Goal: Task Accomplishment & Management: Complete application form

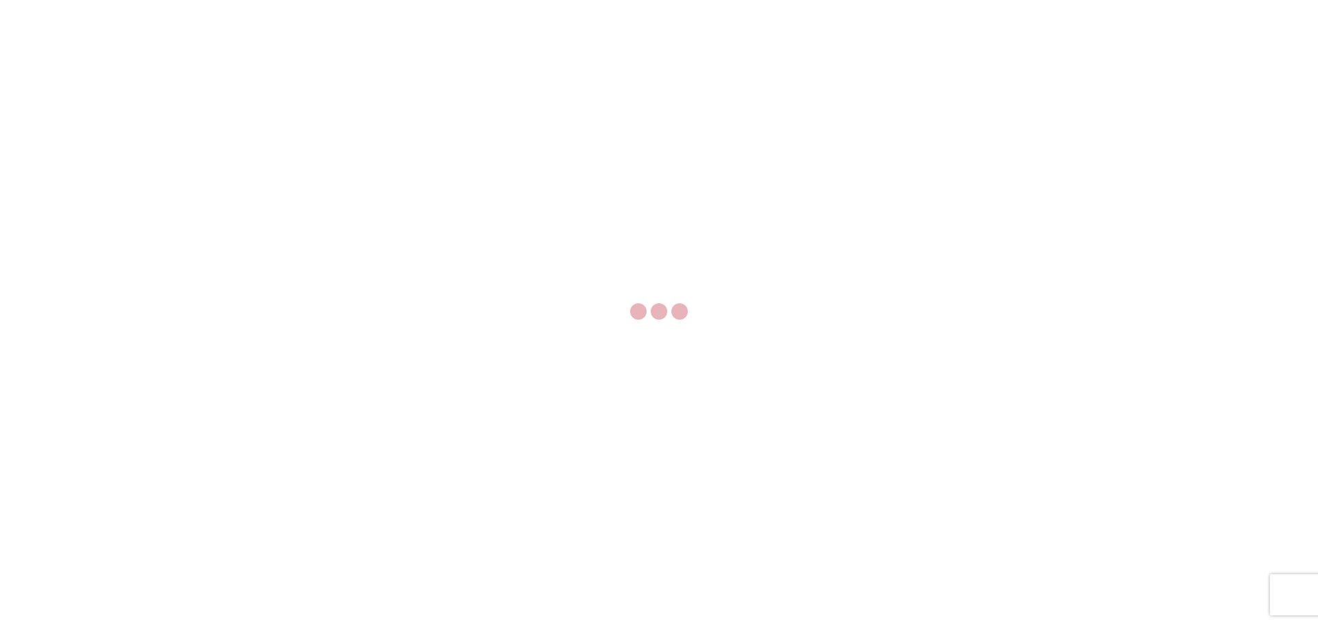
select select "FULL"
select select "LBS"
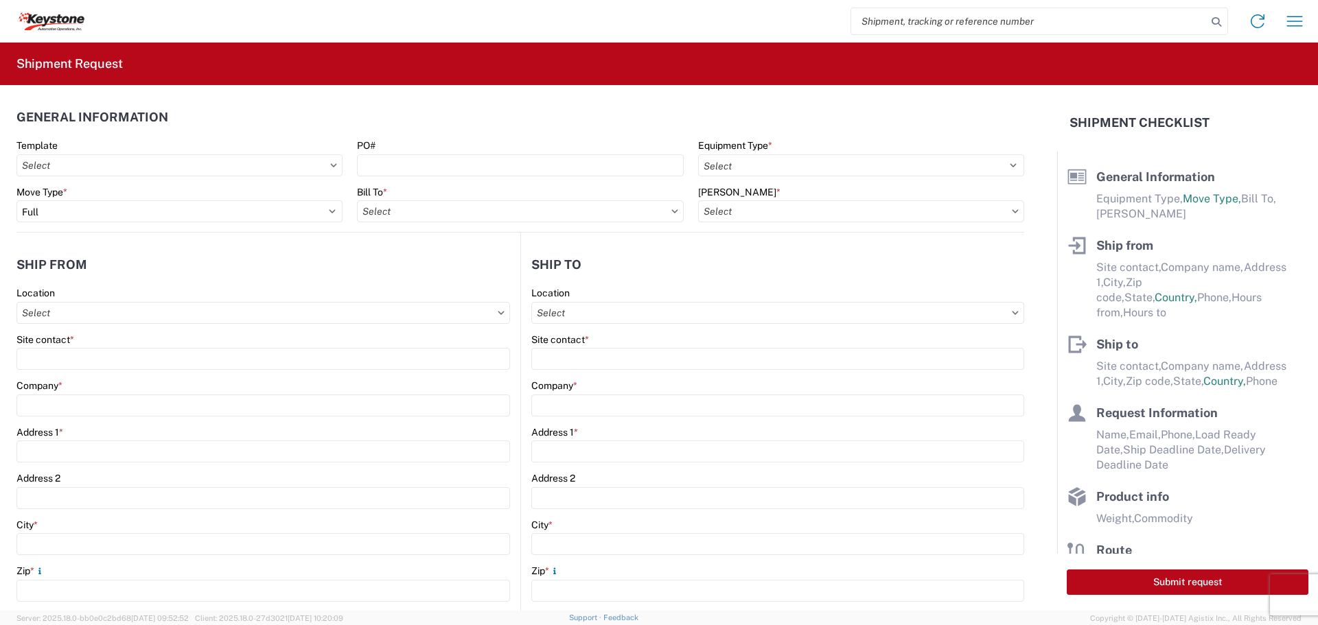
click at [330, 164] on icon at bounding box center [333, 165] width 7 height 4
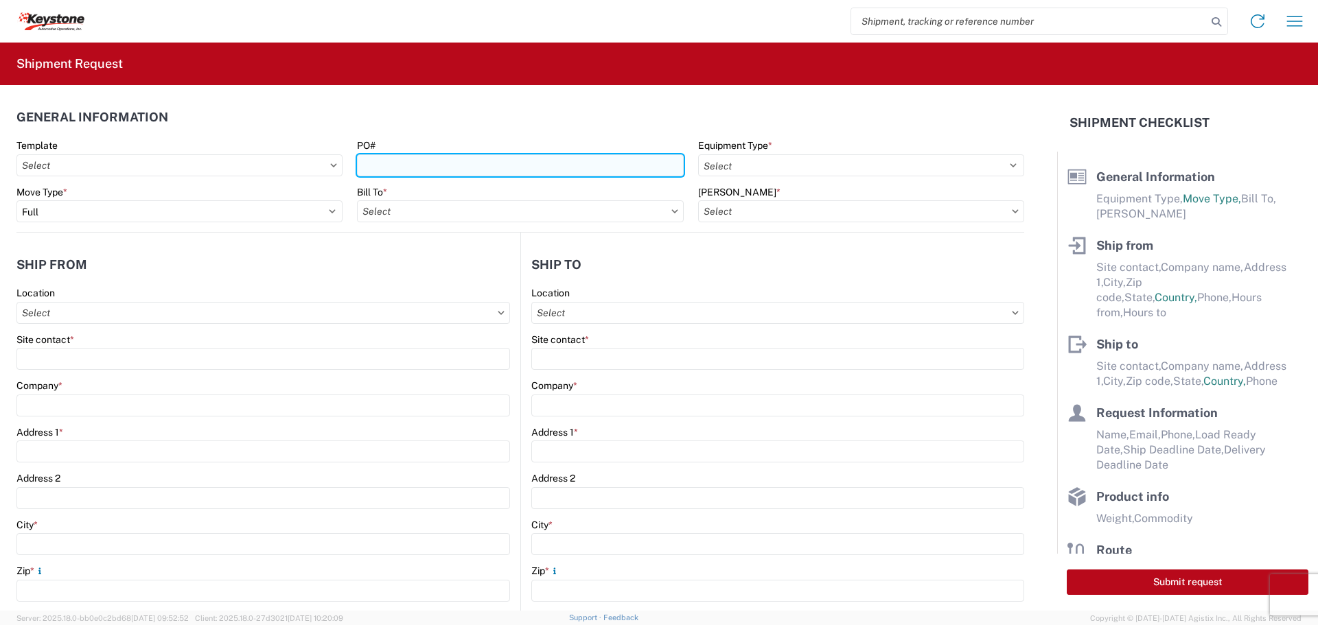
click at [360, 162] on input "PO#" at bounding box center [520, 165] width 326 height 22
type input "4370661"
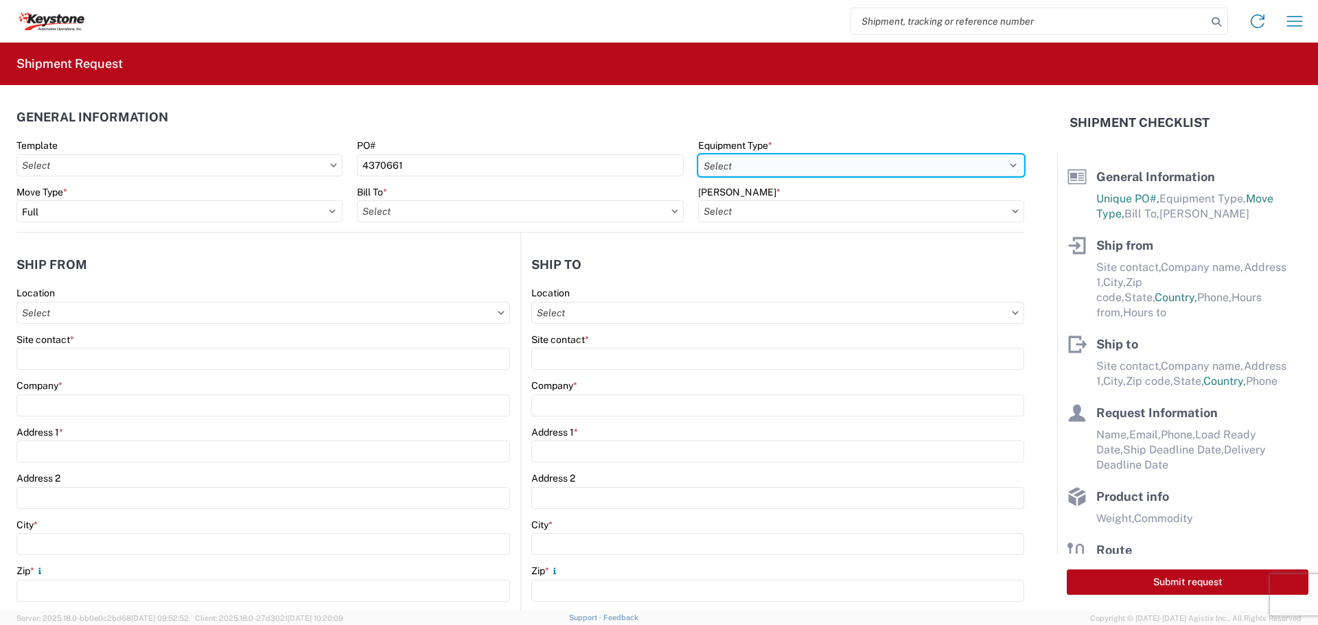
click at [780, 160] on select "Select 53’ Dry Van Flatbed Dropdeck (van) Lowboy (flatbed) Rail" at bounding box center [861, 165] width 326 height 22
select select "STDV"
click at [698, 154] on select "Select 53’ Dry Van Flatbed Dropdeck (van) Lowboy (flatbed) Rail" at bounding box center [861, 165] width 326 height 22
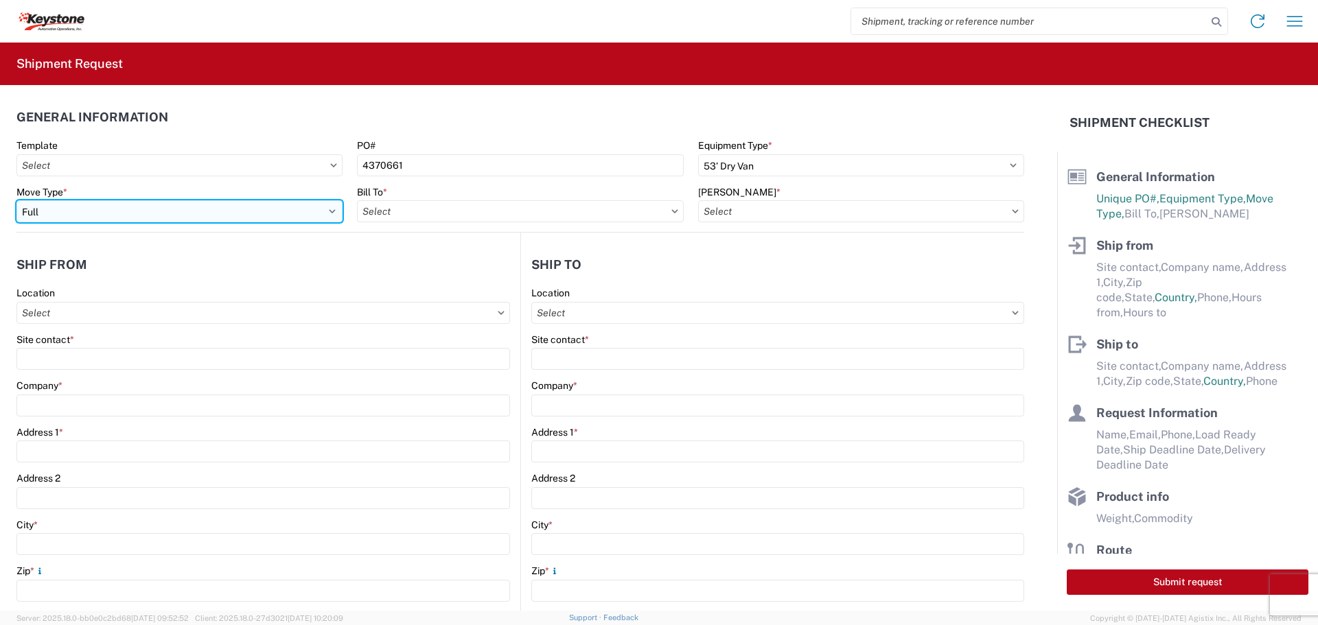
click at [243, 207] on select "Select Full Partial TL" at bounding box center [179, 211] width 326 height 22
click at [242, 207] on select "Select Full Partial TL" at bounding box center [179, 211] width 326 height 22
select select "PARTIAL_TL"
click at [16, 200] on select "Select Full Partial TL" at bounding box center [179, 211] width 326 height 22
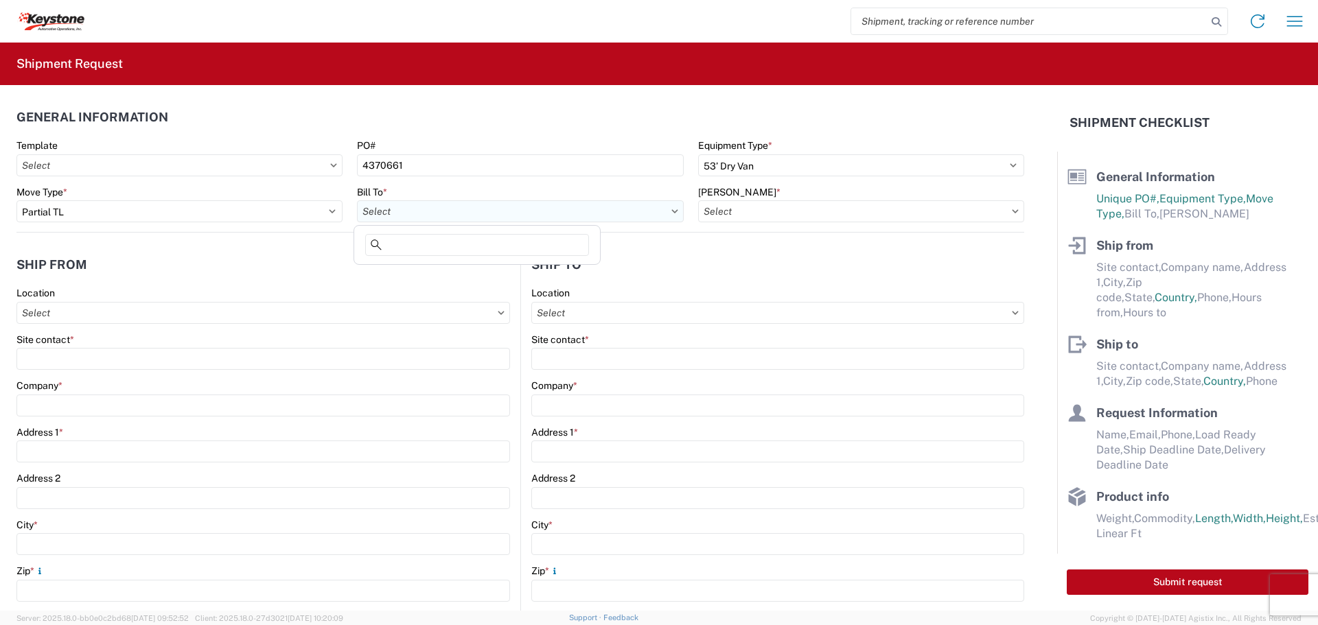
click at [461, 211] on input "Bill To *" at bounding box center [520, 211] width 326 height 22
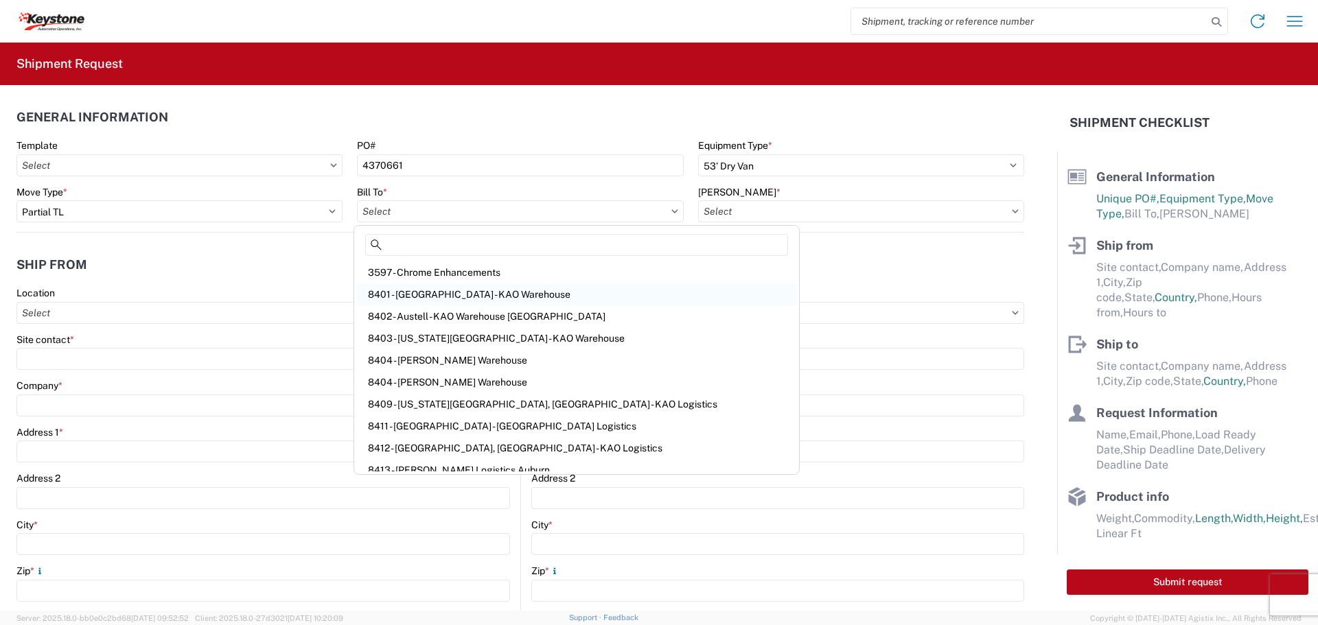
click at [439, 295] on div "8401 - [GEOGRAPHIC_DATA] - KAO Warehouse" at bounding box center [576, 295] width 439 height 22
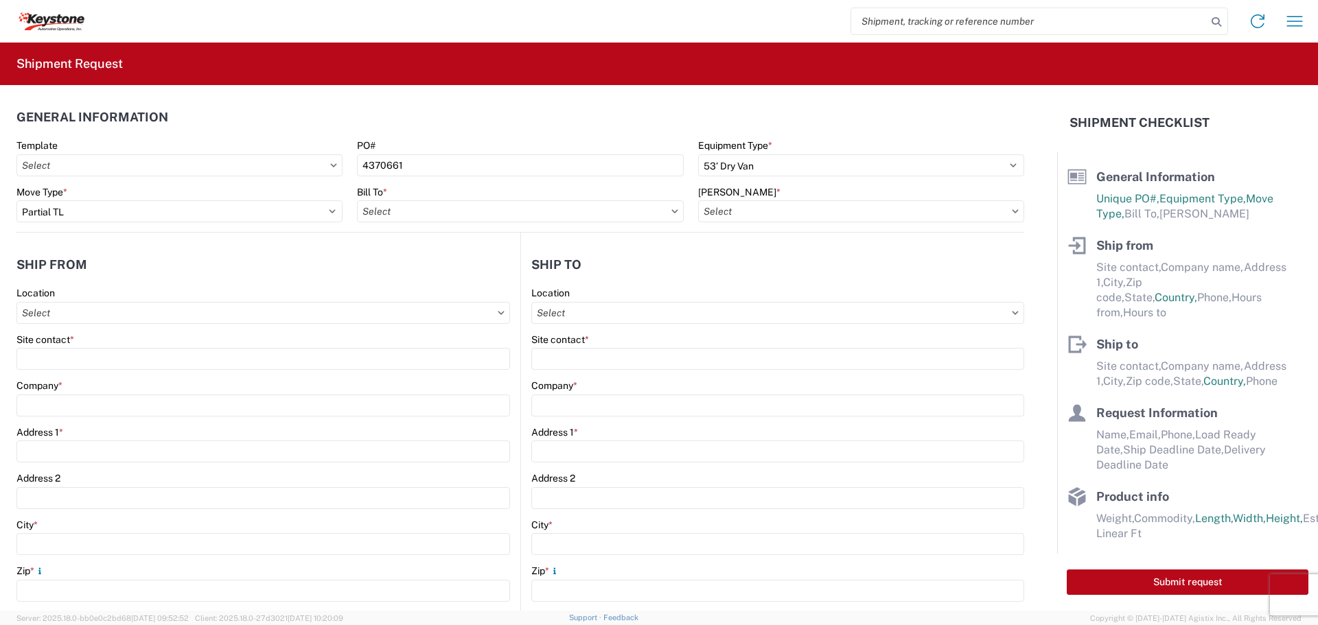
type input "8401 - [GEOGRAPHIC_DATA] - KAO Warehouse"
click at [741, 212] on input "[PERSON_NAME] *" at bounding box center [861, 211] width 326 height 22
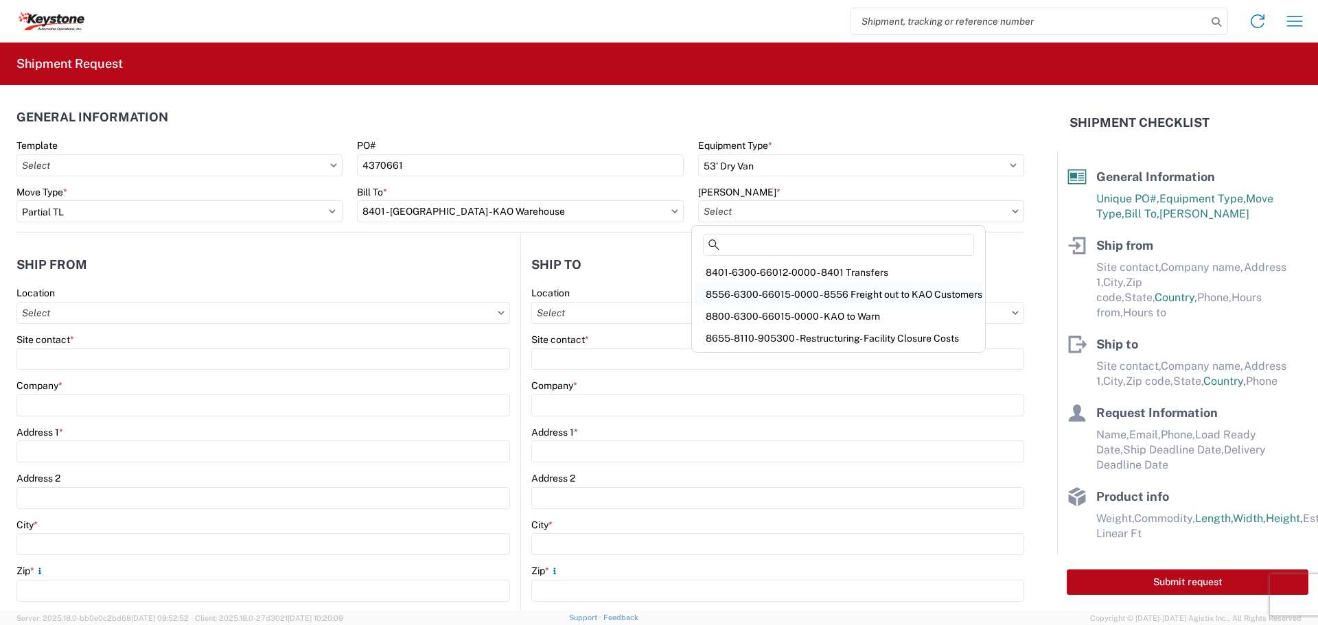
click at [935, 294] on div "8556-6300-66015-0000 - 8556 Freight out to KAO Customers" at bounding box center [839, 295] width 288 height 22
type input "8556-6300-66015-0000 - 8556 Freight out to KAO Customers"
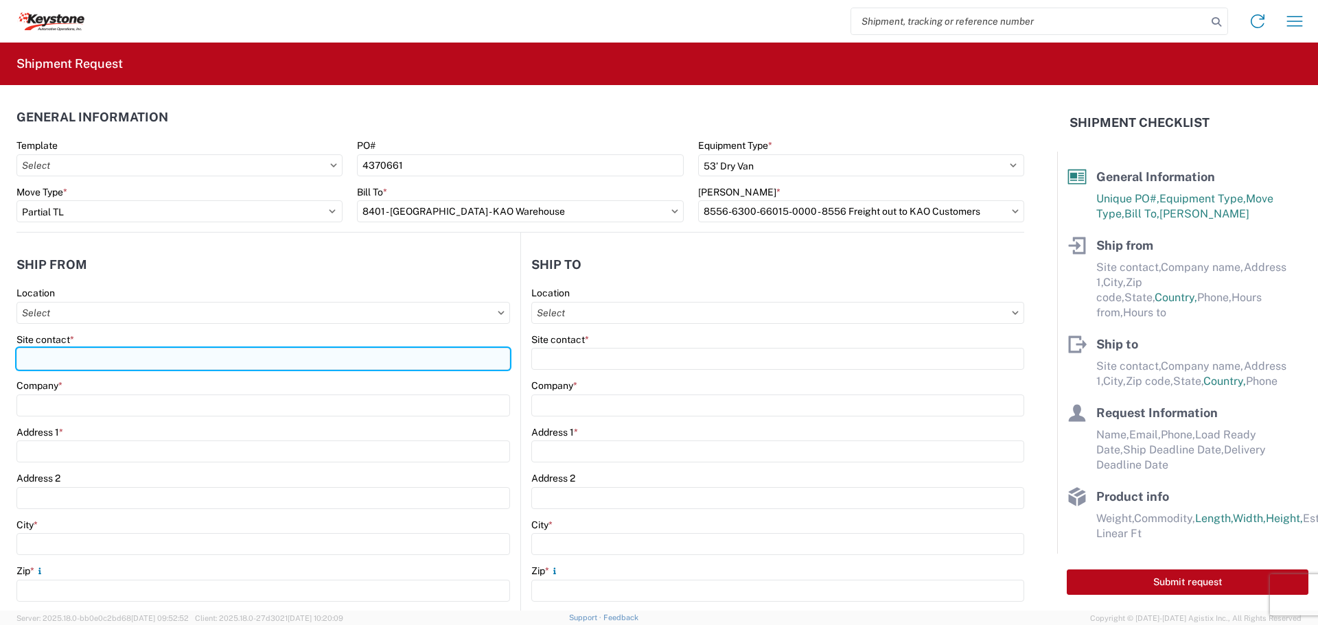
click at [262, 356] on input "Site contact *" at bounding box center [263, 359] width 494 height 22
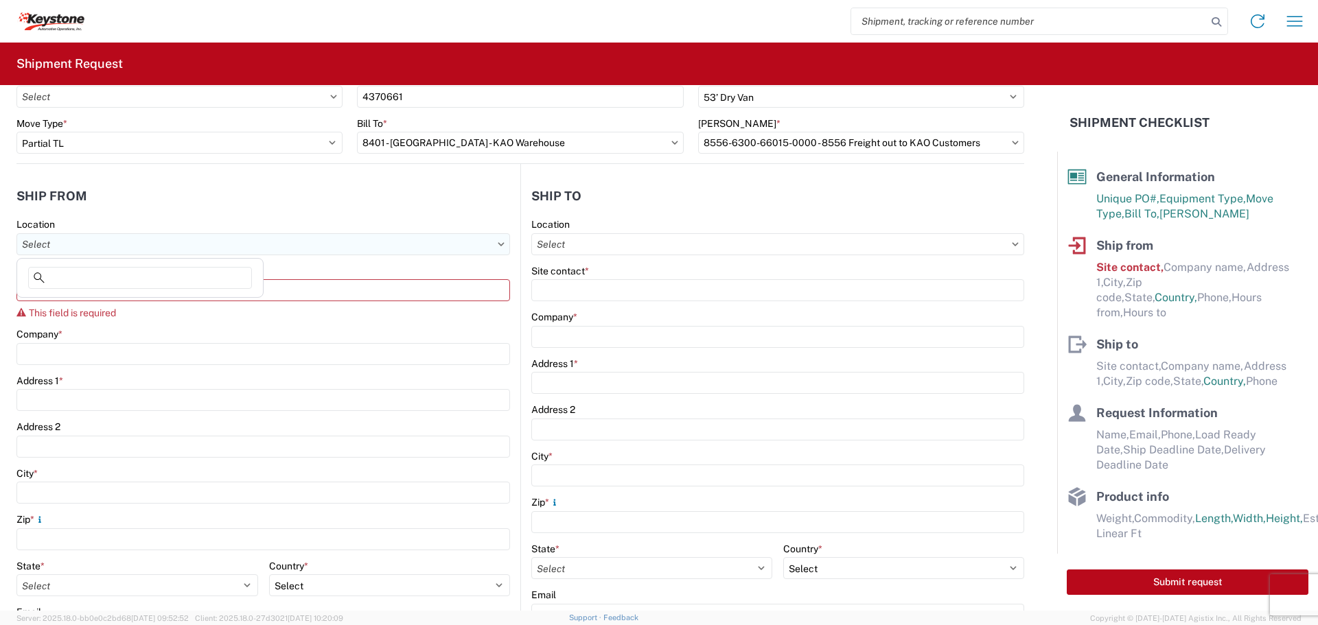
click at [491, 242] on input "Location" at bounding box center [263, 244] width 494 height 22
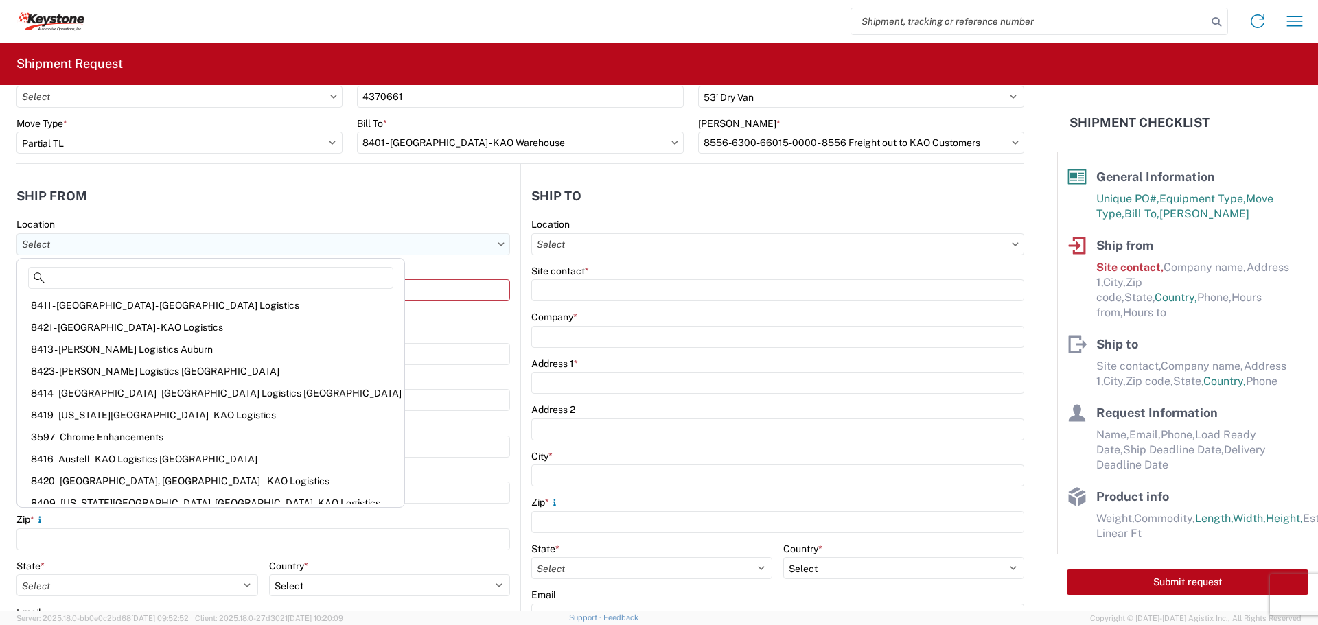
click at [491, 242] on input "Location" at bounding box center [263, 244] width 494 height 22
click at [361, 200] on header "Ship from" at bounding box center [268, 196] width 504 height 31
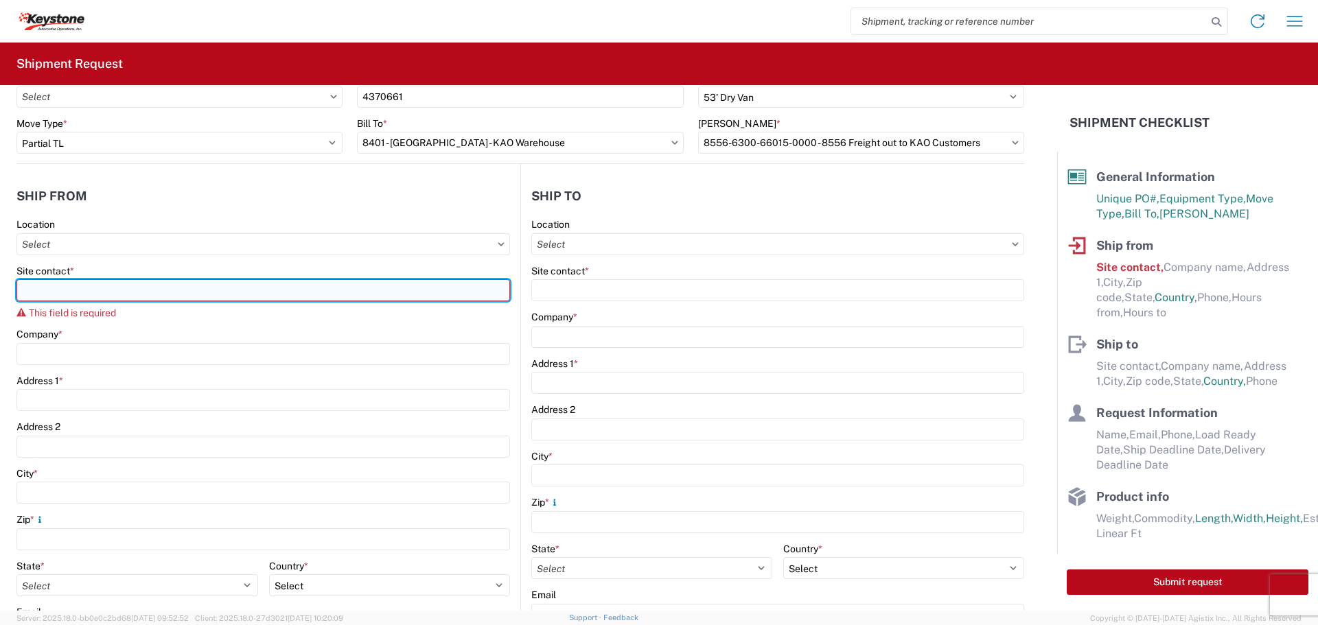
click at [80, 286] on input "Site contact *" at bounding box center [263, 290] width 494 height 22
type input "r"
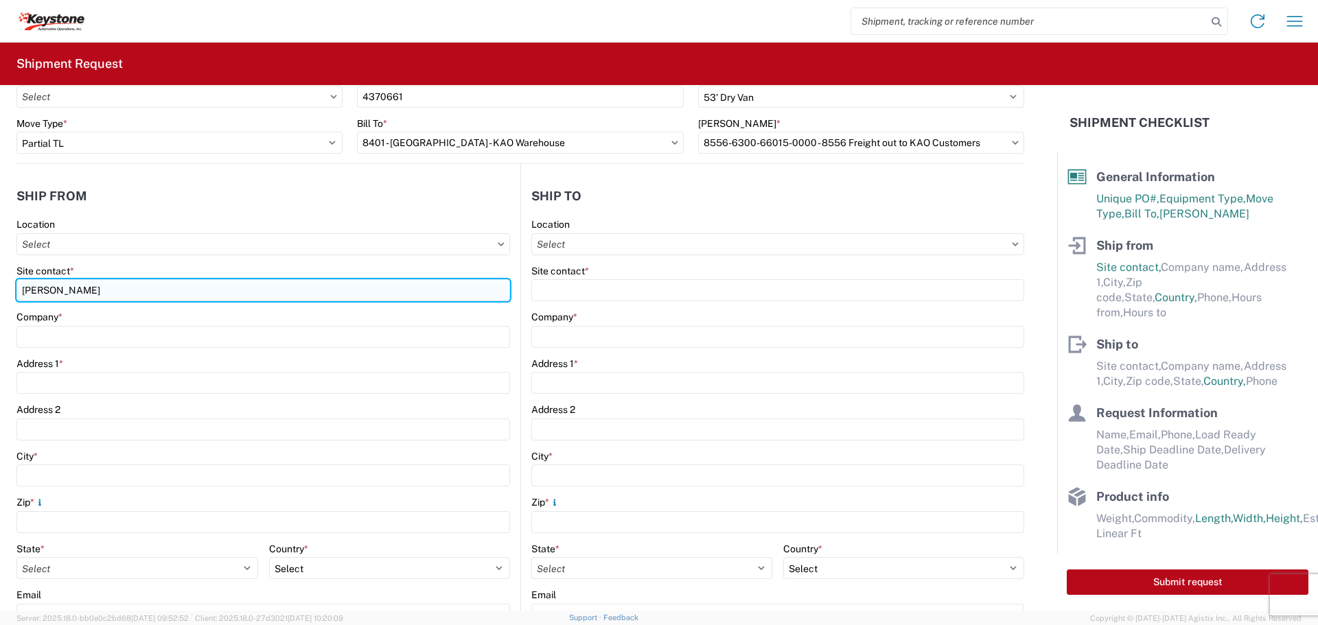
type input "[PERSON_NAME]"
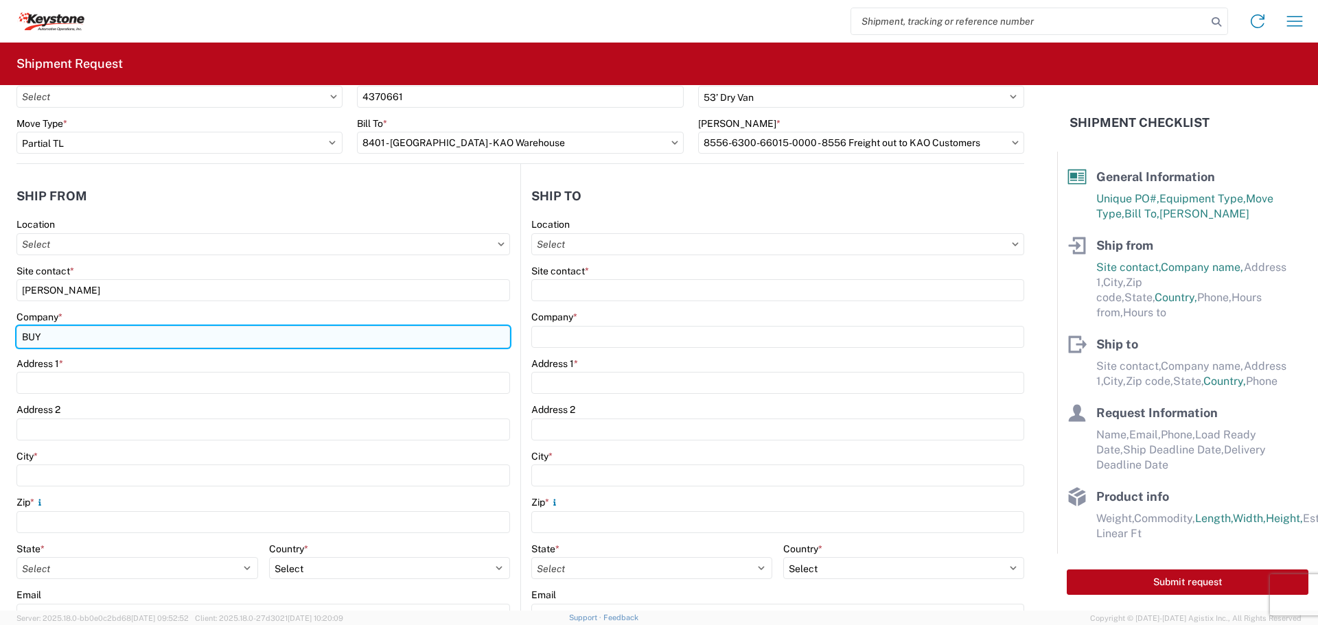
type input "BUYERS PRODUCTS COMPANY"
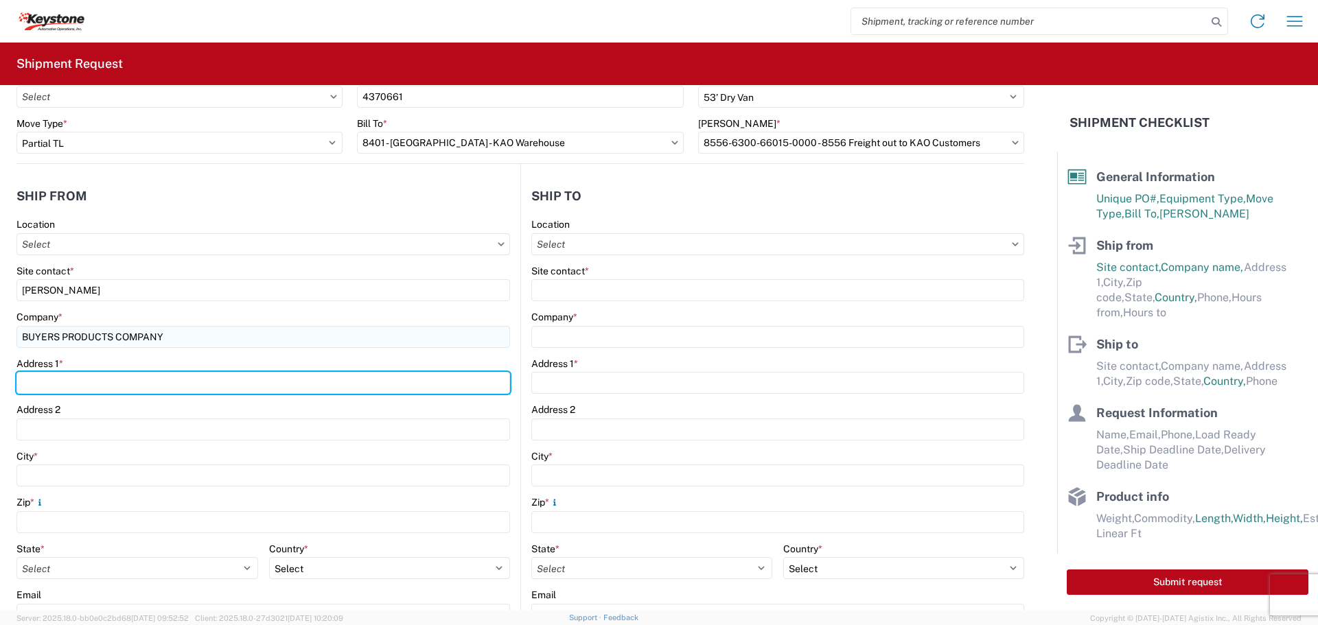
type input "[STREET_ADDRESS][PERSON_NAME]"
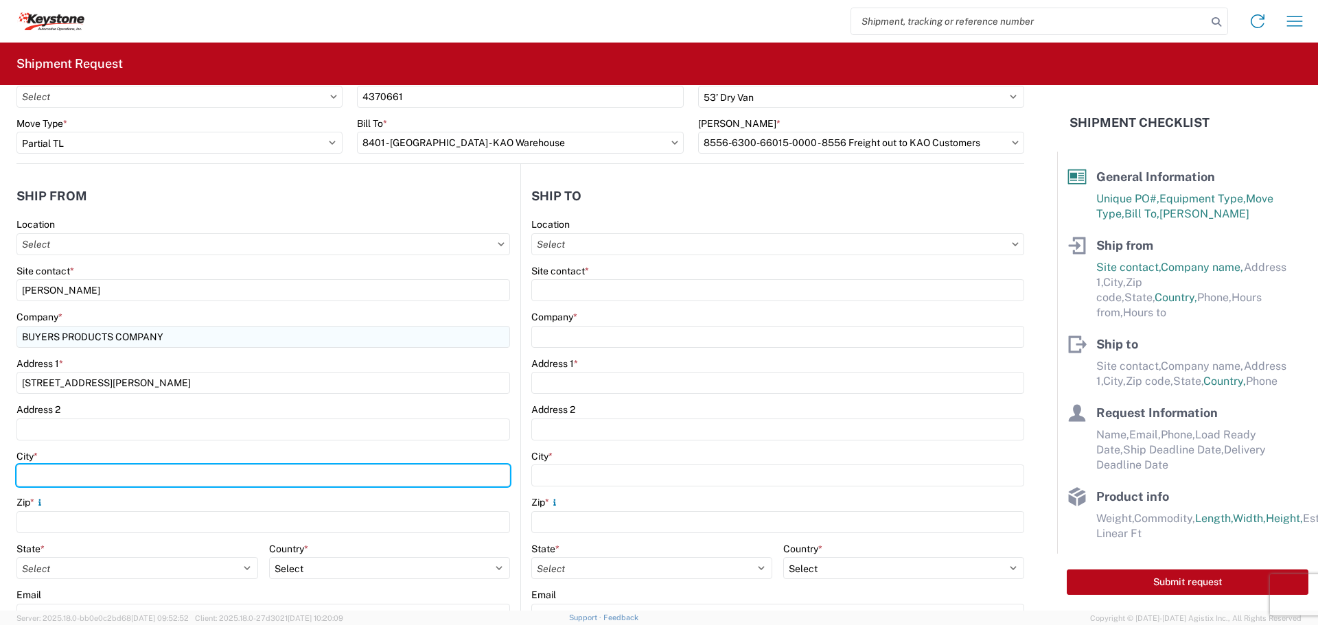
type input "Mentor"
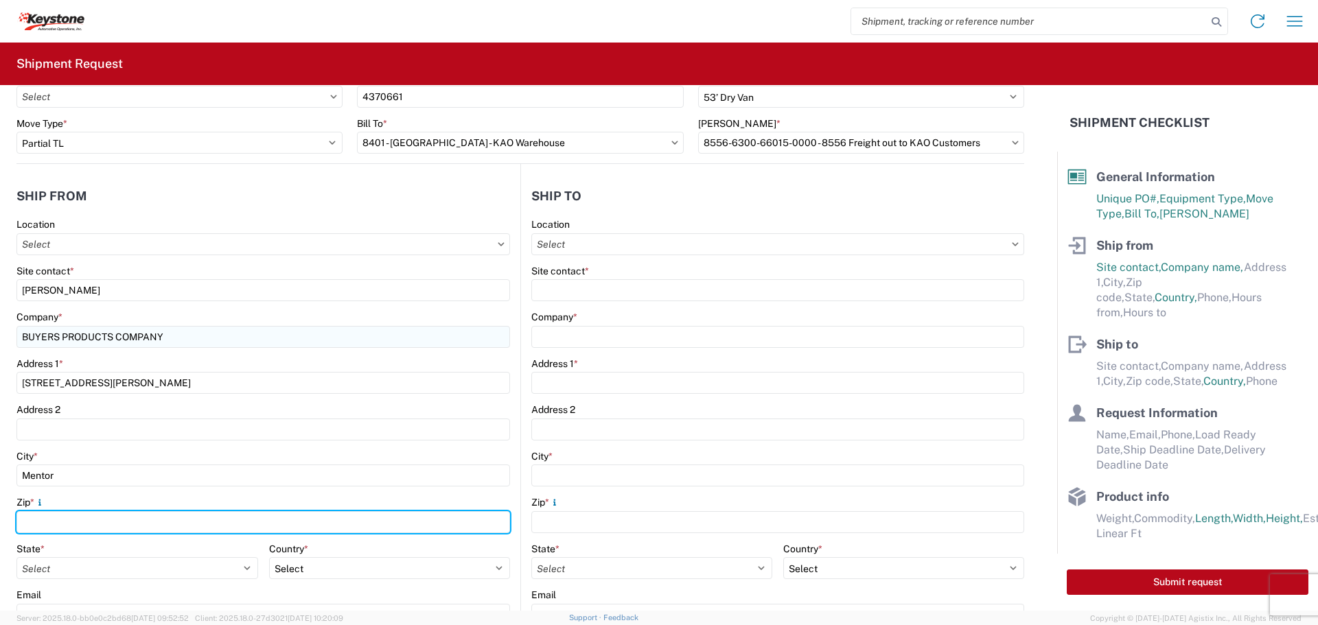
type input "44060"
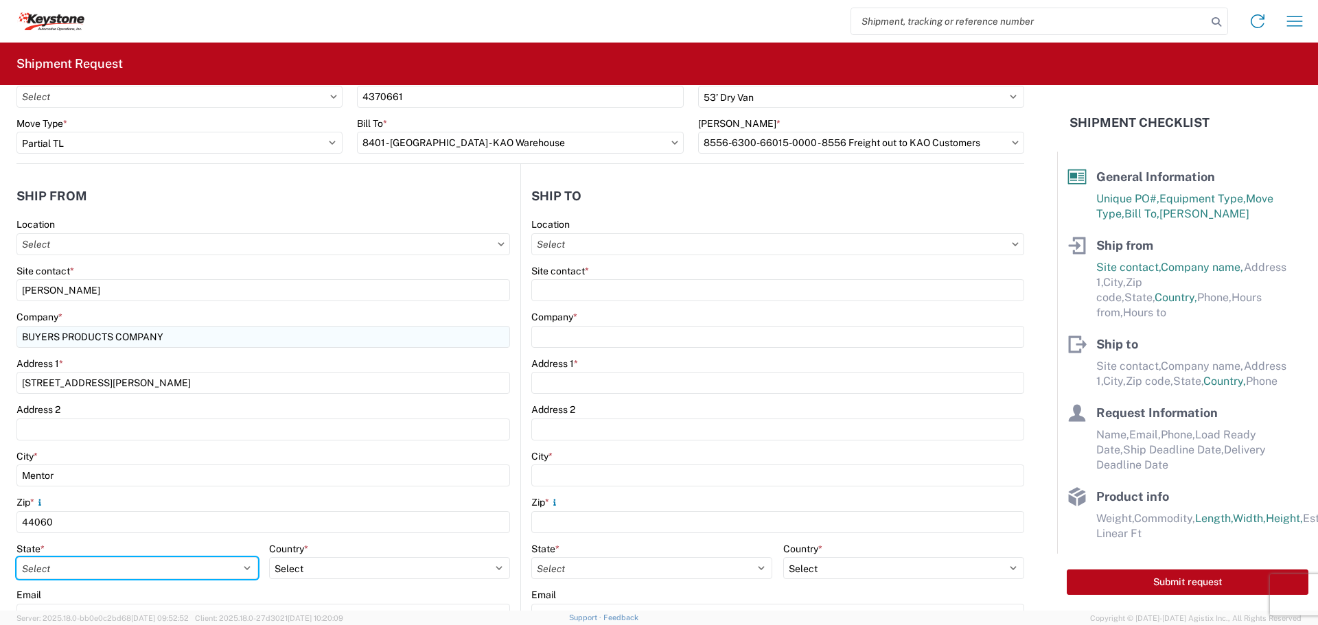
select select "OH"
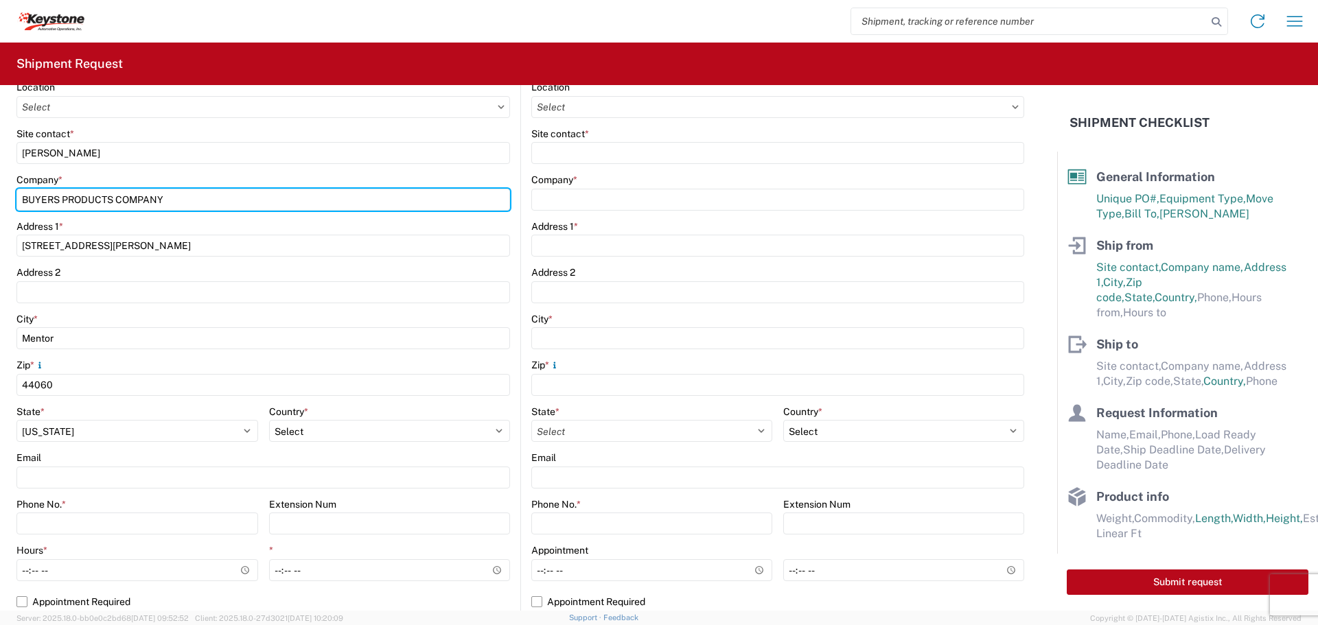
scroll to position [275, 0]
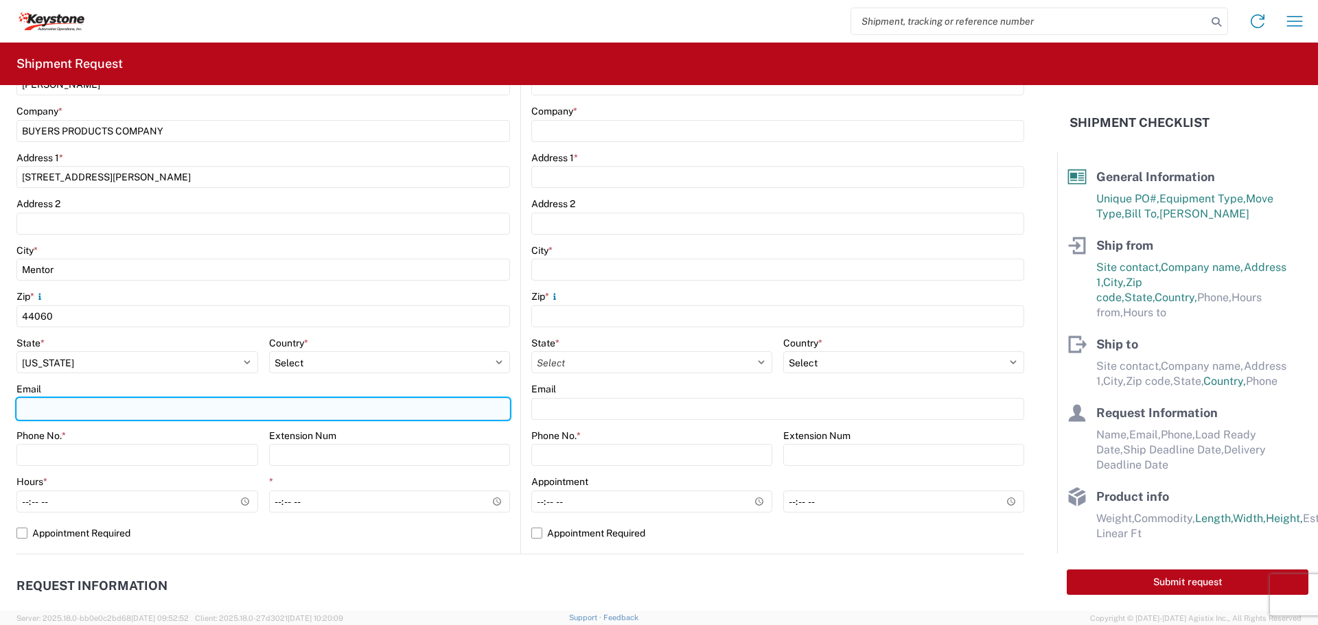
click at [65, 409] on input "Email" at bounding box center [263, 409] width 494 height 22
type input "[EMAIL_ADDRESS][DOMAIN_NAME]"
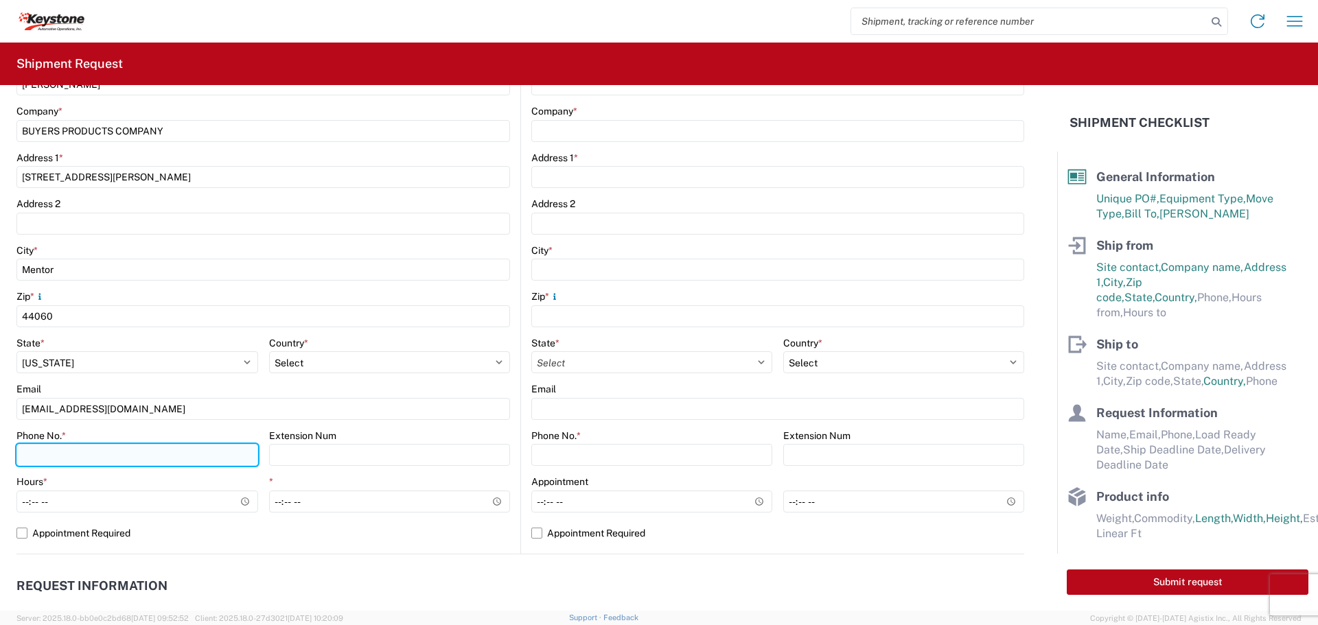
click at [100, 460] on input "Phone No. *" at bounding box center [137, 455] width 242 height 22
type input "[PHONE_NUMBER]"
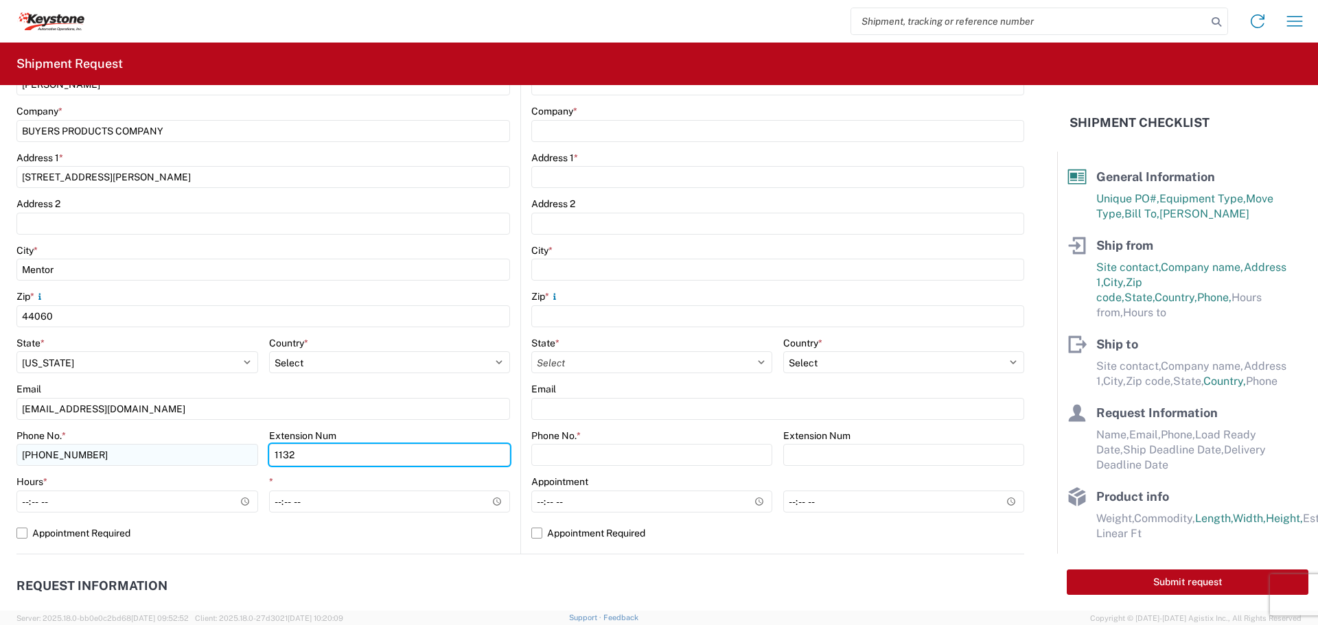
type input "1132"
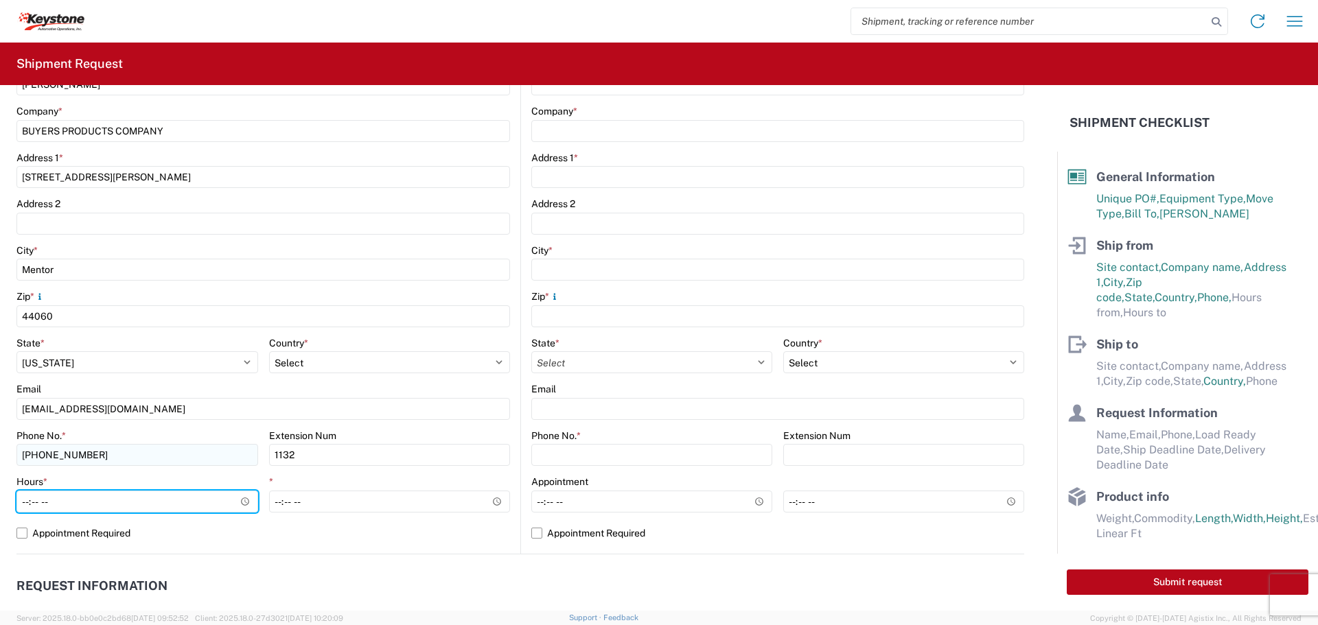
type input "07:30"
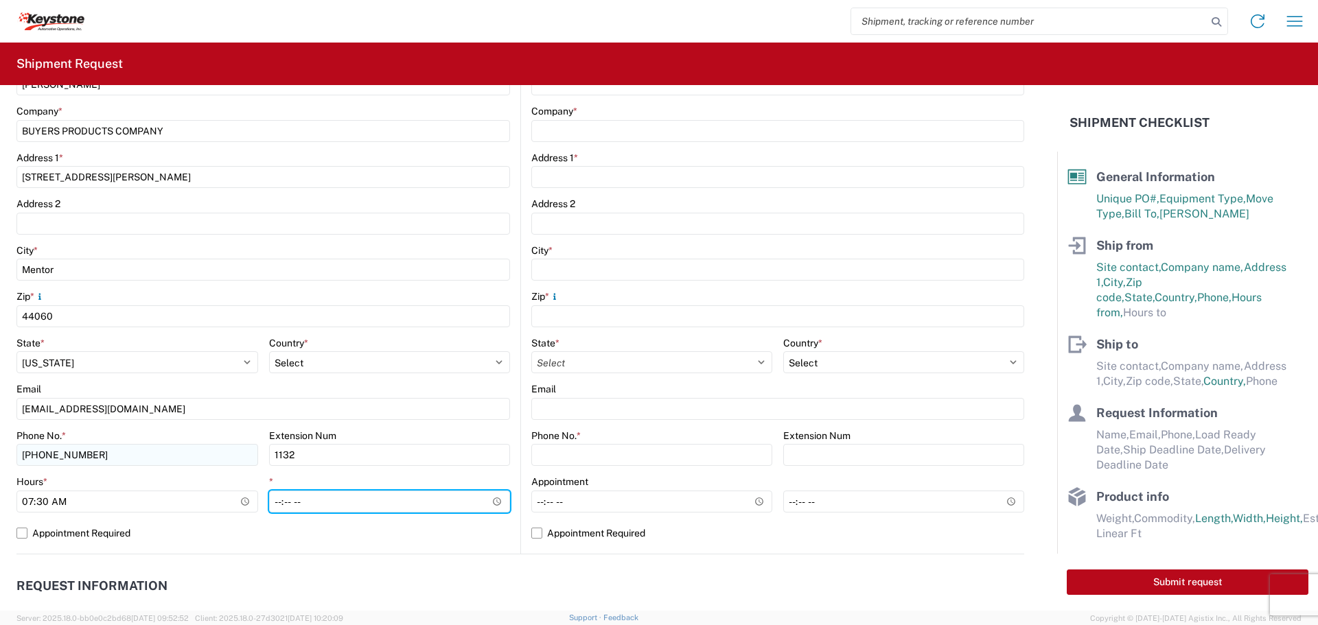
type input "15:30"
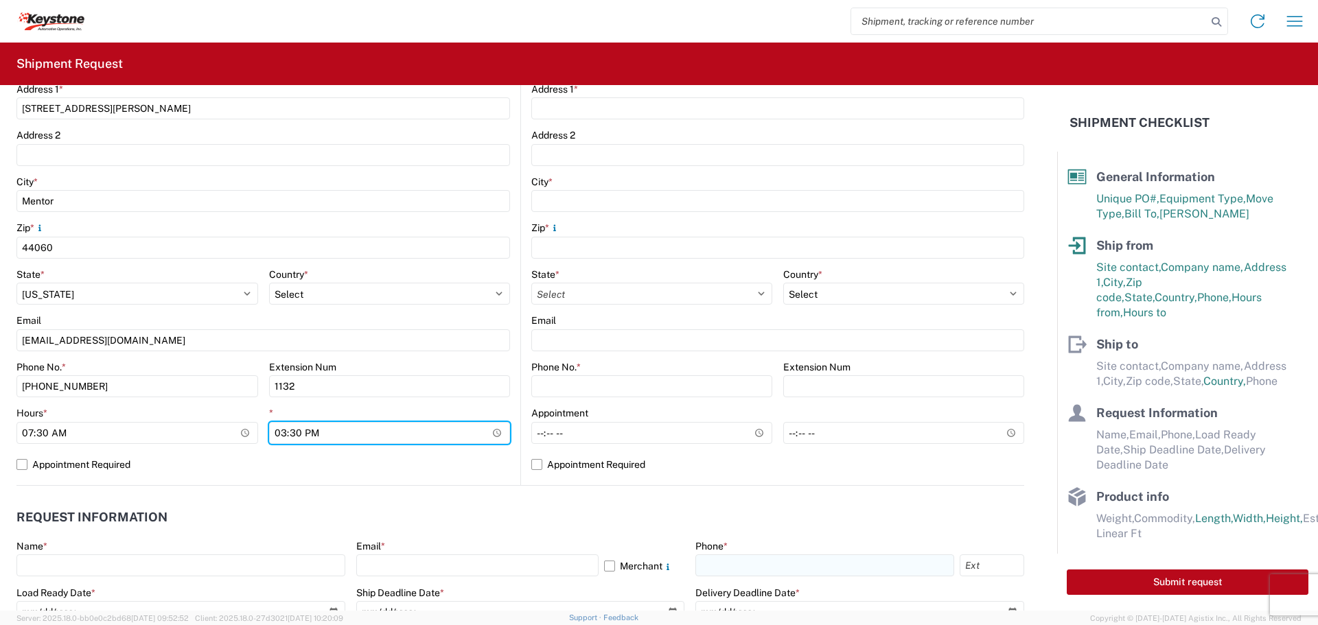
scroll to position [137, 0]
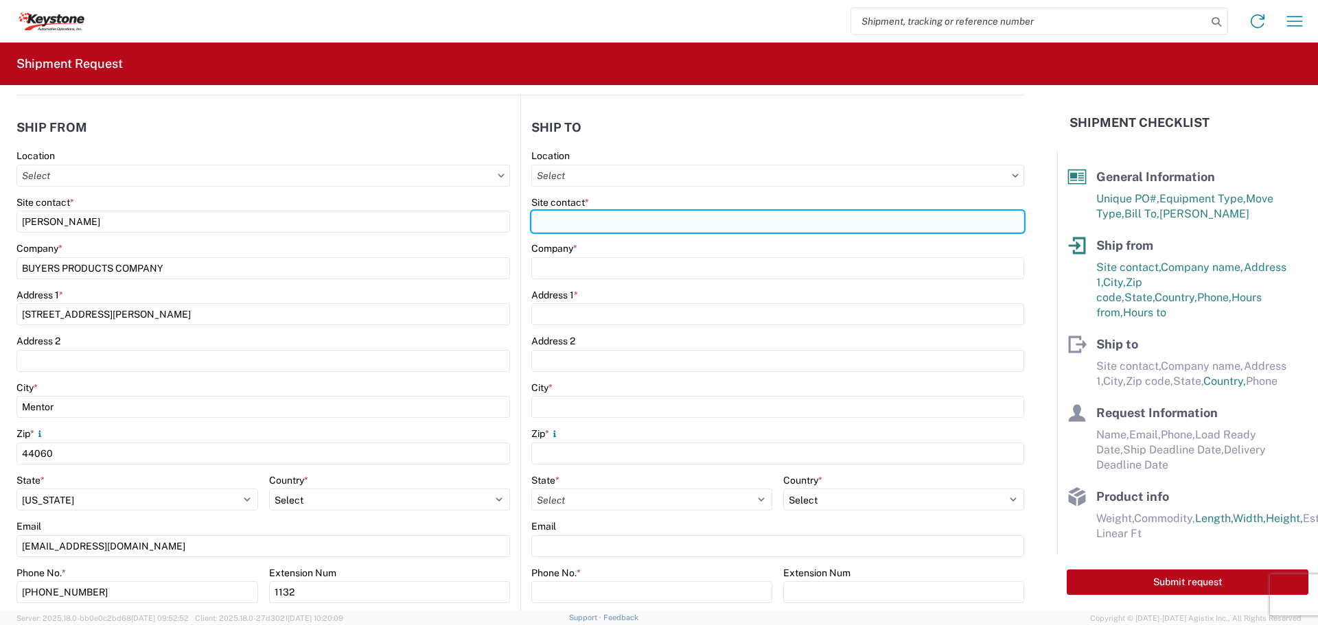
click at [584, 216] on input "Site contact *" at bounding box center [777, 222] width 493 height 22
type input "[PERSON_NAME]"
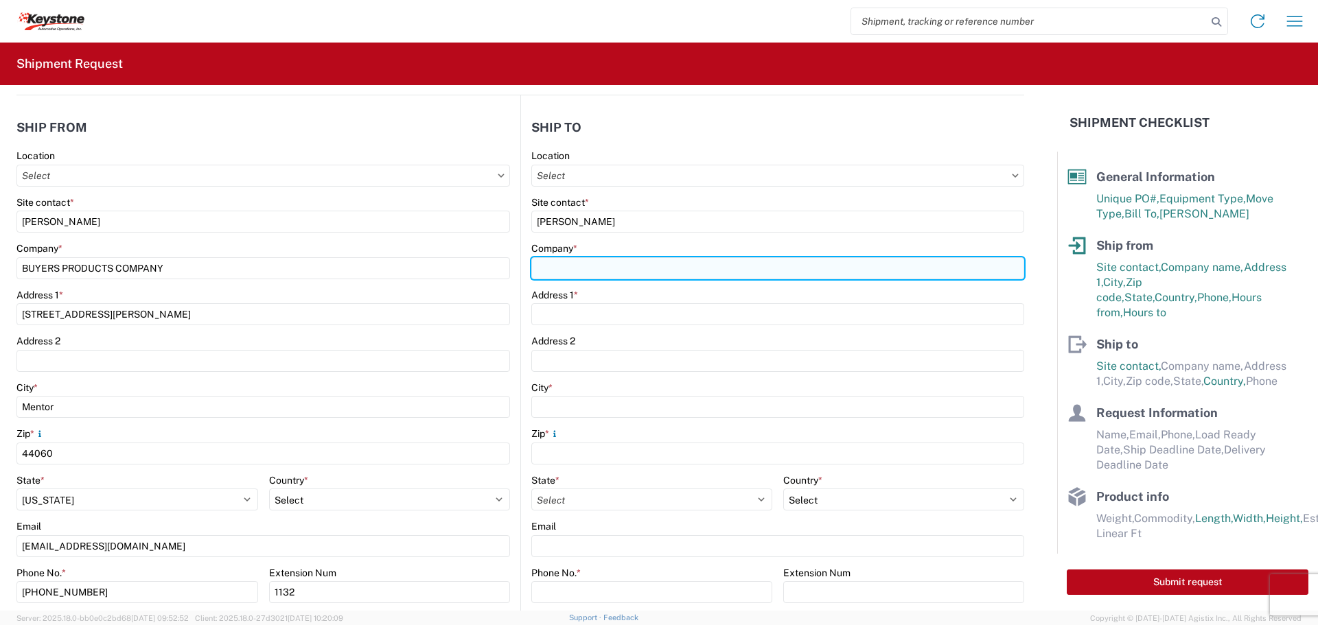
click at [535, 271] on input "Company *" at bounding box center [777, 268] width 493 height 22
type input "J"
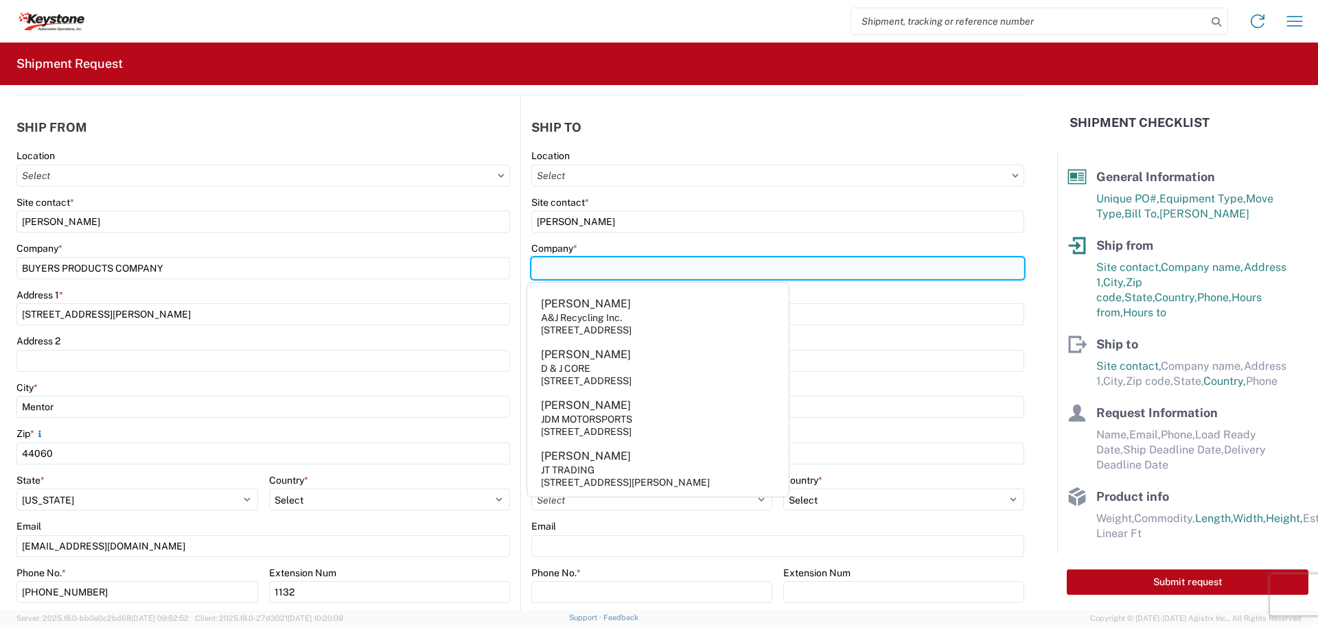
type input "J"
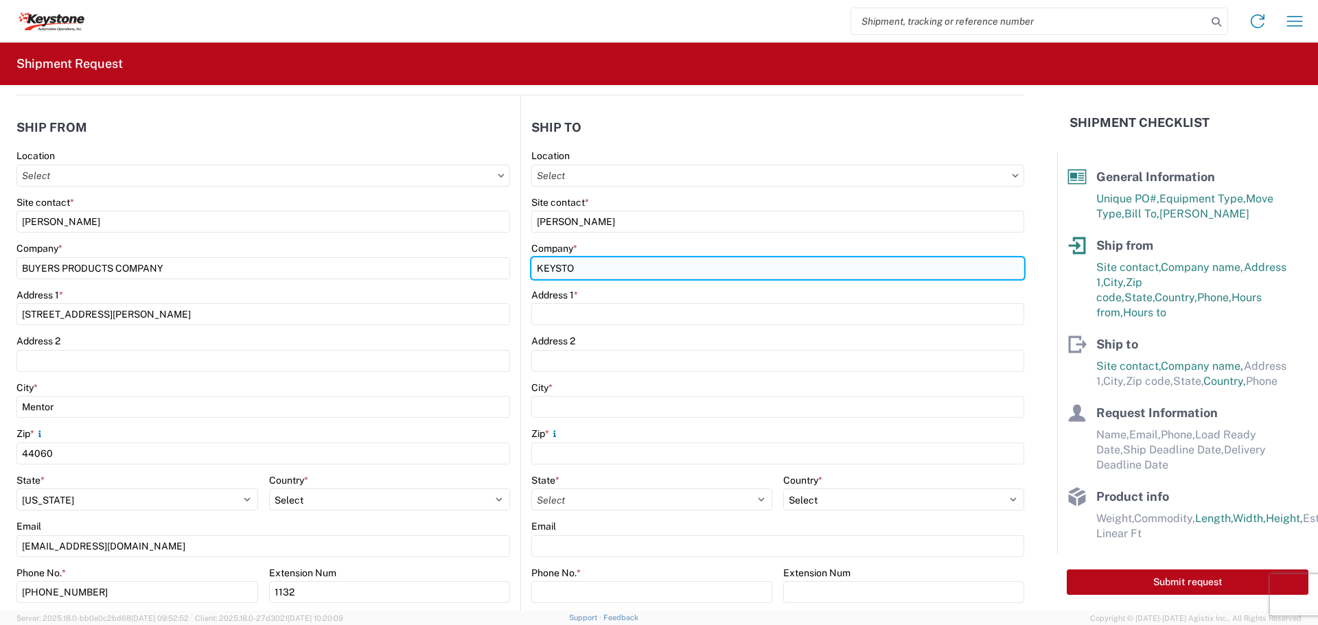
click at [686, 261] on input "KEYSTO" at bounding box center [777, 268] width 493 height 22
drag, startPoint x: 616, startPoint y: 267, endPoint x: 416, endPoint y: 254, distance: 200.2
click at [416, 254] on div "Ship from Location Site contact * RHONDA VANSCOYOC Company * BUYERS PRODUCTS CO…" at bounding box center [520, 393] width 1008 height 597
paste input "NE AUTOMOTIVE OPERATION"
type input "KEYSTONE AUTOMOTIVE OPERATION"
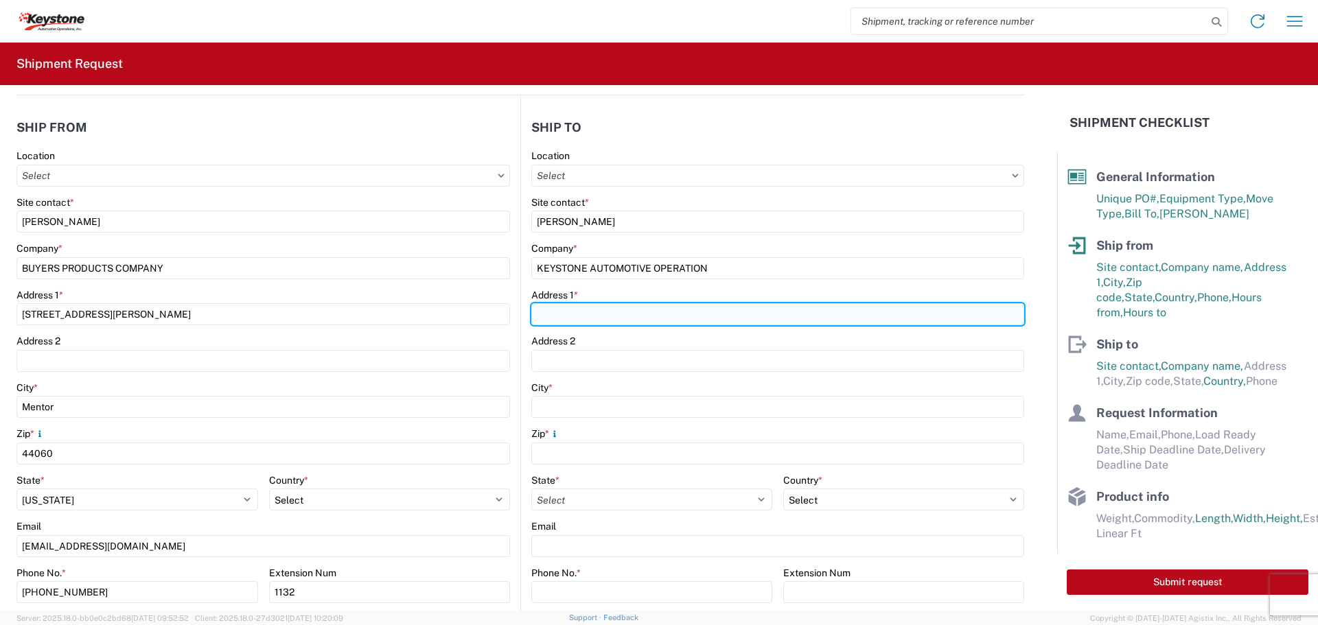
click at [557, 314] on input "Address 1 *" at bounding box center [777, 314] width 493 height 22
type input "15640"
drag, startPoint x: 420, startPoint y: 323, endPoint x: 374, endPoint y: 329, distance: 46.4
click at [399, 328] on div "Ship from Location Site contact * RHONDA VANSCOYOC Company * BUYERS PRODUCTS CO…" at bounding box center [520, 393] width 1008 height 597
drag, startPoint x: 692, startPoint y: 323, endPoint x: 475, endPoint y: 327, distance: 217.0
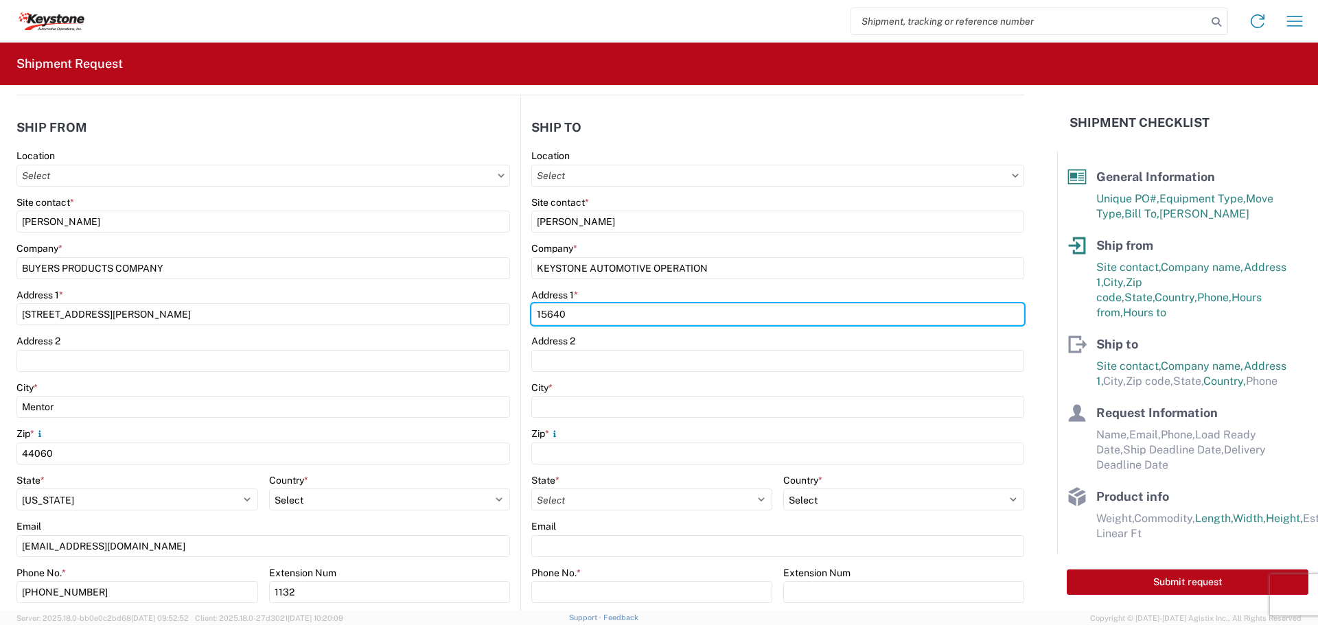
click at [475, 327] on div "Ship from Location Site contact * RHONDA VANSCOYOC Company * BUYERS PRODUCTS CO…" at bounding box center [520, 393] width 1008 height 597
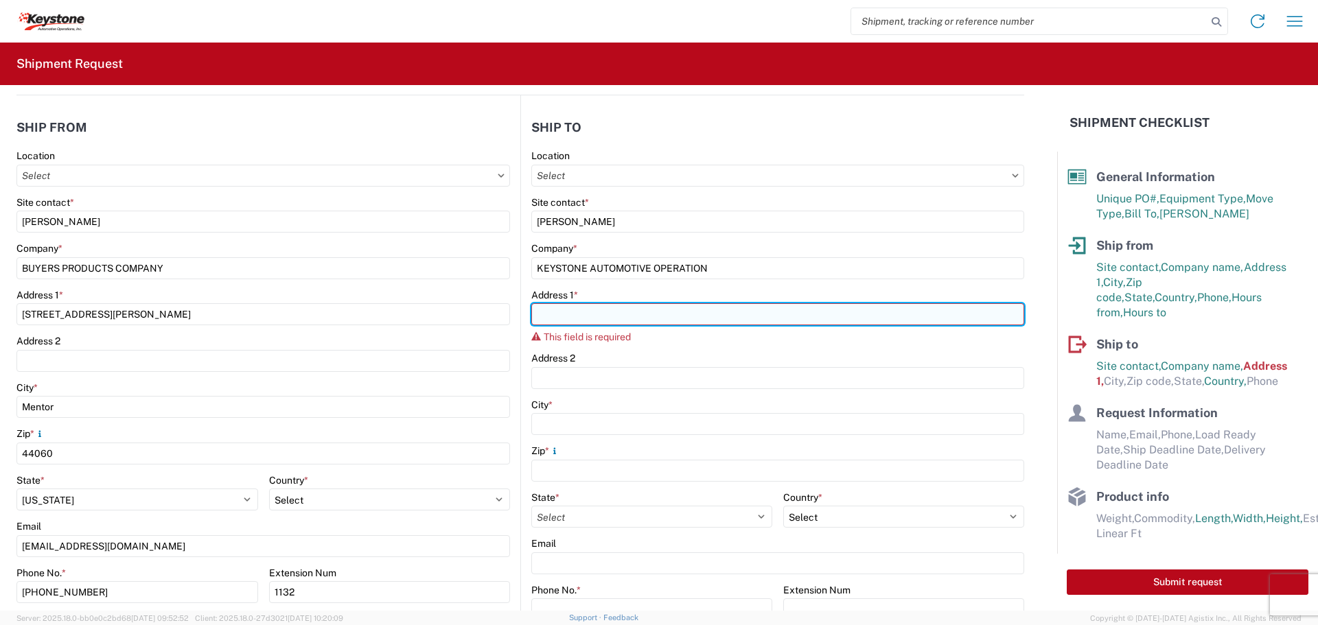
click at [623, 310] on input "Address 1 *" at bounding box center [777, 314] width 493 height 22
paste input "15640 CANTU-GALLEANO RANCH ROA"
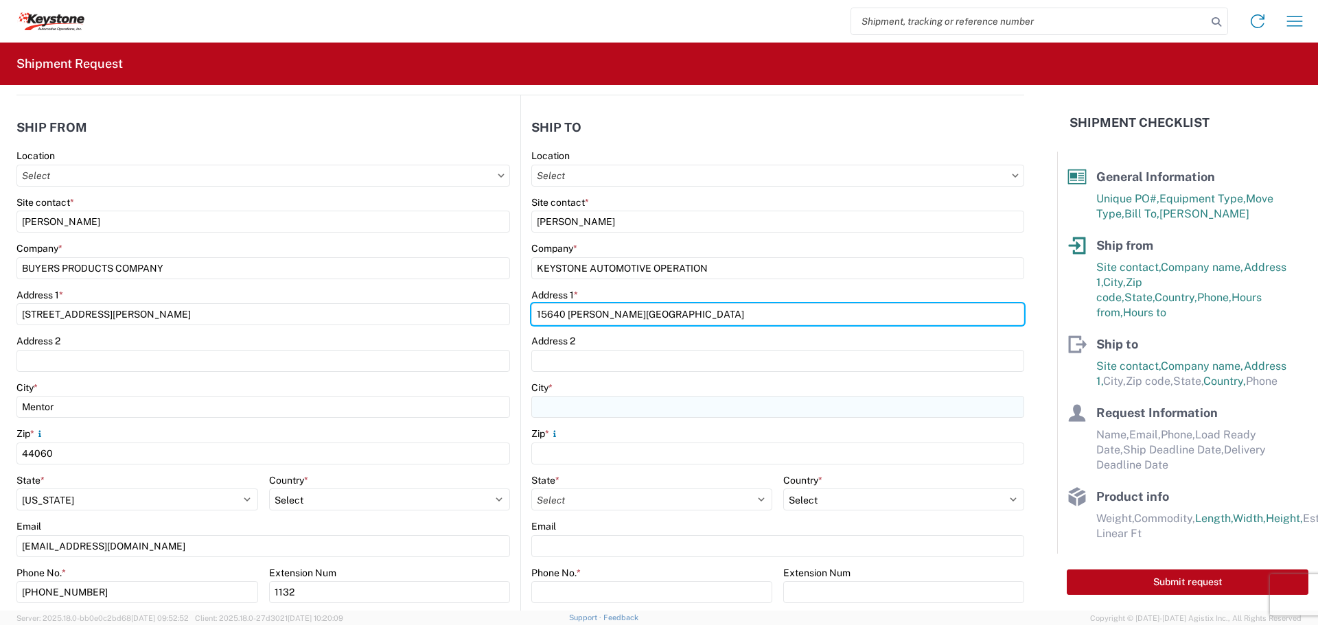
type input "15640 CANTU-GALLEANO RANCH ROAD"
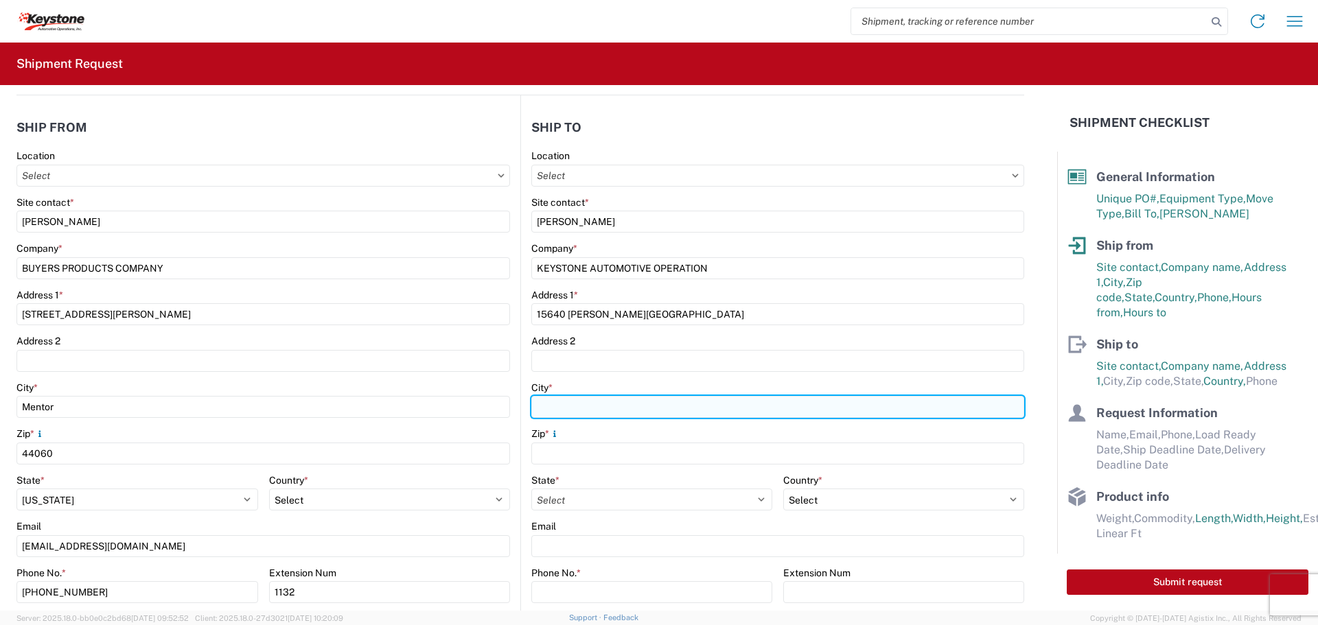
click at [568, 405] on input "City *" at bounding box center [777, 407] width 493 height 22
type input "EASTVALE"
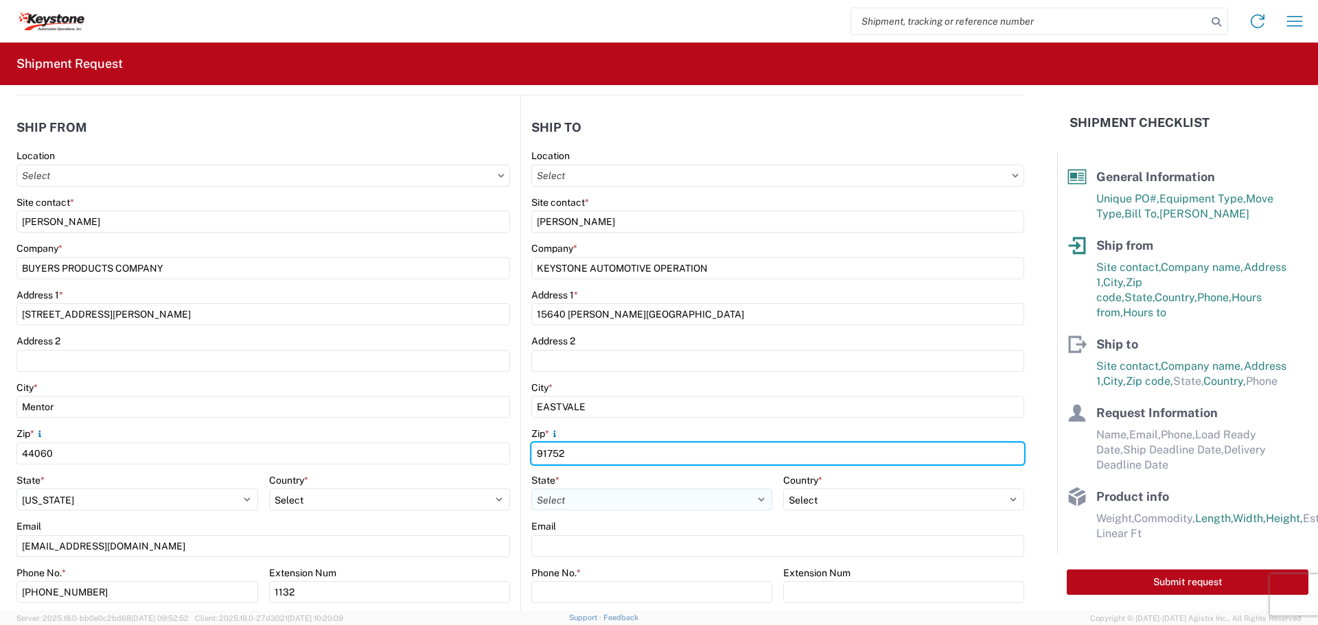
type input "91752"
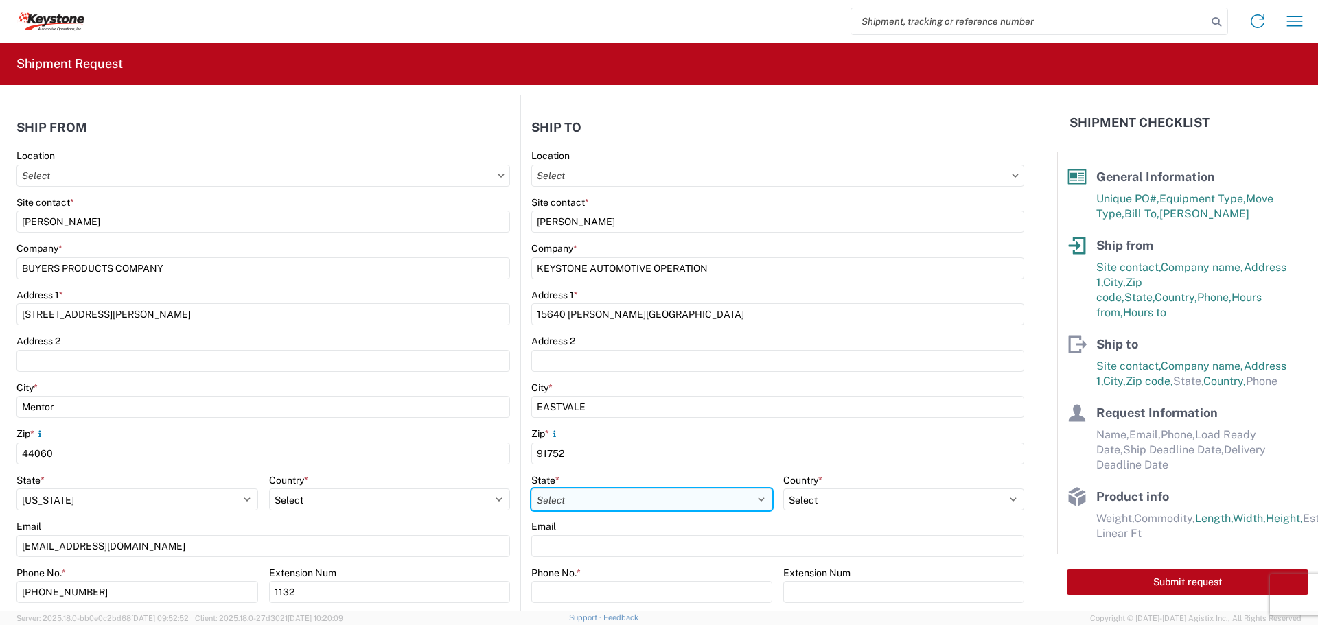
click at [641, 501] on select "Select [US_STATE] [US_STATE] [US_STATE] [US_STATE] Armed Forces Americas Armed …" at bounding box center [651, 500] width 241 height 22
select select "CA"
click at [531, 489] on select "Select [US_STATE] [US_STATE] [US_STATE] [US_STATE] Armed Forces Americas Armed …" at bounding box center [651, 500] width 241 height 22
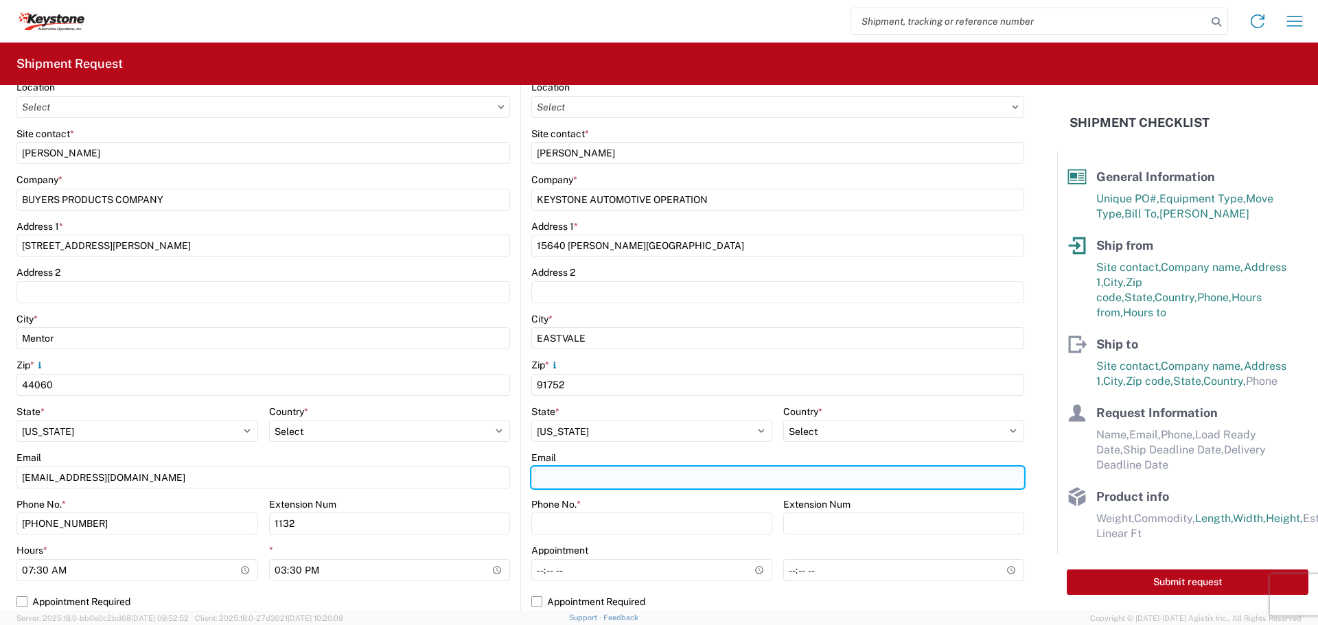
click at [547, 476] on input "Email" at bounding box center [777, 478] width 493 height 22
paste input "[EMAIL_ADDRESS][DOMAIN_NAME]"
type input "[EMAIL_ADDRESS][DOMAIN_NAME]"
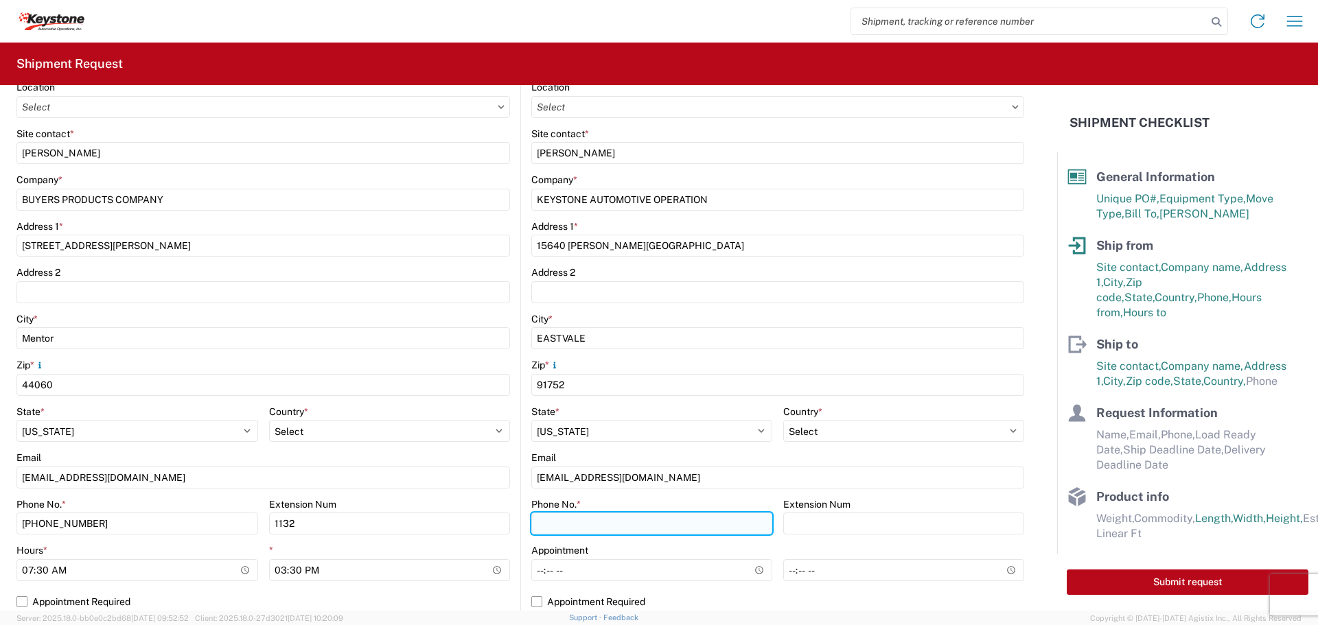
click at [557, 518] on input "Phone No. *" at bounding box center [651, 524] width 241 height 22
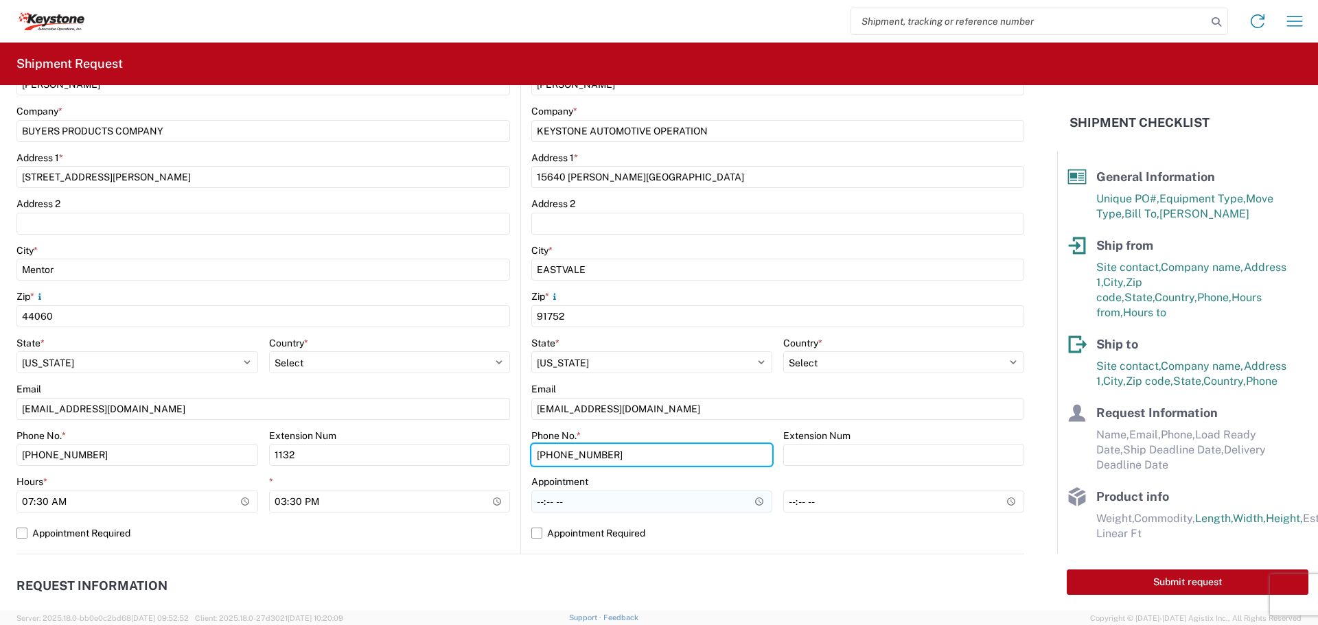
type input "570-655-4514"
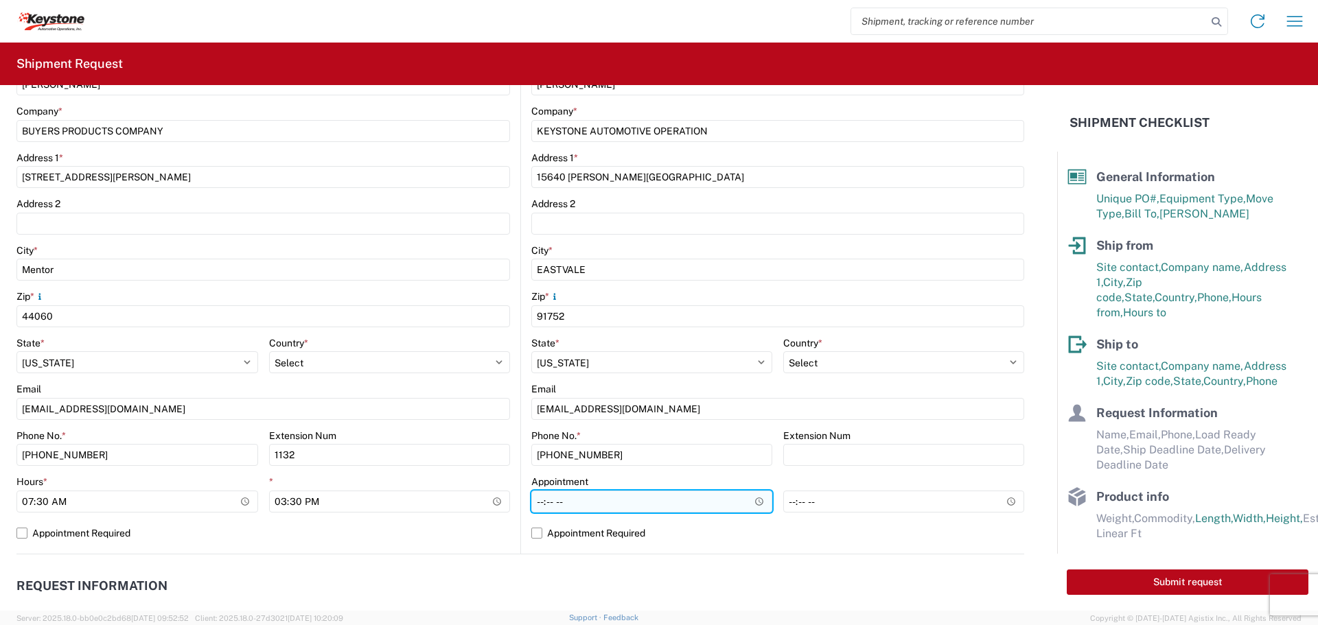
click at [533, 500] on input "Hours *" at bounding box center [651, 502] width 241 height 22
type input "08:00"
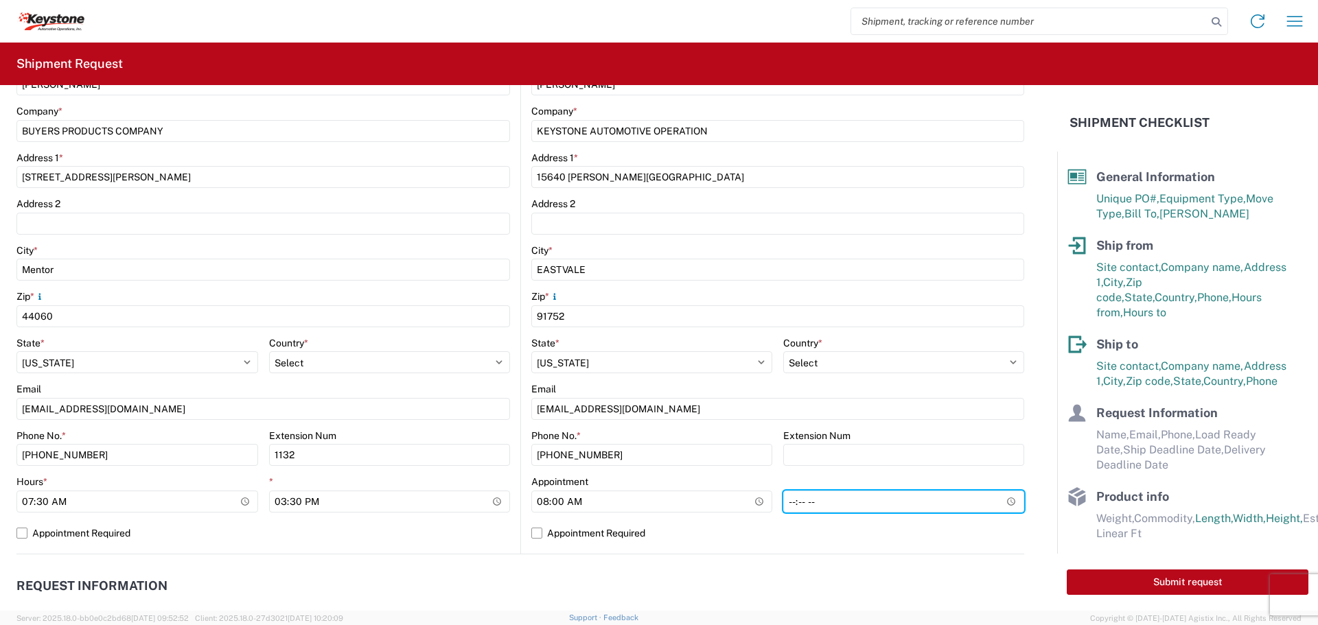
type input "14:00"
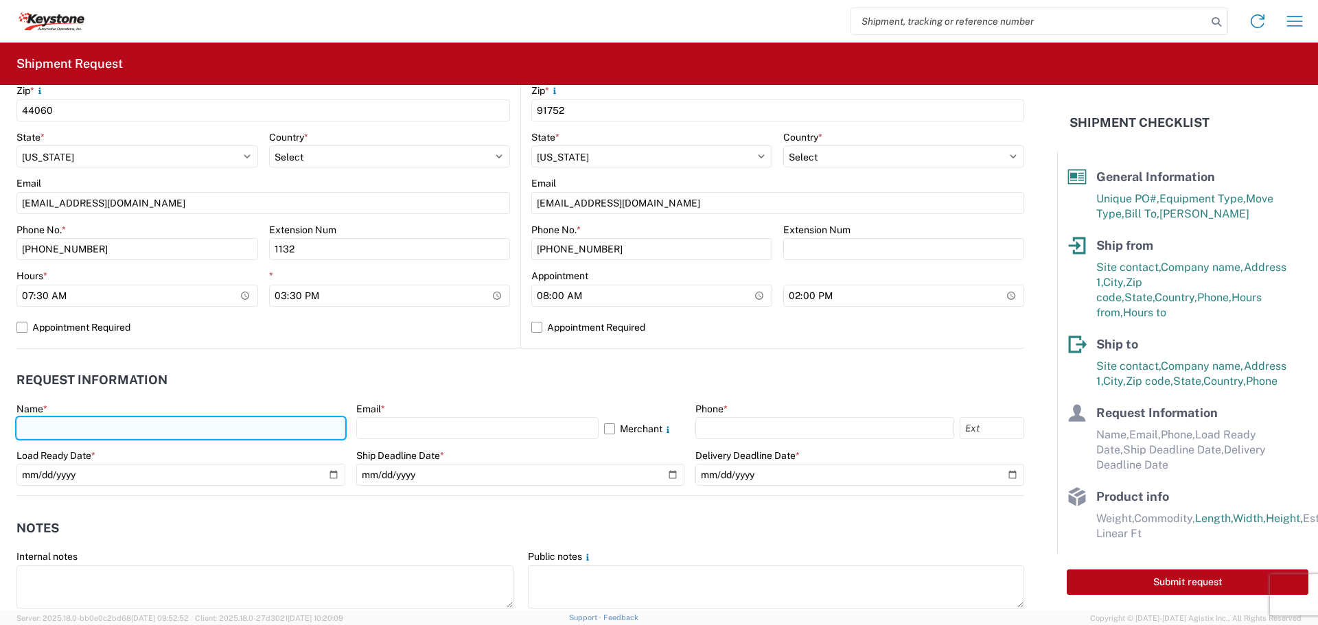
click at [61, 425] on input "text" at bounding box center [180, 428] width 329 height 22
click at [111, 429] on input "text" at bounding box center [180, 428] width 329 height 22
type input "RHONDA VANSCOTOC"
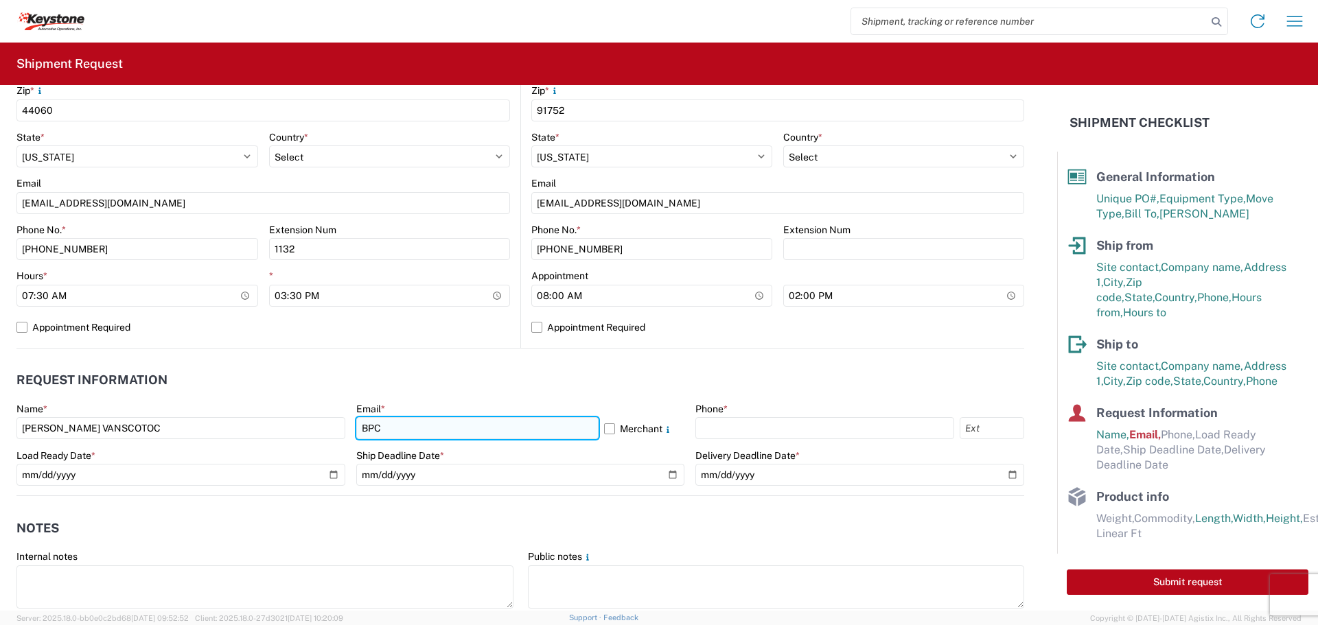
type input "[EMAIL_ADDRESS][DOMAIN_NAME]"
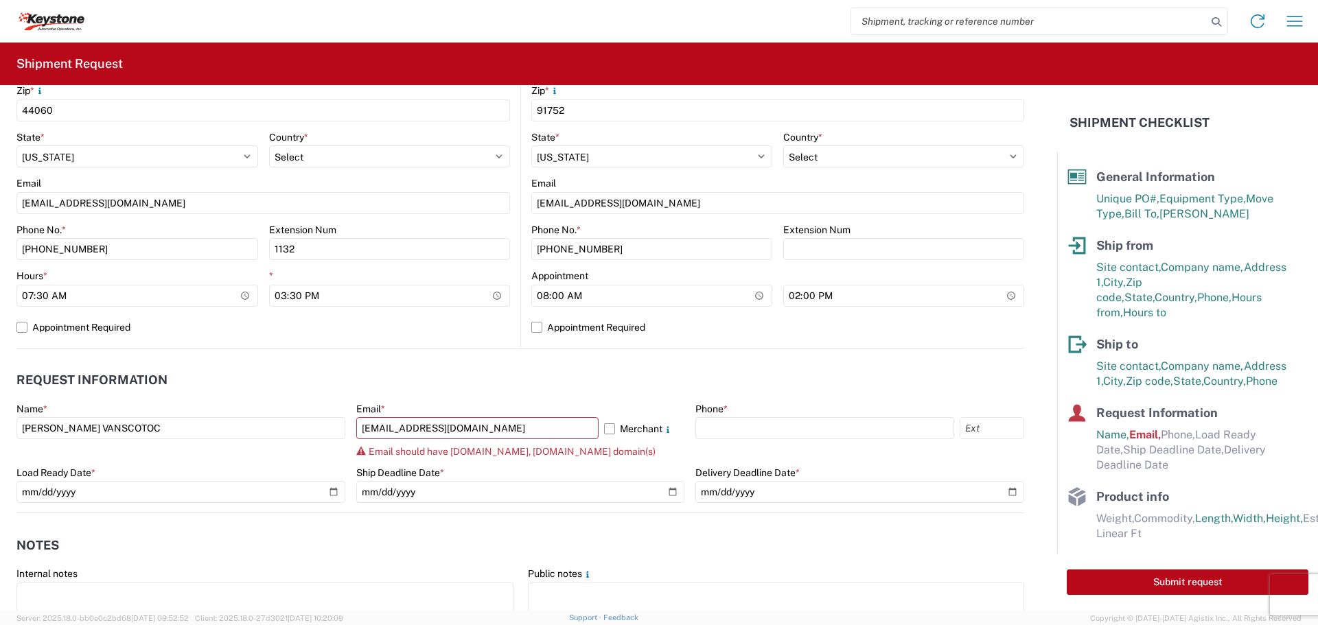
drag, startPoint x: 132, startPoint y: 441, endPoint x: -112, endPoint y: 436, distance: 243.8
click at [0, 436] on html "Home Shipment request Shipment tracking Shipment Request General Information Te…" at bounding box center [659, 312] width 1318 height 625
click at [140, 416] on div "Name * RHONDA VANSCOTOC" at bounding box center [180, 421] width 329 height 37
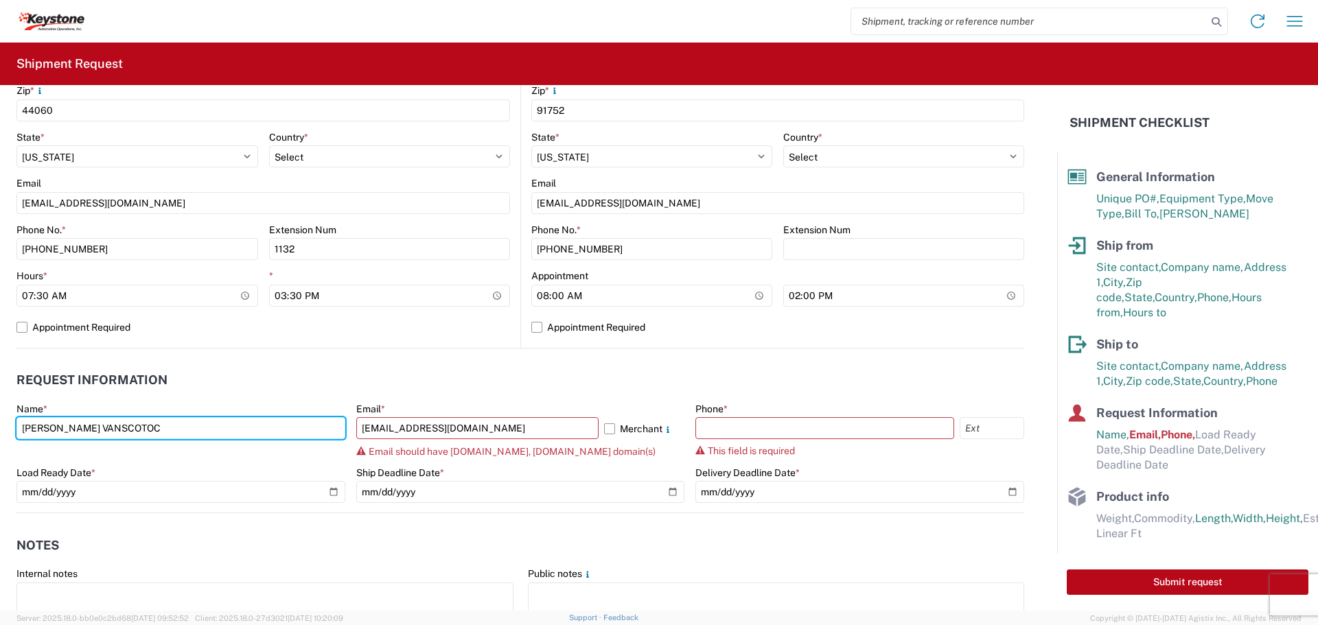
drag, startPoint x: 146, startPoint y: 426, endPoint x: -183, endPoint y: 365, distance: 333.8
click at [0, 365] on html "Home Shipment request Shipment tracking Shipment Request General Information Te…" at bounding box center [659, 312] width 1318 height 625
type input "[PERSON_NAME]"
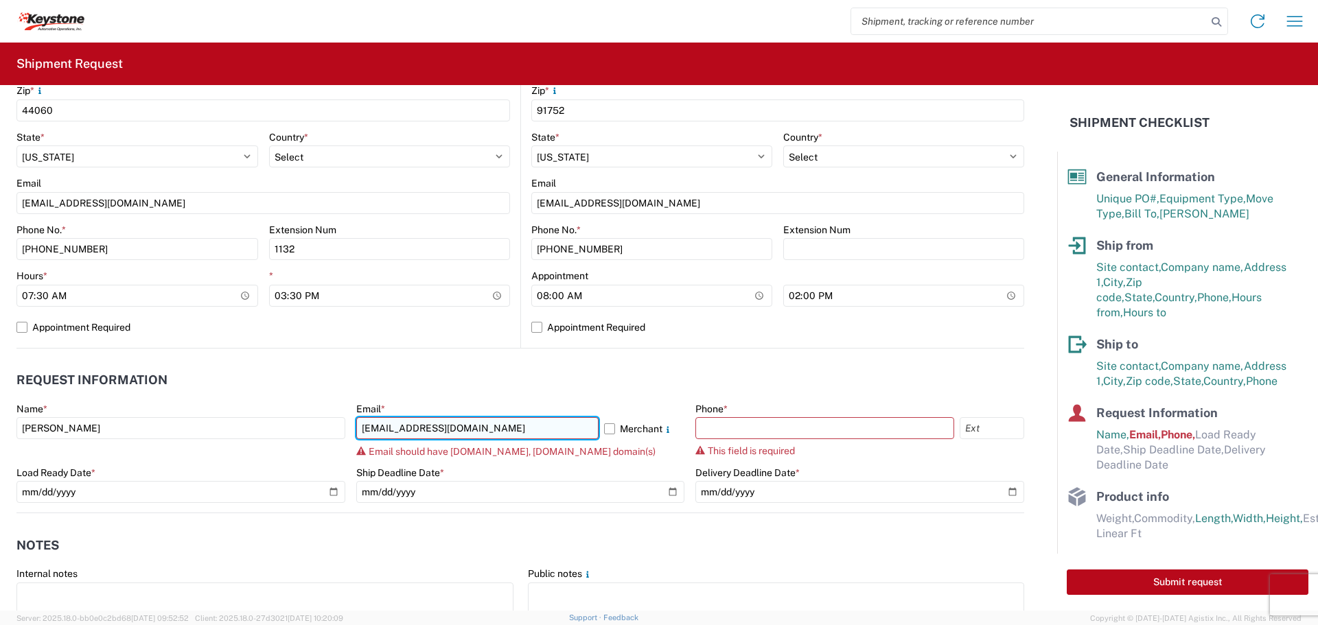
click at [579, 429] on input "[EMAIL_ADDRESS][DOMAIN_NAME]" at bounding box center [477, 428] width 242 height 22
type input "[EMAIL_ADDRESS][DOMAIN_NAME]"
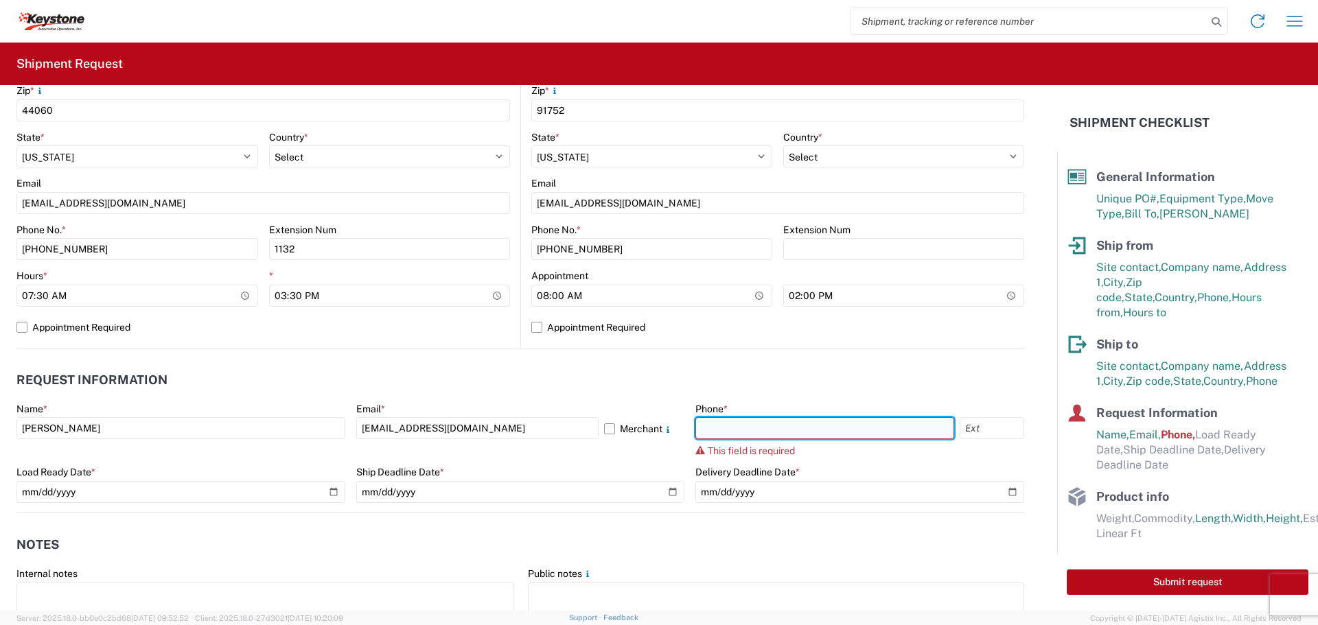
drag, startPoint x: 747, startPoint y: 429, endPoint x: 740, endPoint y: 439, distance: 12.4
click at [747, 429] on input "text" at bounding box center [824, 428] width 259 height 22
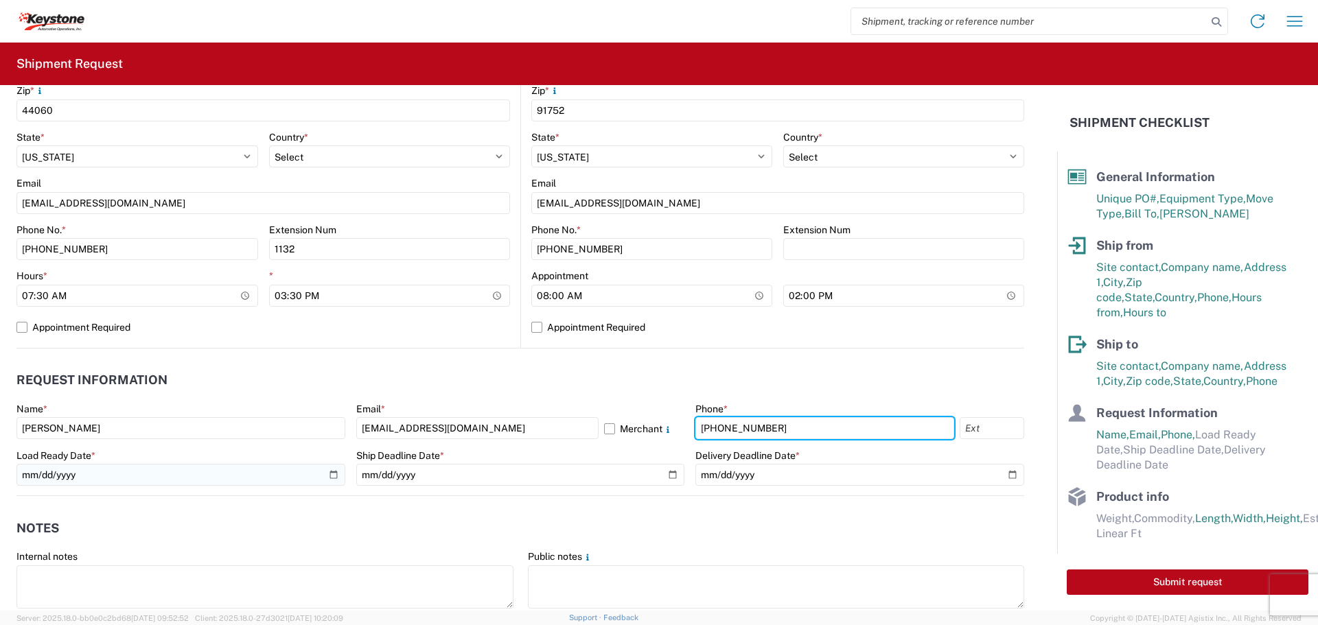
type input "570-655-4514"
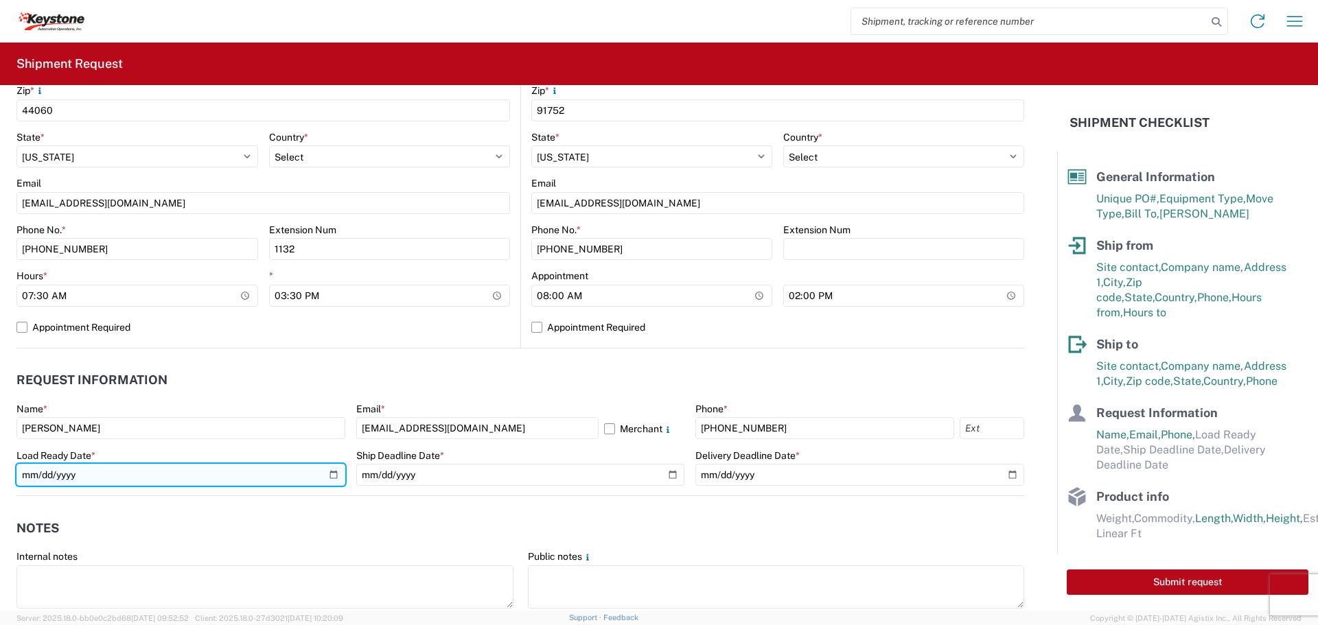
click at [331, 474] on input "date" at bounding box center [180, 475] width 329 height 22
type input "2025-09-10"
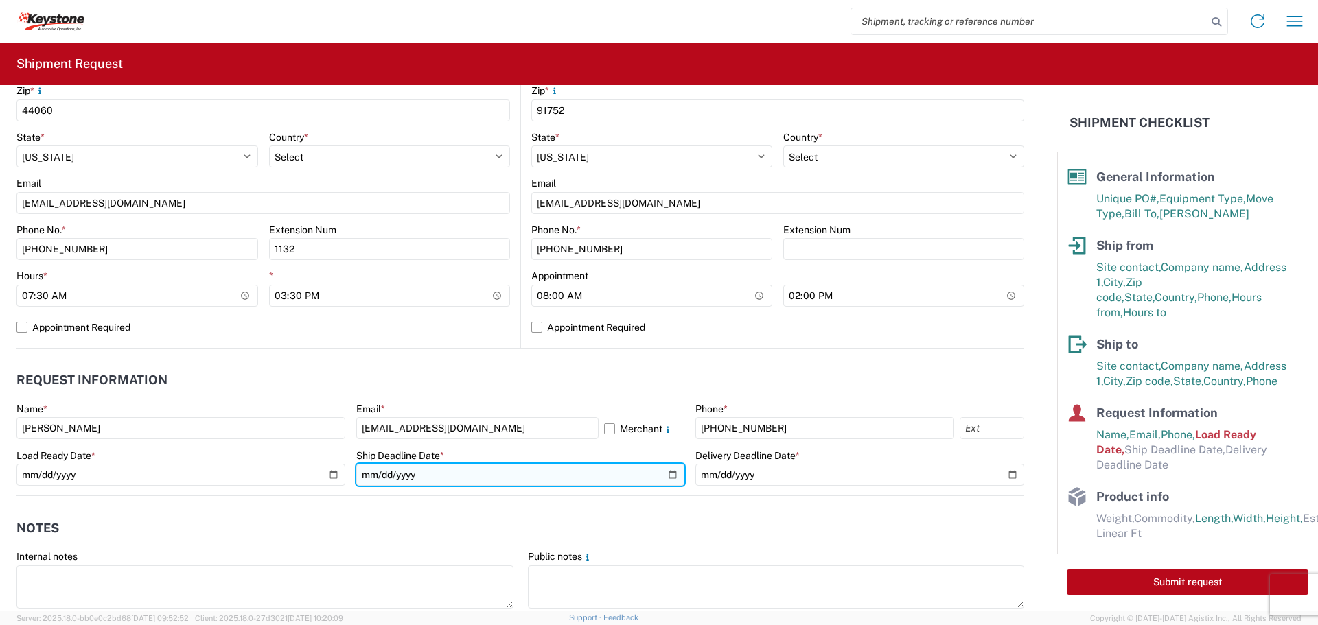
click at [659, 472] on input "date" at bounding box center [520, 475] width 329 height 22
click at [665, 476] on input "date" at bounding box center [520, 475] width 329 height 22
type input "2025-09-12"
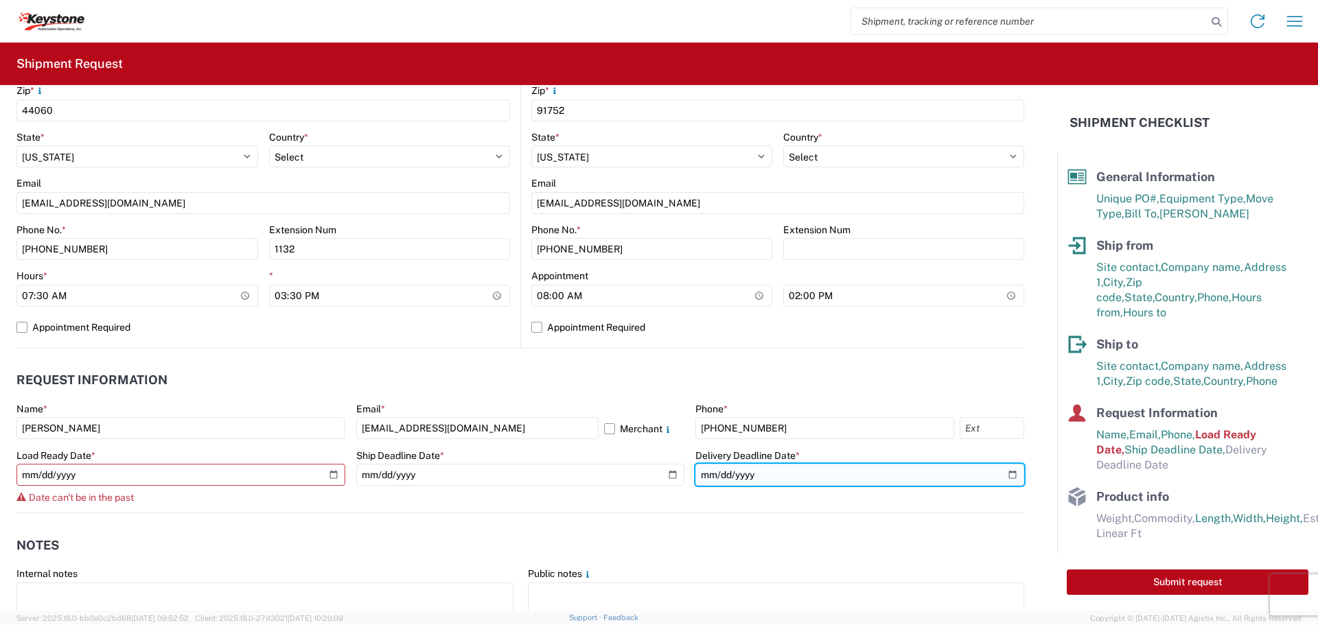
click at [1004, 480] on input "date" at bounding box center [859, 475] width 329 height 22
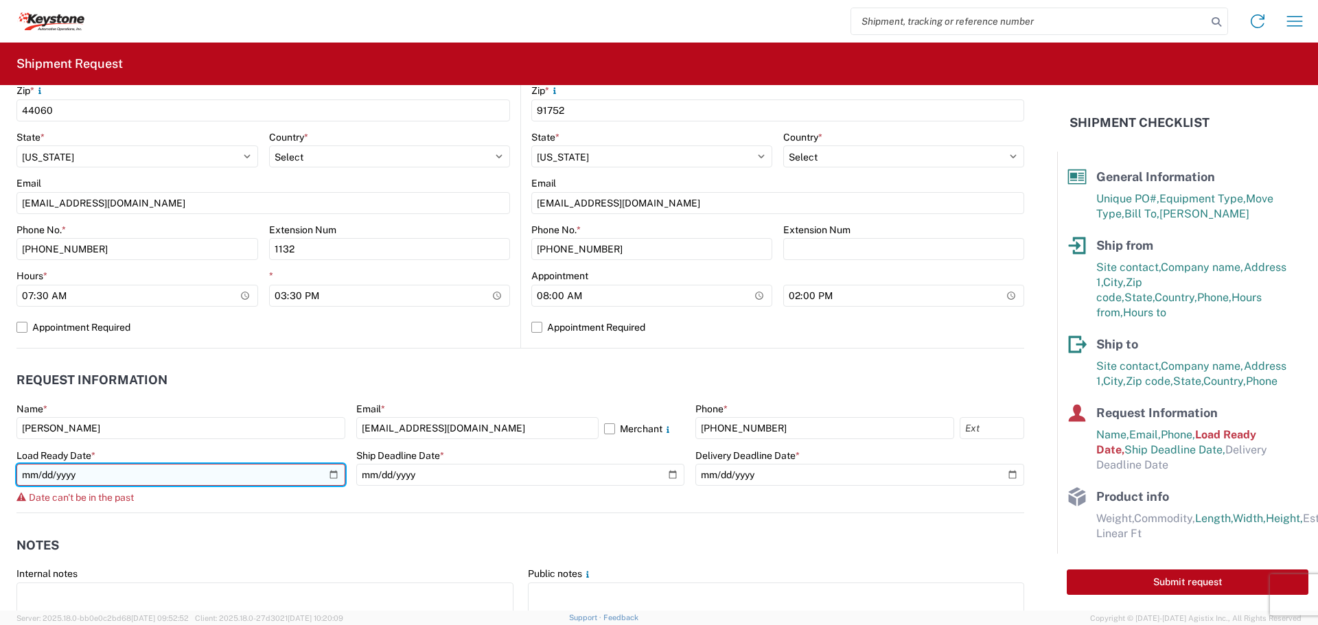
click at [330, 472] on input "2025-09-10" at bounding box center [180, 475] width 329 height 22
type input "[DATE]"
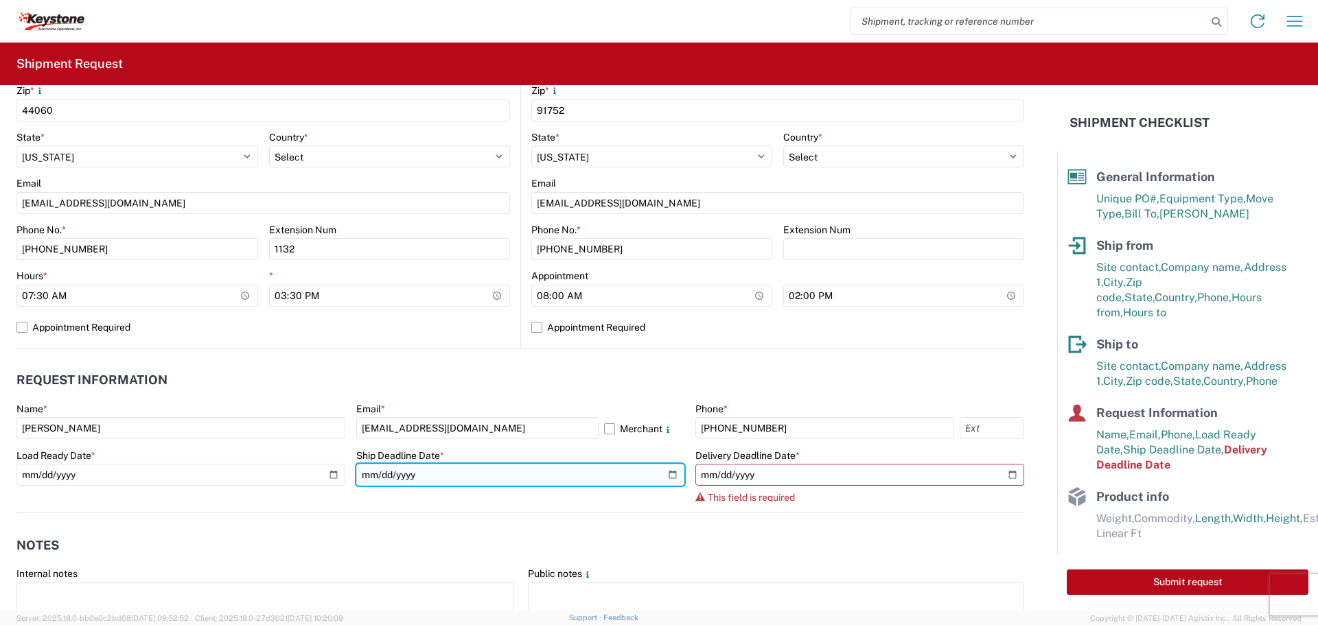
click at [662, 472] on input "2025-09-12" at bounding box center [520, 475] width 329 height 22
type input "[DATE]"
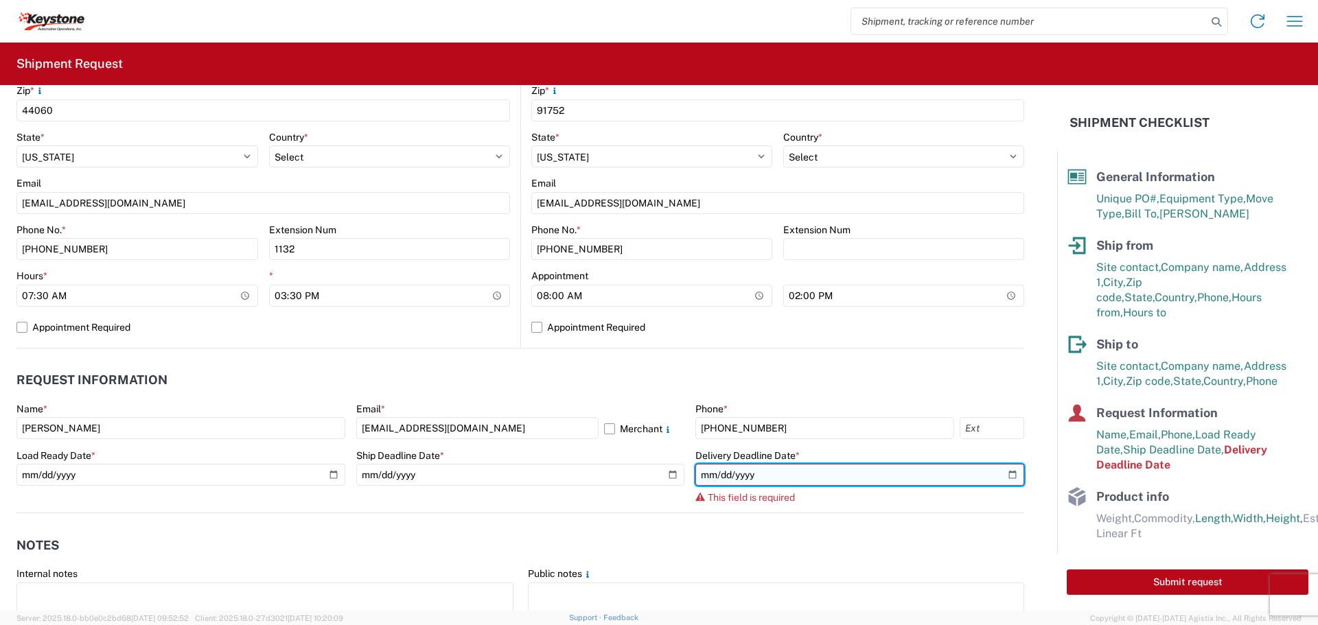
click at [1008, 471] on input "date" at bounding box center [859, 475] width 329 height 22
click at [1001, 472] on input "date" at bounding box center [859, 475] width 329 height 22
type input "2025-09-16"
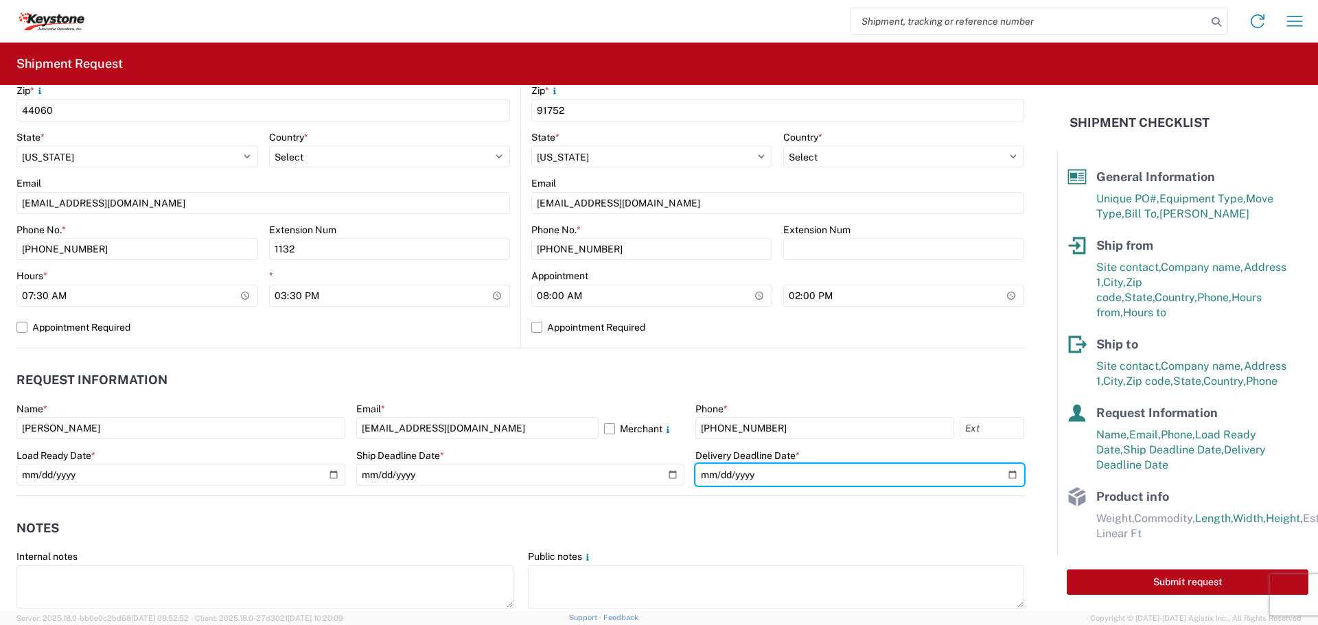
scroll to position [618, 0]
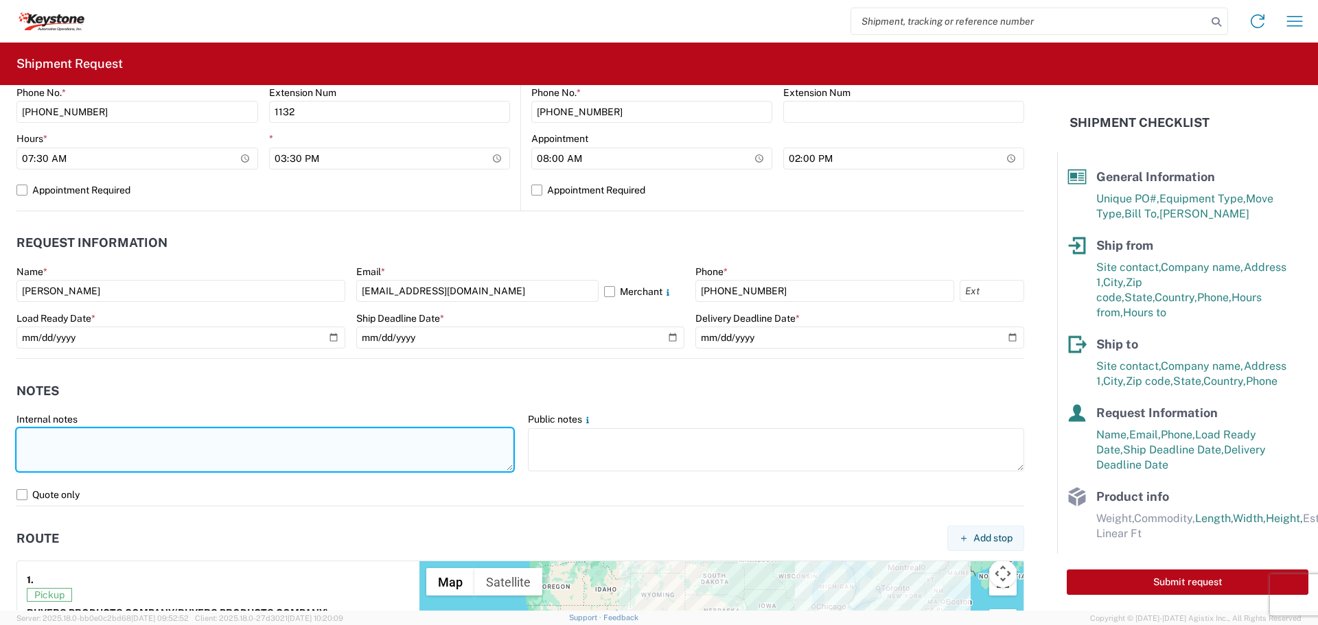
click at [205, 449] on textarea at bounding box center [264, 449] width 497 height 43
type textarea "R"
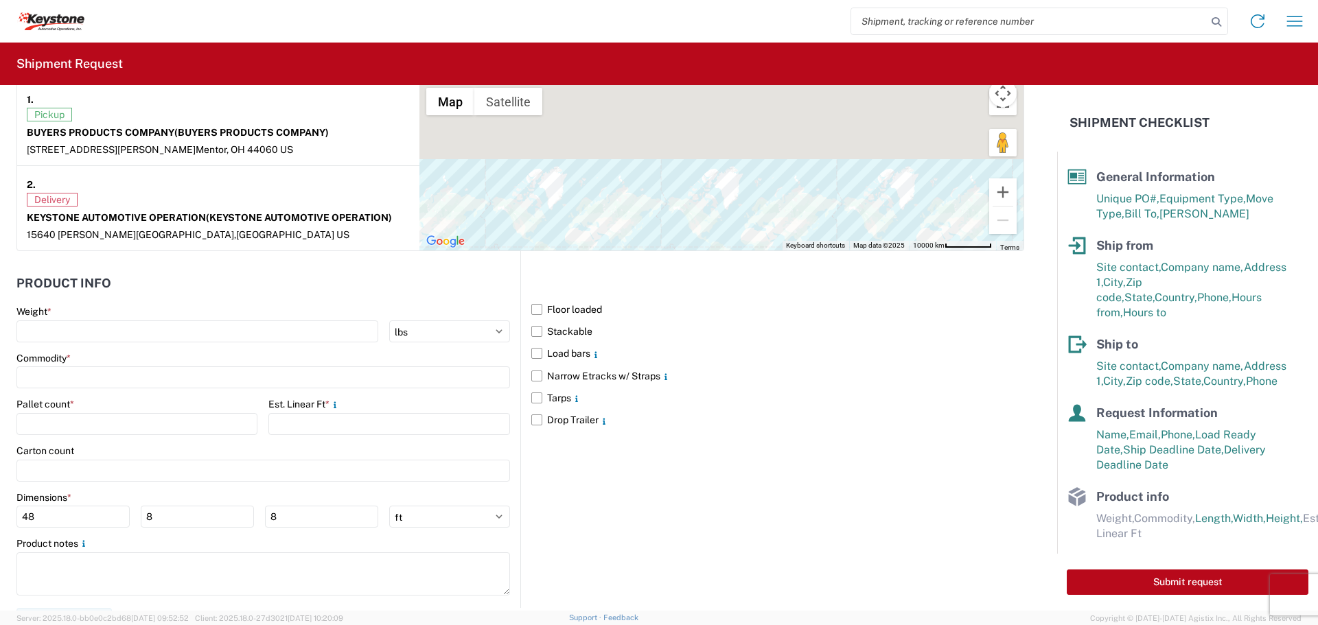
scroll to position [824, 0]
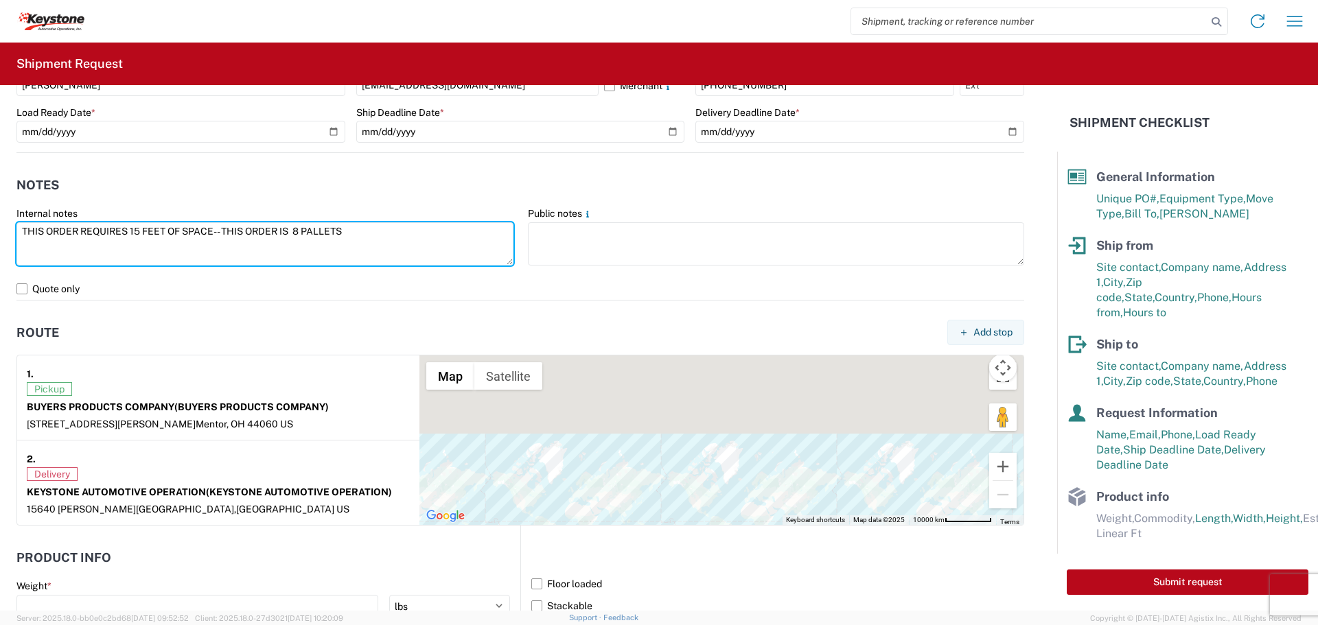
drag, startPoint x: 367, startPoint y: 232, endPoint x: -208, endPoint y: 218, distance: 574.8
click at [0, 218] on html "Home Shipment request Shipment tracking Shipment Request General Information Te…" at bounding box center [659, 312] width 1318 height 625
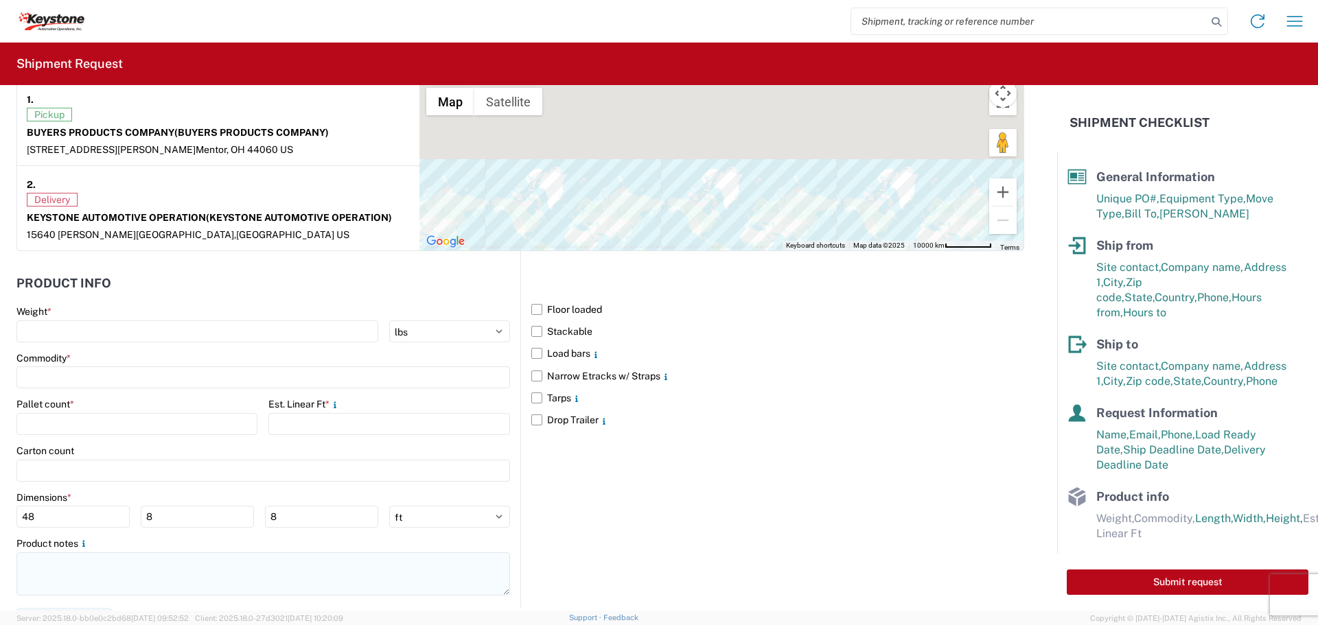
scroll to position [1121, 0]
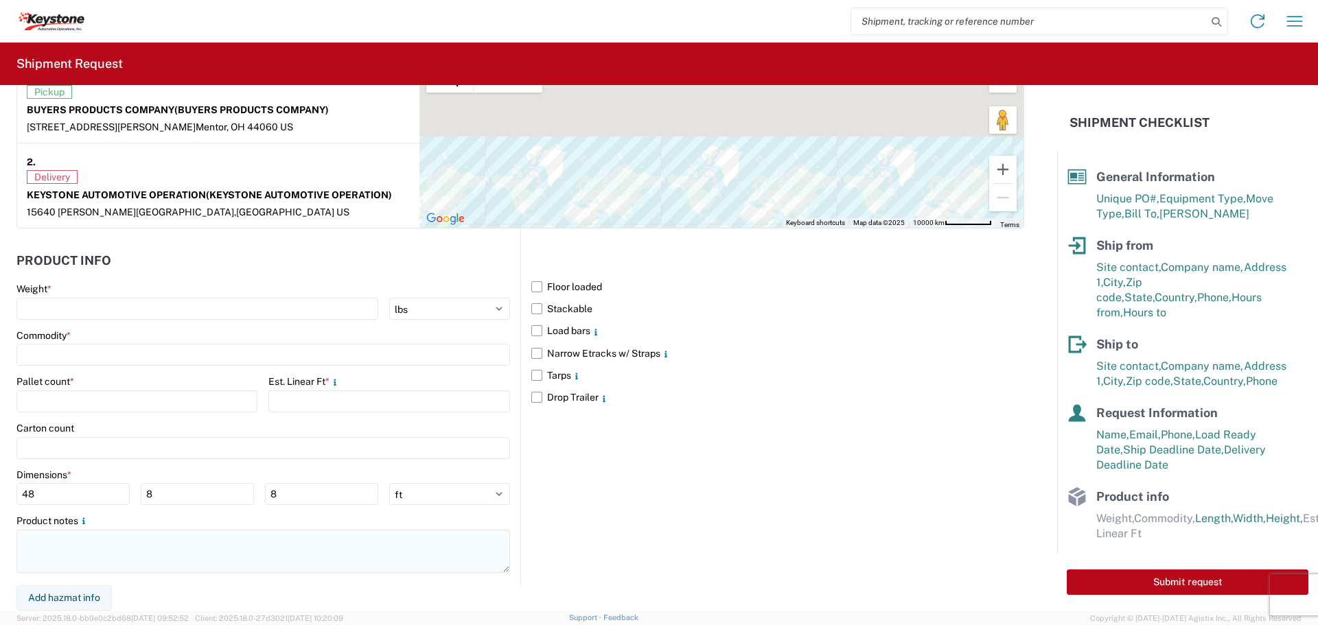
type textarea "THIS ORDER REQUIRES 15 FEET OF SPACE-- THIS ORDER IS 8 PALLETS"
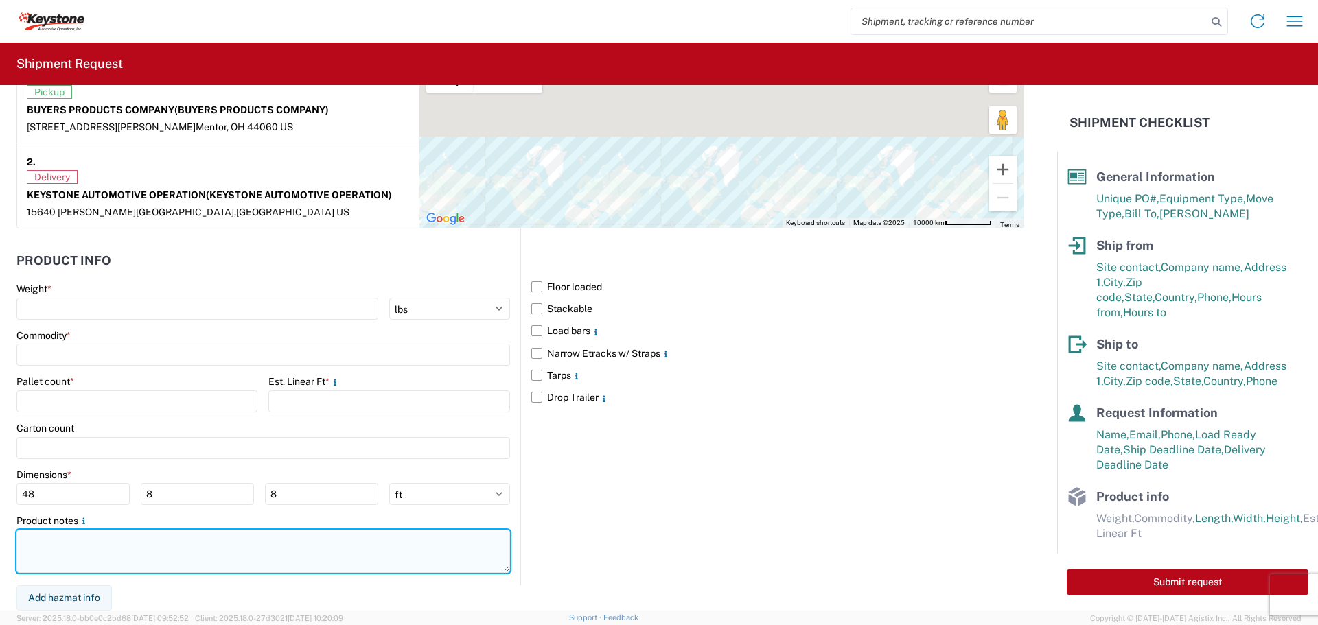
click at [62, 547] on textarea at bounding box center [263, 551] width 494 height 43
paste textarea "THIS ORDER REQUIRES 15 FEET OF SPACE-- THIS ORDER IS 8 PALLETS"
type textarea "THIS ORDER REQUIRES 15 FEET OF SPACE-- THIS ORDER IS 8 PALLETS"
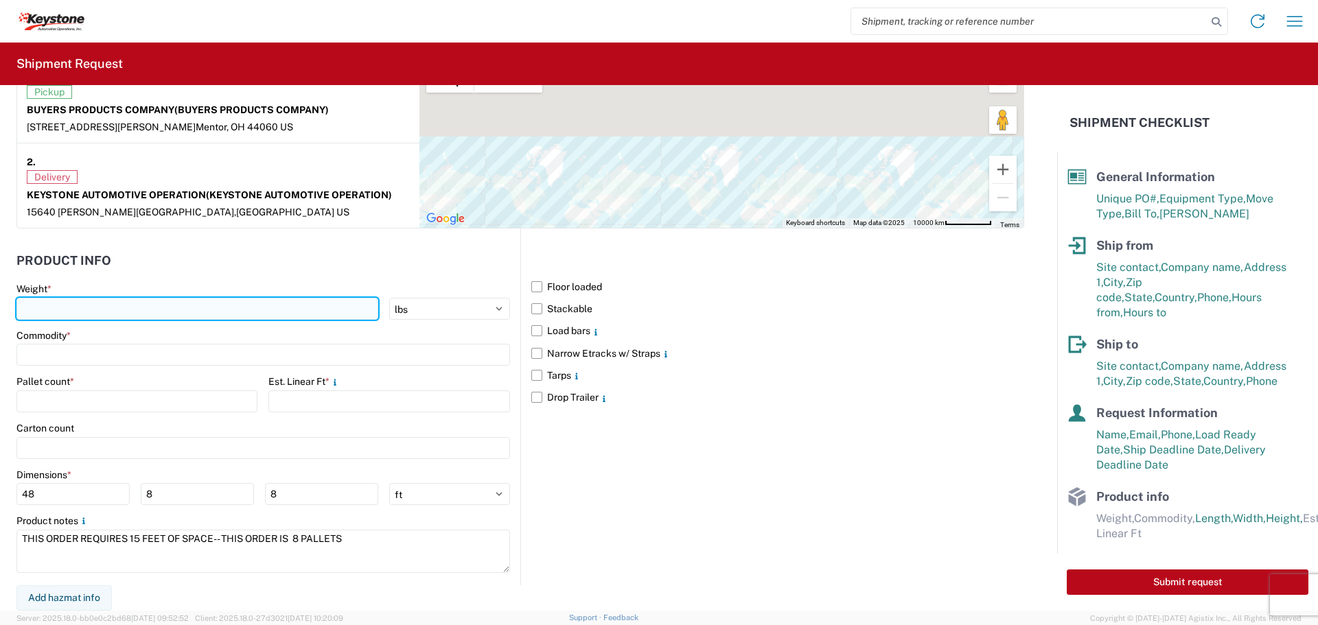
click at [48, 308] on input "number" at bounding box center [197, 309] width 362 height 22
type input "3470"
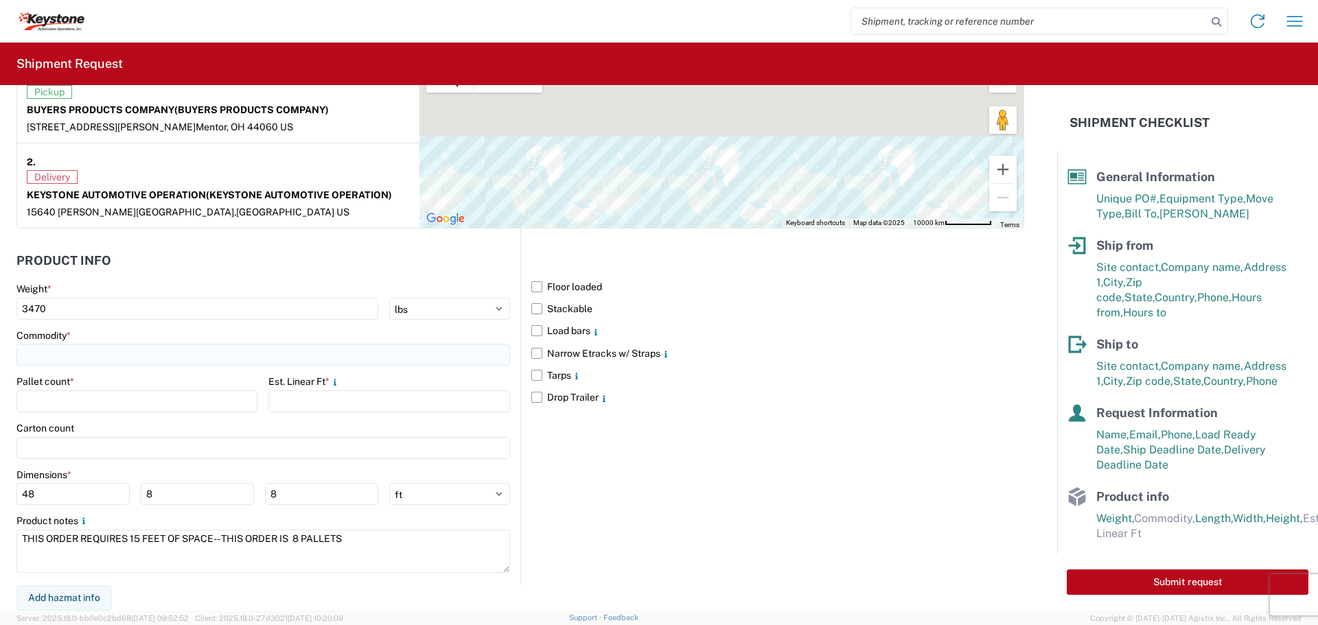
click at [115, 349] on input at bounding box center [263, 355] width 494 height 22
type input "T"
type input "A"
type input "TRUCK PARTS"
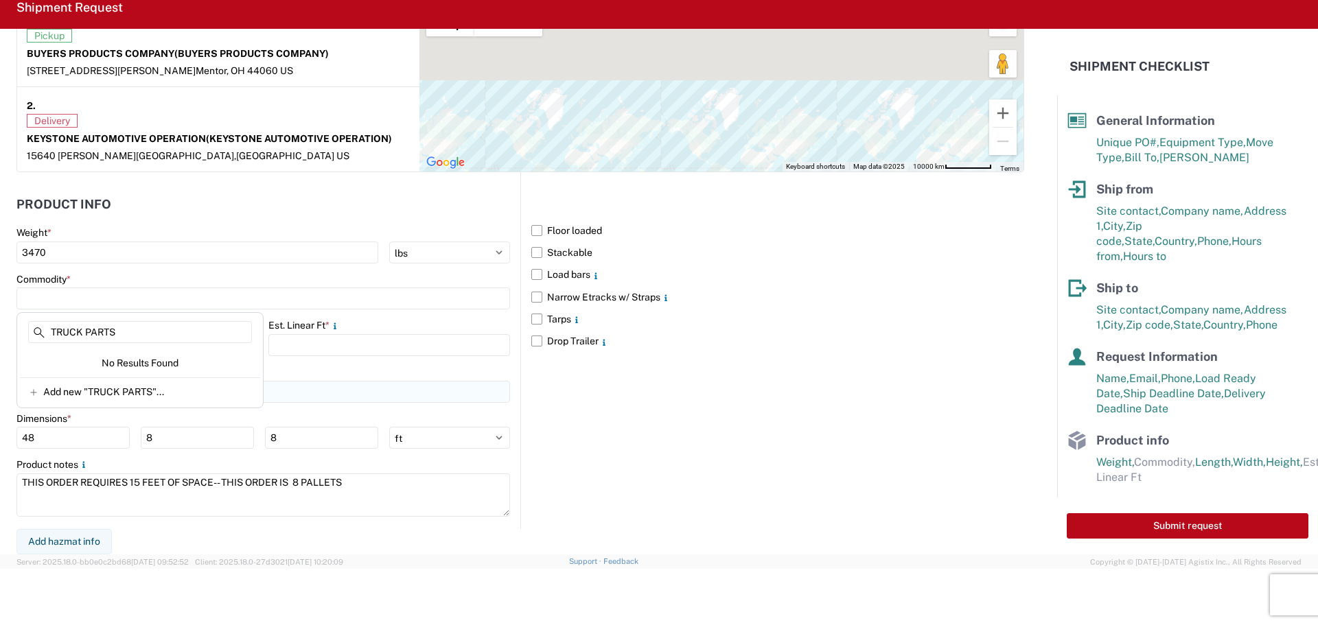
drag, startPoint x: 108, startPoint y: 387, endPoint x: 174, endPoint y: 390, distance: 65.3
click at [108, 387] on span "Add new "TRUCK PARTS"..." at bounding box center [103, 392] width 121 height 12
type input "TRUCK PARTS"
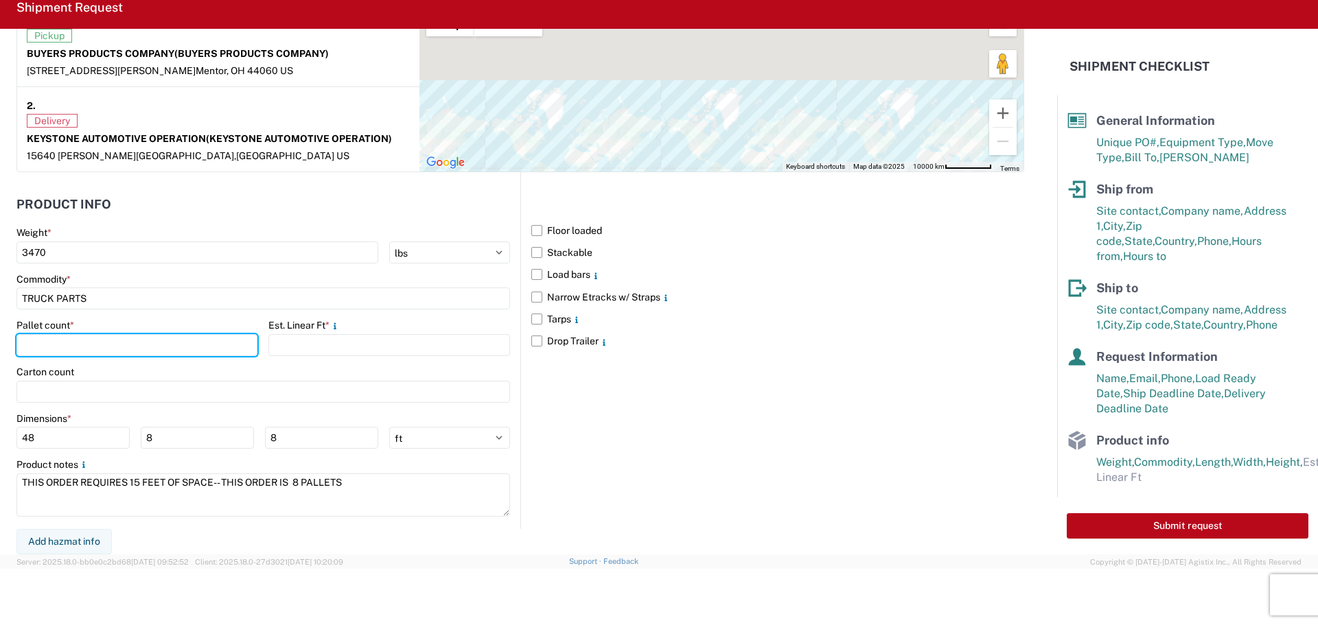
drag, startPoint x: 54, startPoint y: 343, endPoint x: 69, endPoint y: 368, distance: 29.6
click at [54, 345] on input "number" at bounding box center [136, 345] width 241 height 22
type input "8"
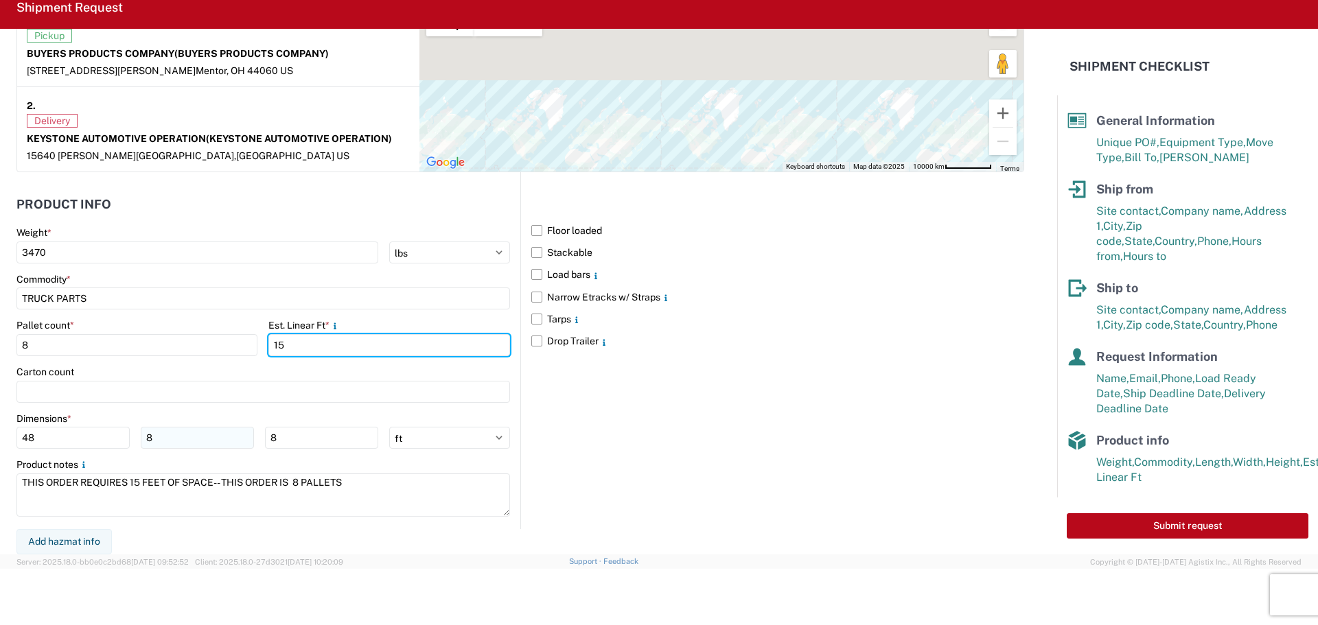
type input "15"
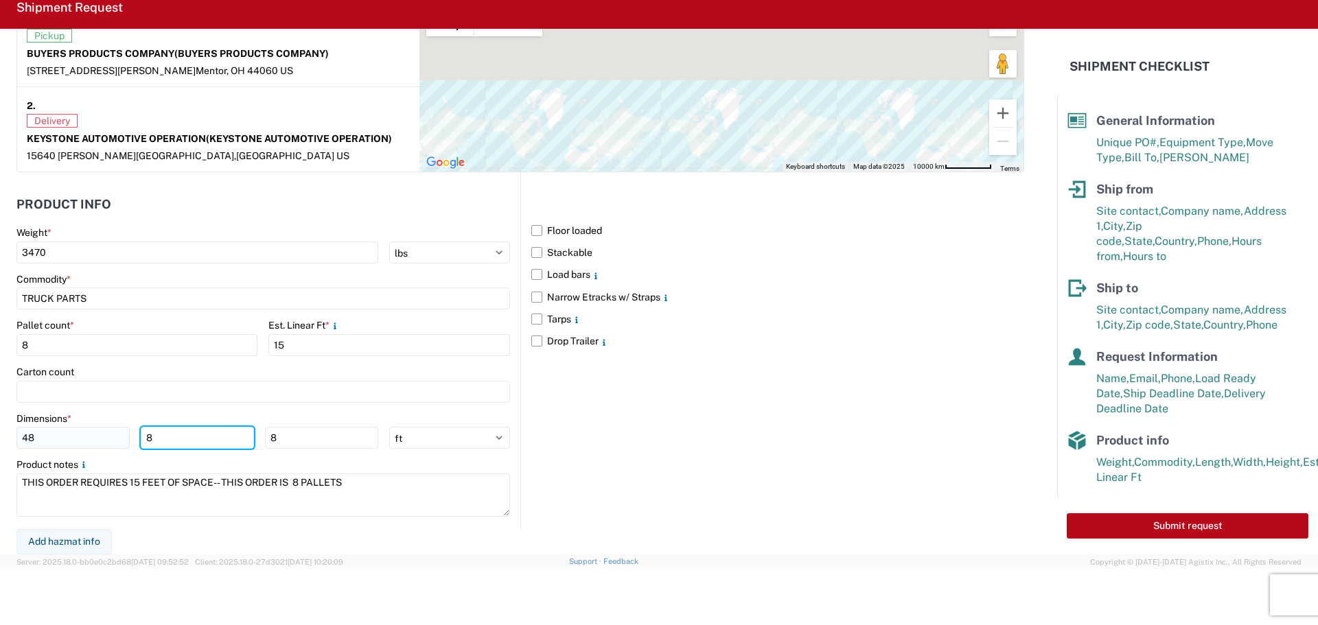
drag, startPoint x: 176, startPoint y: 439, endPoint x: 73, endPoint y: 443, distance: 103.7
click at [73, 438] on div "48 8 8" at bounding box center [197, 438] width 362 height 22
type input "40"
type input "75"
click at [428, 441] on select "ft in cm" at bounding box center [449, 438] width 121 height 22
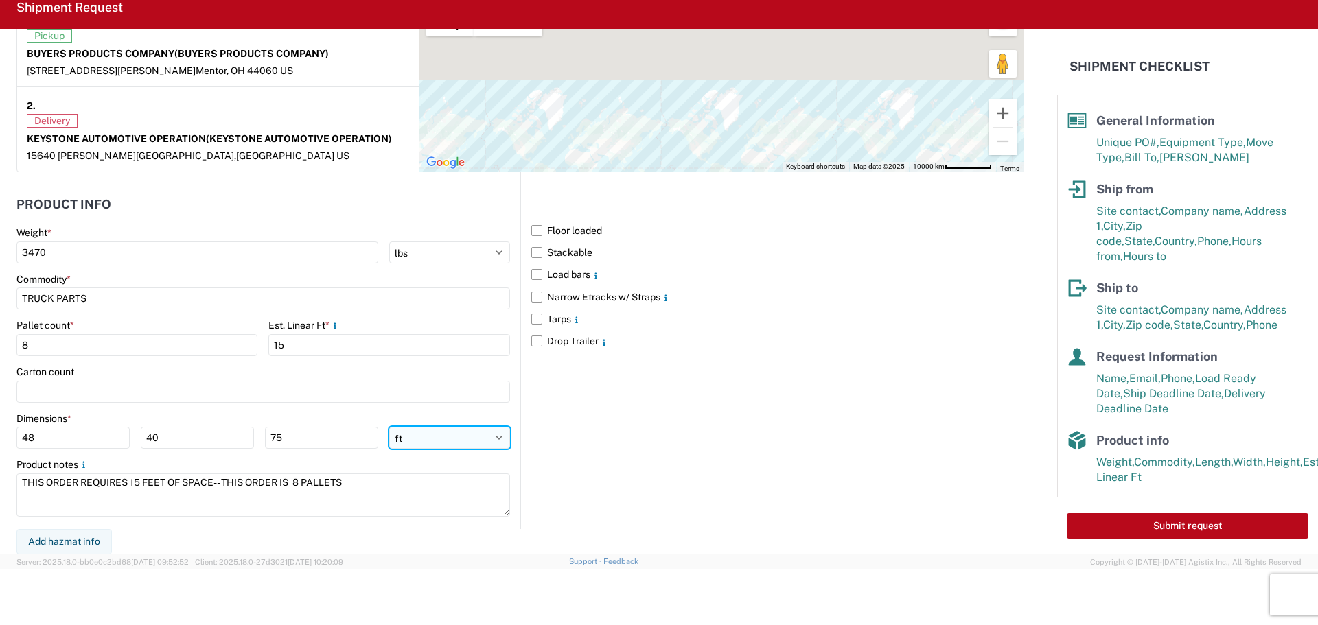
select select "IN"
click at [389, 427] on select "ft in cm" at bounding box center [449, 438] width 121 height 22
type input "576"
type input "480"
type input "900"
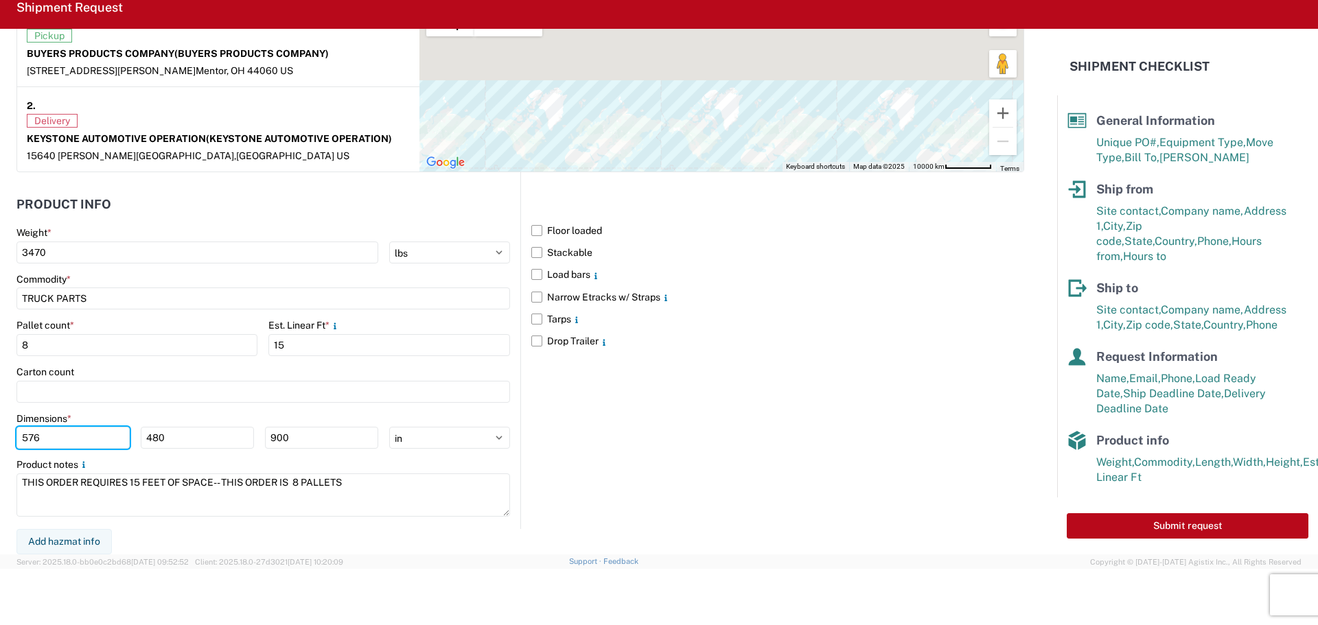
drag, startPoint x: 71, startPoint y: 442, endPoint x: -141, endPoint y: 411, distance: 214.4
click at [0, 411] on html "Home Shipment request Shipment tracking Shipment Request General Information Te…" at bounding box center [659, 312] width 1318 height 625
type input "48"
type input "40"
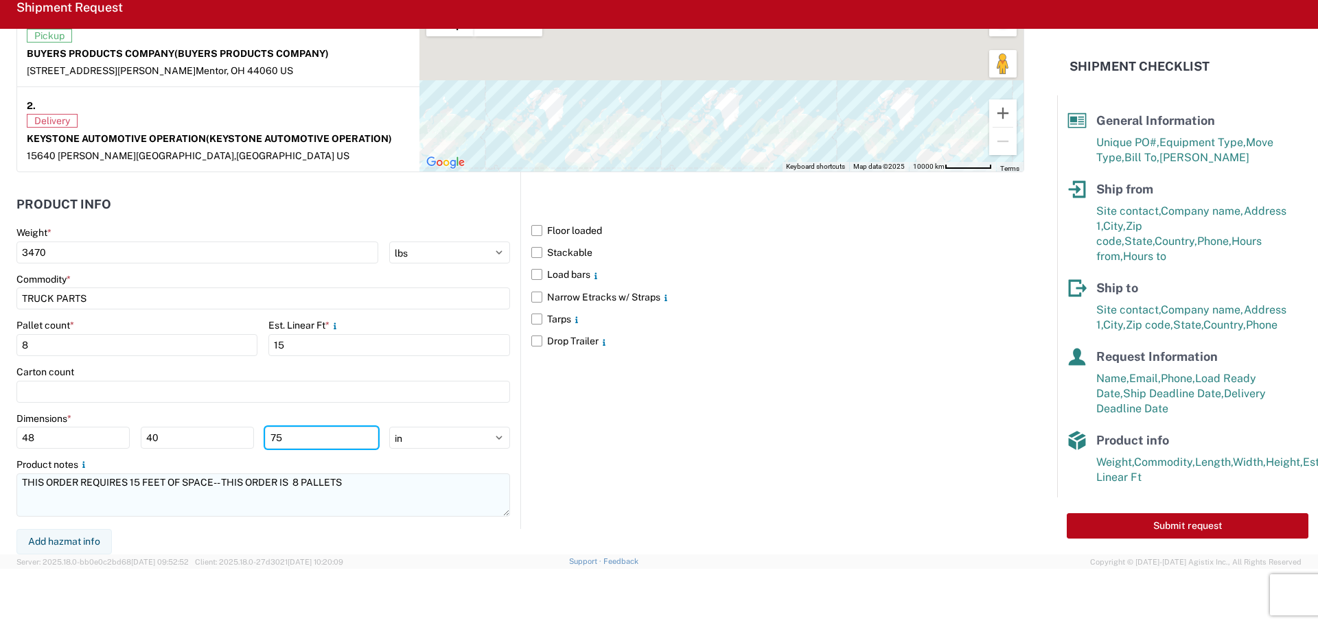
type input "75"
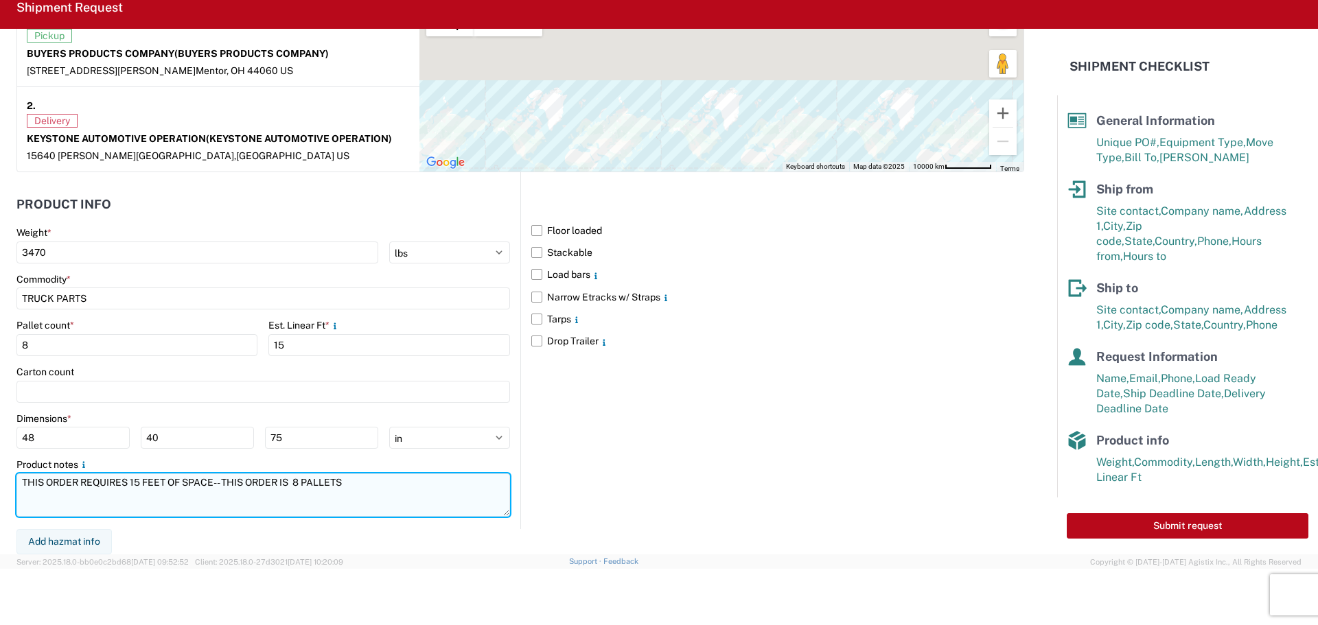
click at [384, 478] on textarea "THIS ORDER REQUIRES 15 FEET OF SPACE-- THIS ORDER IS 8 PALLETS" at bounding box center [263, 495] width 494 height 43
type textarea "THIS ORDER REQUIRES 15 FEET OF SPACE-- THIS ORDER IS 8 PALLETS 1 PALLET IS 64 X…"
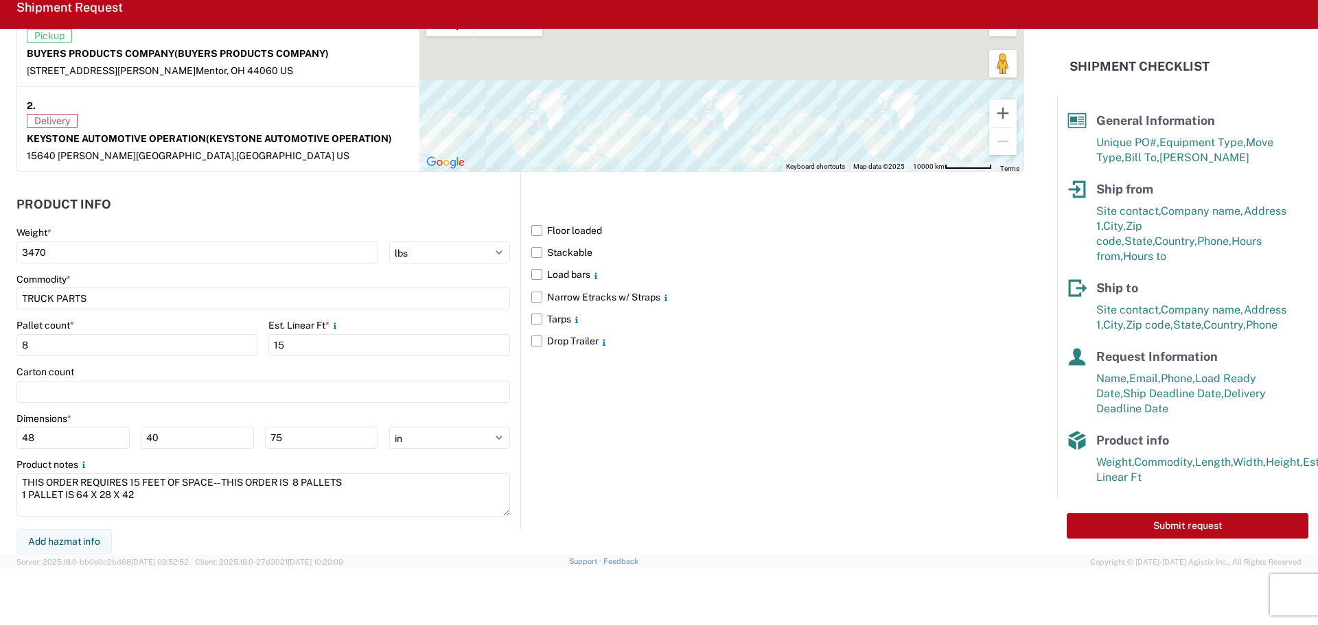
click at [857, 476] on div "Floor loaded Stackable Load bars Narrow Etracks w/ Straps Tarps Drop Trailer" at bounding box center [772, 350] width 504 height 357
click at [697, 461] on div "Floor loaded Stackable Load bars Narrow Etracks w/ Straps Tarps Drop Trailer" at bounding box center [772, 350] width 504 height 357
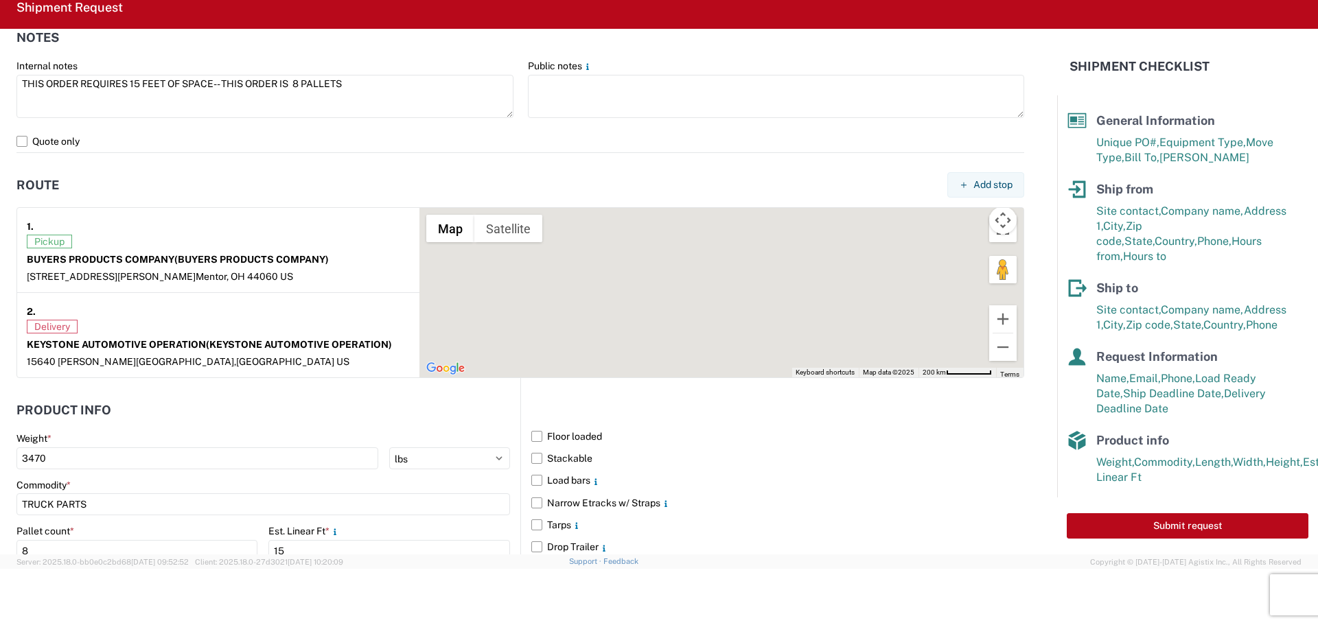
scroll to position [1121, 0]
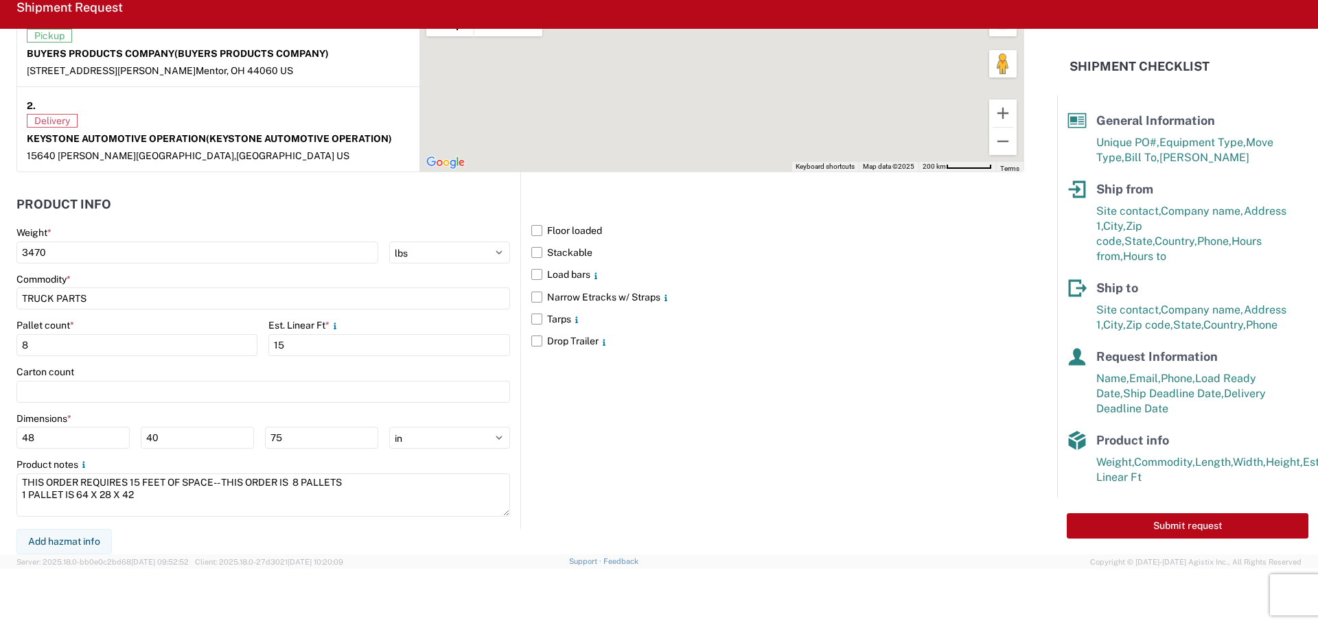
click at [731, 465] on div "Floor loaded Stackable Load bars Narrow Etracks w/ Straps Tarps Drop Trailer" at bounding box center [772, 350] width 504 height 357
click at [1164, 531] on button "Submit request" at bounding box center [1188, 526] width 242 height 25
select select "US"
select select "CA"
select select "US"
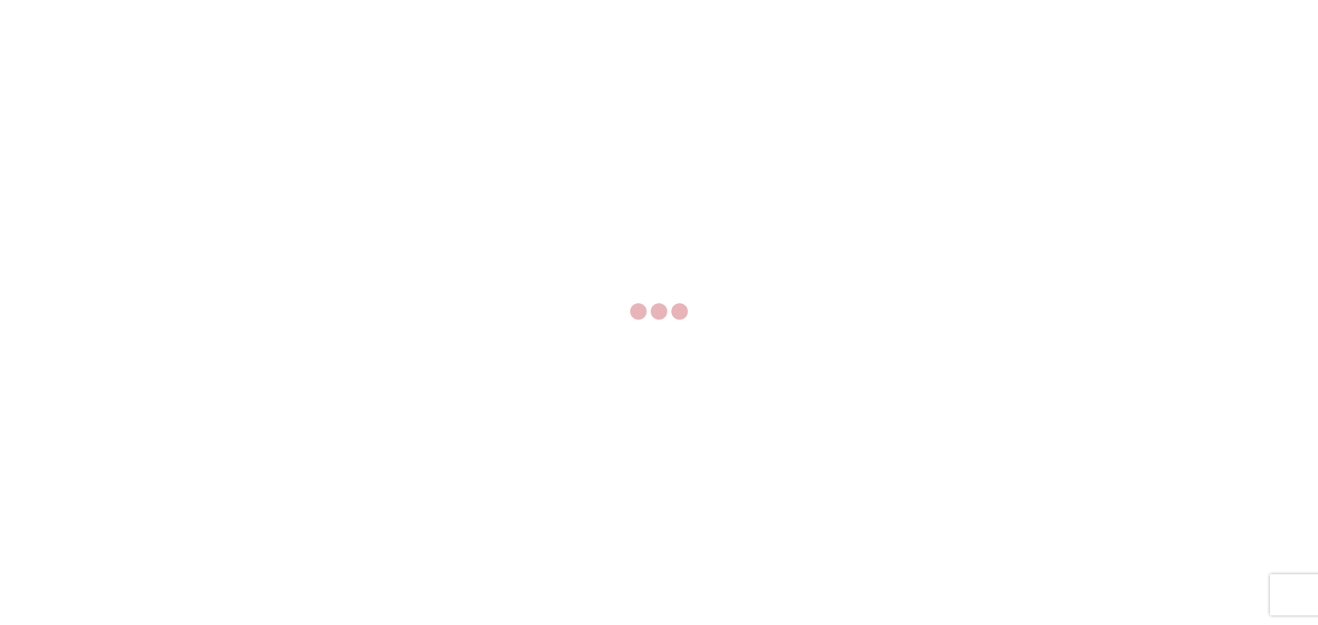
select select "FULL"
select select "LBS"
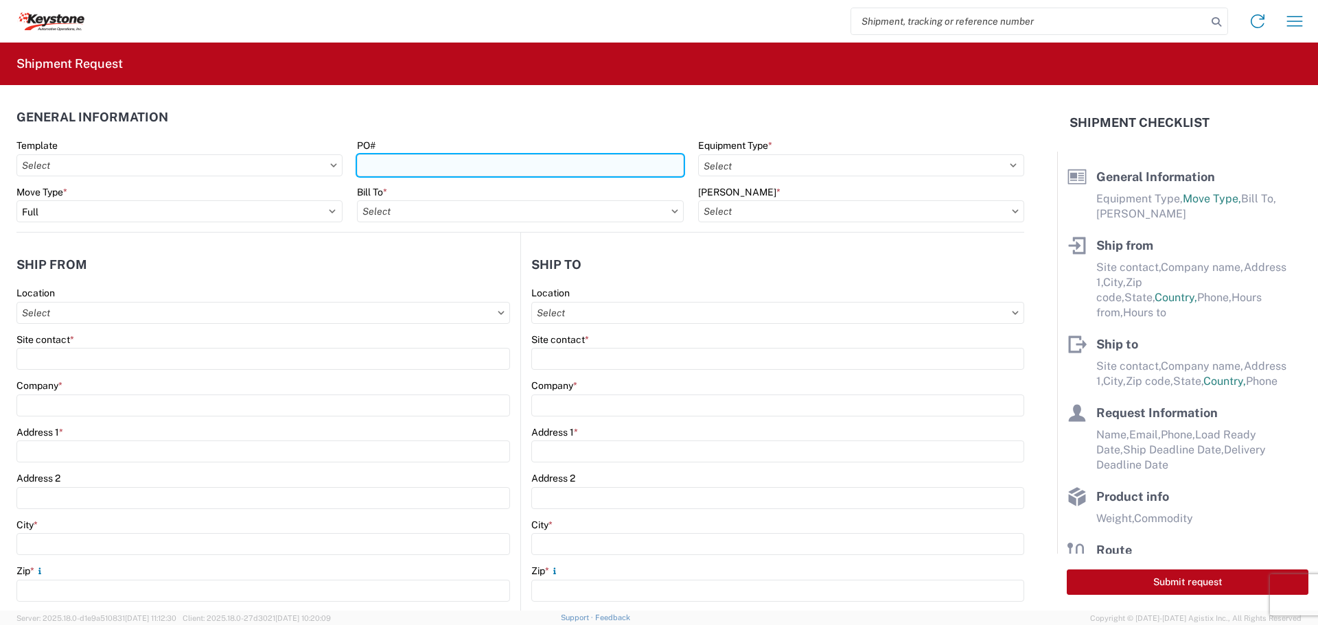
click at [559, 176] on input "PO#" at bounding box center [520, 165] width 326 height 22
type input "4176899"
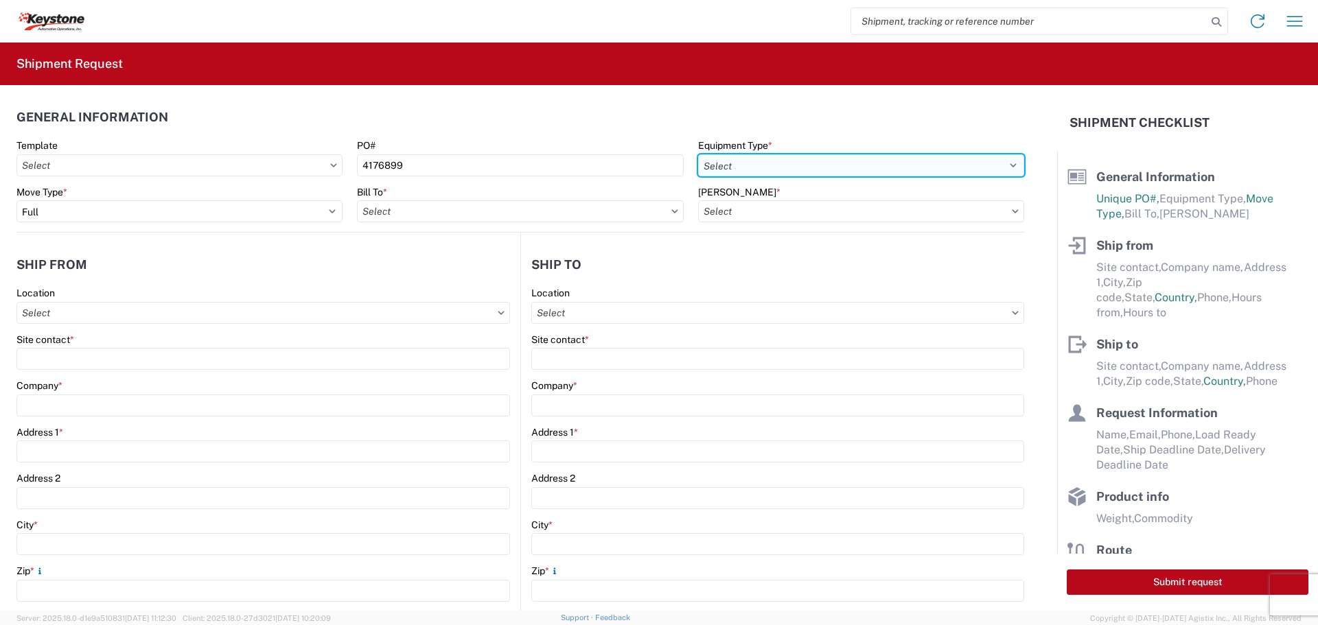
click at [822, 171] on select "Select 53’ Dry Van Flatbed Dropdeck (van) Lowboy (flatbed) Rail" at bounding box center [861, 165] width 326 height 22
select select "STDV"
click at [698, 154] on select "Select 53’ Dry Van Flatbed Dropdeck (van) Lowboy (flatbed) Rail" at bounding box center [861, 165] width 326 height 22
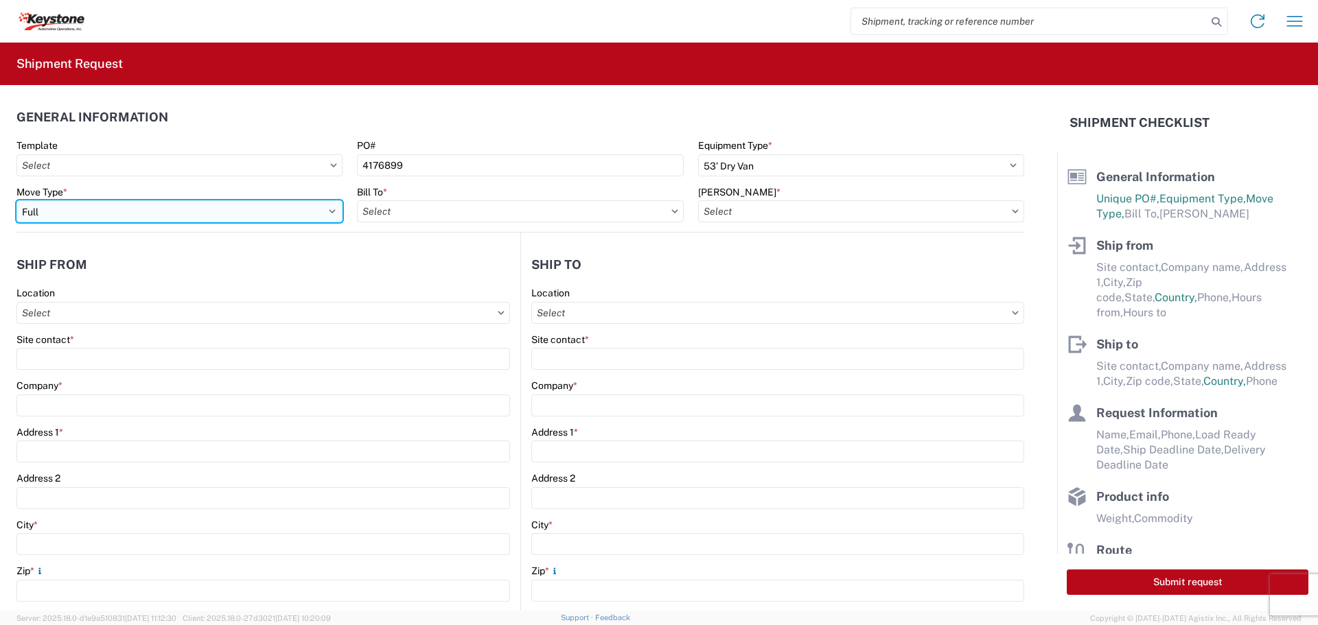
click at [257, 222] on select "Select Full Partial TL" at bounding box center [179, 211] width 326 height 22
select select "PARTIAL_TL"
click at [16, 200] on select "Select Full Partial TL" at bounding box center [179, 211] width 326 height 22
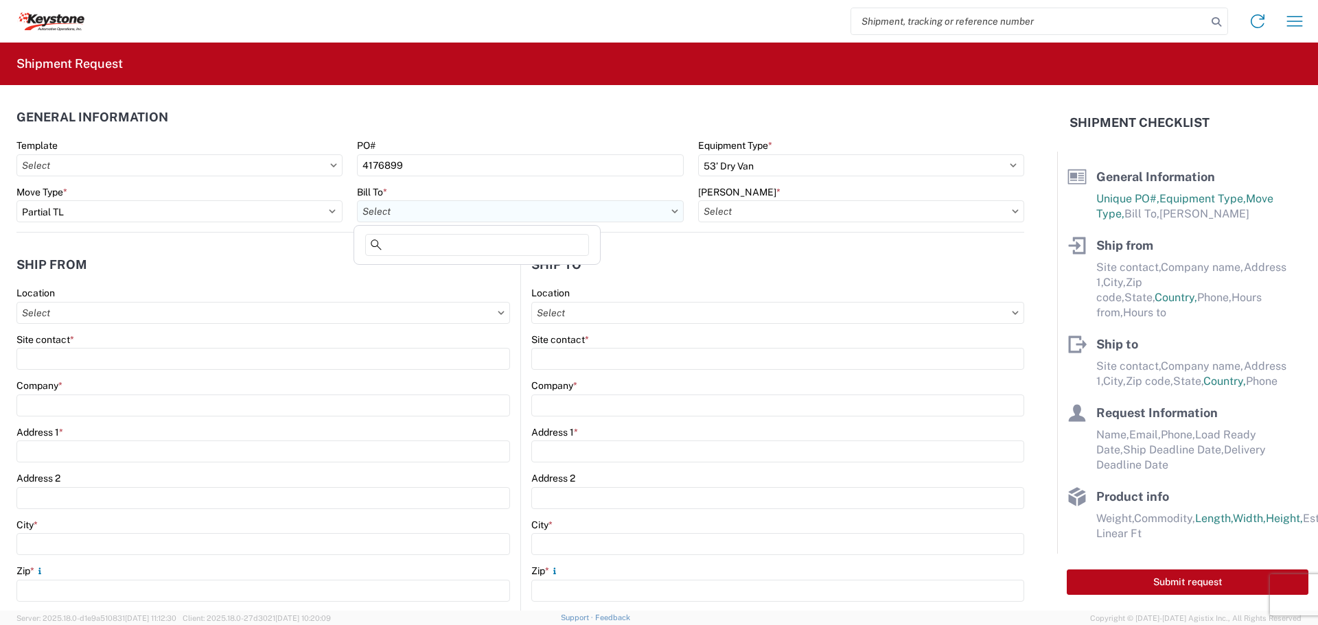
click at [428, 219] on input "Bill To *" at bounding box center [520, 211] width 326 height 22
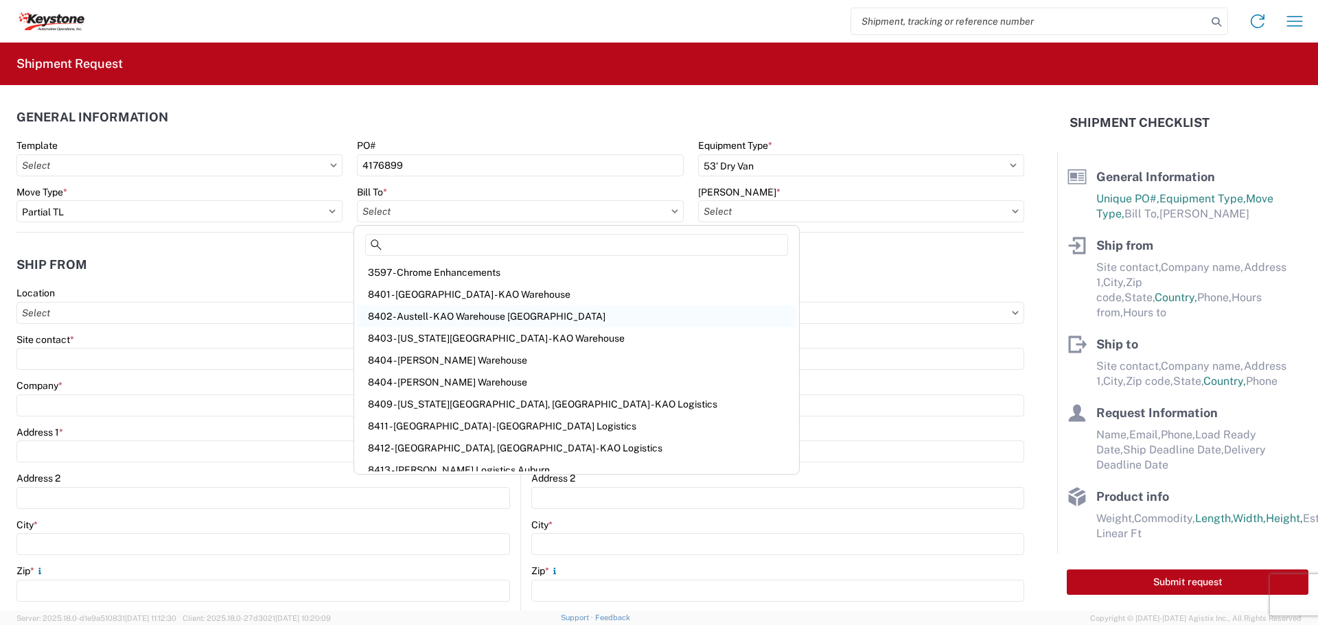
click at [426, 315] on div "8402 - Austell - KAO Warehouse [GEOGRAPHIC_DATA]" at bounding box center [576, 316] width 439 height 22
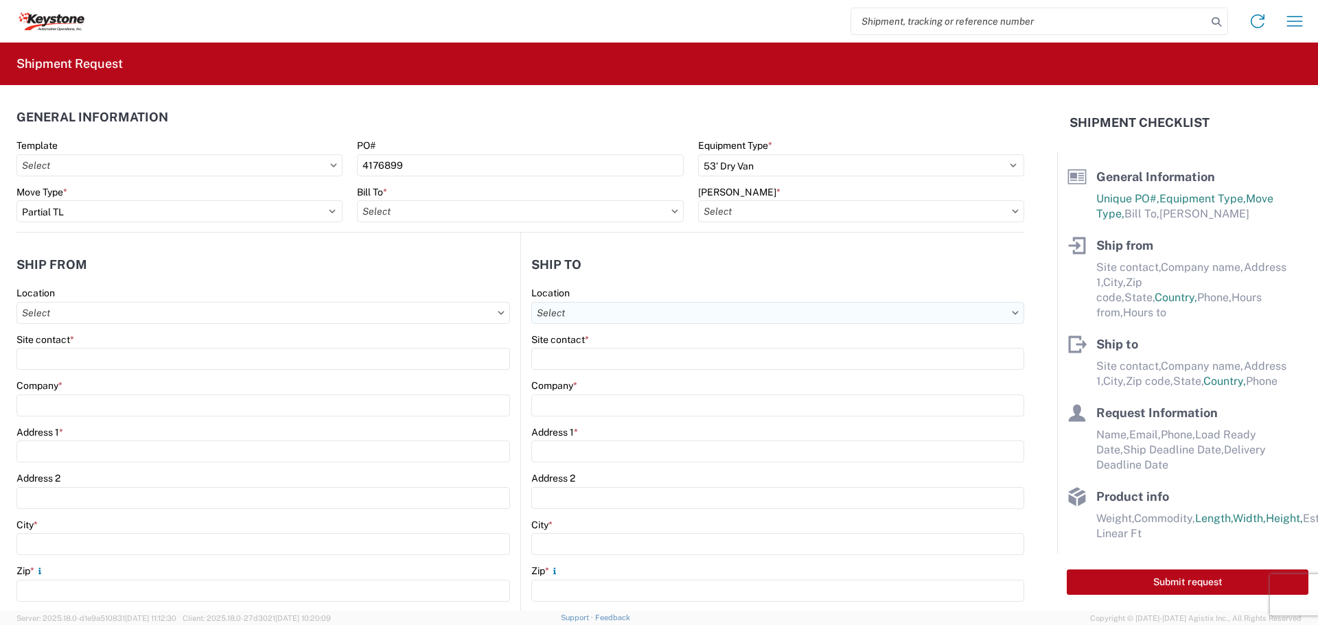
type input "8402 - Austell - KAO Warehouse [GEOGRAPHIC_DATA]"
click at [803, 213] on input "[PERSON_NAME] *" at bounding box center [861, 211] width 326 height 22
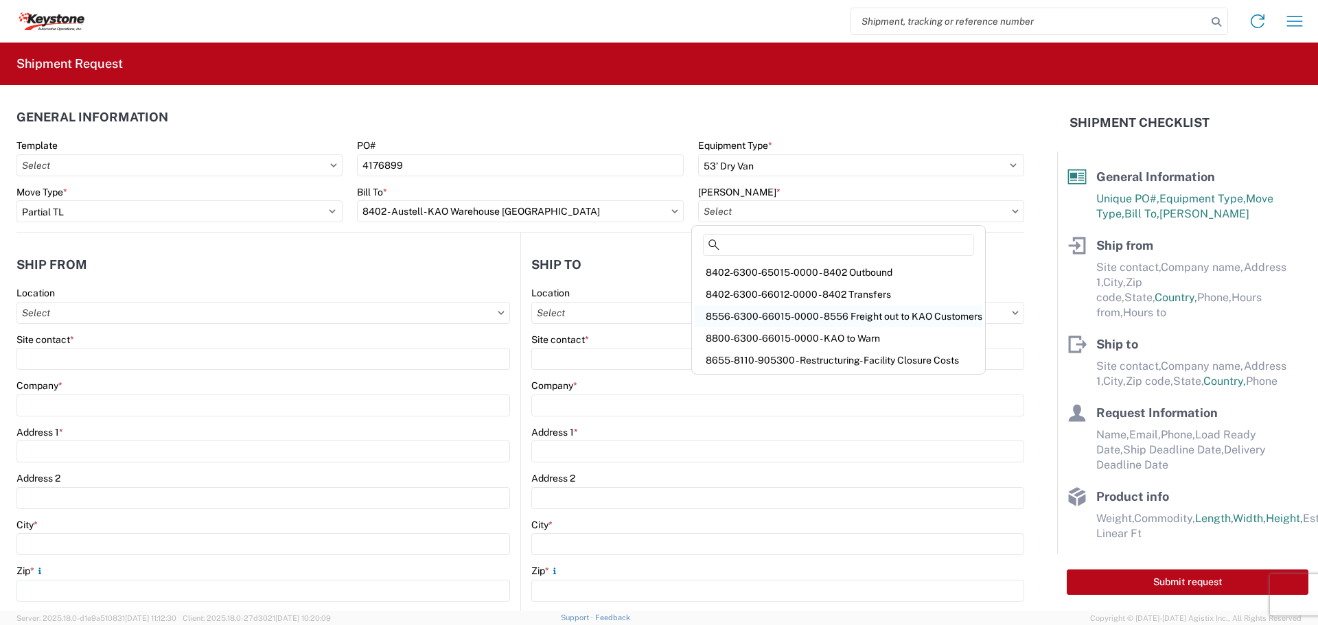
click at [859, 323] on div "8556-6300-66015-0000 - 8556 Freight out to KAO Customers" at bounding box center [839, 316] width 288 height 22
type input "8556-6300-66015-0000 - 8556 Freight out to KAO Customers"
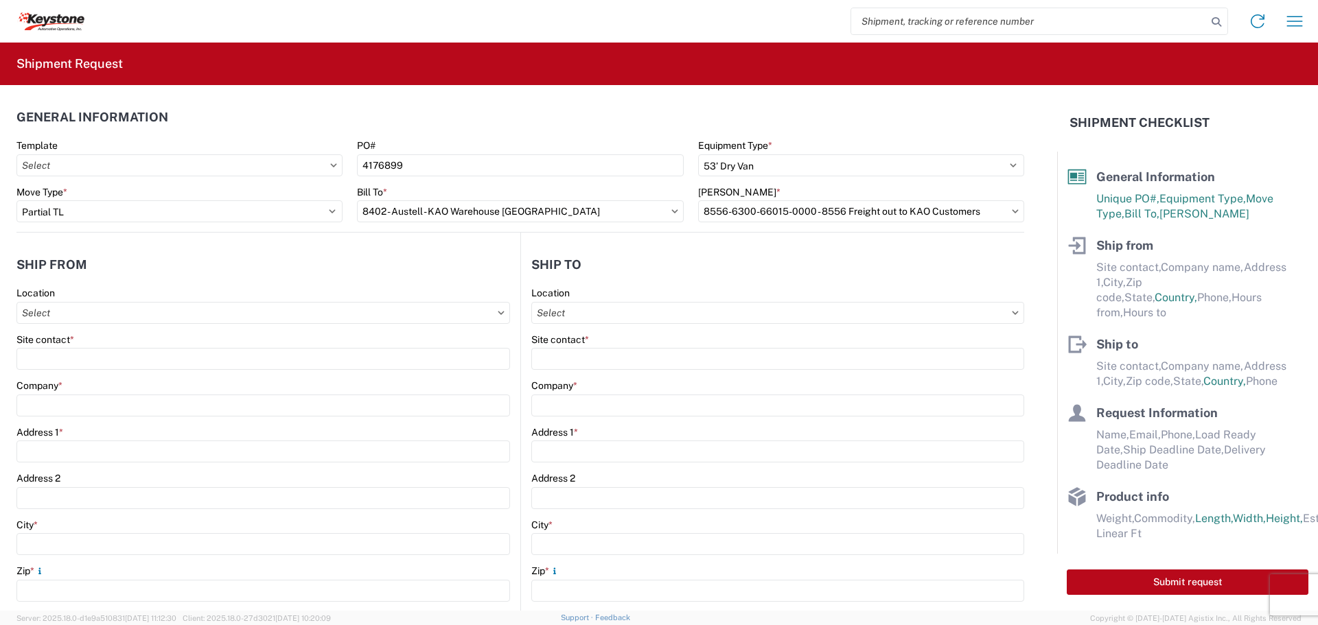
scroll to position [69, 0]
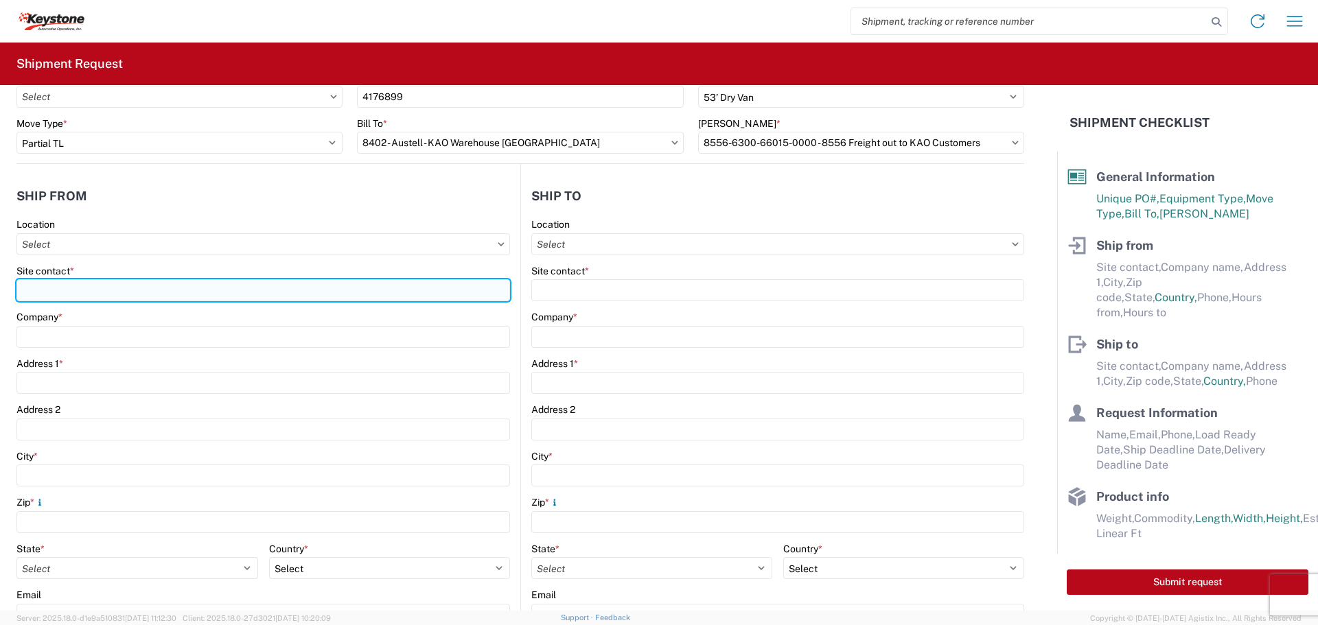
click at [89, 288] on input "Site contact *" at bounding box center [263, 290] width 494 height 22
type input "[PERSON_NAME]"
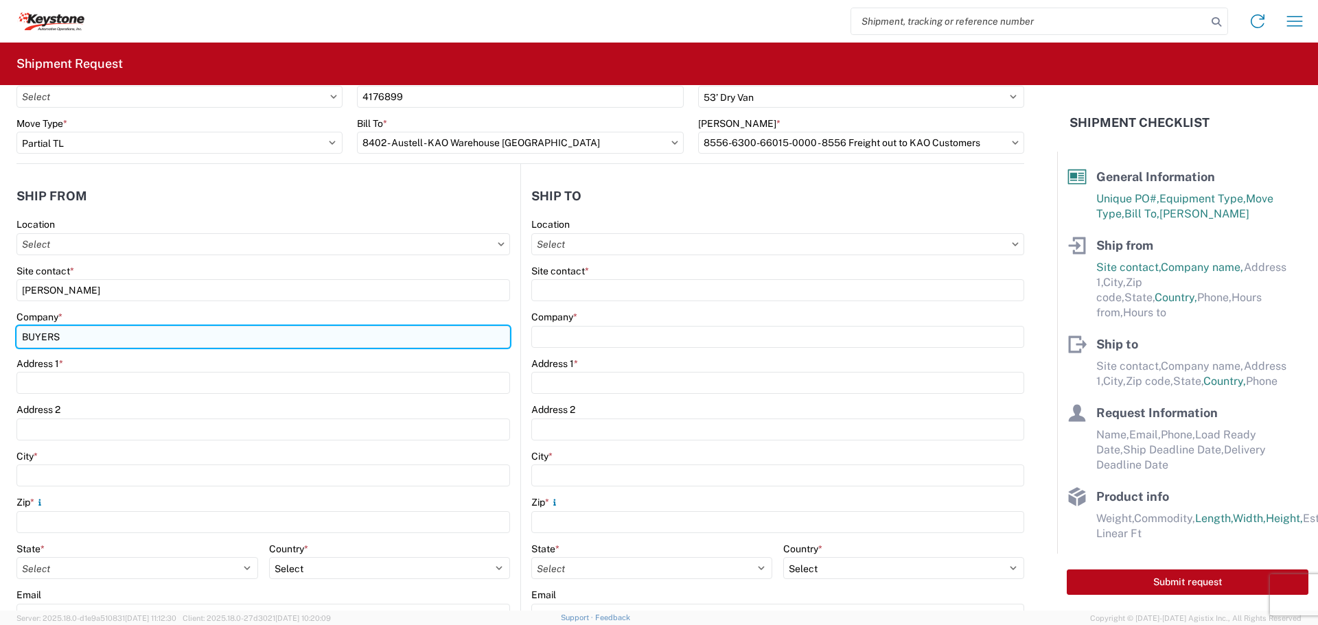
type input "BUYERS PRODUCTS COMPANY"
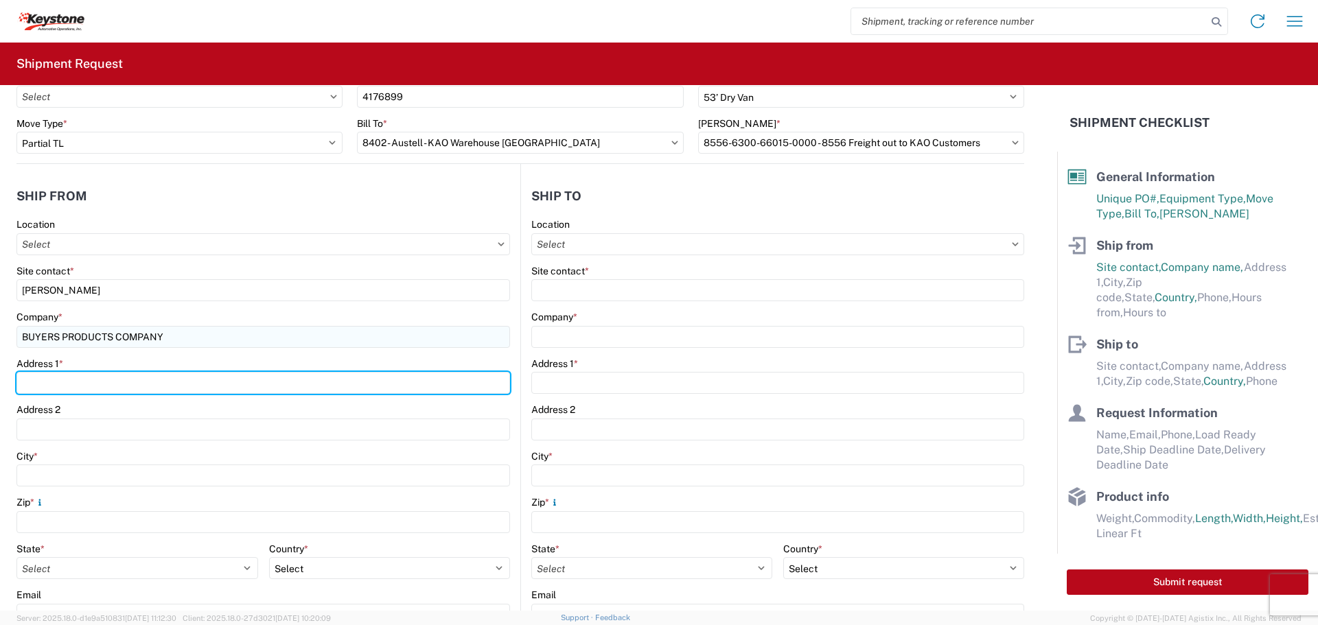
type input "[STREET_ADDRESS][PERSON_NAME]"
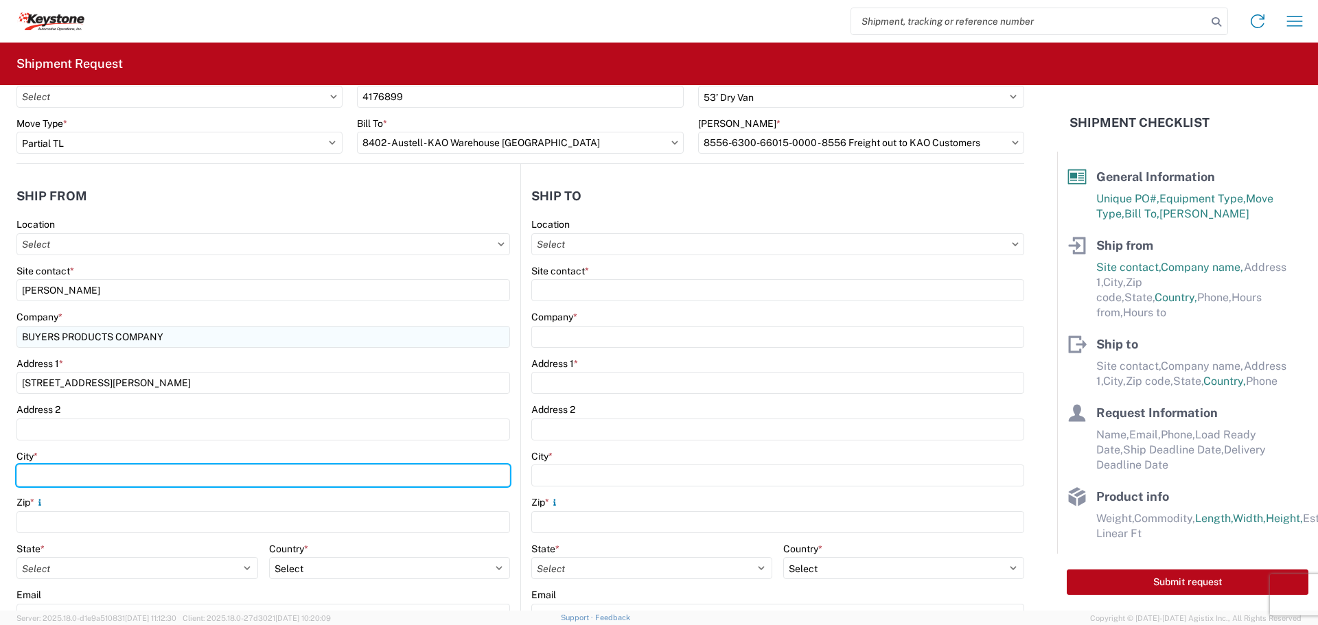
type input "Mentor"
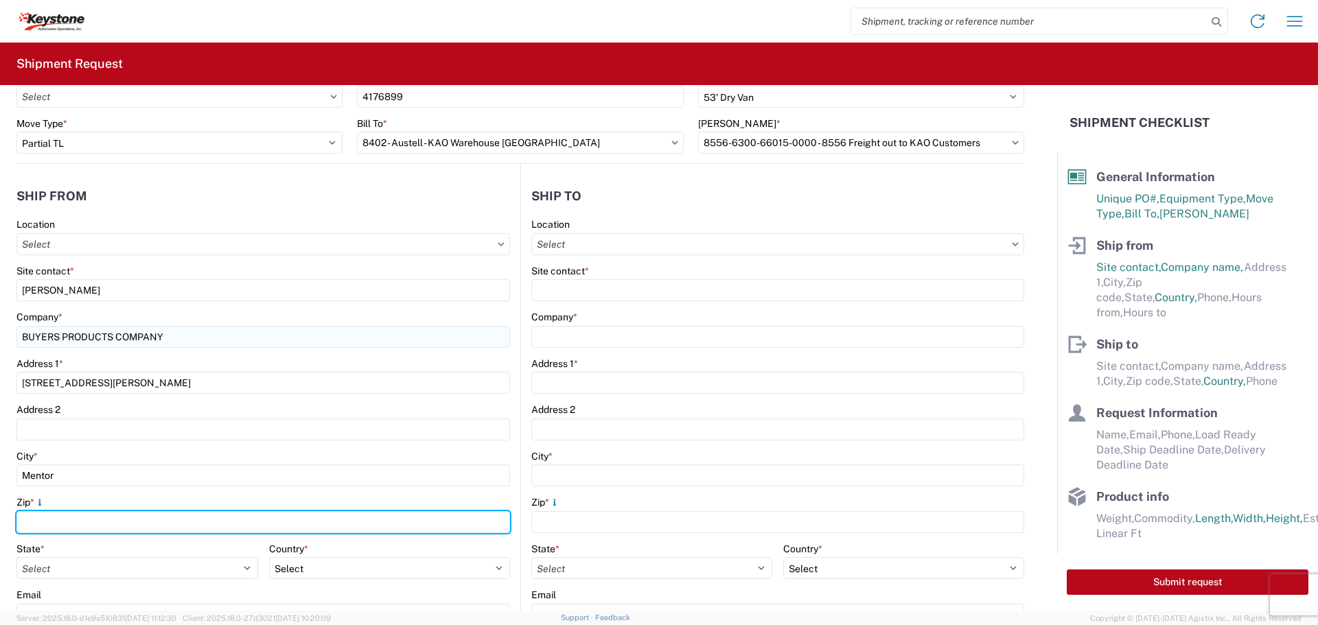
type input "44060"
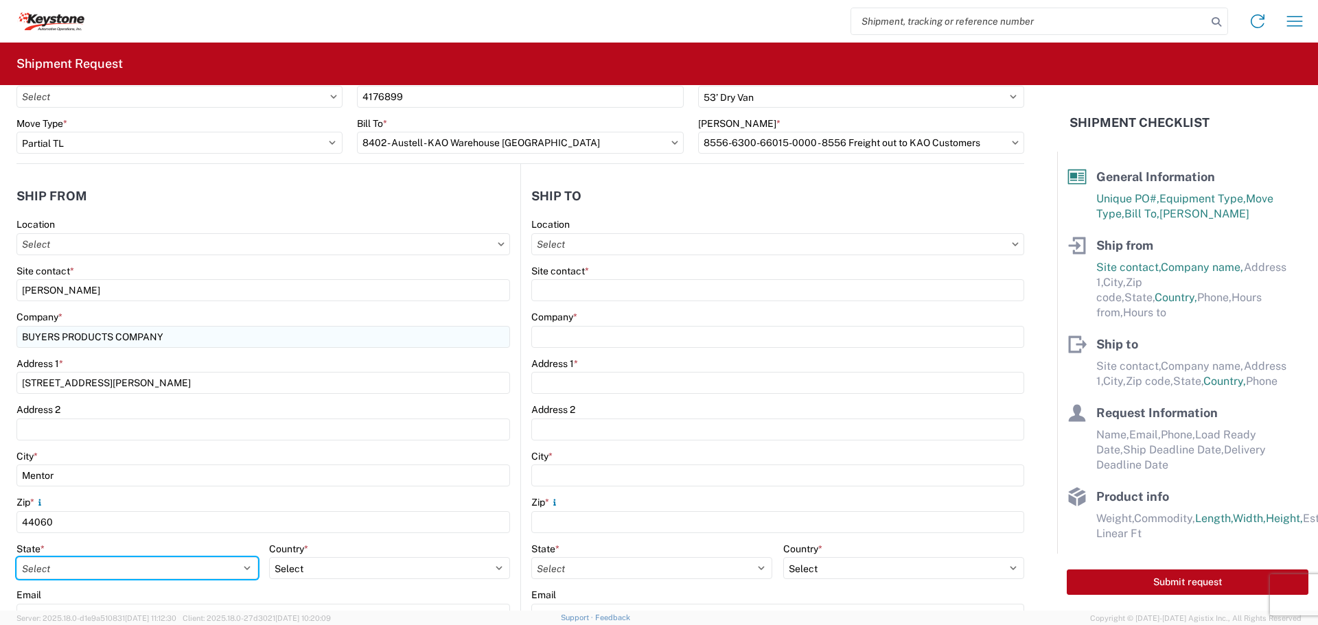
select select "OH"
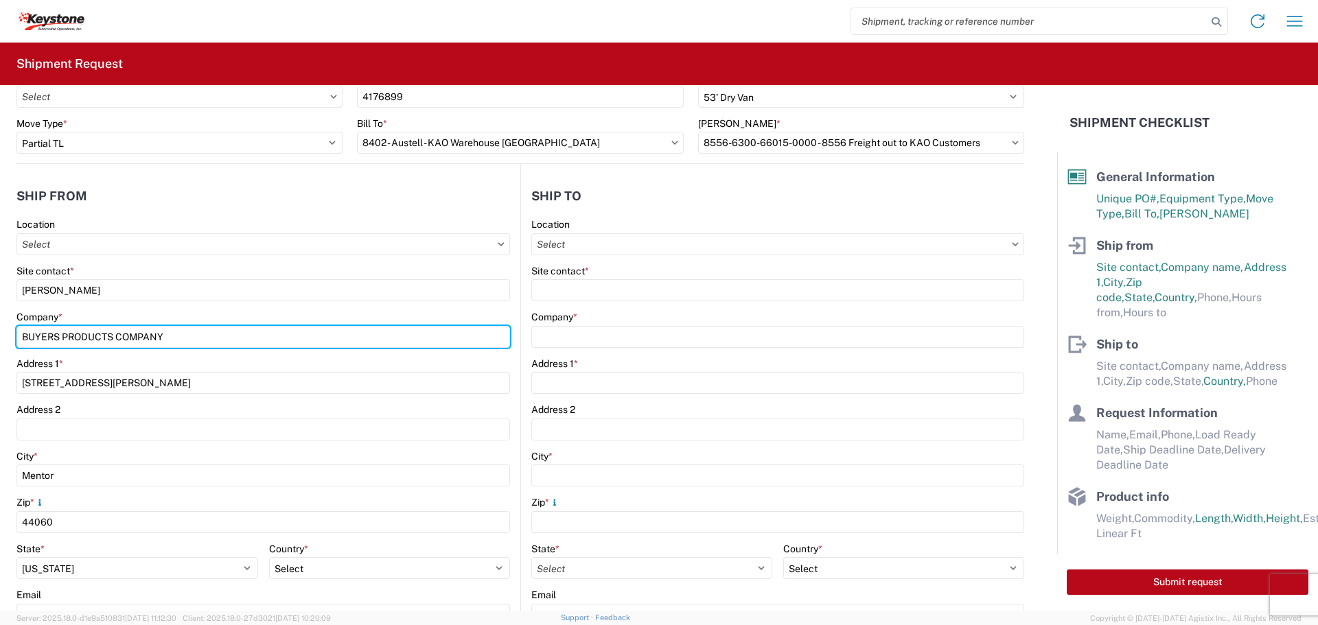
scroll to position [275, 0]
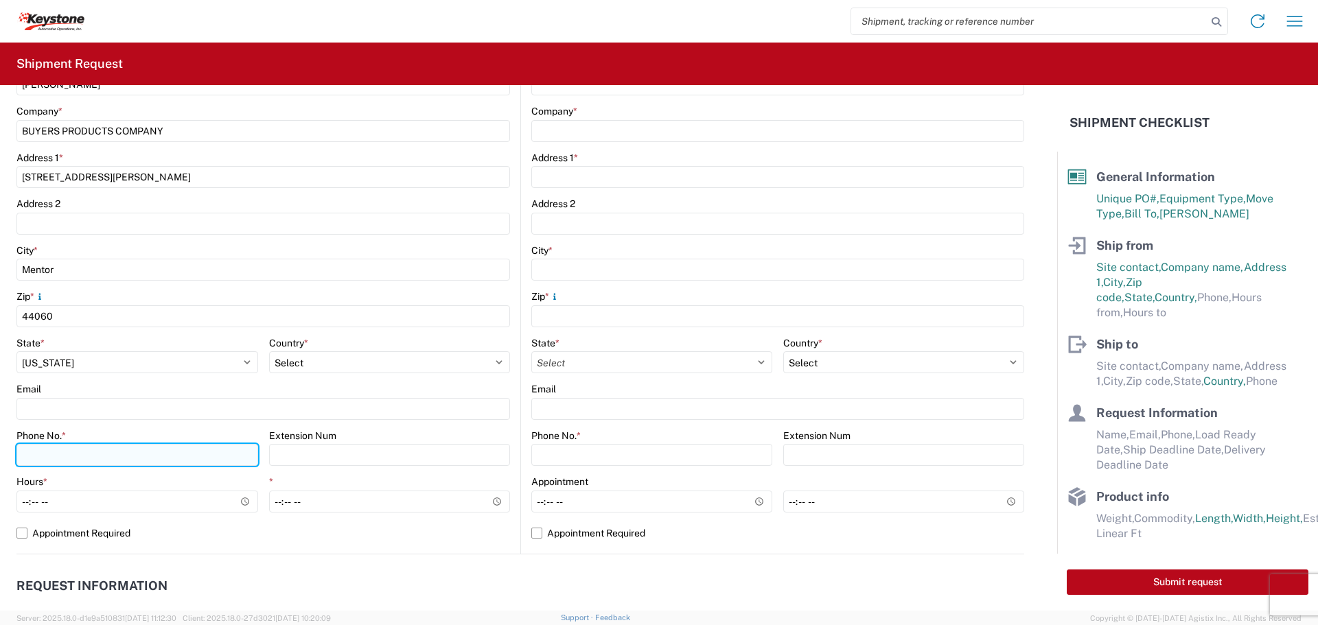
drag, startPoint x: 71, startPoint y: 457, endPoint x: 84, endPoint y: 464, distance: 15.4
click at [71, 457] on input "Phone No. *" at bounding box center [137, 455] width 242 height 22
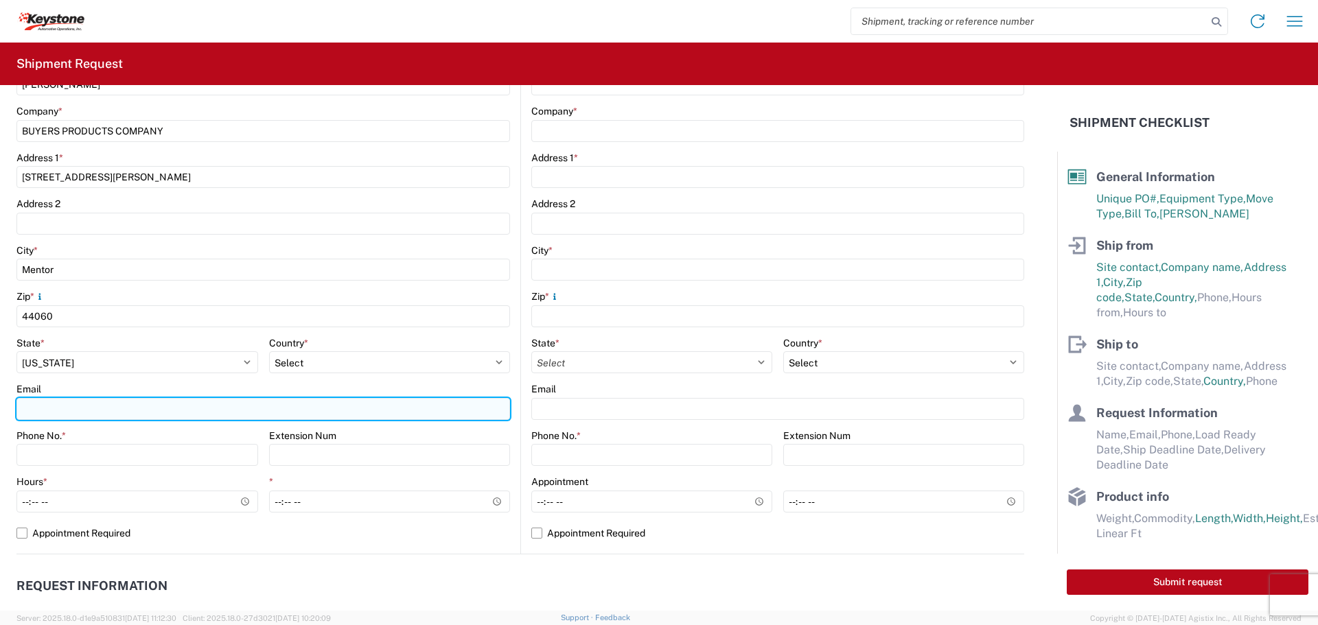
click at [34, 409] on input "Email" at bounding box center [263, 409] width 494 height 22
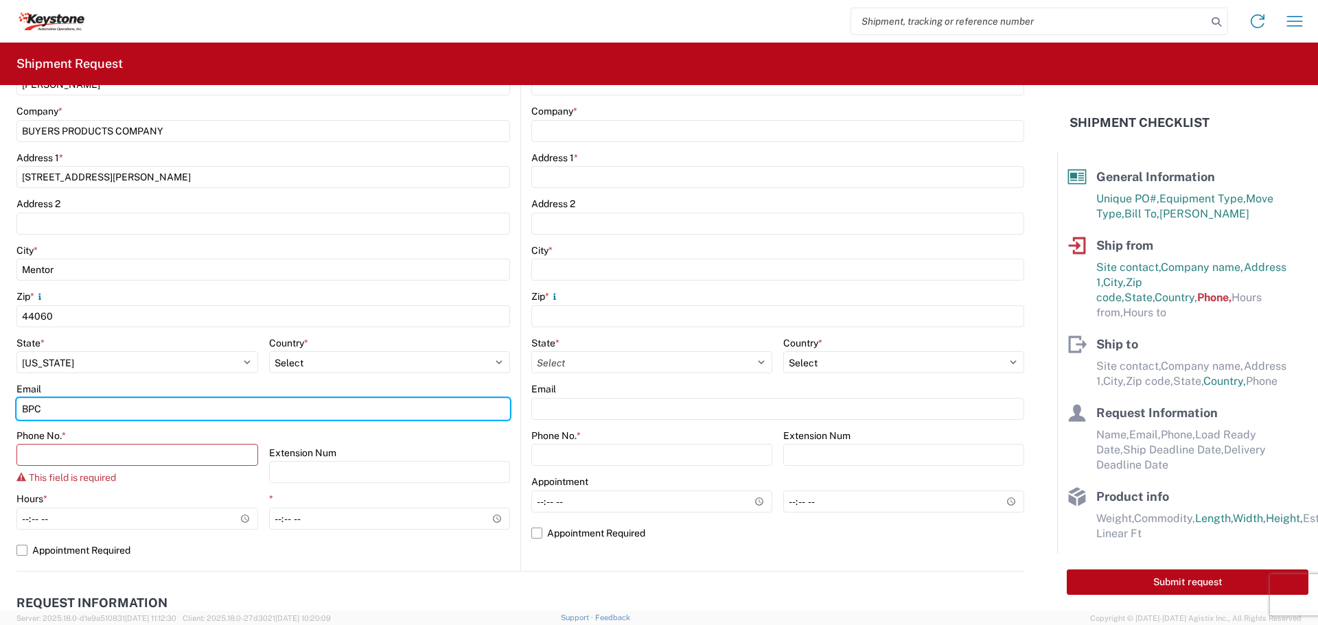
type input "[EMAIL_ADDRESS][DOMAIN_NAME]"
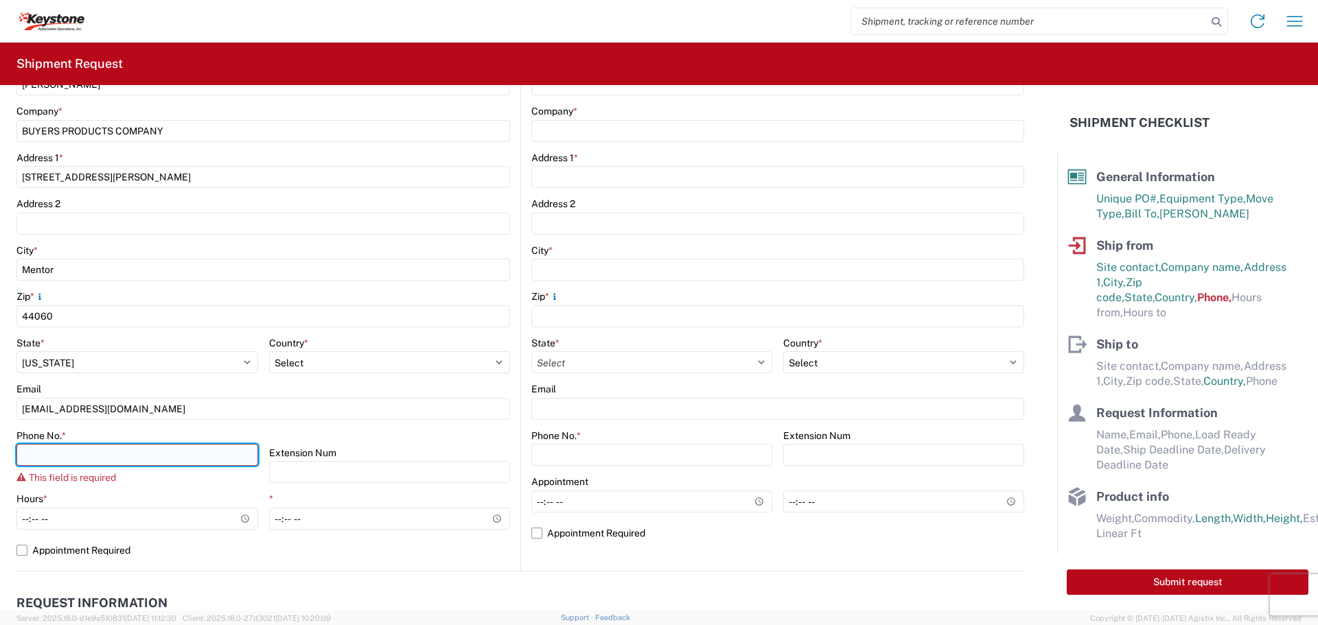
click at [110, 457] on input "Phone No. *" at bounding box center [137, 455] width 242 height 22
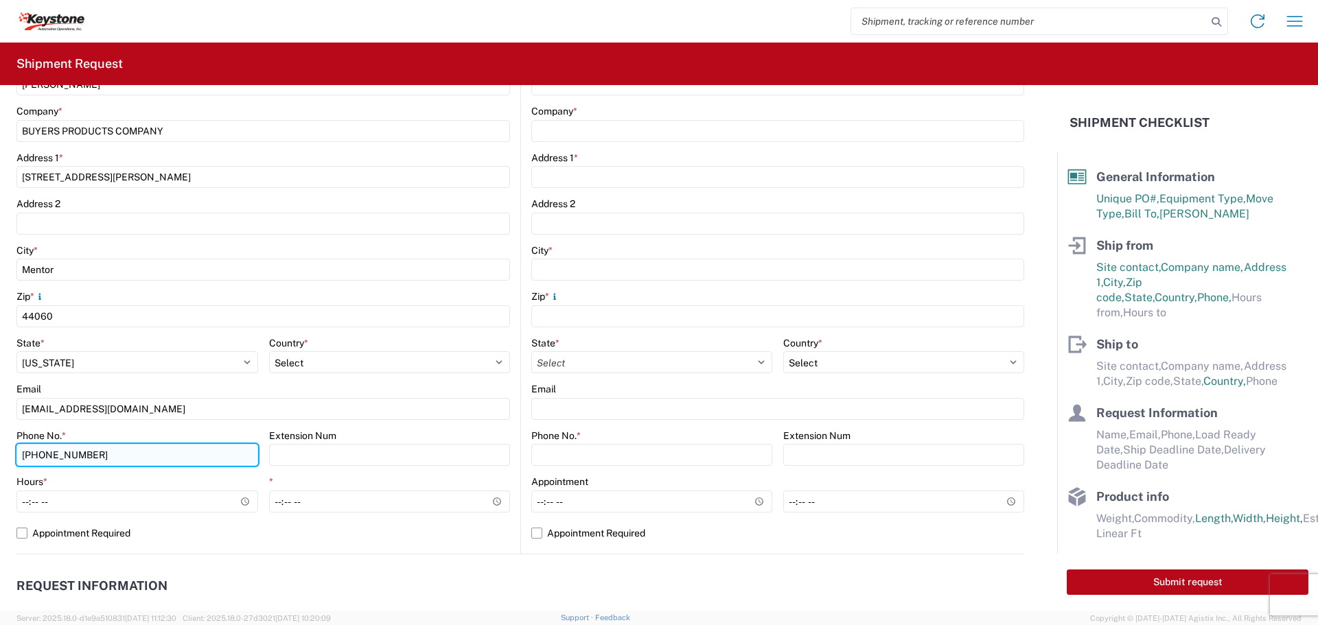
type input "[PHONE_NUMBER]"
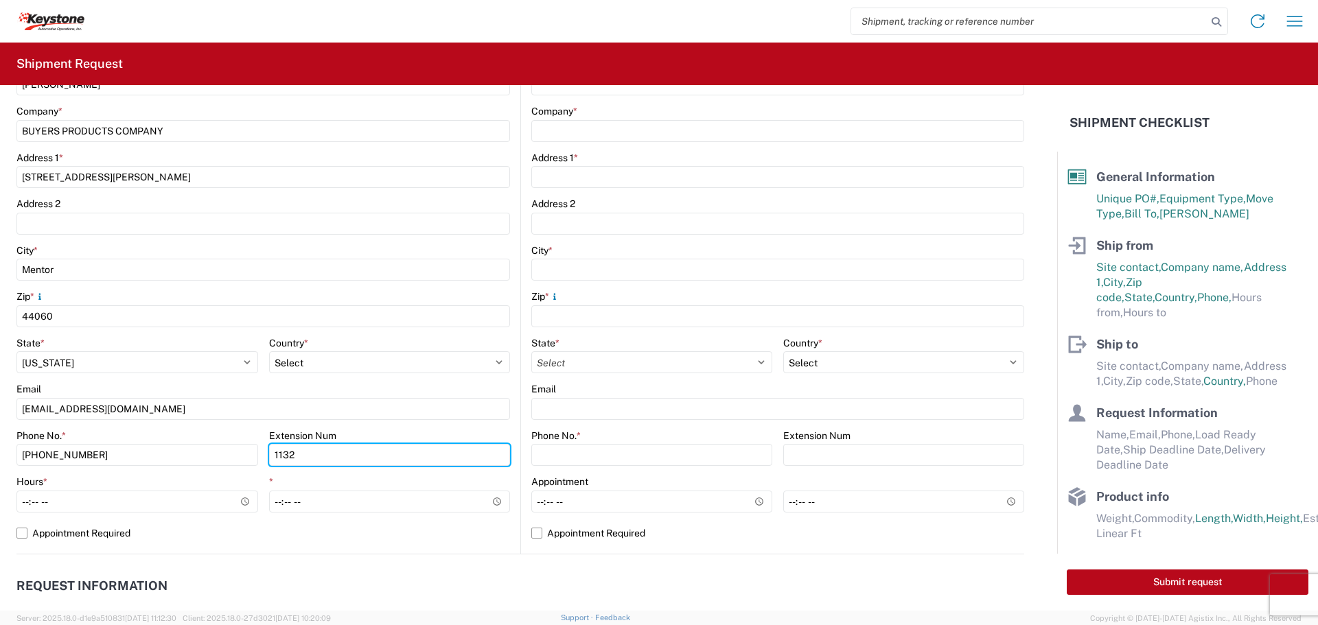
type input "1132"
click at [16, 498] on form "General Information Template PO# 4176899 Equipment Type * Select 53’ Dry Van Fl…" at bounding box center [528, 348] width 1057 height 526
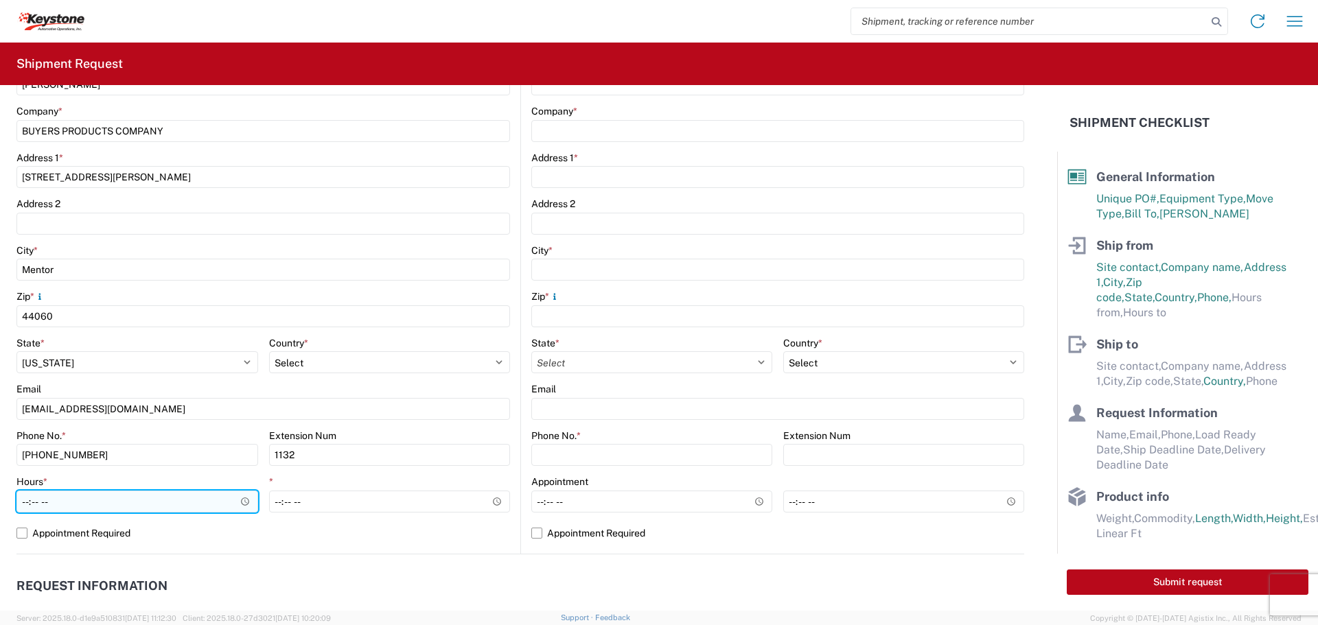
click at [40, 502] on input "Hours *" at bounding box center [137, 502] width 242 height 22
type input "07:30"
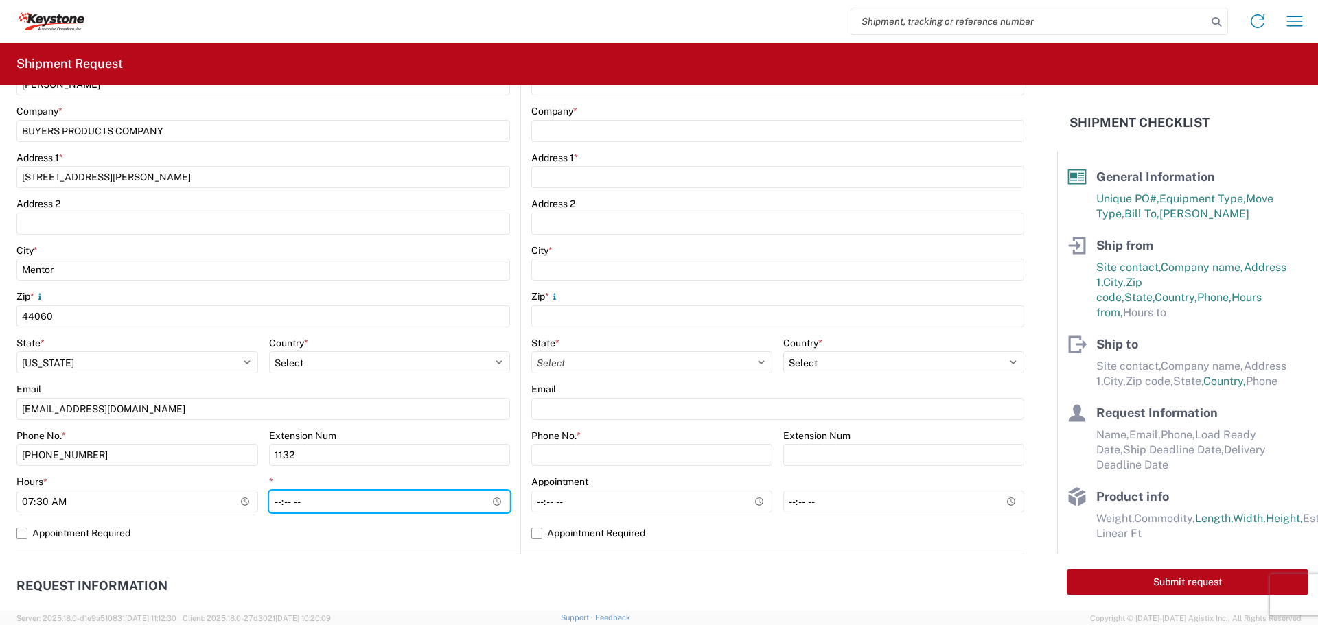
type input "15:30"
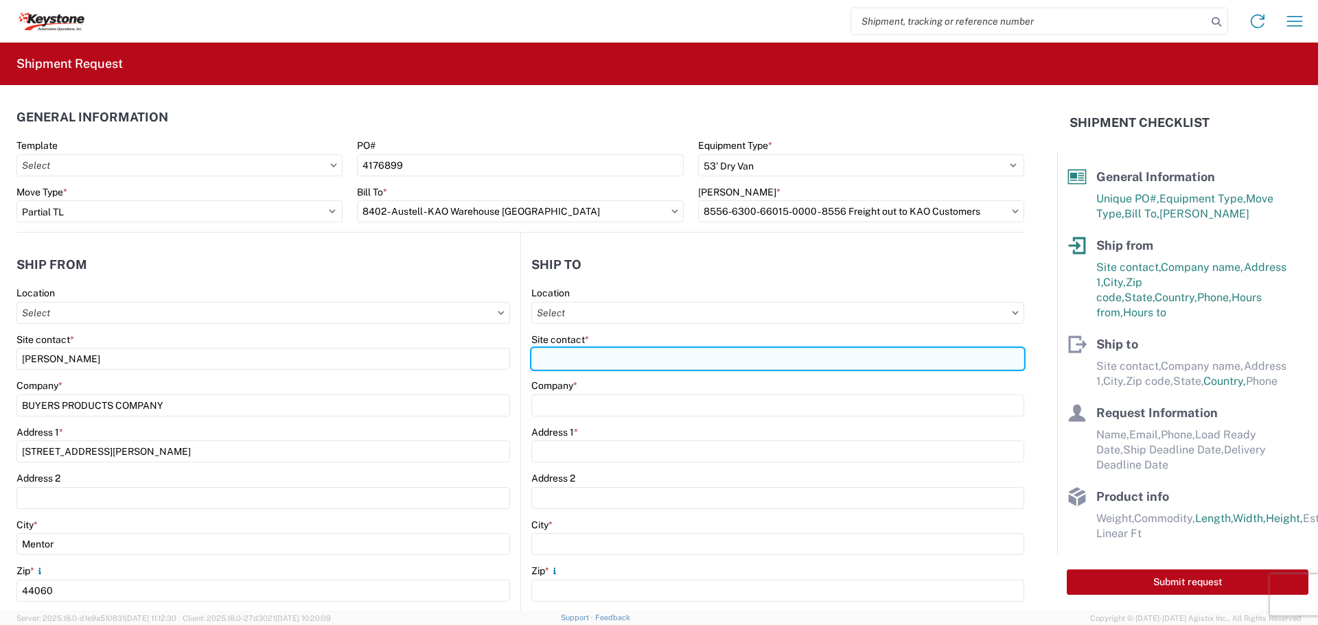
click at [597, 343] on div "Site contact *" at bounding box center [777, 352] width 493 height 37
type input "[PERSON_NAME]"
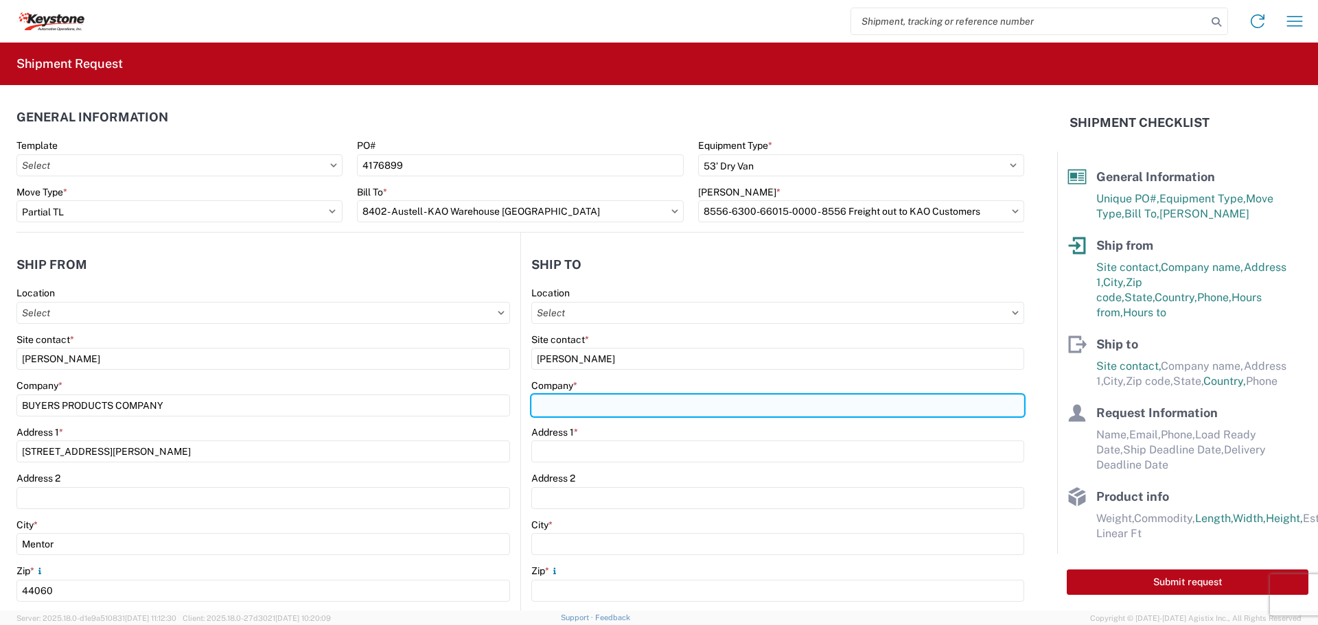
click at [564, 405] on input "Company *" at bounding box center [777, 406] width 493 height 22
type input "6"
type input "K"
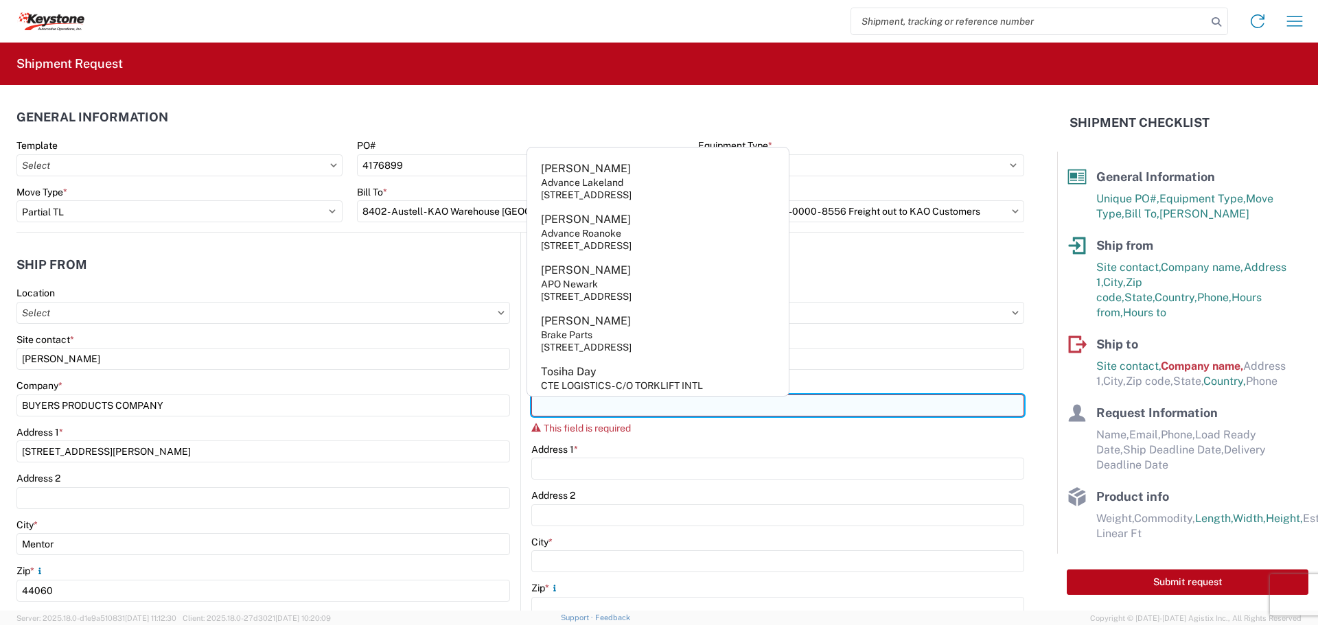
click at [553, 408] on input "Company *" at bounding box center [777, 406] width 493 height 22
paste input "KEY-STONE AUTOMOTIVE"
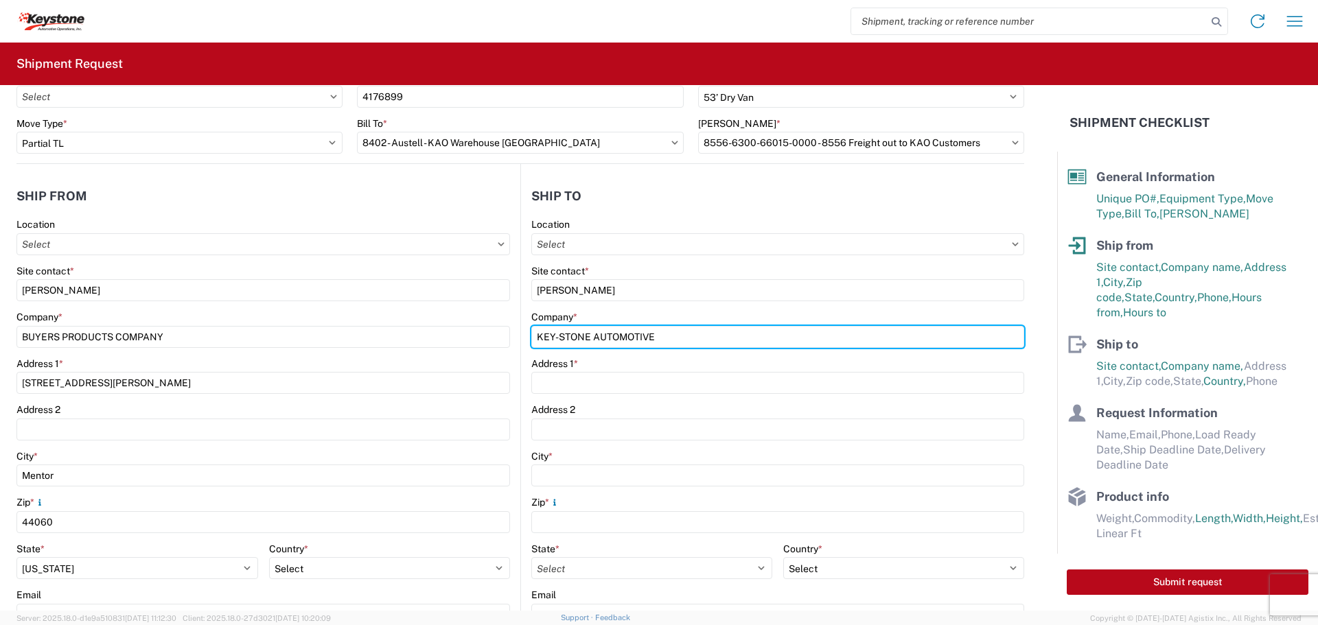
scroll to position [137, 0]
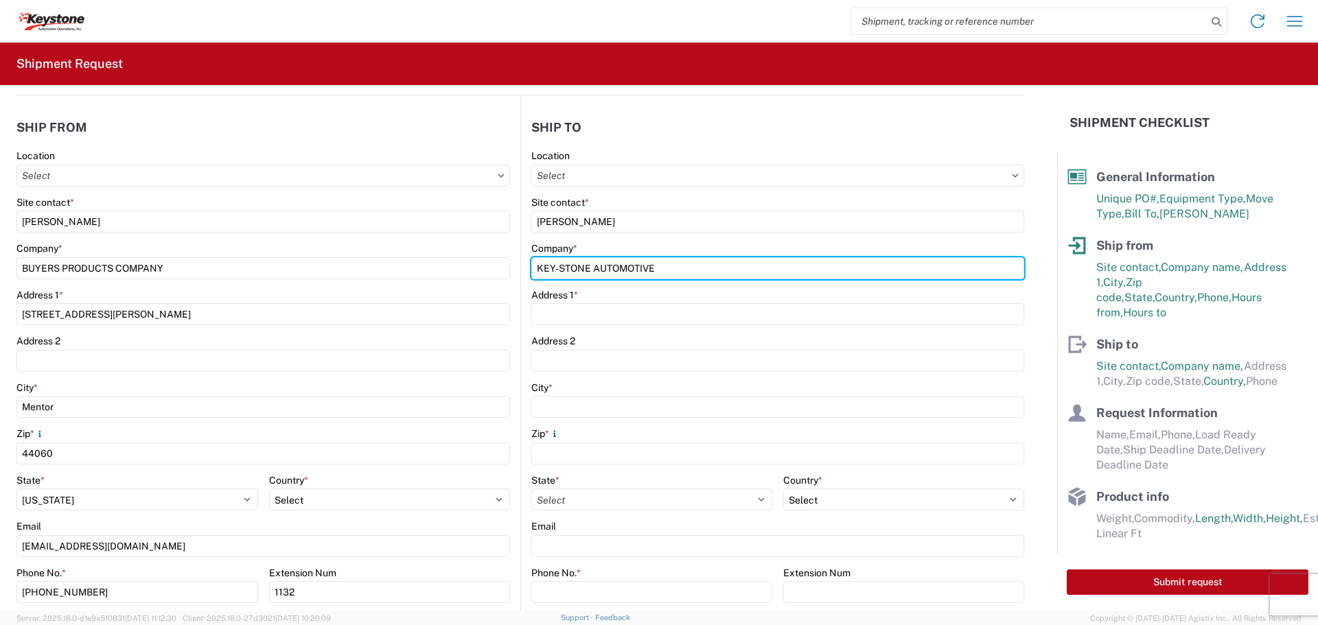
type input "KEY-STONE AUTOMOTIVE"
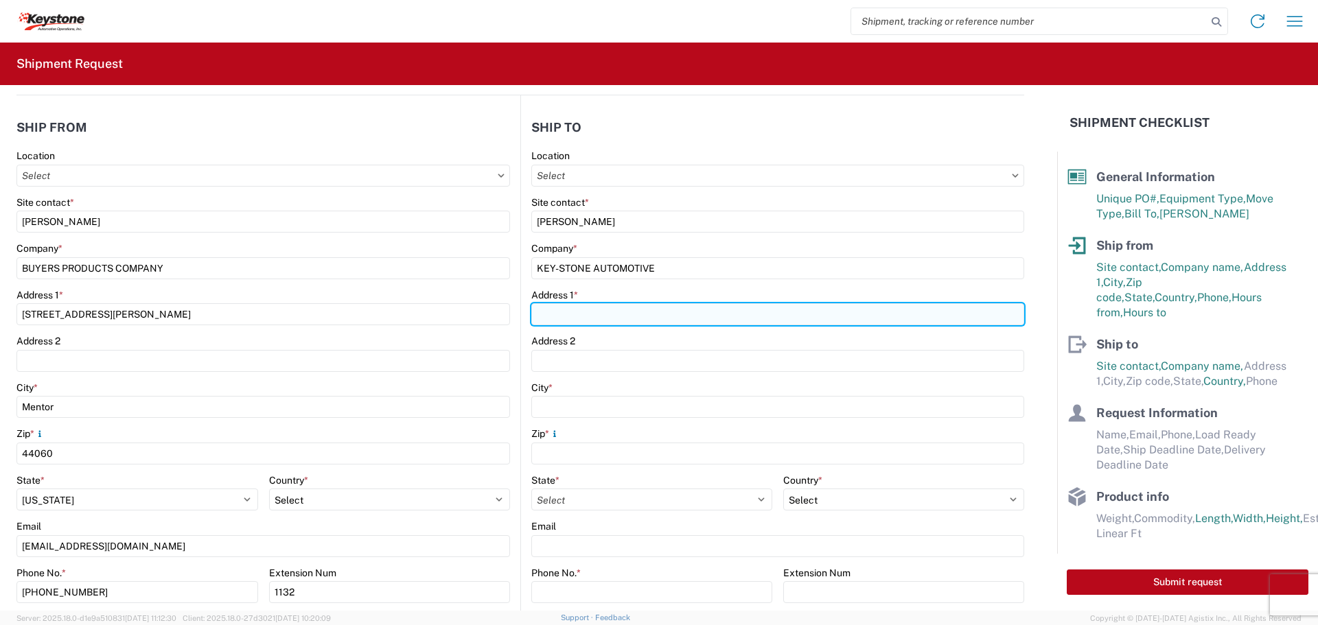
click at [555, 312] on input "Address 1 *" at bounding box center [777, 314] width 493 height 22
paste input "[STREET_ADDRESS][PERSON_NAME]"
type input "[STREET_ADDRESS][PERSON_NAME]"
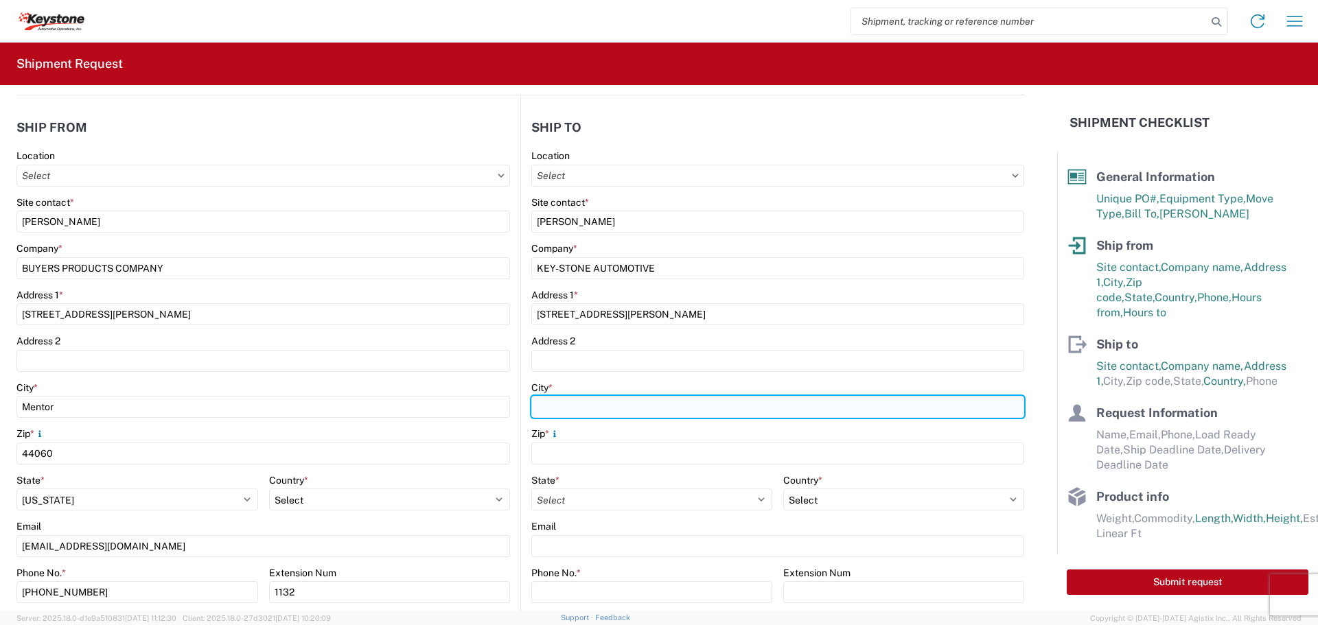
click at [535, 408] on input "City *" at bounding box center [777, 407] width 493 height 22
paste input "Austell"
type input "Austell"
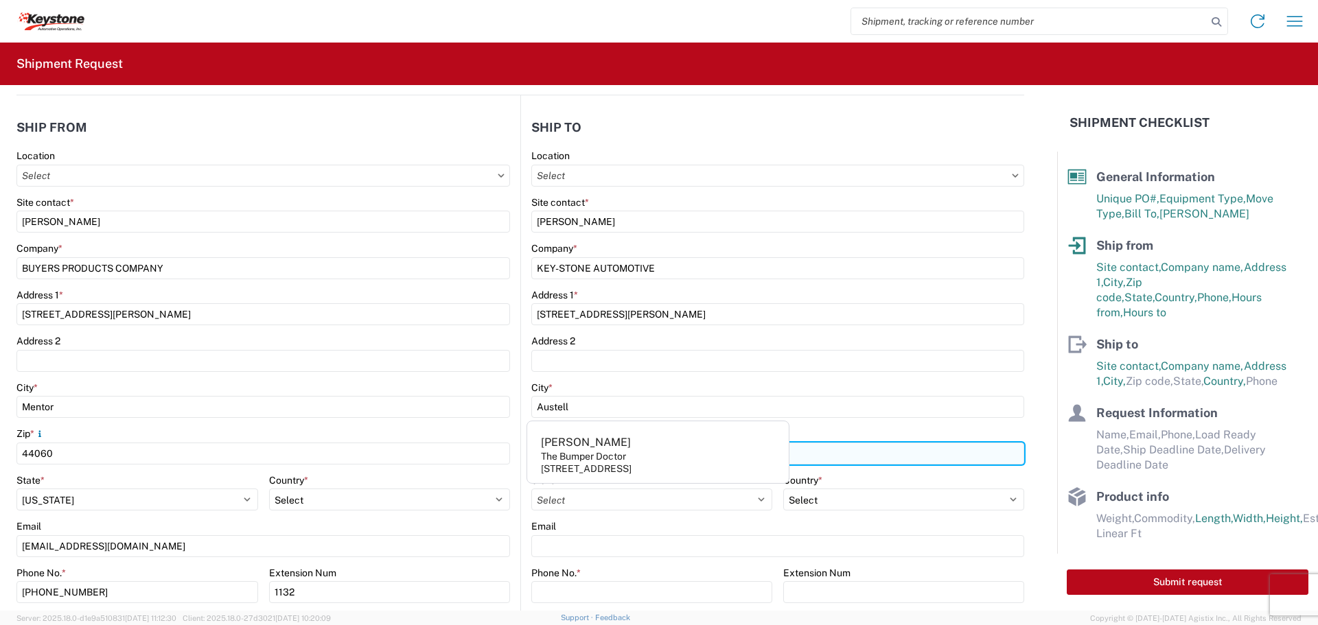
click at [546, 450] on agx-block-ui "Home Shipment request Shipment tracking Shipment Request General Information Te…" at bounding box center [659, 312] width 1318 height 625
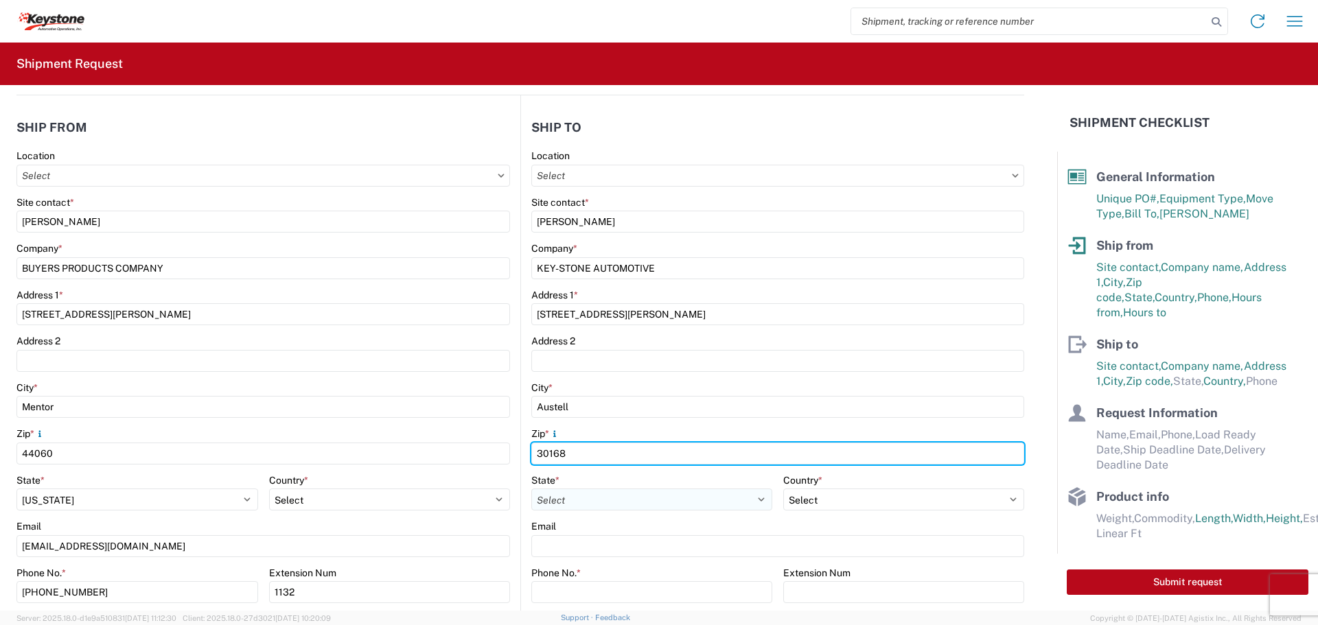
type input "30168"
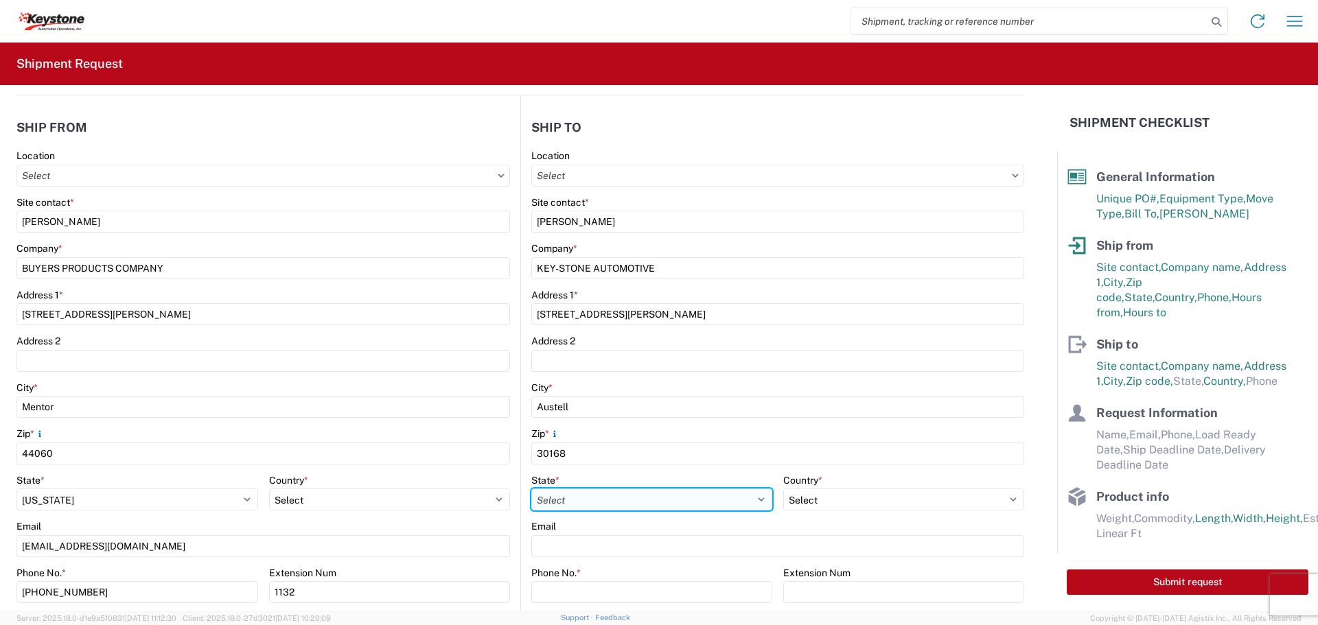
click at [603, 489] on select "Select [US_STATE] [US_STATE] [US_STATE] [US_STATE] Armed Forces Americas Armed …" at bounding box center [651, 500] width 241 height 22
select select "GA"
click at [531, 489] on select "Select [US_STATE] [US_STATE] [US_STATE] [US_STATE] Armed Forces Americas Armed …" at bounding box center [651, 500] width 241 height 22
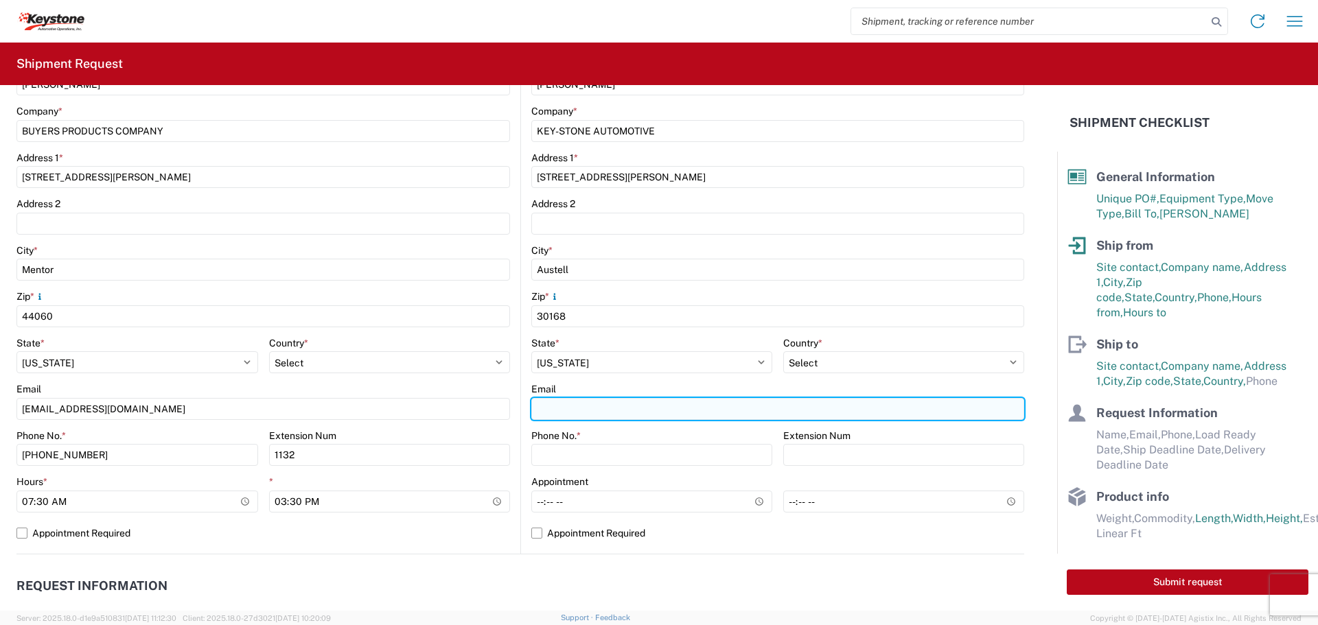
click at [573, 413] on input "Email" at bounding box center [777, 409] width 493 height 22
paste input "[EMAIL_ADDRESS][DOMAIN_NAME]"
type input "[EMAIL_ADDRESS][DOMAIN_NAME]"
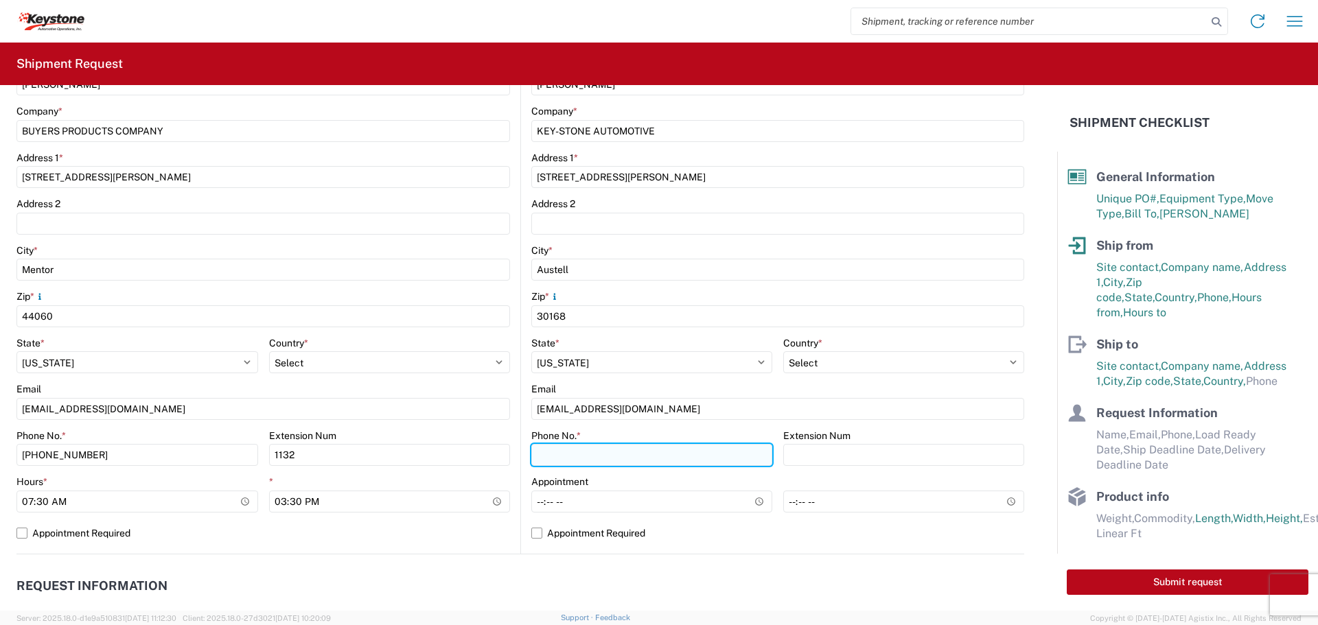
click at [537, 453] on input "Phone No. *" at bounding box center [651, 455] width 241 height 22
type input "[PHONE_NUMBER]"
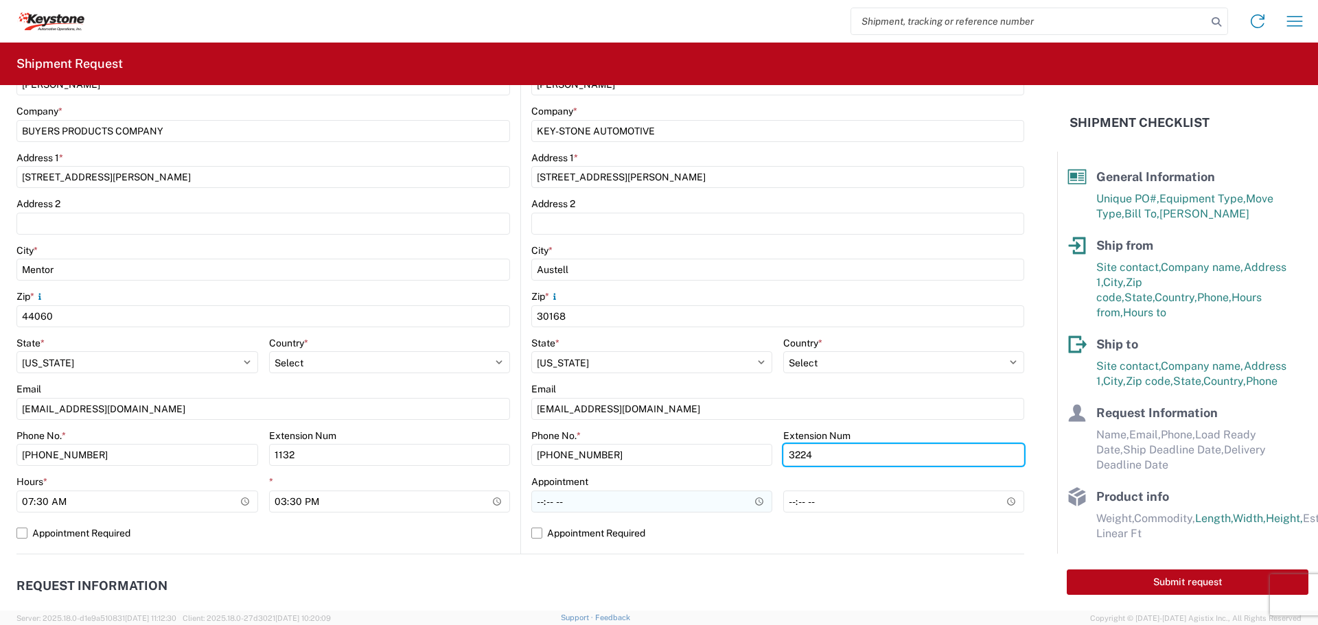
type input "3224"
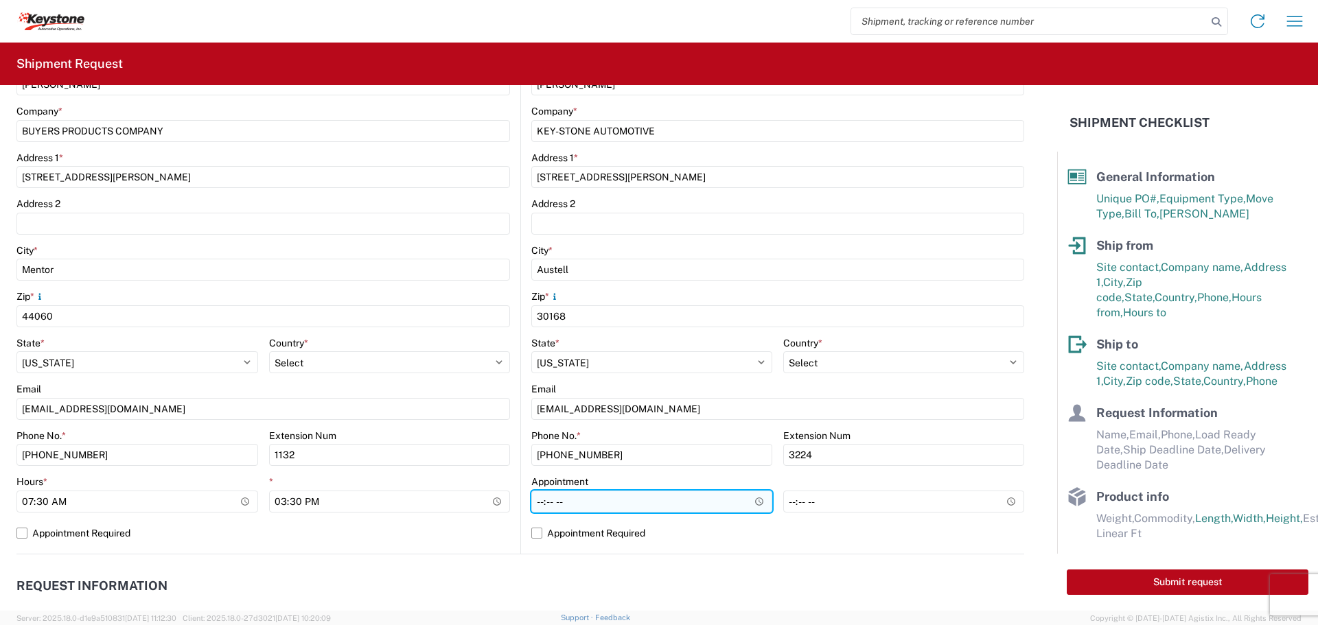
click at [537, 509] on input "Hours *" at bounding box center [651, 502] width 241 height 22
type input "08:00"
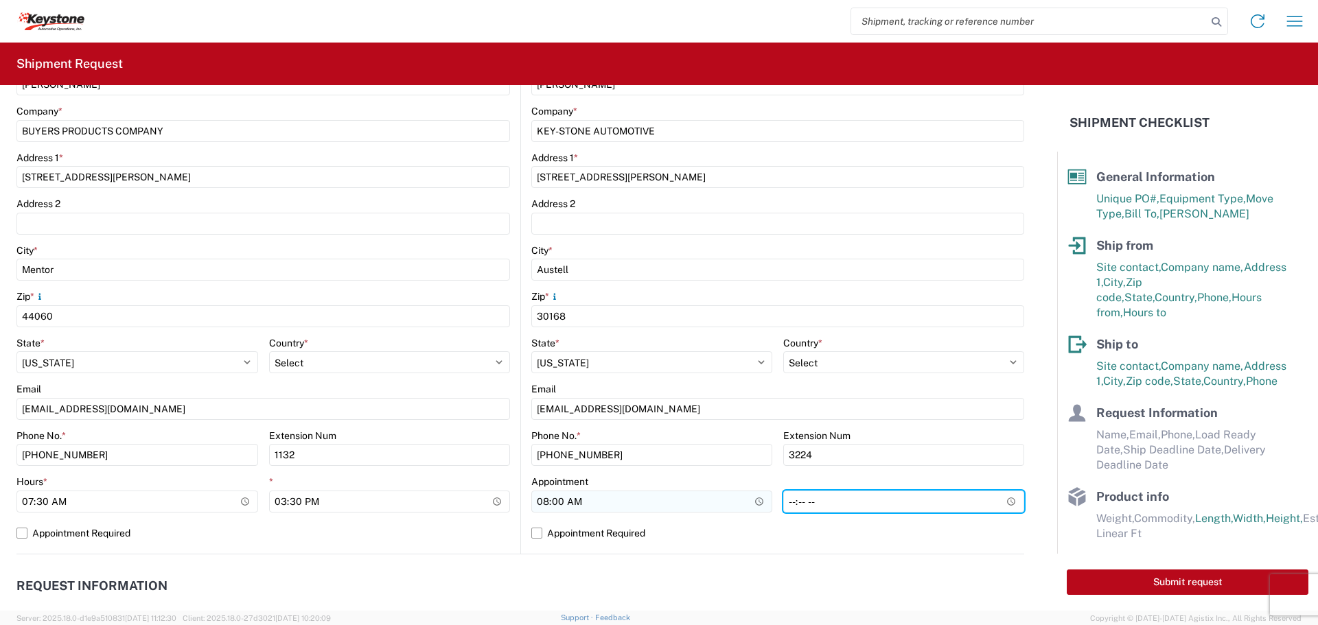
type input "14:00"
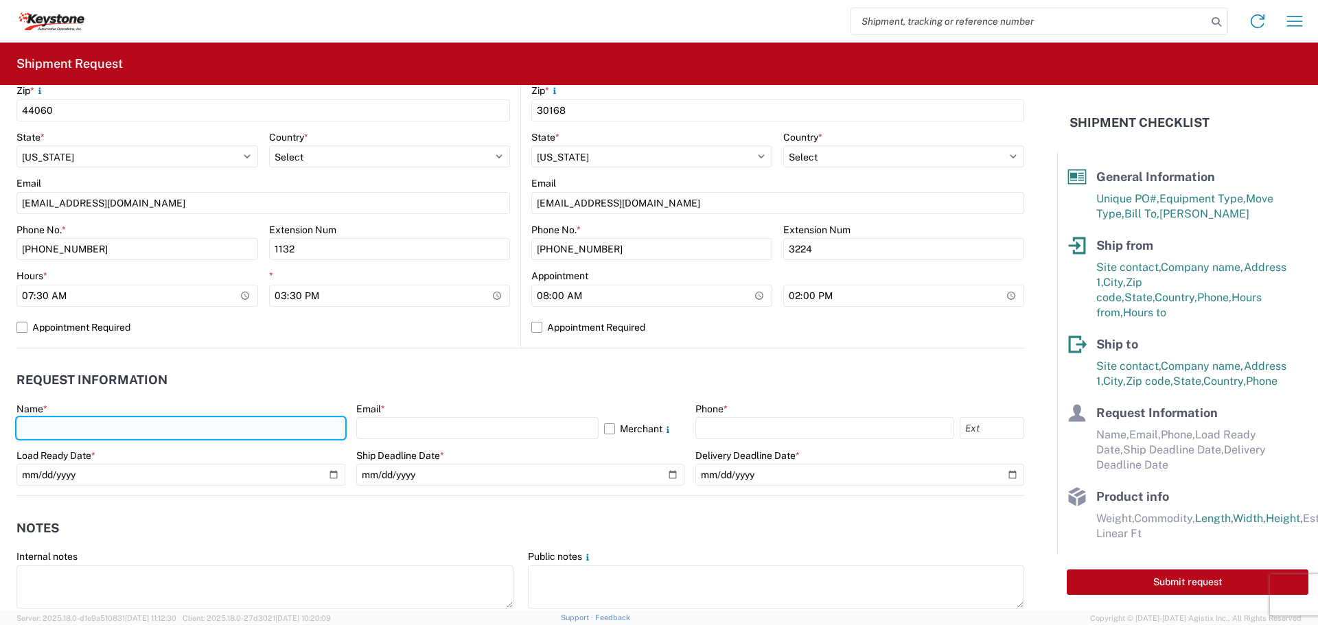
click at [78, 432] on input "text" at bounding box center [180, 428] width 329 height 22
type input "[PERSON_NAME]"
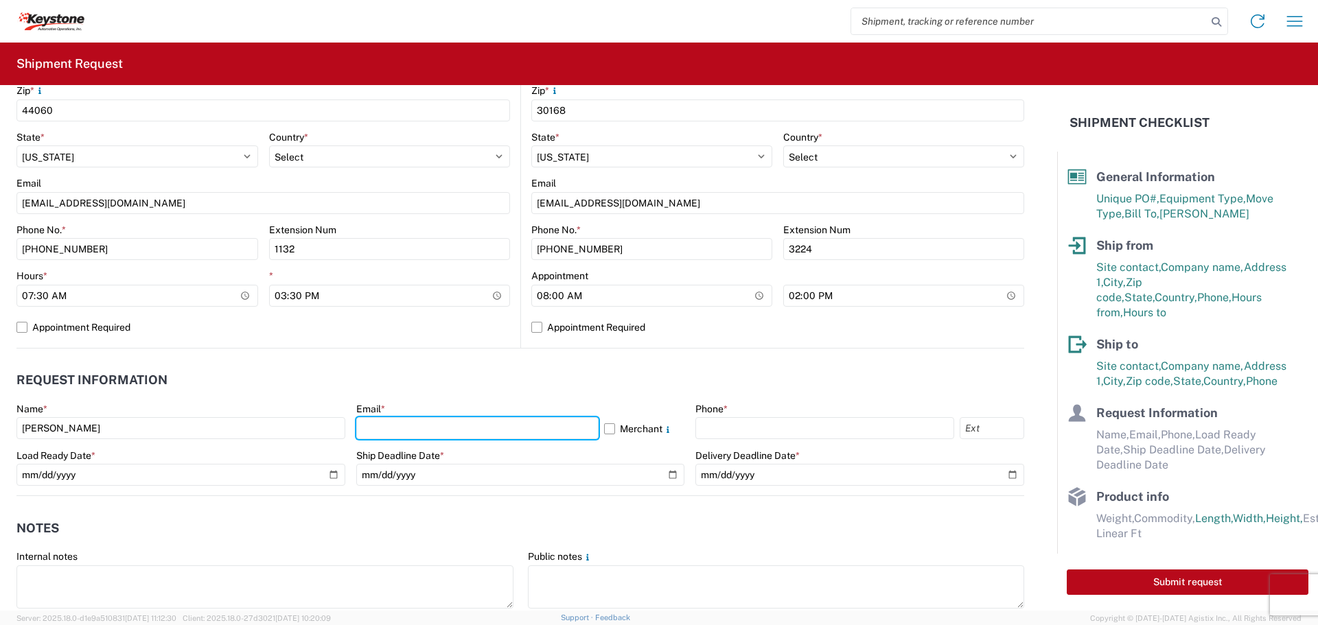
type input "[EMAIL_ADDRESS][DOMAIN_NAME]"
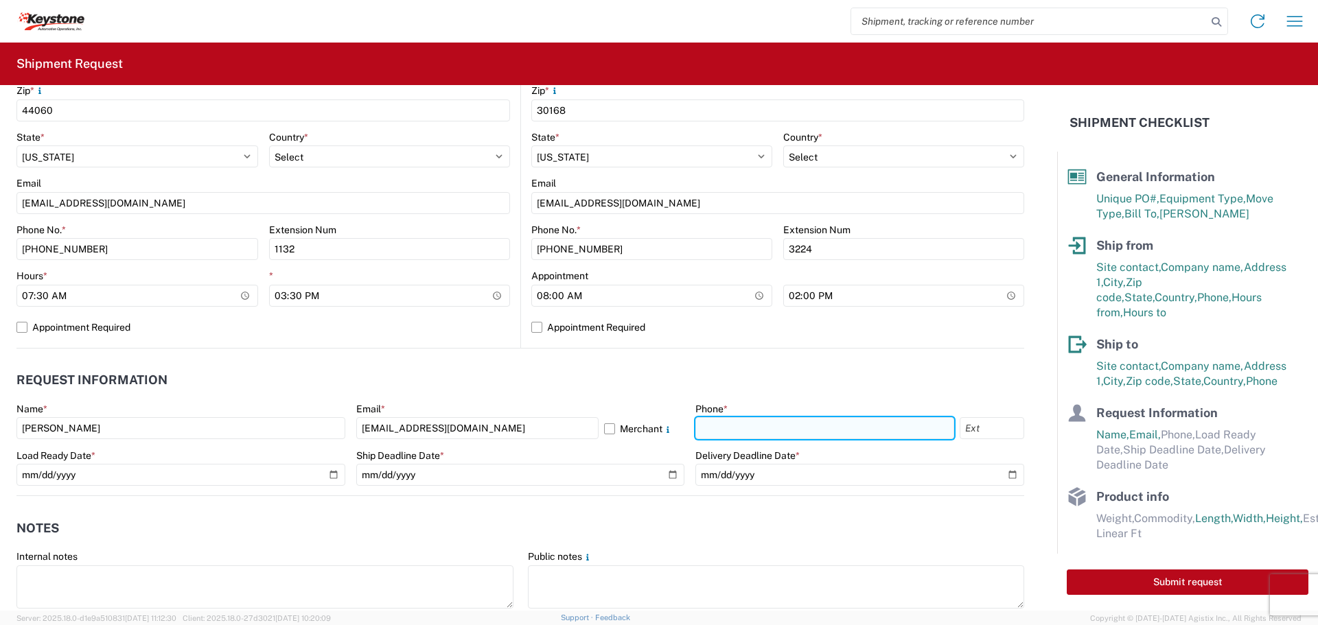
drag, startPoint x: 753, startPoint y: 423, endPoint x: 754, endPoint y: 439, distance: 15.8
click at [754, 423] on input "text" at bounding box center [824, 428] width 259 height 22
type input "[PHONE_NUMBER]"
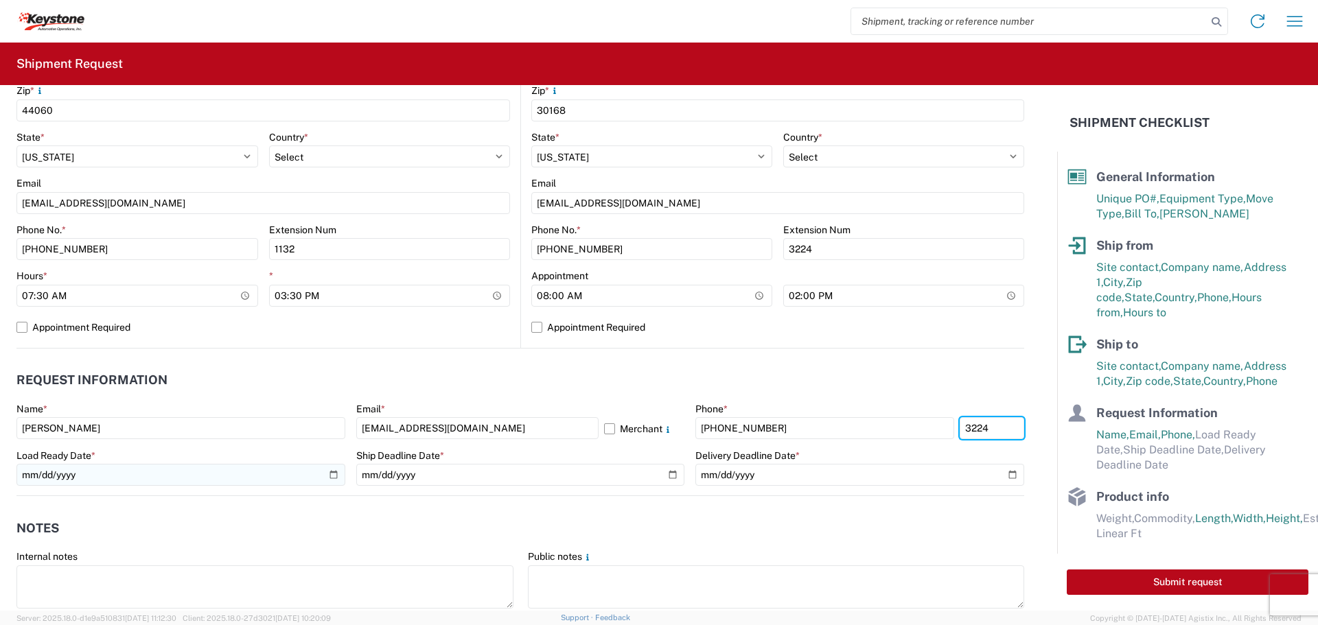
type input "3224"
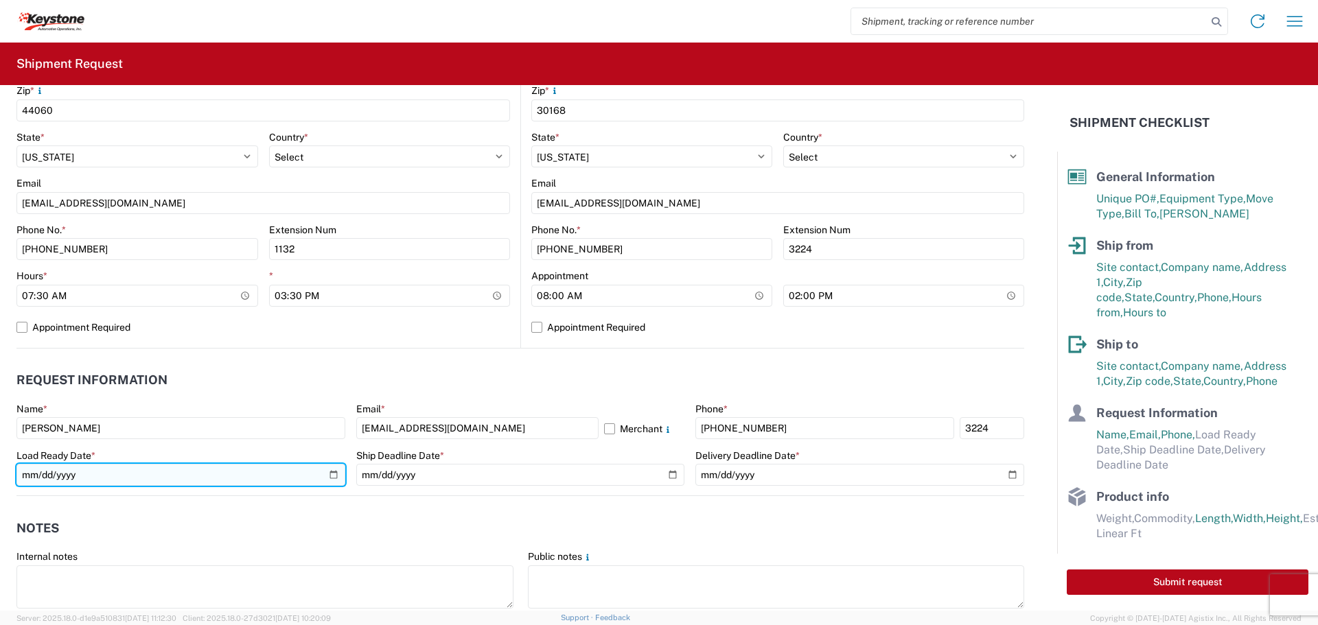
click at [334, 478] on input "date" at bounding box center [180, 475] width 329 height 22
type input "[DATE]"
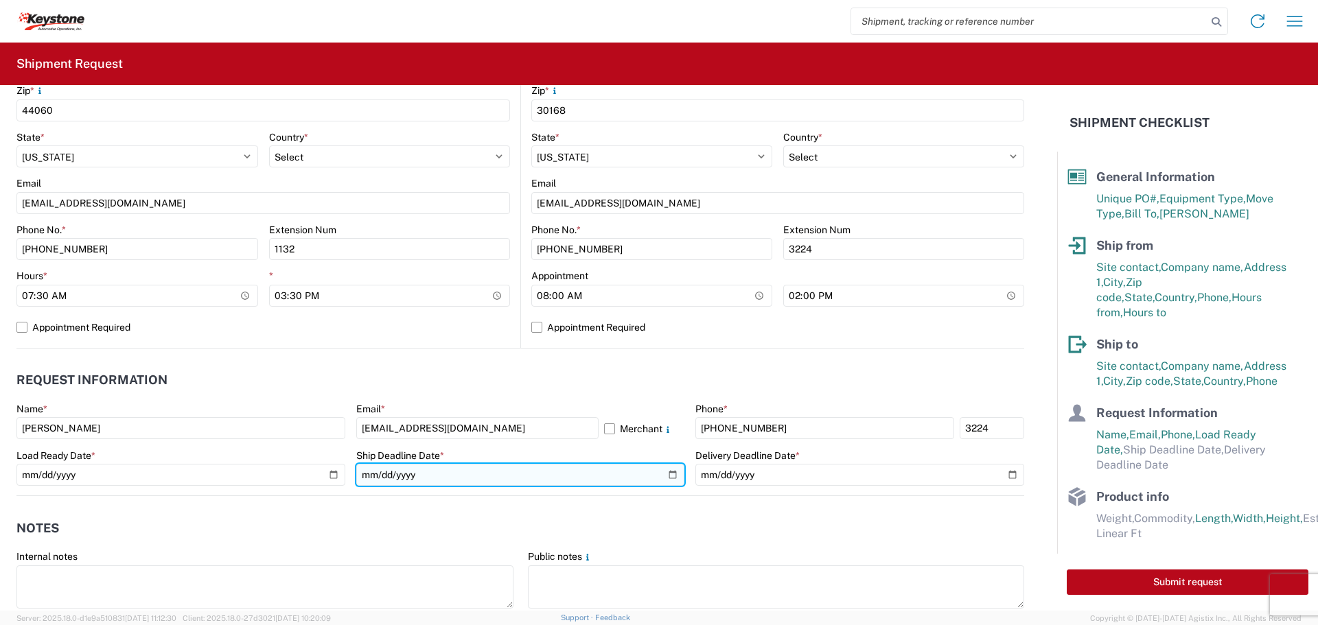
click at [661, 474] on input "date" at bounding box center [520, 475] width 329 height 22
type input "[DATE]"
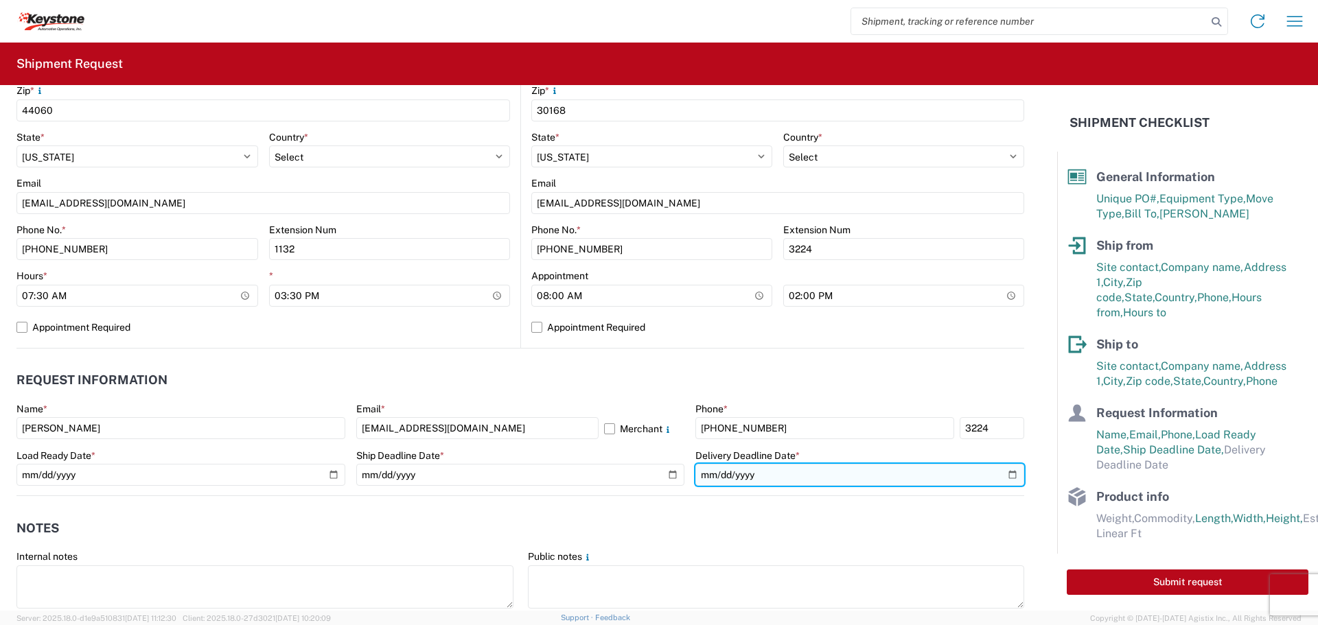
click at [1004, 474] on input "date" at bounding box center [859, 475] width 329 height 22
type input "[DATE]"
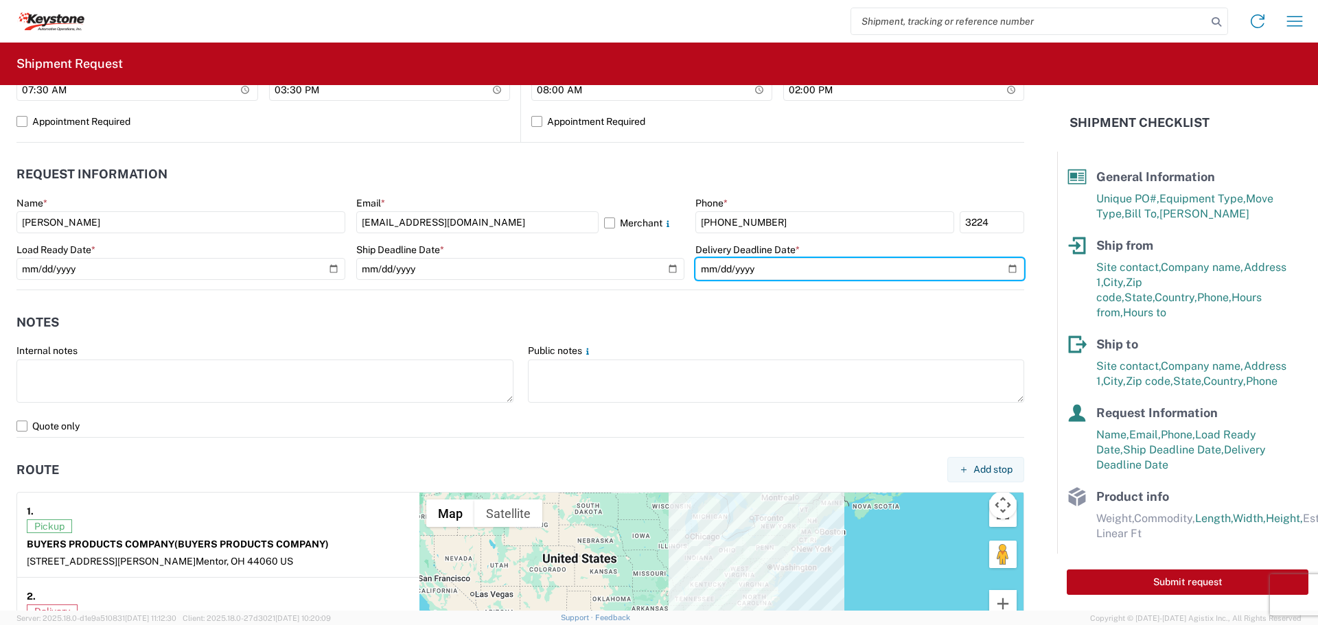
scroll to position [755, 0]
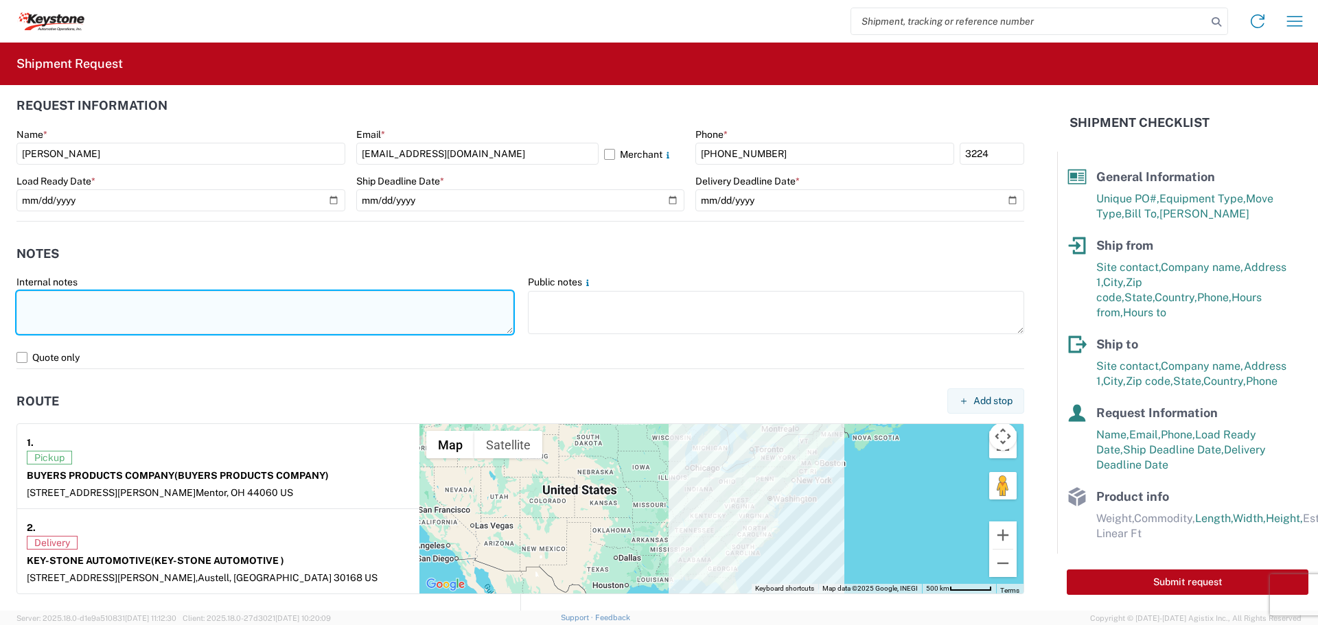
click at [82, 316] on textarea at bounding box center [264, 312] width 497 height 43
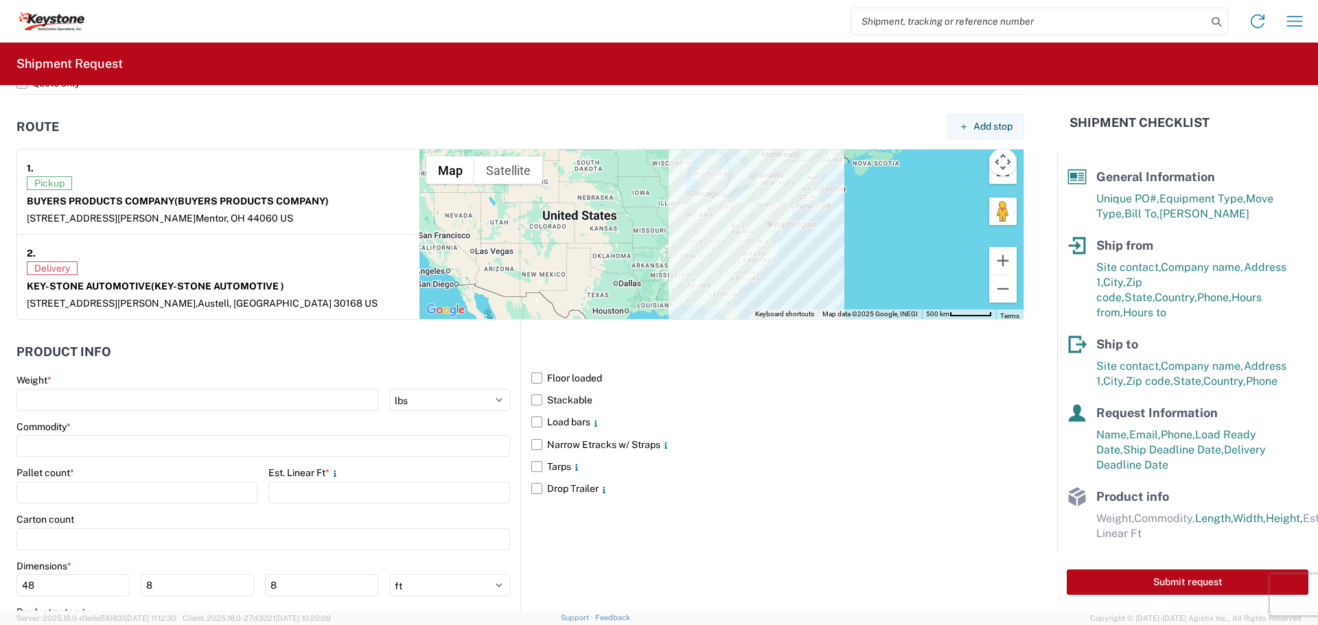
scroll to position [1098, 0]
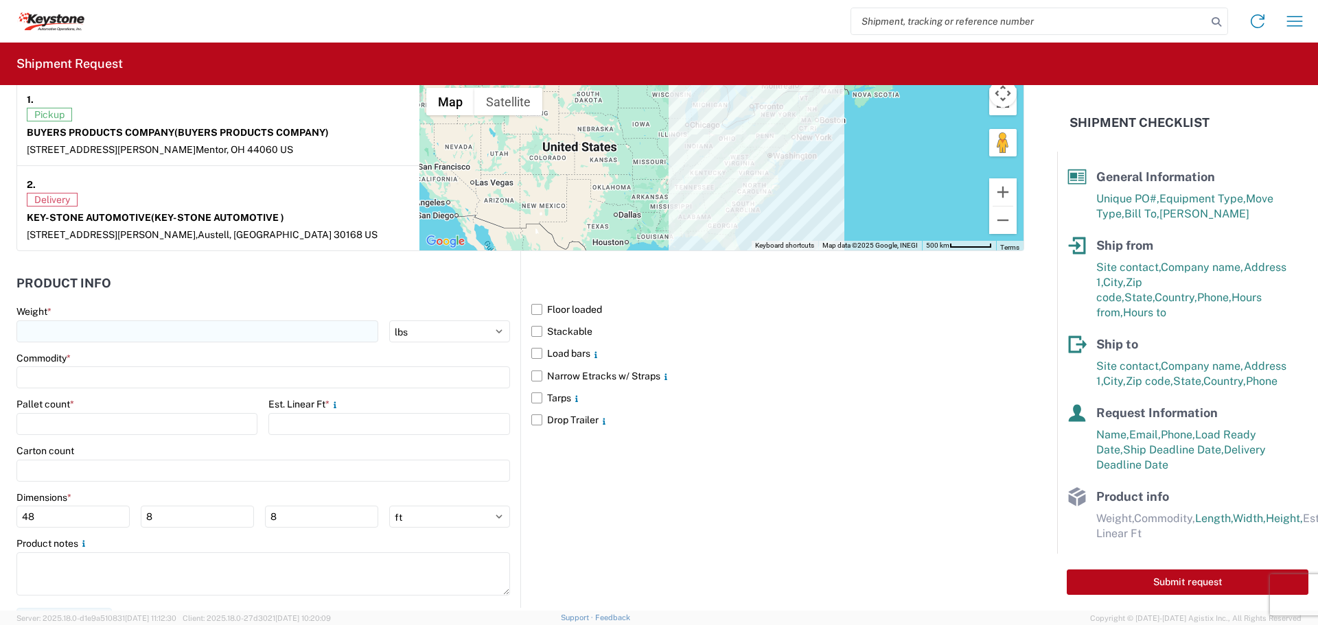
type textarea "THIS REQUIRES 13 FEET OF SPACE"
click at [69, 333] on input "number" at bounding box center [197, 332] width 362 height 22
type input "2593"
click at [52, 380] on input at bounding box center [263, 378] width 494 height 22
type input "TRUCK PARTS"
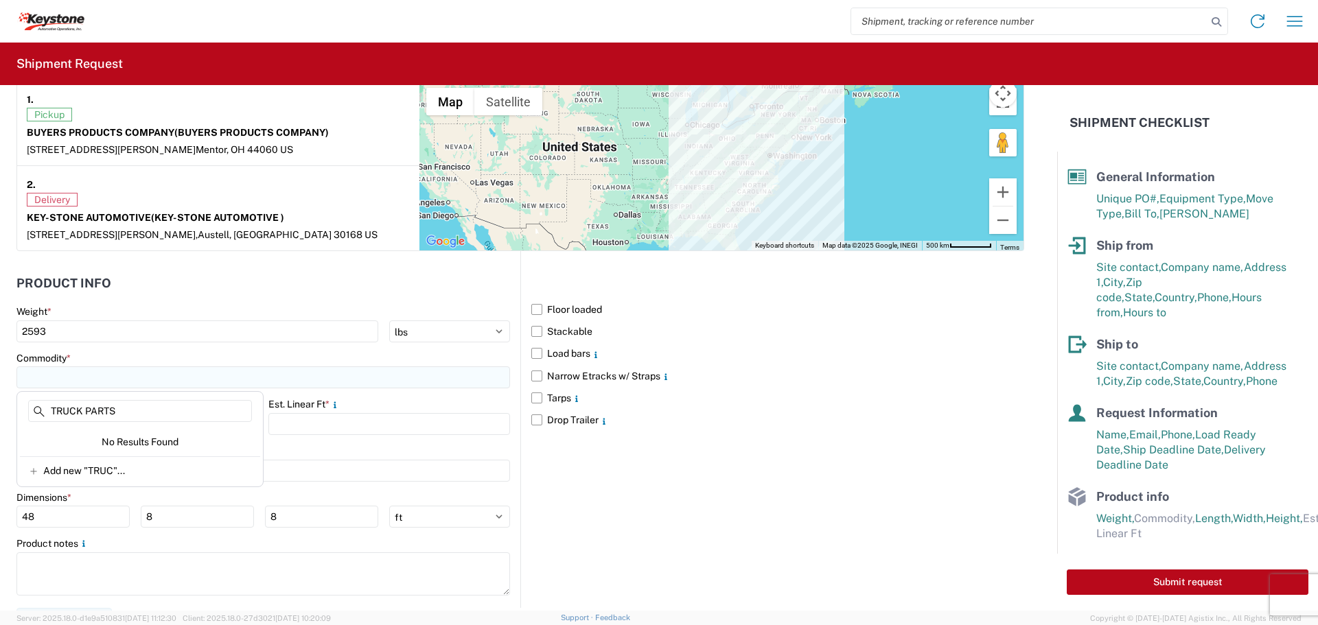
scroll to position [56, 0]
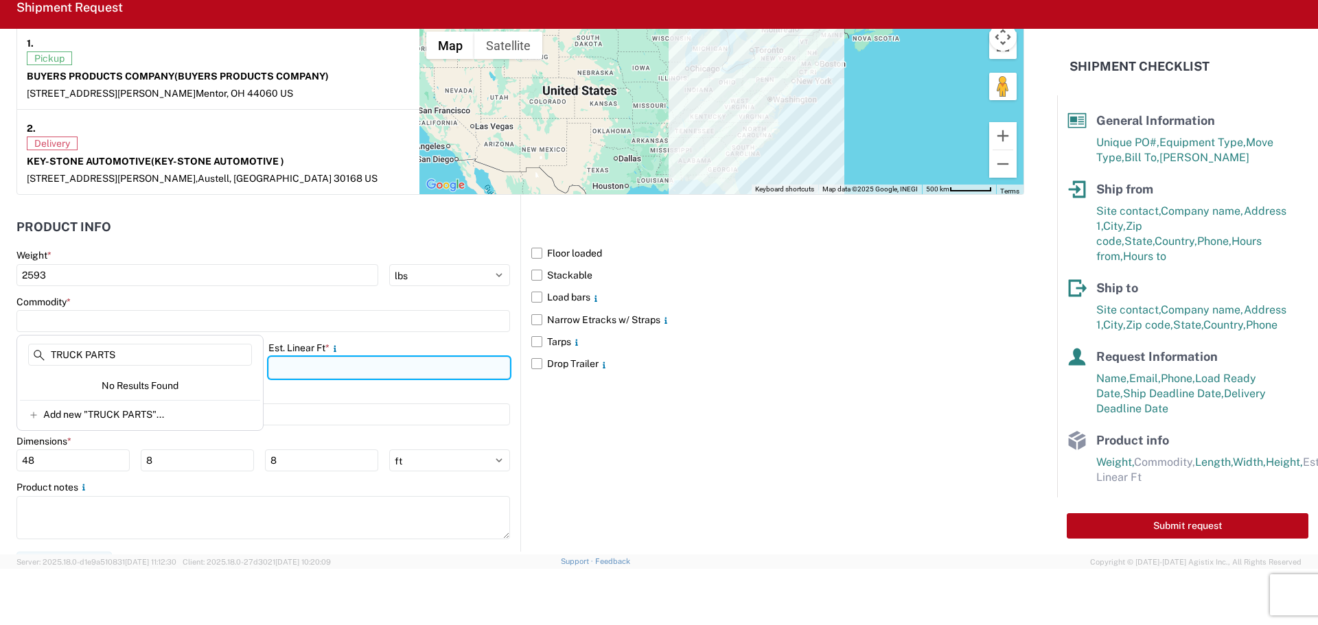
click at [327, 373] on input "number" at bounding box center [388, 368] width 241 height 22
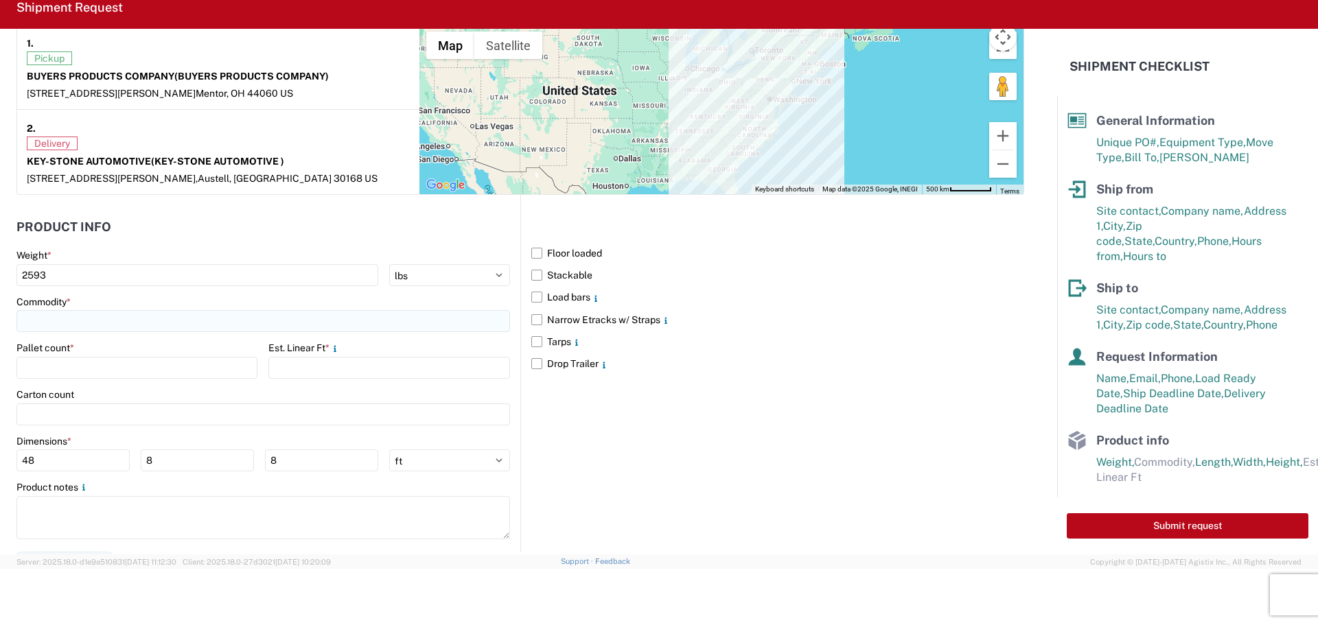
click at [222, 320] on input at bounding box center [263, 321] width 494 height 22
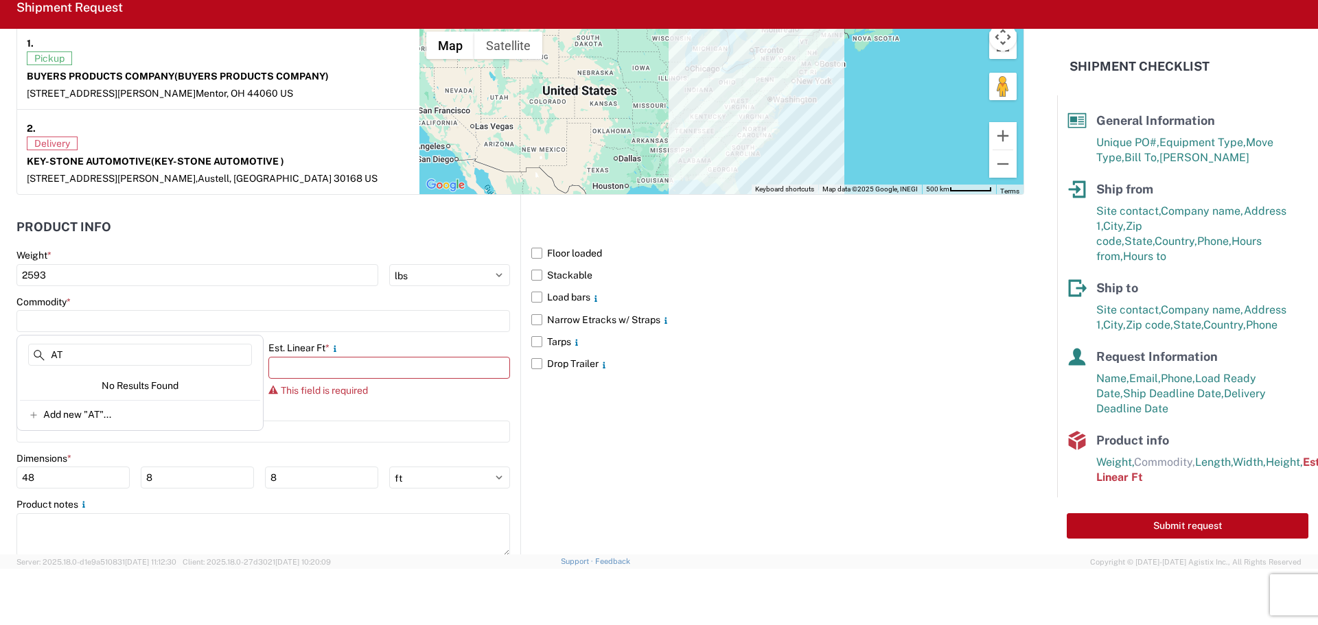
type input "AT"
drag, startPoint x: 135, startPoint y: 339, endPoint x: -27, endPoint y: 343, distance: 162.1
click at [0, 343] on html "Home Shipment request Shipment tracking Shipment Request General Information Te…" at bounding box center [659, 312] width 1318 height 625
click at [143, 325] on input at bounding box center [263, 321] width 494 height 22
click at [115, 328] on input at bounding box center [263, 321] width 494 height 22
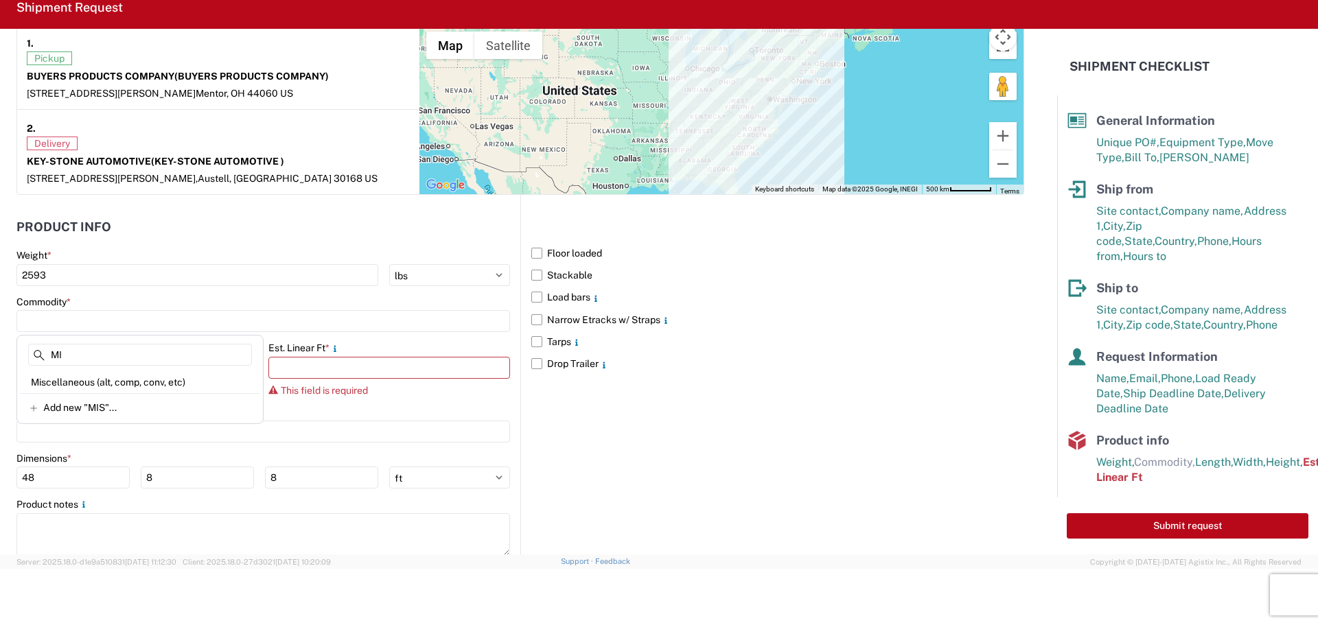
type input "M"
type input "A"
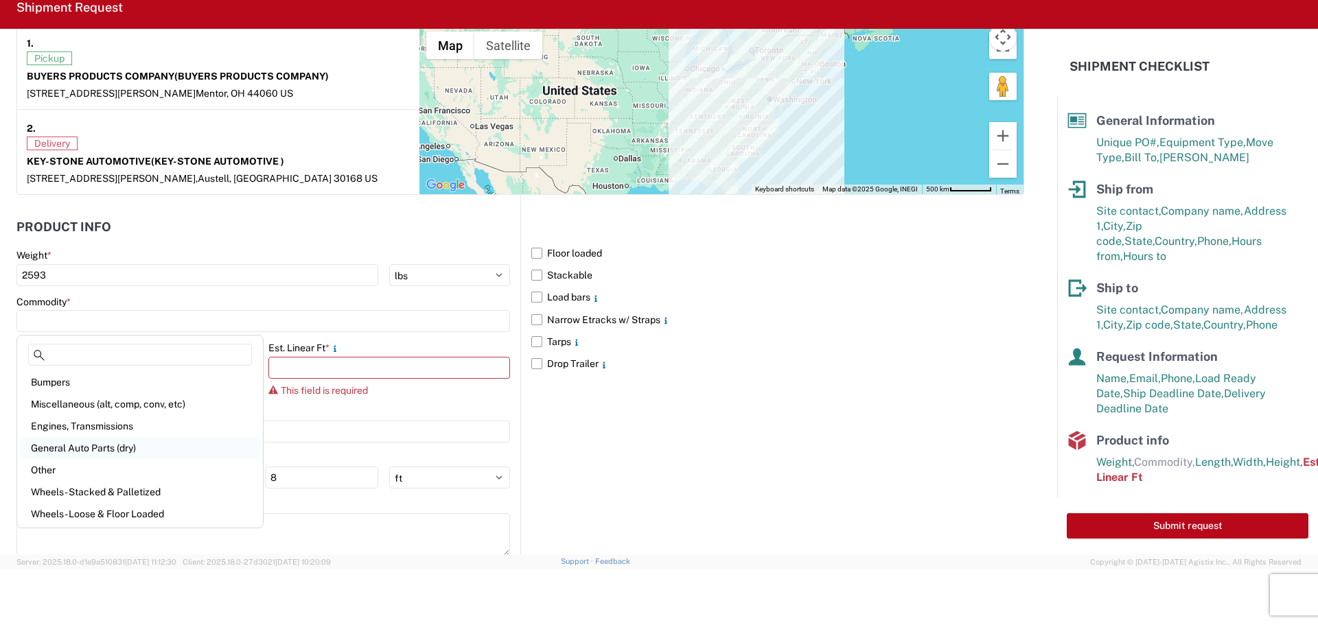
click at [121, 441] on div "General Auto Parts (dry)" at bounding box center [140, 448] width 240 height 22
type input "General Auto Parts (dry)"
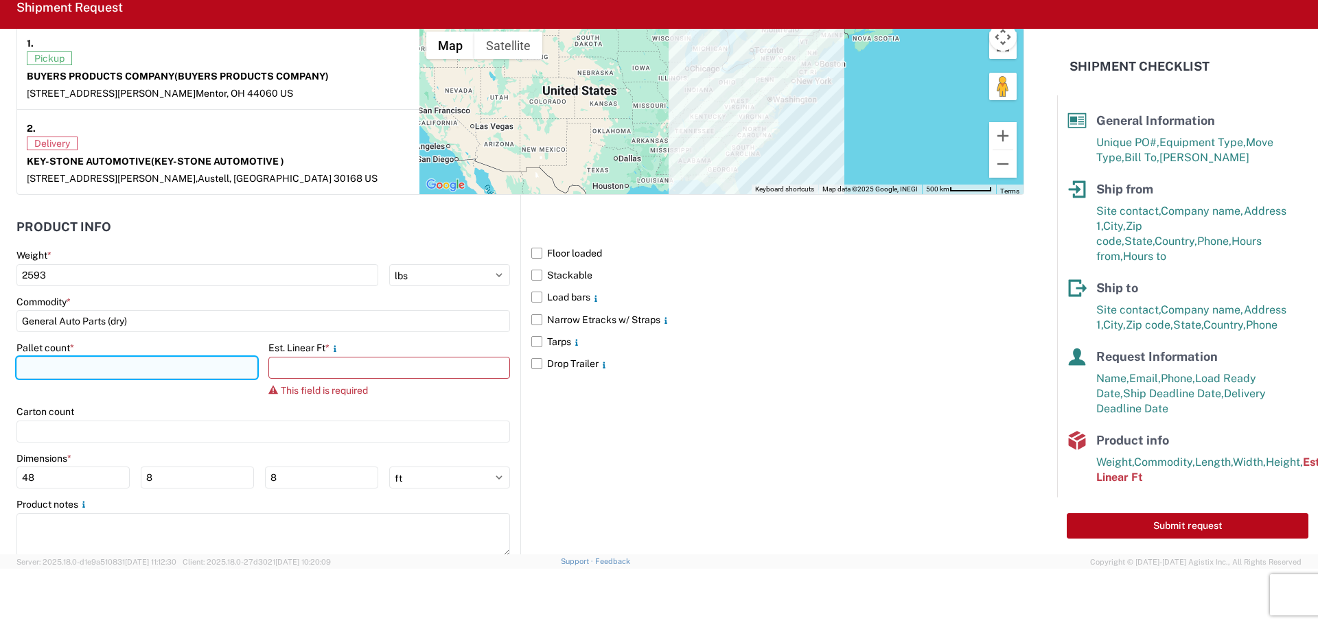
click at [144, 362] on input "number" at bounding box center [136, 368] width 241 height 22
type input "7"
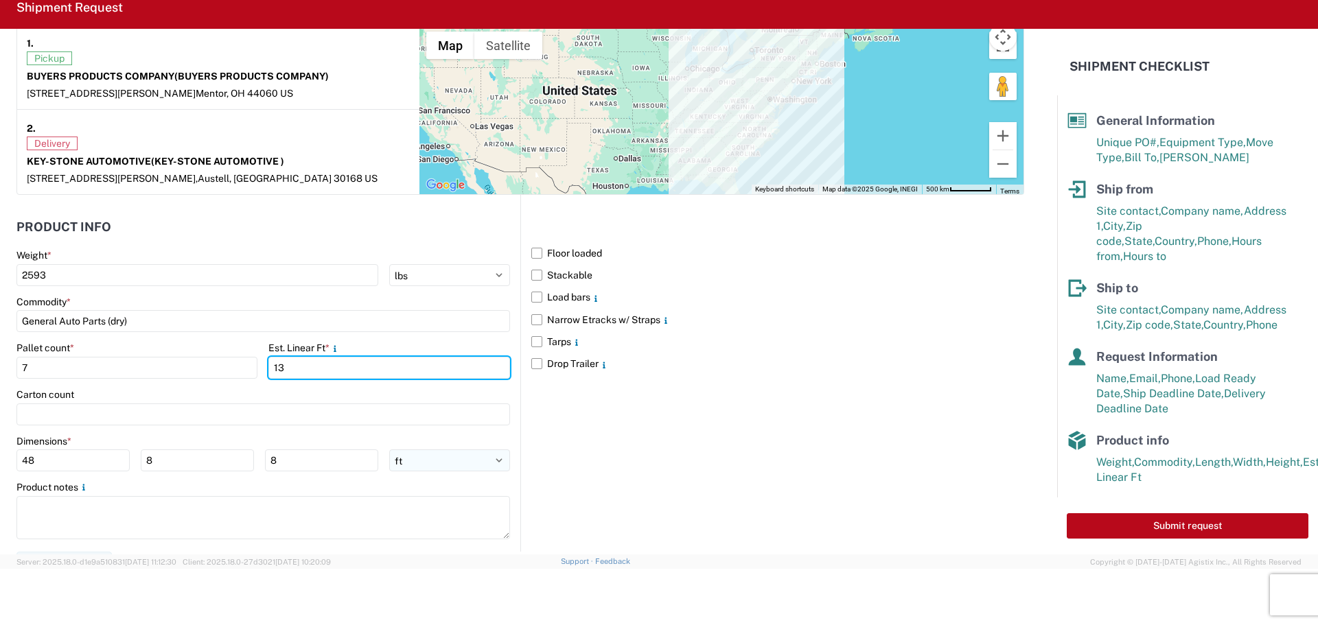
type input "13"
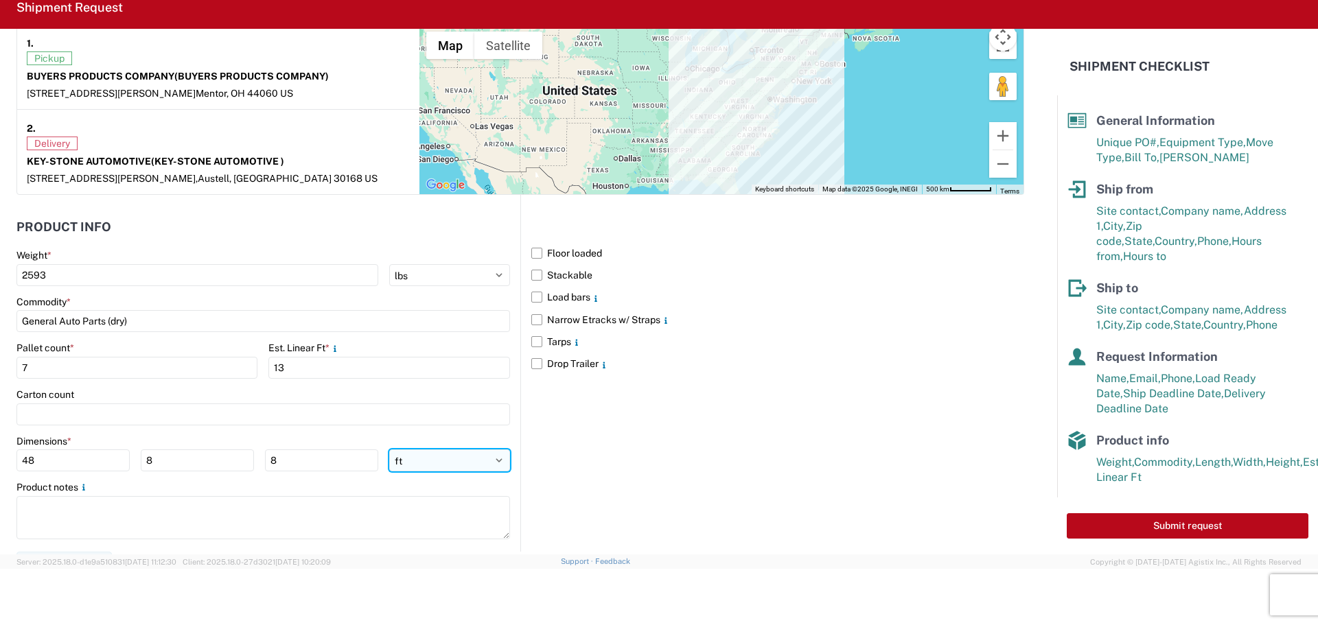
click at [500, 461] on select "ft in cm" at bounding box center [449, 461] width 121 height 22
select select "IN"
click at [389, 450] on select "ft in cm" at bounding box center [449, 461] width 121 height 22
type input "576"
type input "96"
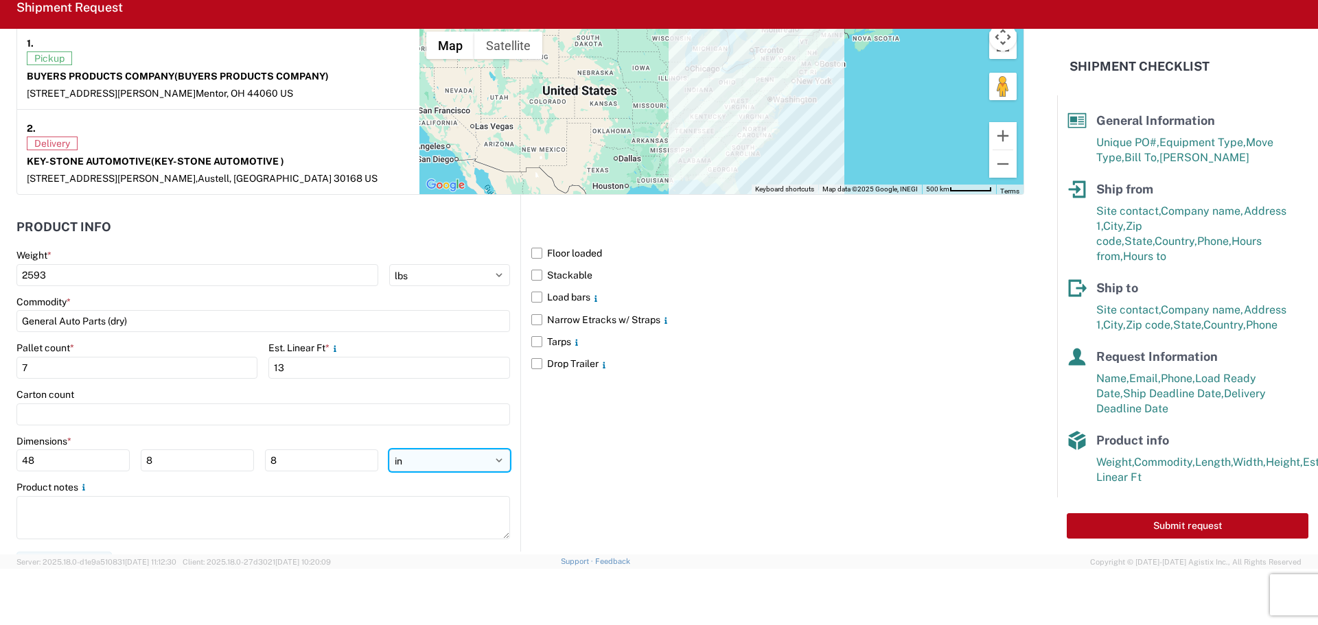
type input "96"
drag, startPoint x: 60, startPoint y: 456, endPoint x: -51, endPoint y: 457, distance: 111.2
click at [0, 457] on html "Home Shipment request Shipment tracking Shipment Request General Information Te…" at bounding box center [659, 312] width 1318 height 625
type input "48"
type input "40"
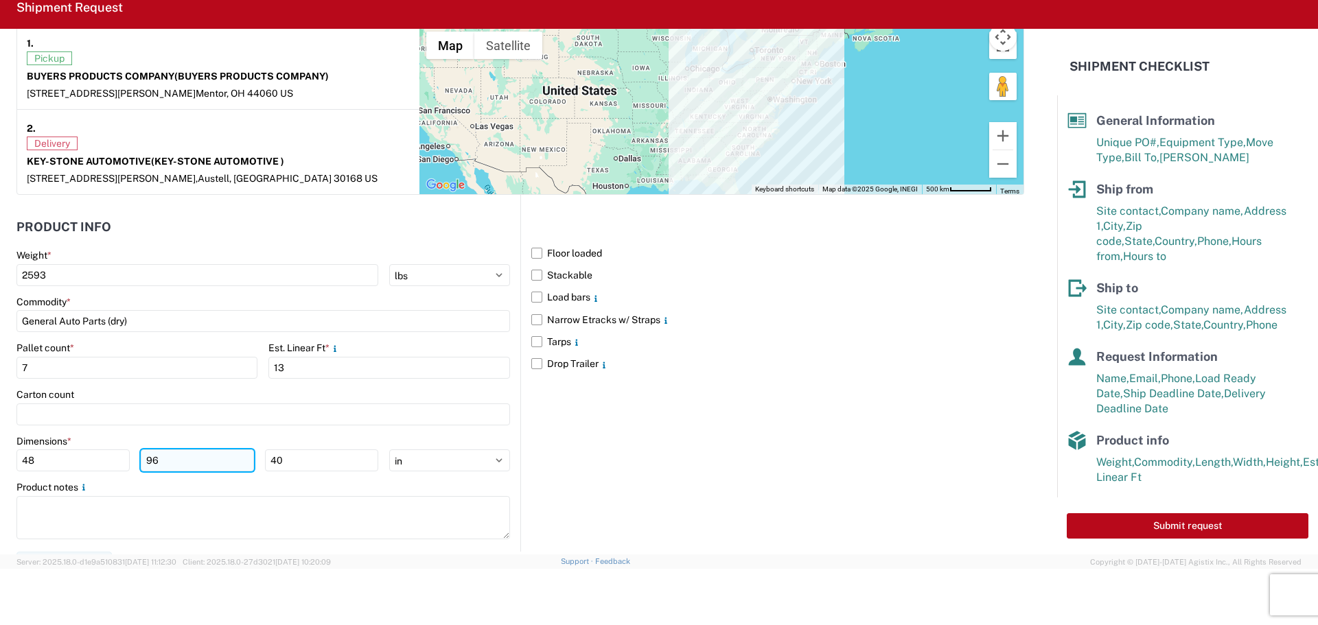
click at [201, 468] on input "96" at bounding box center [197, 461] width 113 height 22
drag, startPoint x: 168, startPoint y: 464, endPoint x: 38, endPoint y: 487, distance: 131.7
click at [122, 463] on div "48 96 40" at bounding box center [197, 461] width 362 height 22
type input "40"
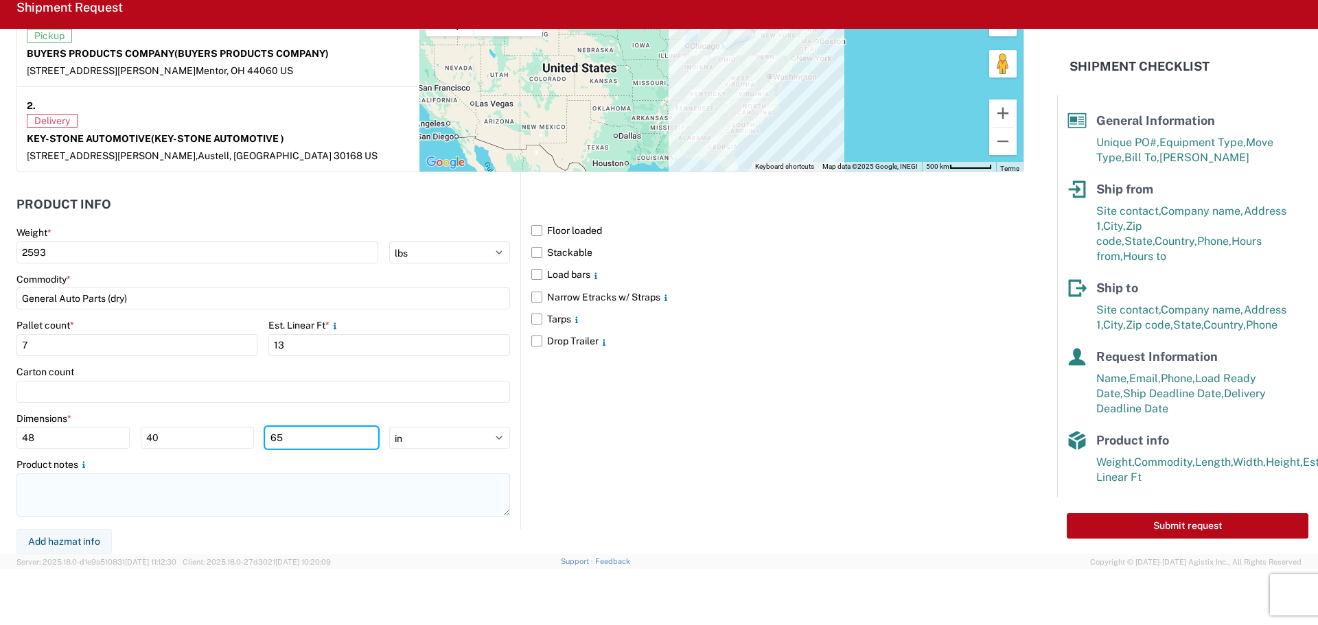
type input "65"
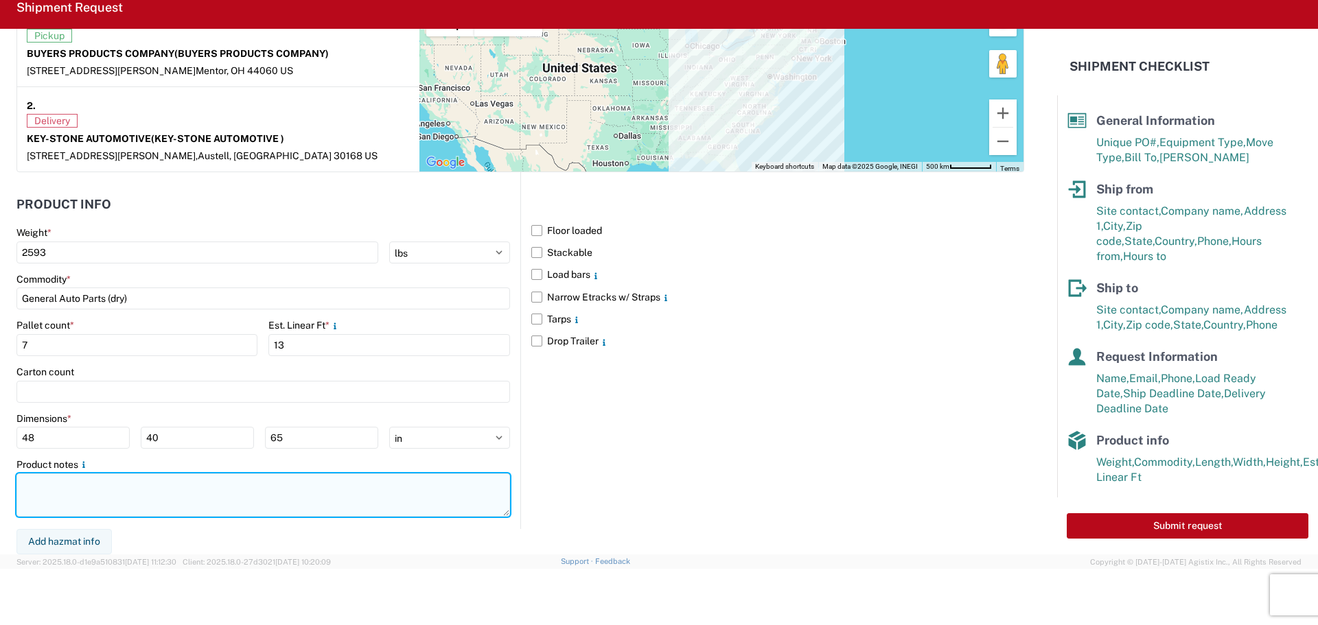
click at [155, 502] on textarea at bounding box center [263, 495] width 494 height 43
type textarea "THIS REQUIRES 13 FEET OF SPACE 1 PALLET IS 64 X 28 X 27"
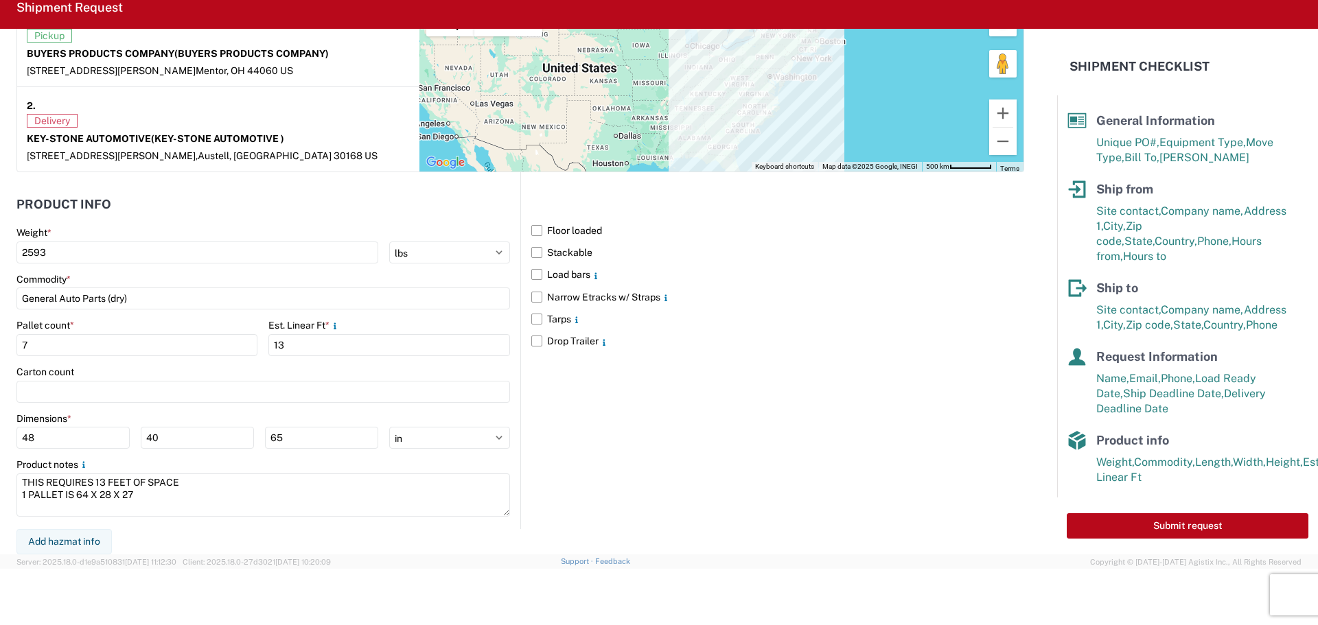
drag, startPoint x: 691, startPoint y: 470, endPoint x: 697, endPoint y: 474, distance: 7.4
click at [693, 471] on div "Floor loaded Stackable Load bars Narrow Etracks w/ Straps Tarps Drop Trailer" at bounding box center [772, 350] width 504 height 357
click at [1146, 534] on button "Submit request" at bounding box center [1188, 526] width 242 height 25
select select "US"
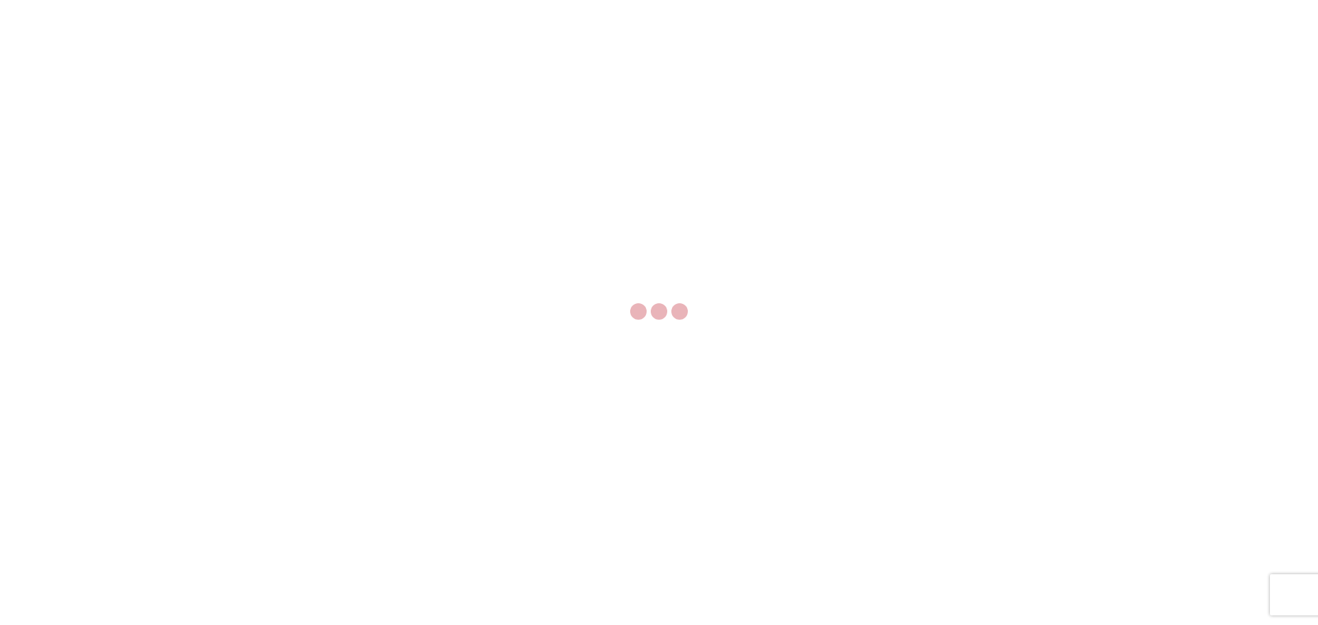
select select "FULL"
select select "LBS"
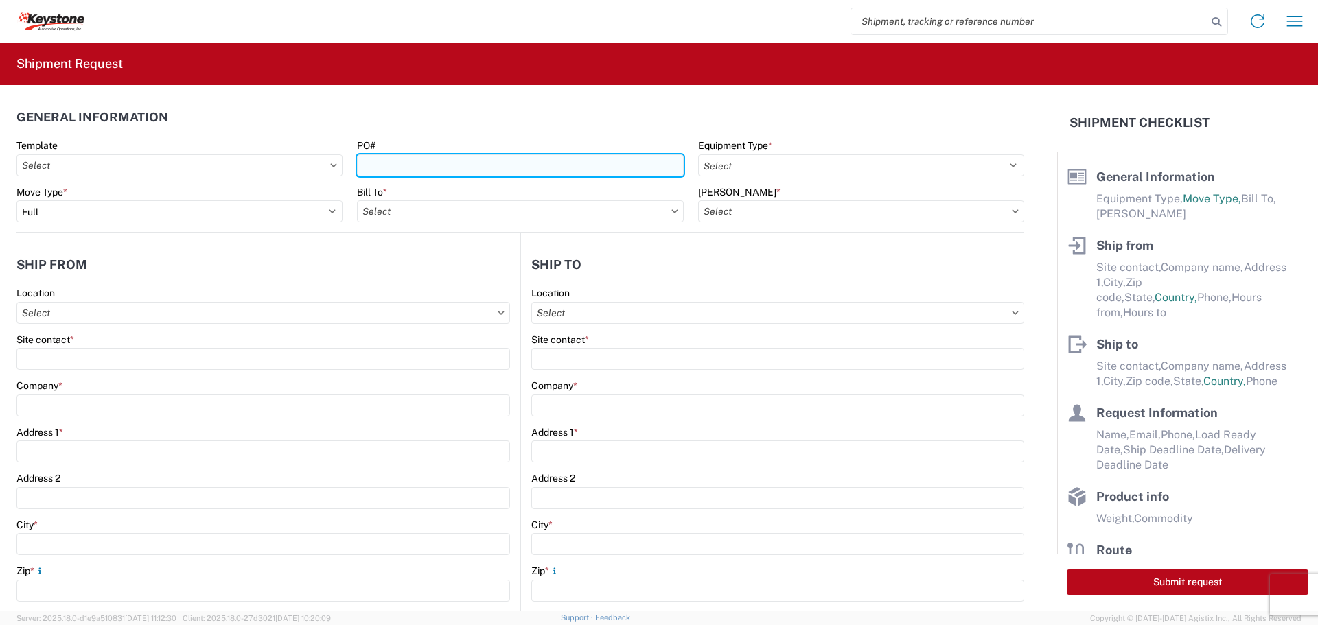
click at [588, 176] on input "PO#" at bounding box center [520, 165] width 326 height 22
type input "0465678"
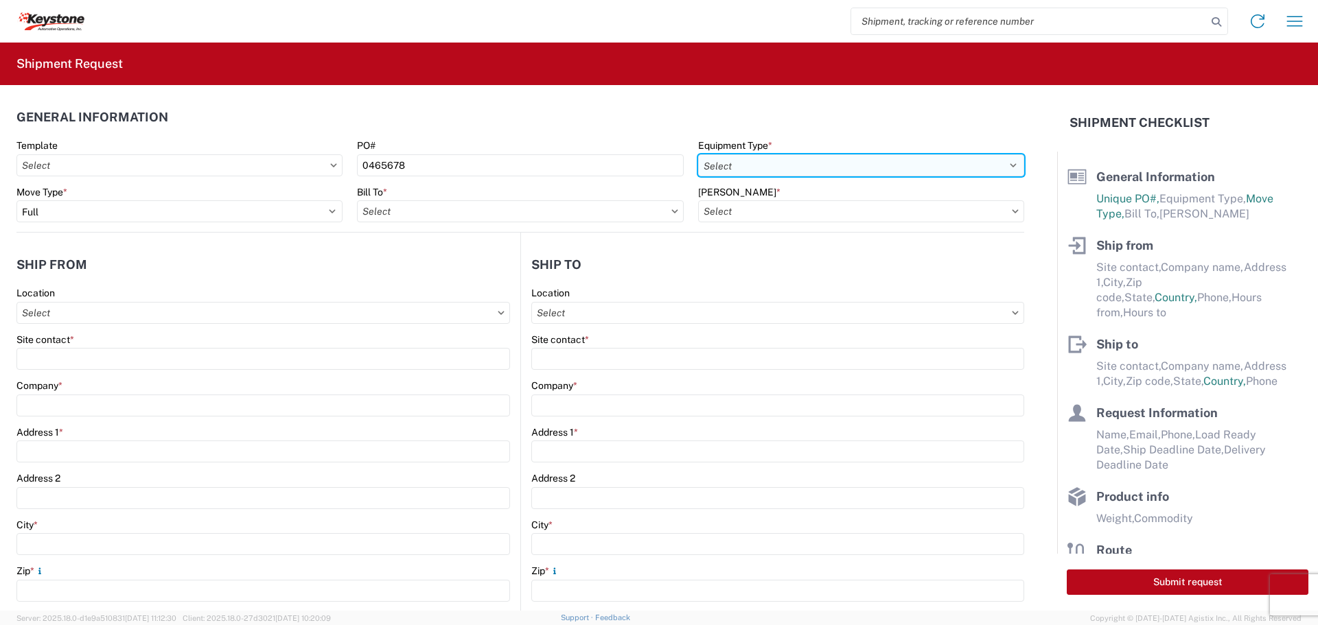
click at [848, 165] on select "Select 53’ Dry Van Flatbed Dropdeck (van) Lowboy (flatbed) Rail" at bounding box center [861, 165] width 326 height 22
select select "STDV"
click at [698, 154] on select "Select 53’ Dry Van Flatbed Dropdeck (van) Lowboy (flatbed) Rail" at bounding box center [861, 165] width 326 height 22
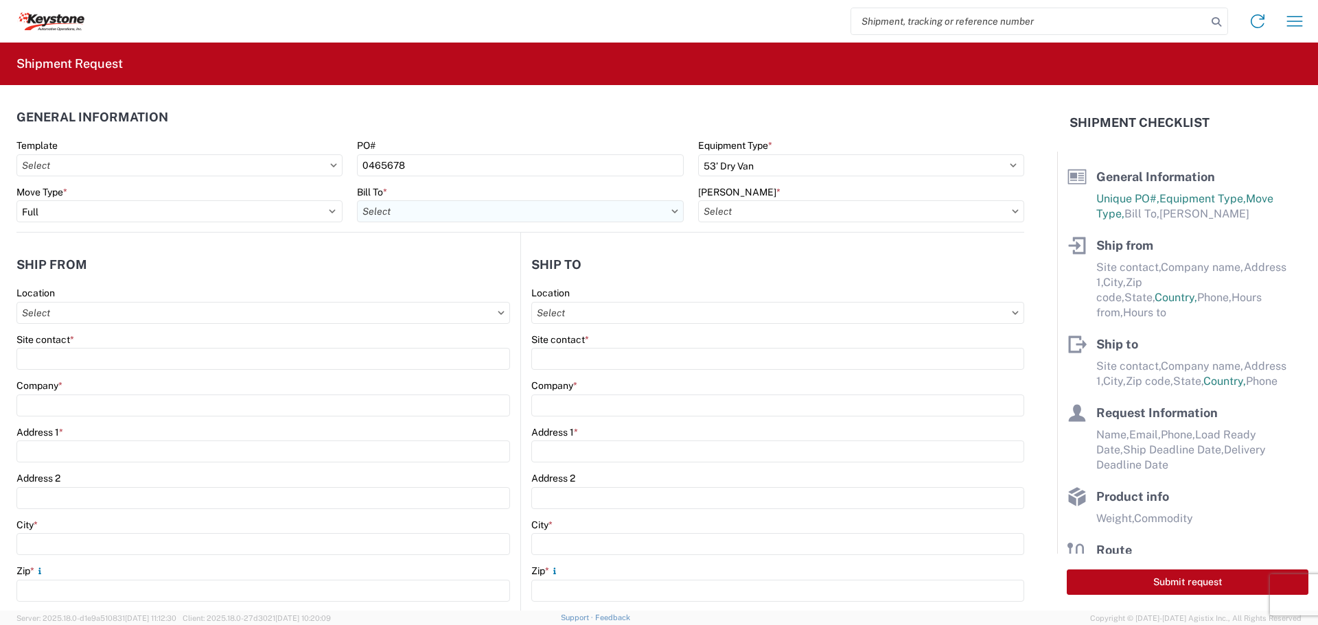
click at [577, 221] on input "Bill To *" at bounding box center [520, 211] width 326 height 22
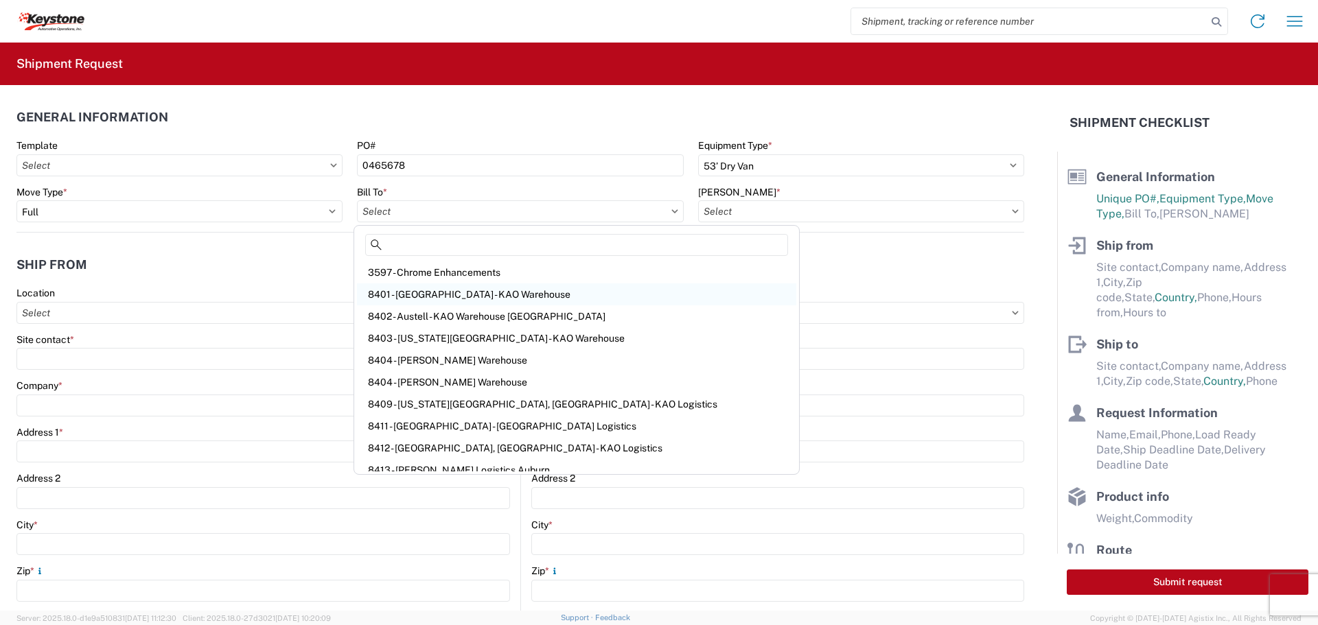
click at [485, 292] on div "8401 - [GEOGRAPHIC_DATA] - KAO Warehouse" at bounding box center [576, 295] width 439 height 22
type input "8401 - [GEOGRAPHIC_DATA] - KAO Warehouse"
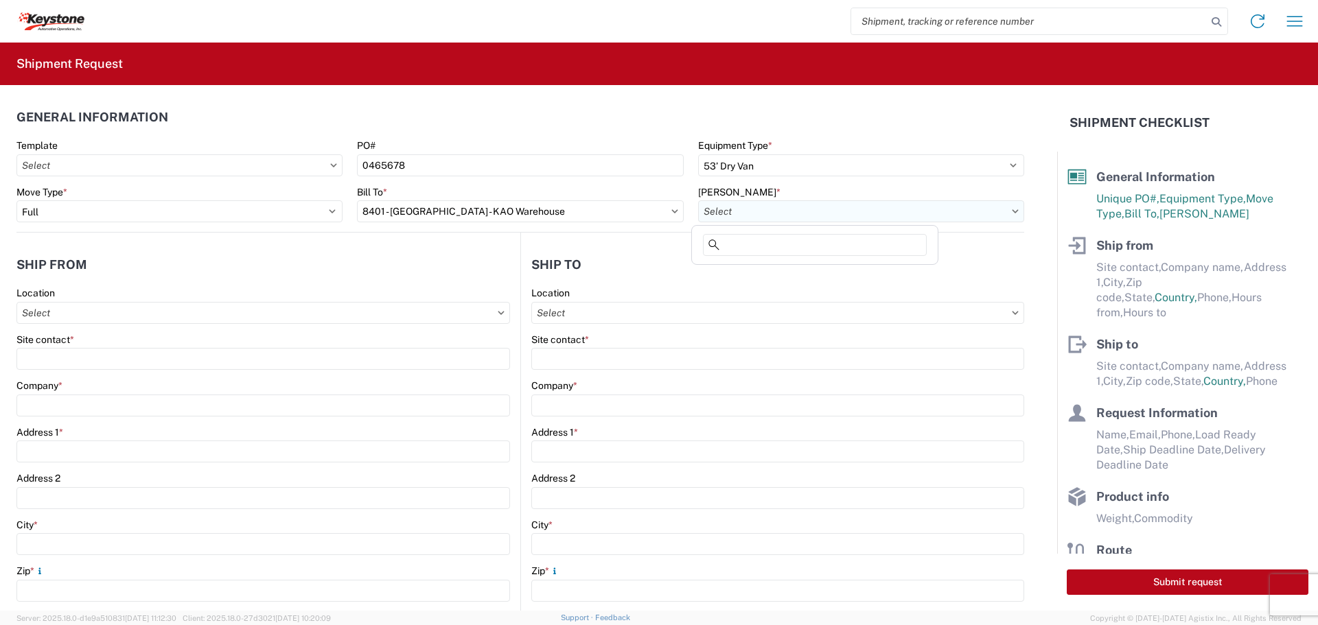
click at [779, 213] on input "[PERSON_NAME] *" at bounding box center [861, 211] width 326 height 22
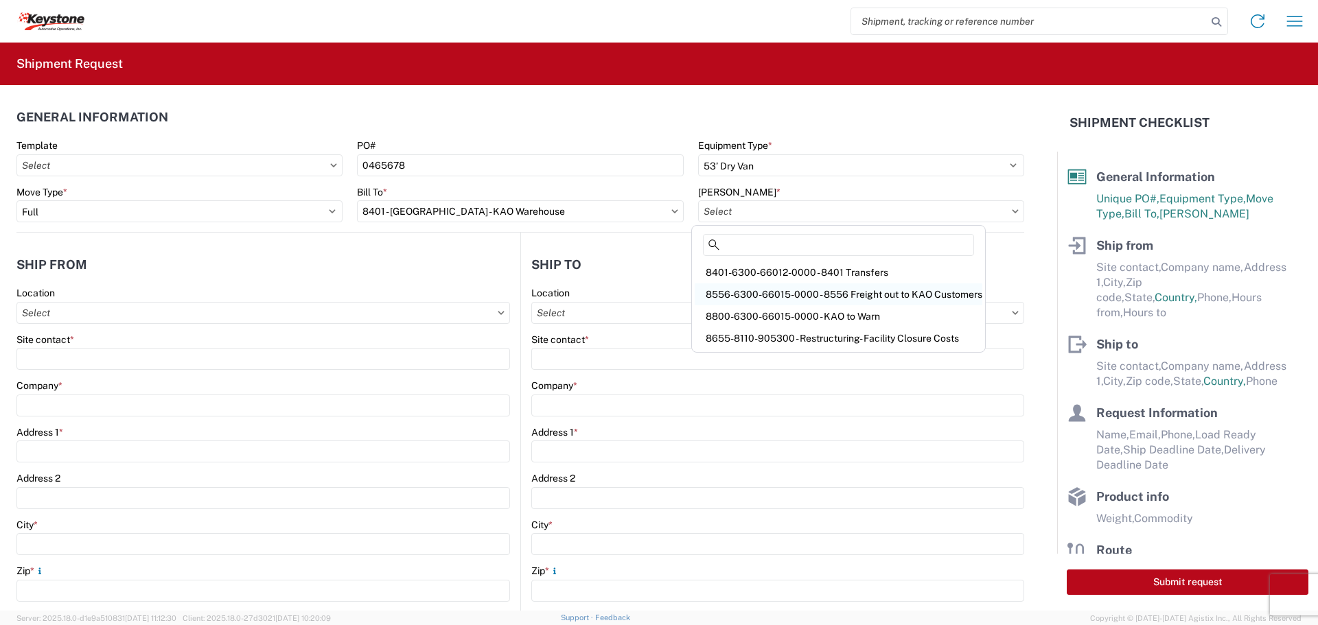
click at [866, 290] on div "8556-6300-66015-0000 - 8556 Freight out to KAO Customers" at bounding box center [839, 295] width 288 height 22
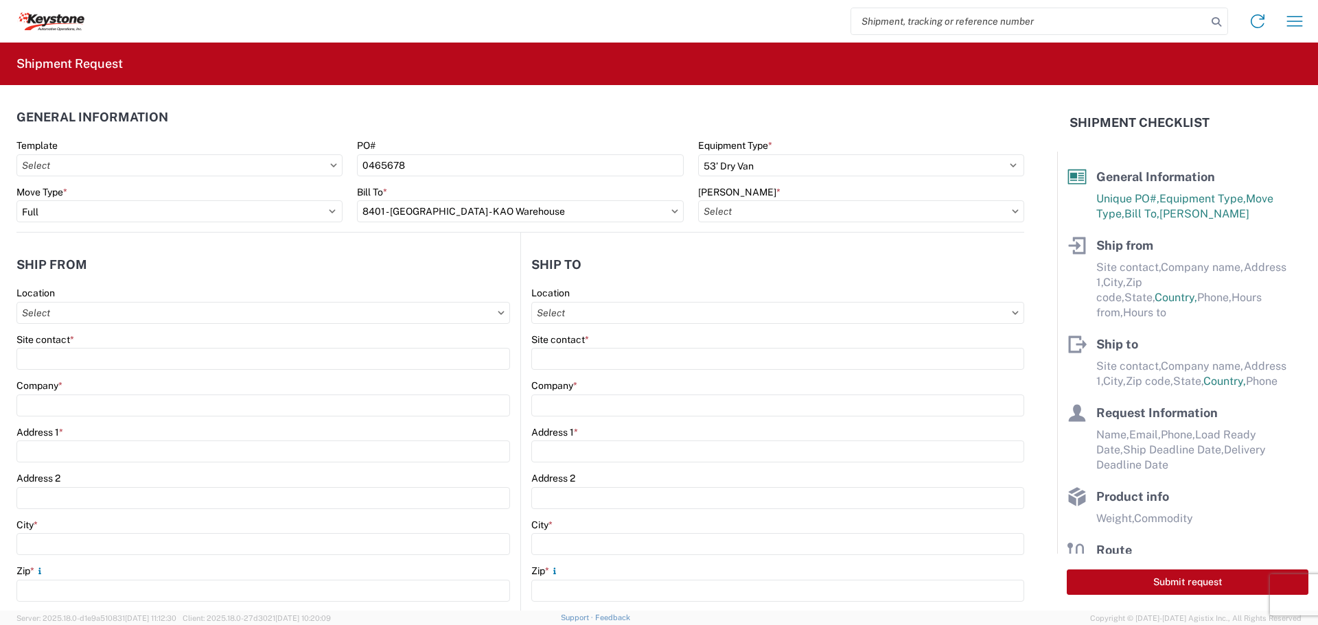
type input "8556-6300-66015-0000 - 8556 Freight out to KAO Customers"
click at [124, 314] on input "Location" at bounding box center [263, 313] width 494 height 22
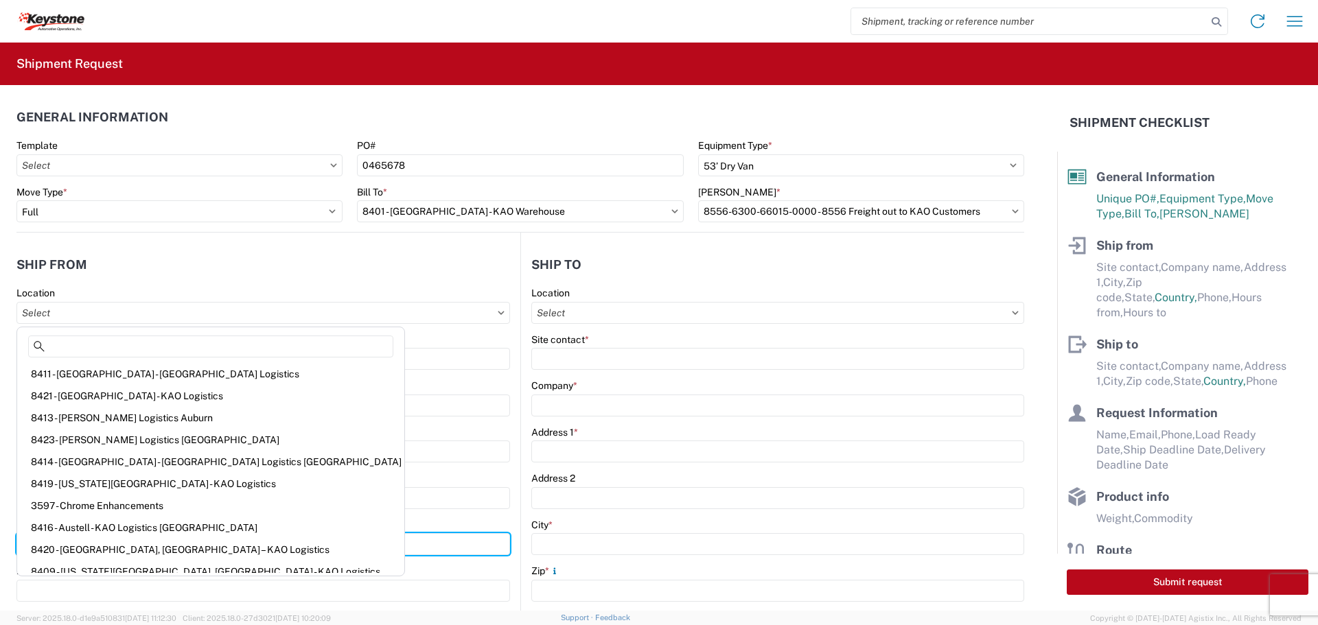
drag, startPoint x: 407, startPoint y: 542, endPoint x: 407, endPoint y: 532, distance: 10.3
click at [408, 533] on input "City *" at bounding box center [263, 544] width 494 height 22
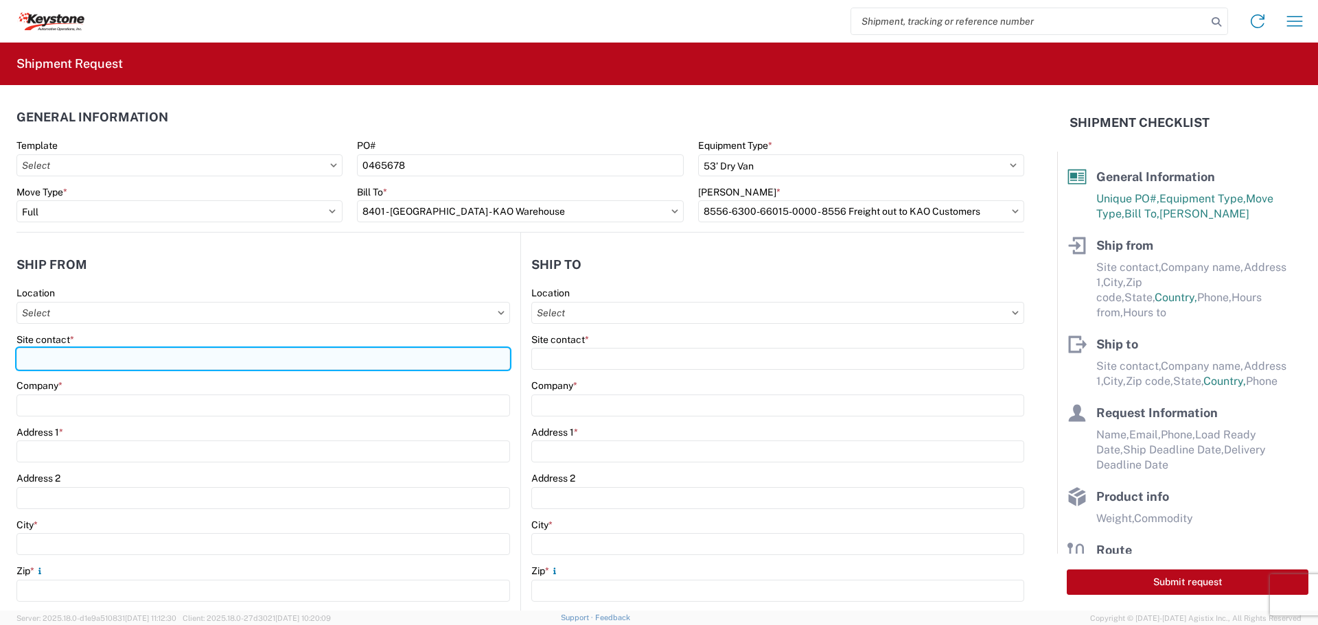
click at [56, 364] on input "Site contact *" at bounding box center [263, 359] width 494 height 22
type input "[PERSON_NAME]"
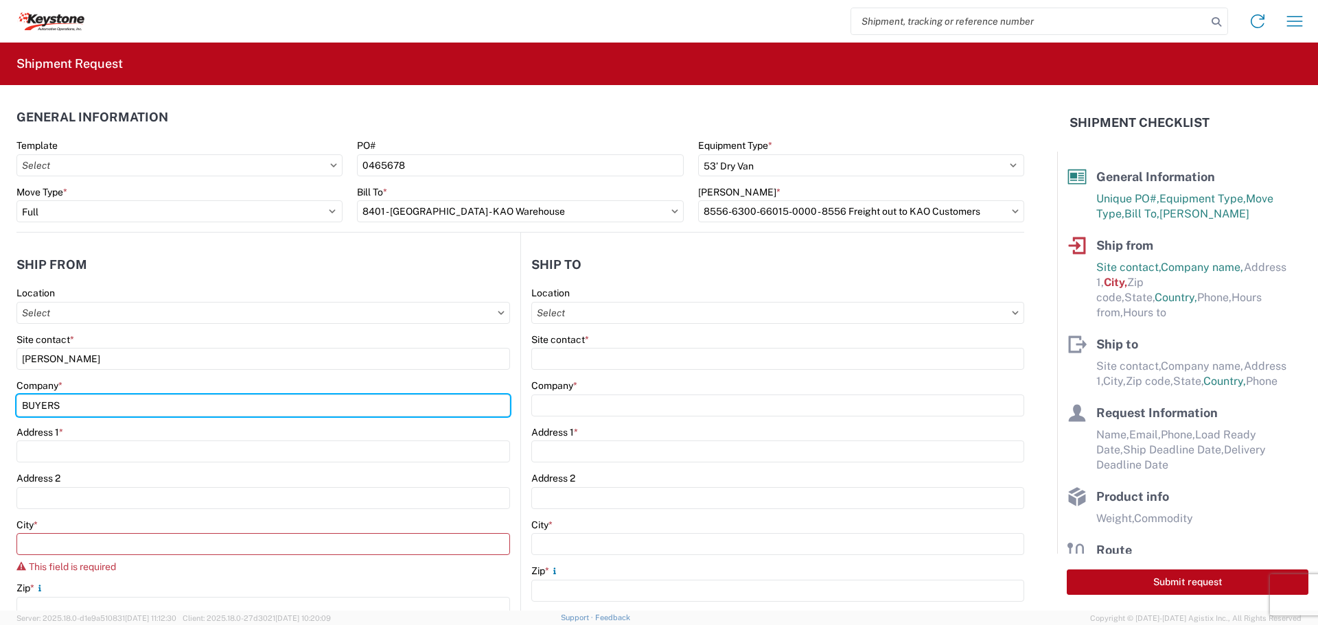
type input "BUYERS PRODUCTS COMPANY"
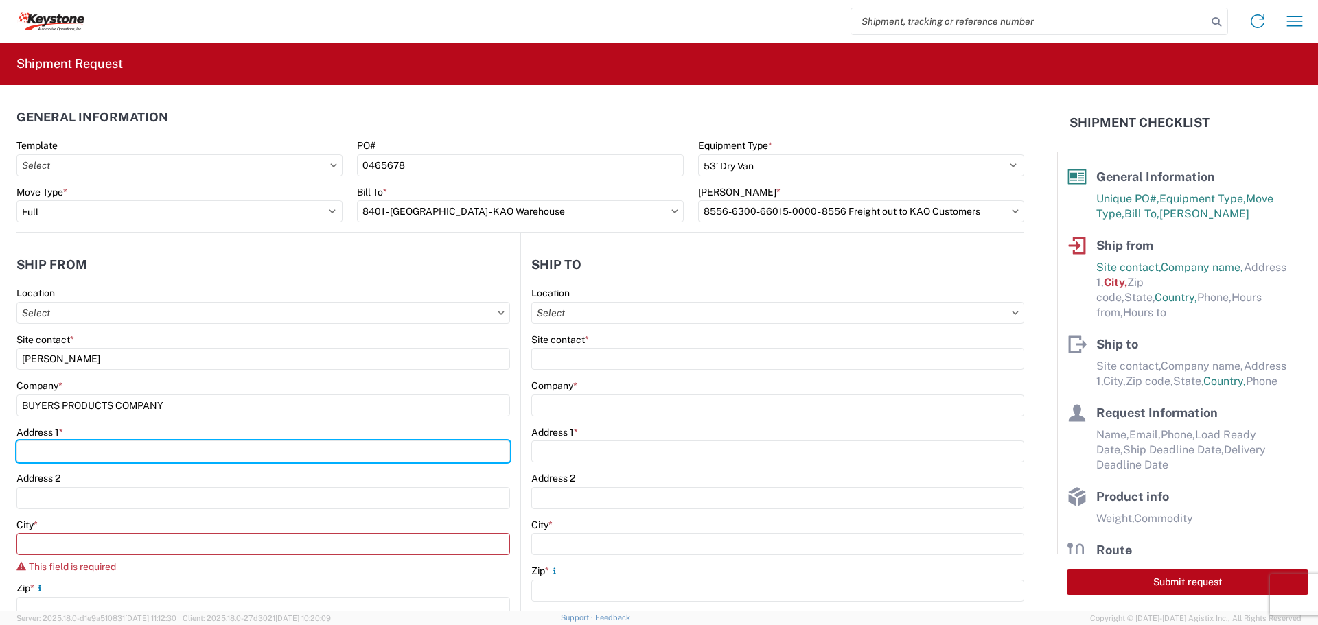
type input "[STREET_ADDRESS][PERSON_NAME]"
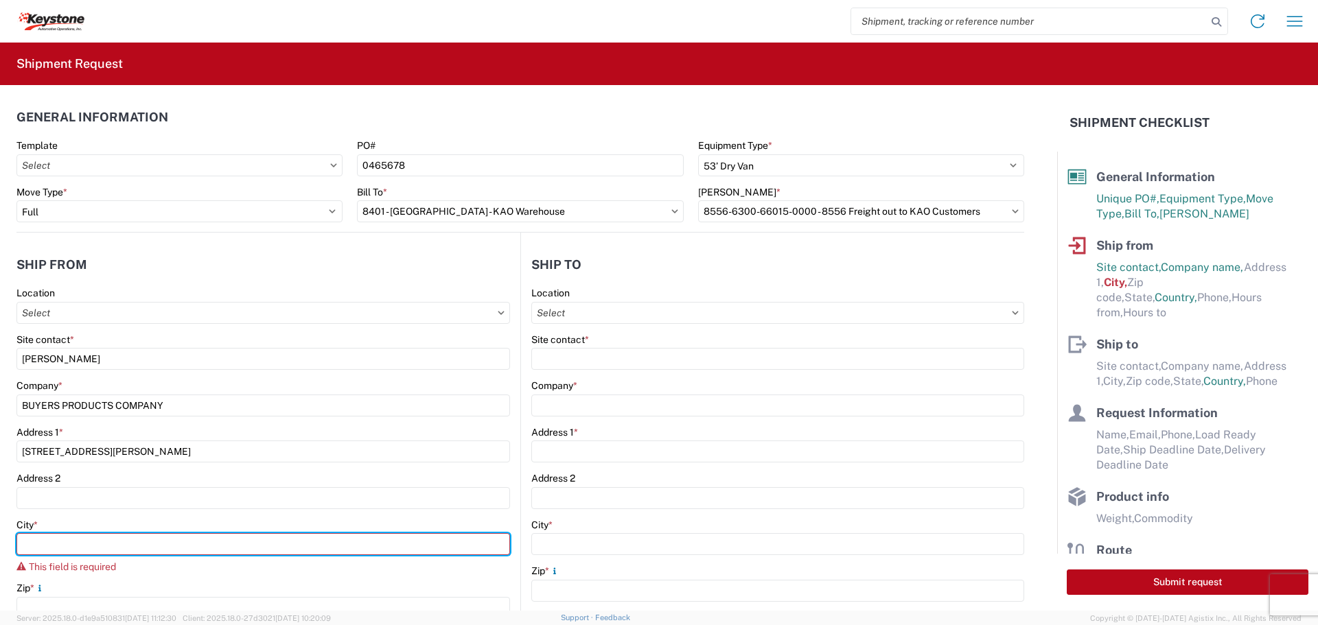
type input "Mentor"
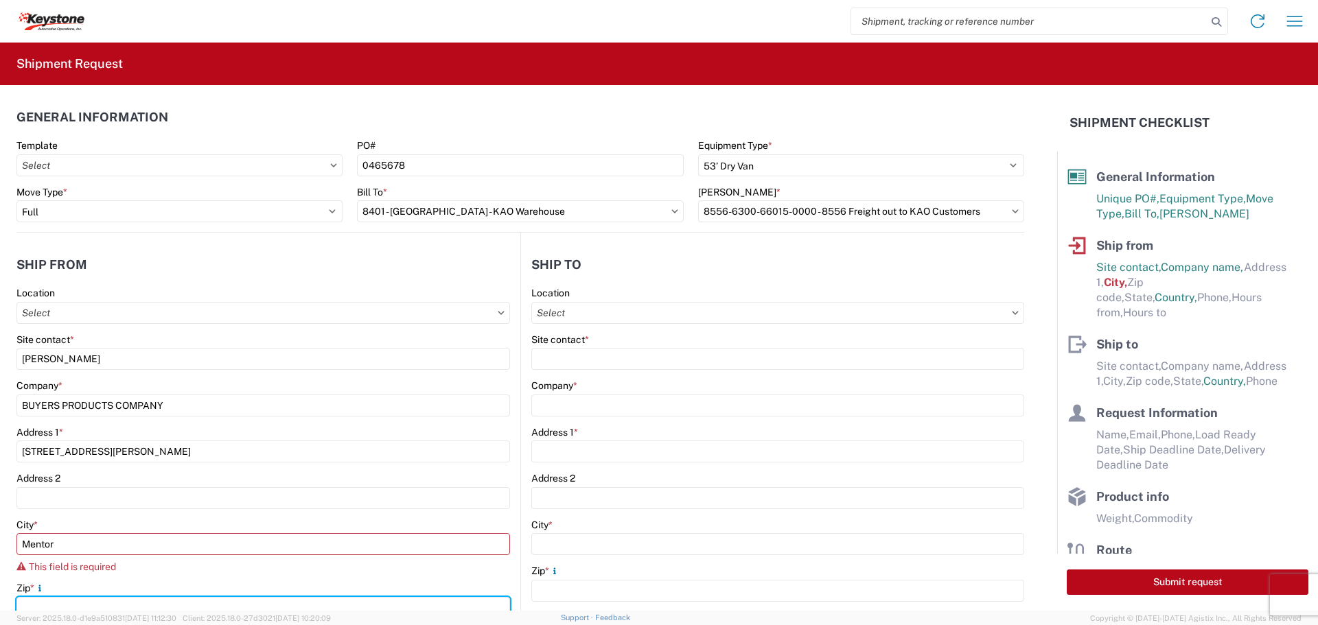
type input "44060"
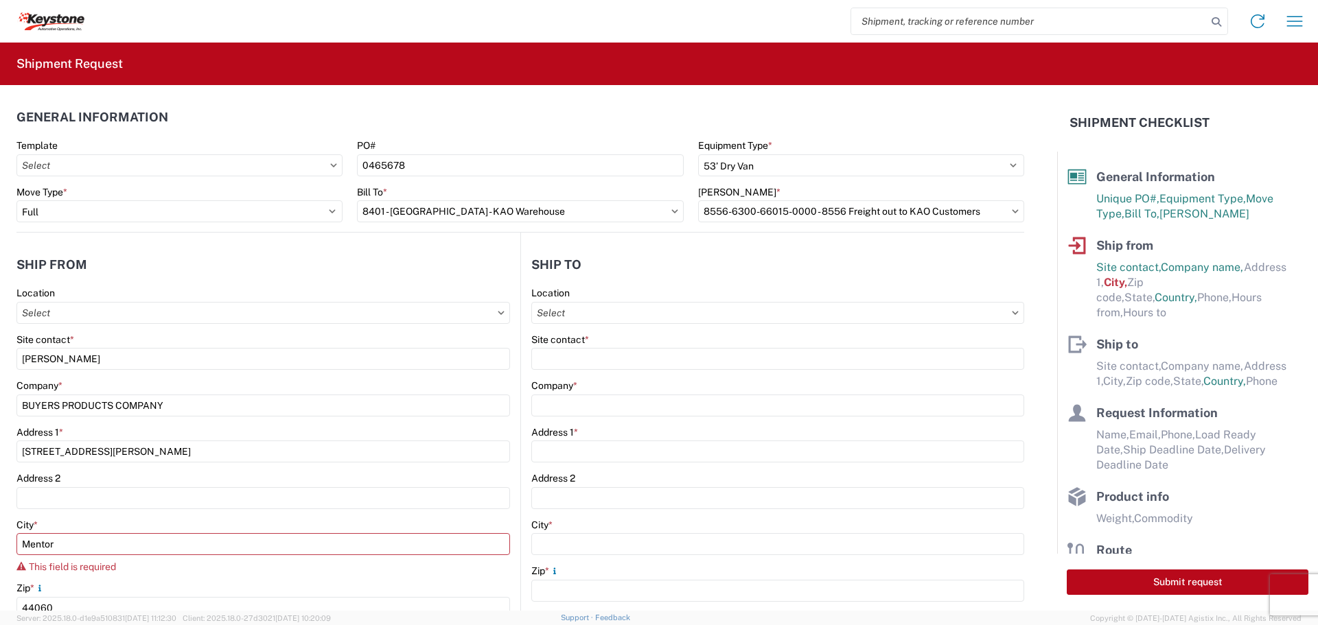
select select "OH"
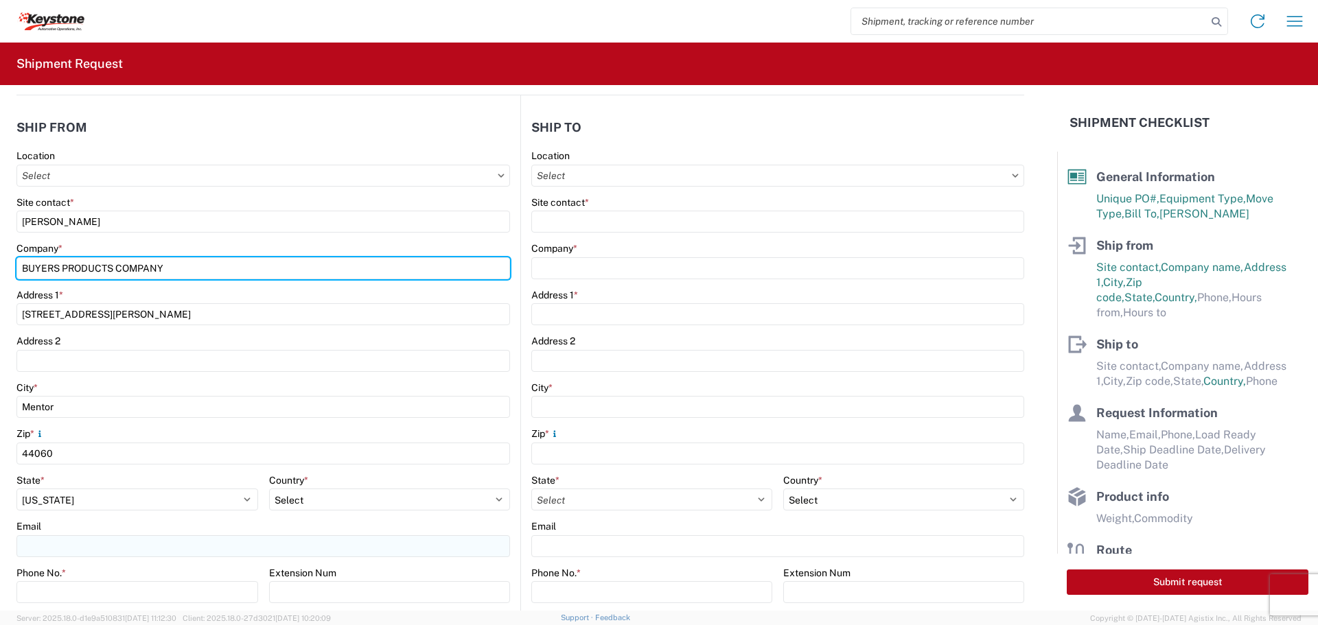
scroll to position [206, 0]
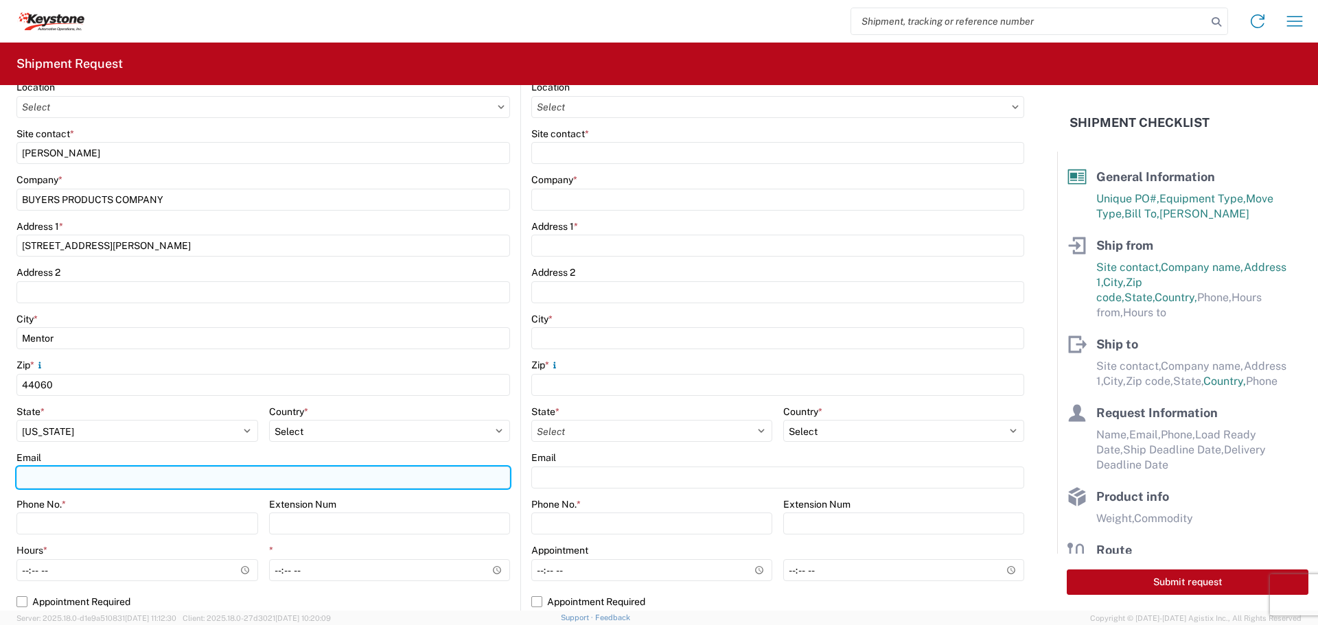
click at [59, 476] on input "Email" at bounding box center [263, 478] width 494 height 22
type input "[EMAIL_ADDRESS][DOMAIN_NAME]"
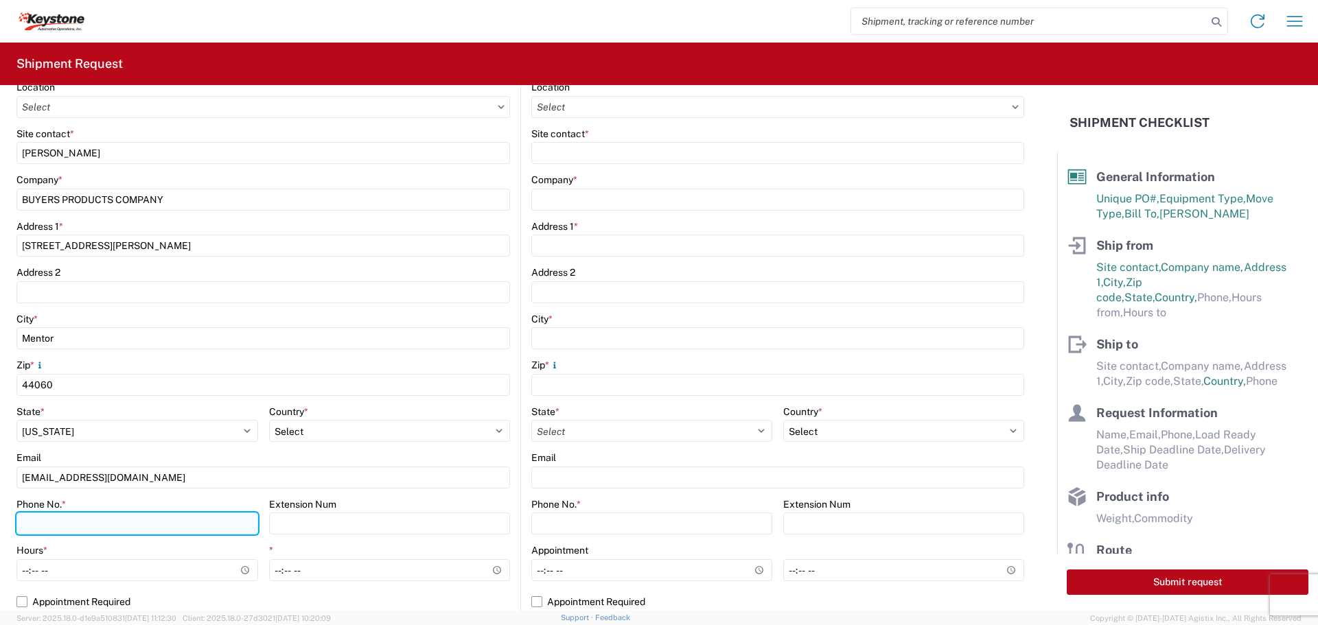
click at [121, 526] on input "Phone No. *" at bounding box center [137, 524] width 242 height 22
type input "[PHONE_NUMBER]"
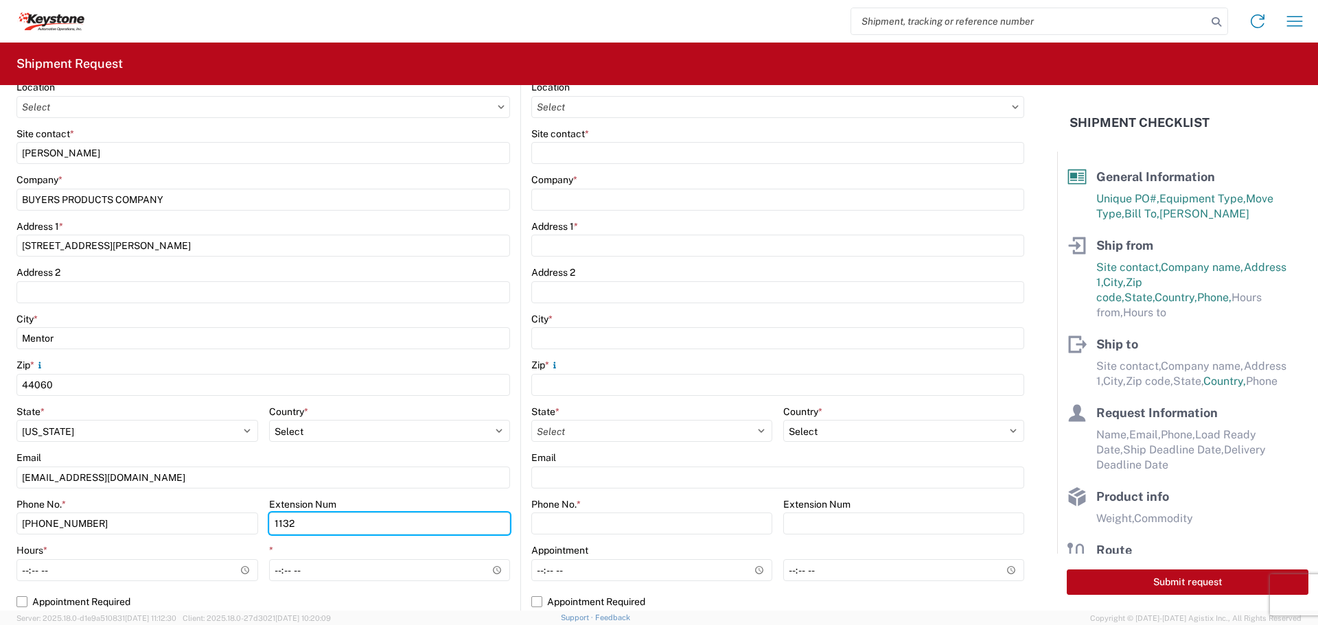
type input "1132"
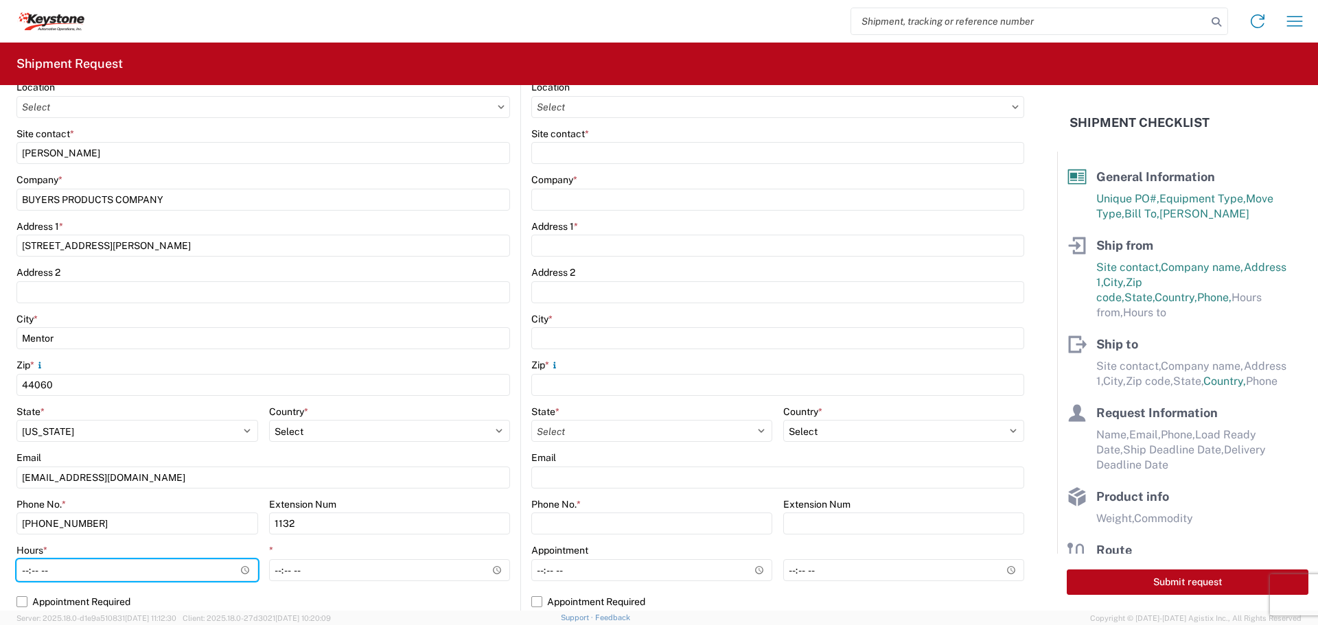
type input "07:30"
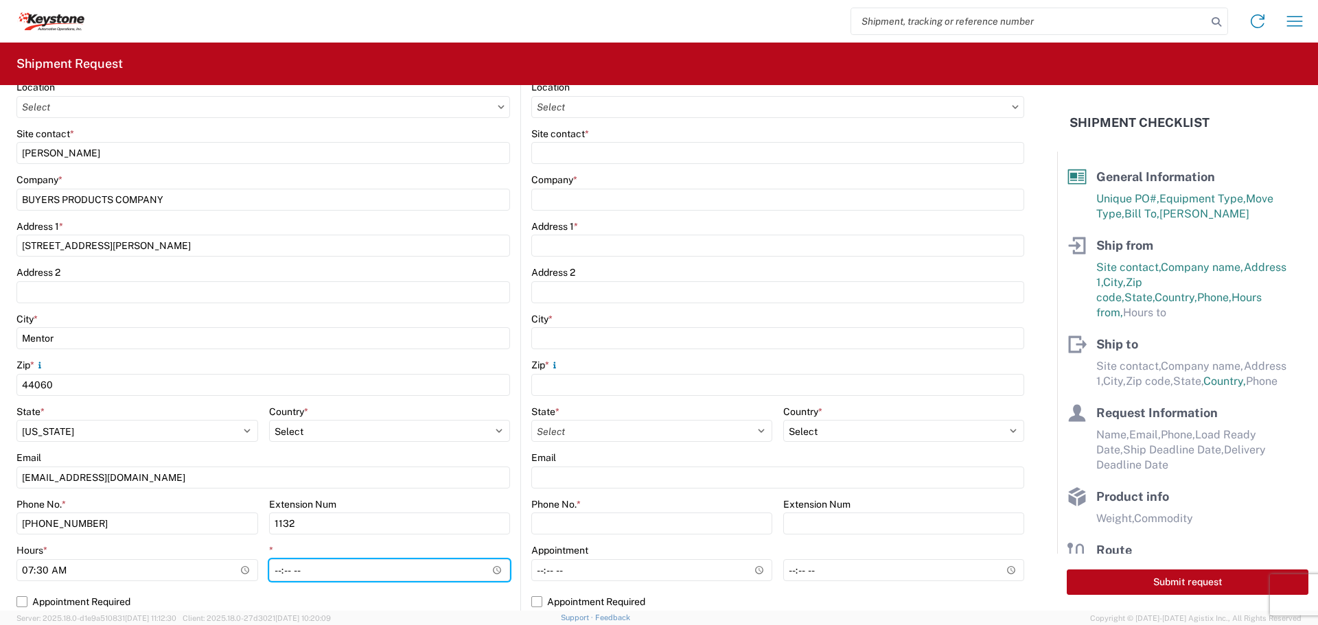
type input "15:30"
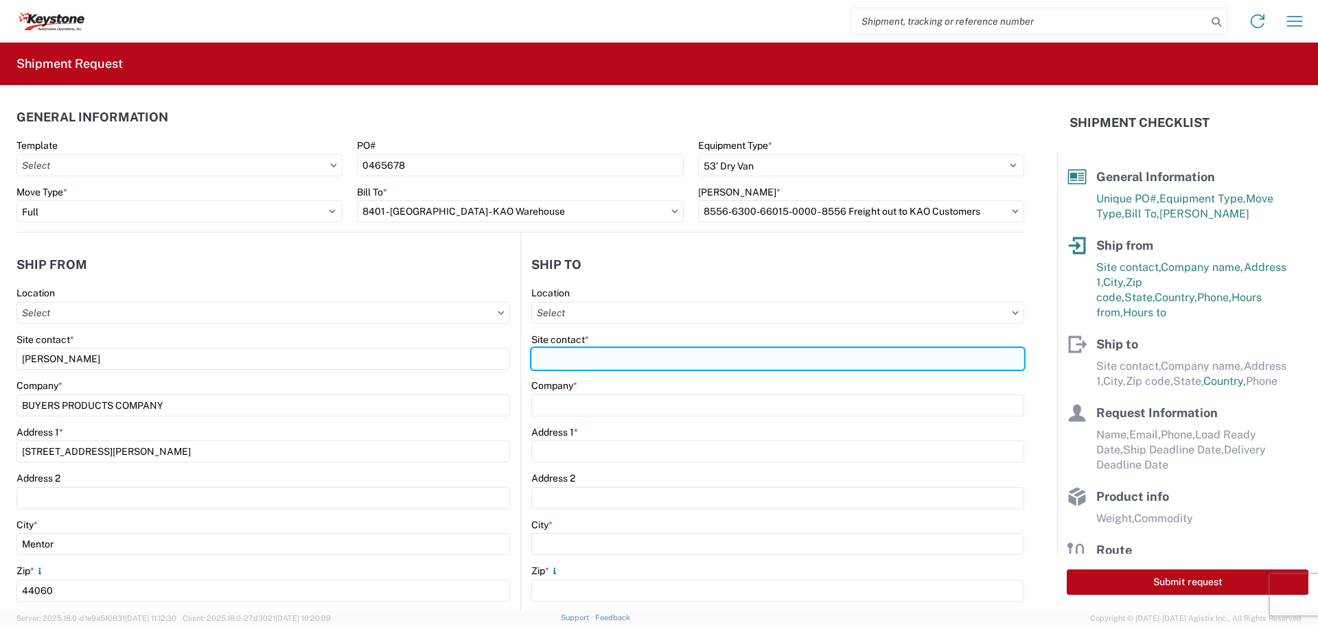
click at [577, 360] on input "Site contact *" at bounding box center [777, 359] width 493 height 22
type input "[PERSON_NAME]"
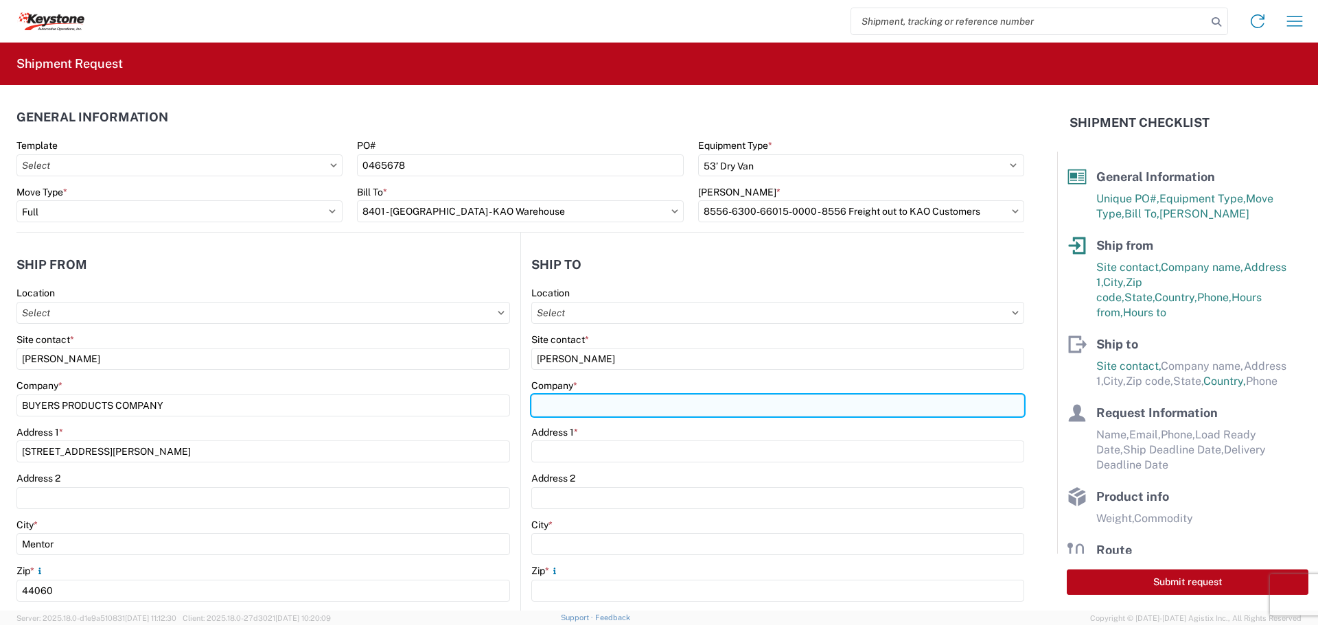
click at [553, 404] on input "Company *" at bounding box center [777, 406] width 493 height 22
paste input "KEY-STONE AUTOMOTIVE"
type input "KEY-STONE AUTOMOTIVE"
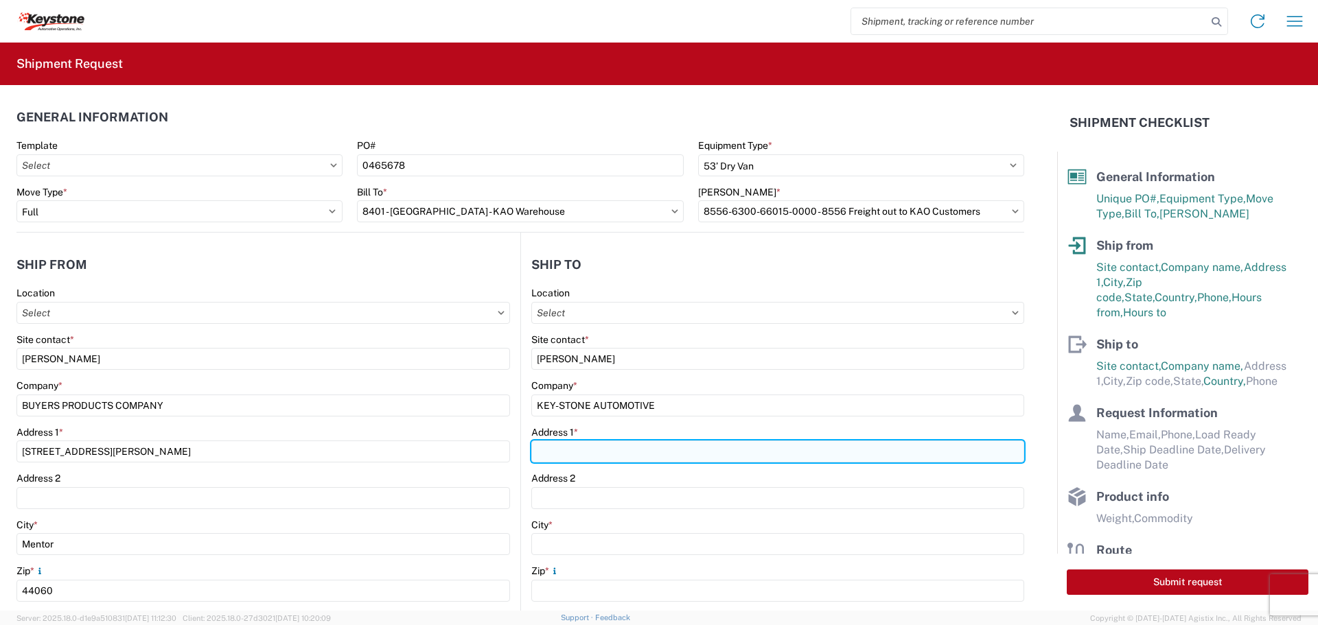
click at [565, 457] on input "Address 1 *" at bounding box center [777, 452] width 493 height 22
paste input "44 Tunkhannock Ave"
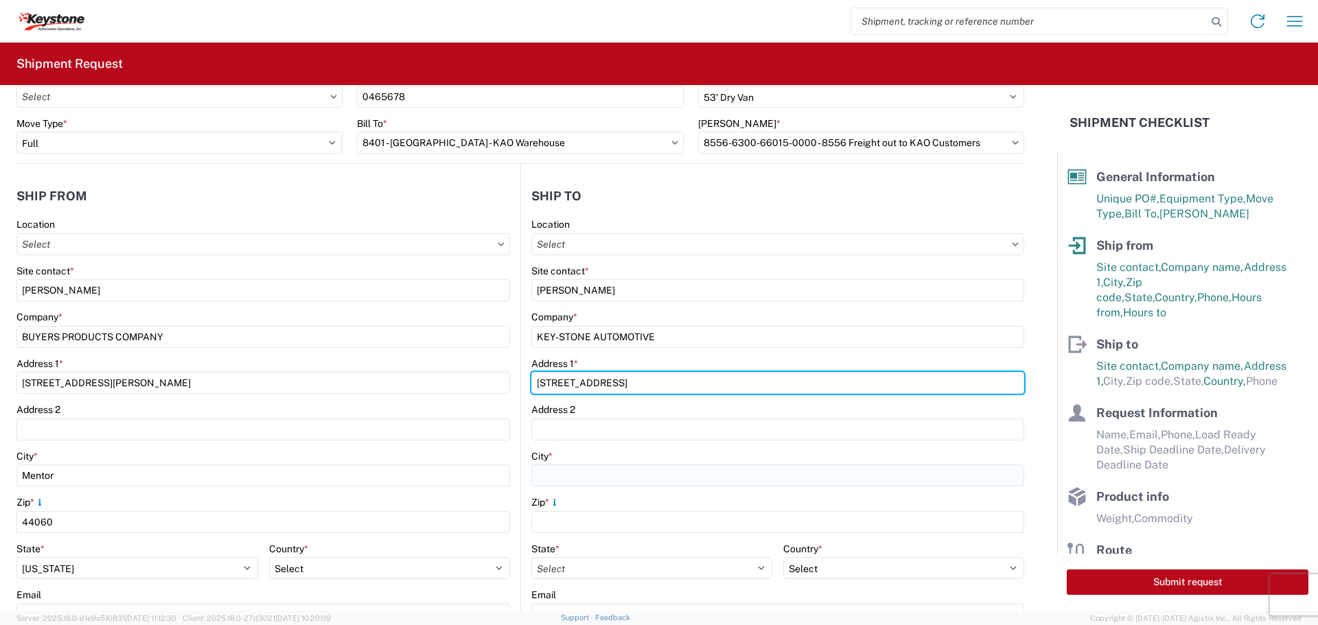
scroll to position [137, 0]
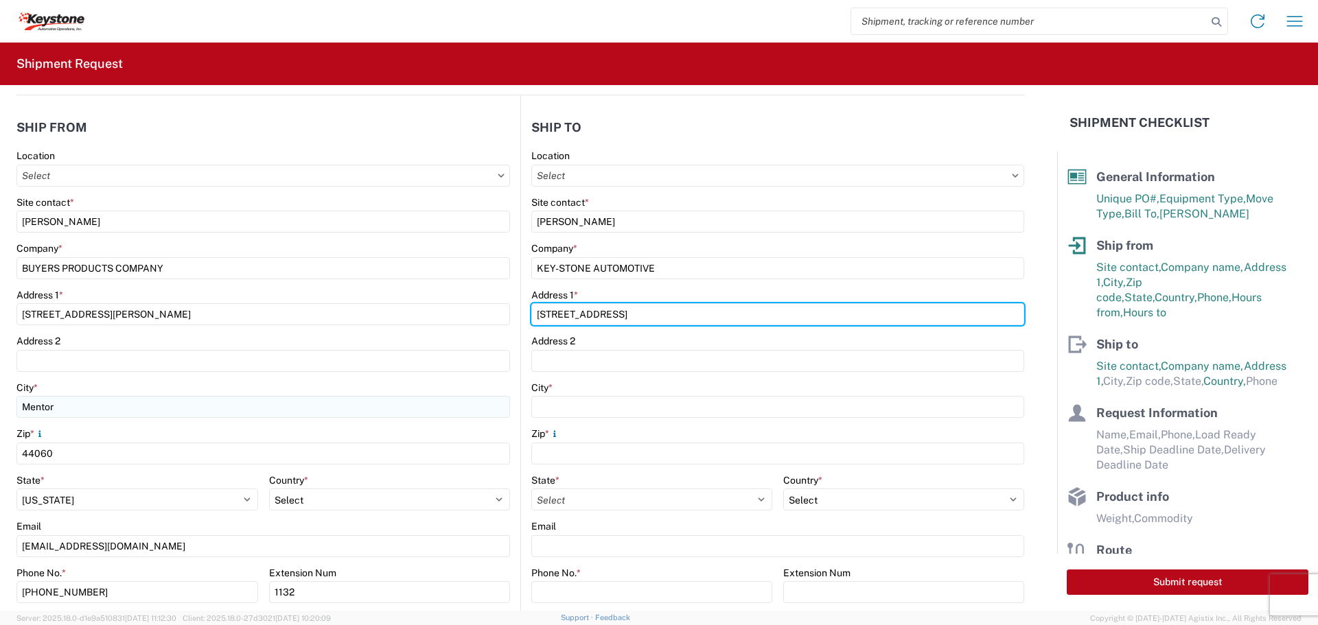
type input "44 Tunkhannock Ave"
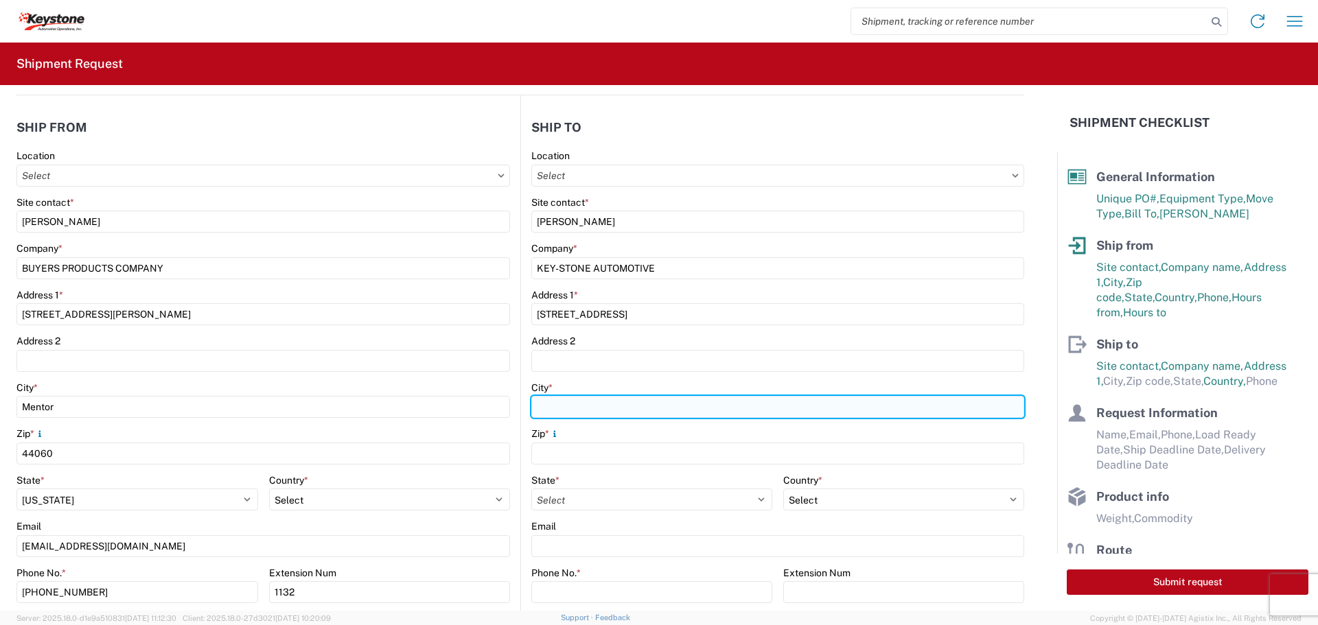
click at [594, 413] on input "City *" at bounding box center [777, 407] width 493 height 22
paste input "[GEOGRAPHIC_DATA]"
type input "[GEOGRAPHIC_DATA]"
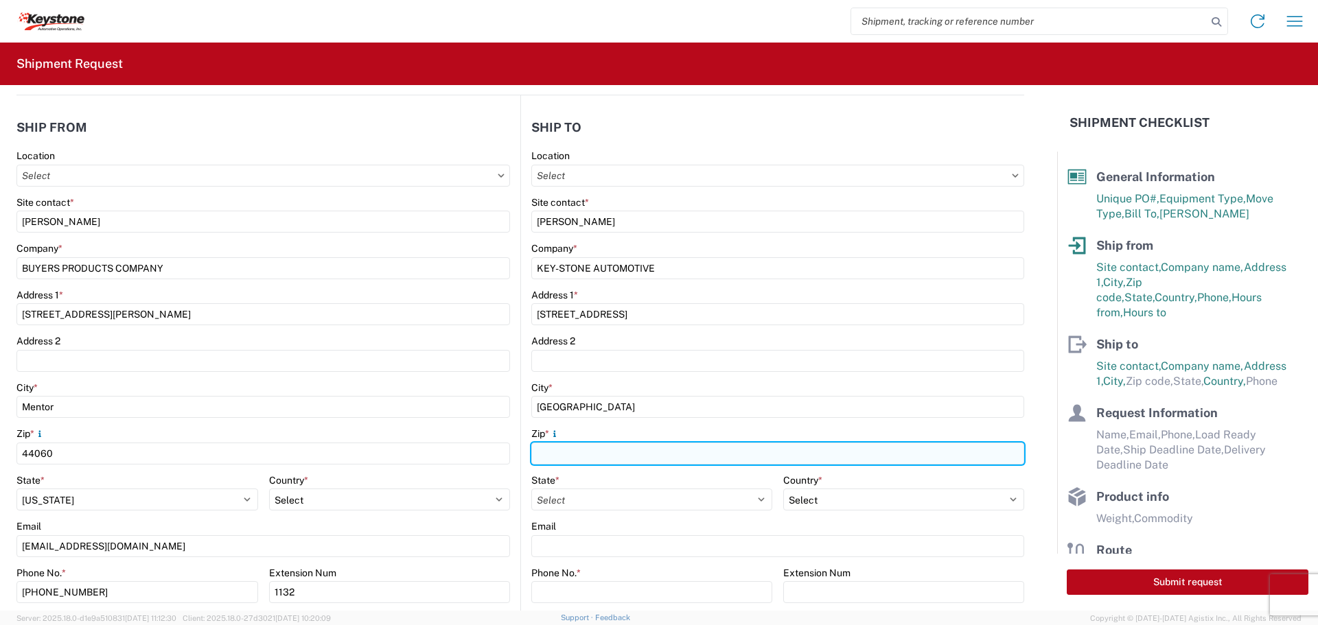
click at [557, 458] on input "Zip *" at bounding box center [777, 454] width 493 height 22
type input "18643"
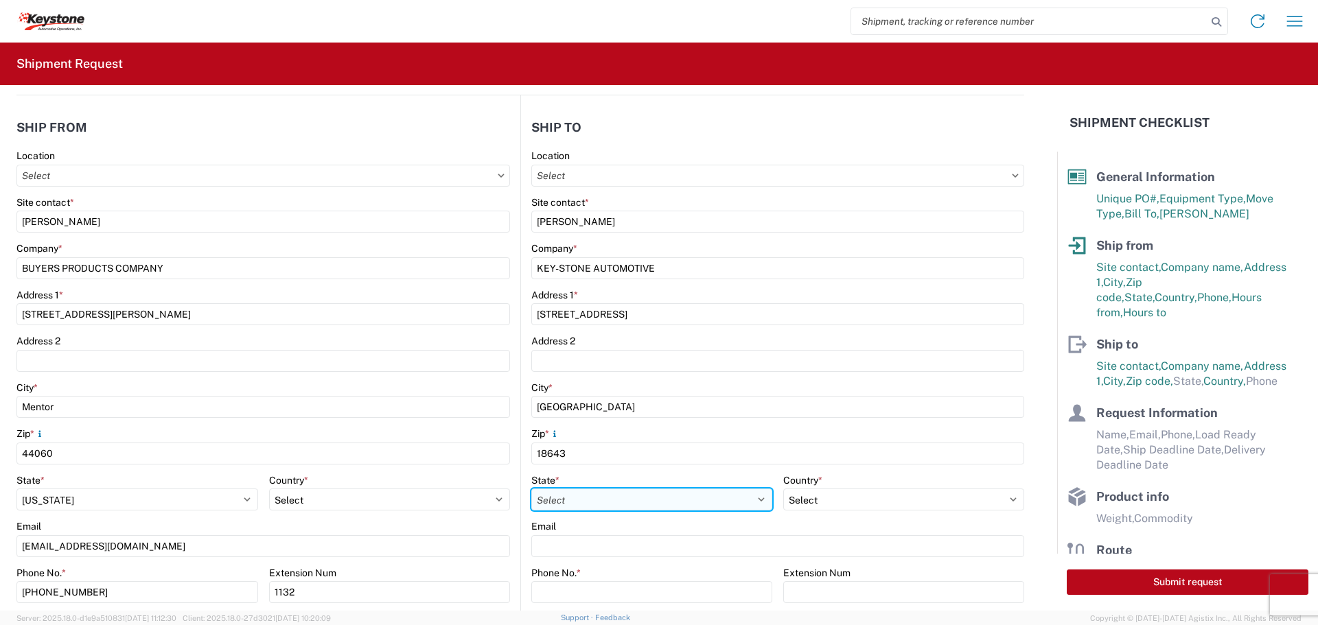
click at [575, 500] on select "Select [US_STATE] [US_STATE] [US_STATE] [US_STATE] Armed Forces Americas Armed …" at bounding box center [651, 500] width 241 height 22
select select "PA"
click at [531, 489] on select "Select [US_STATE] [US_STATE] [US_STATE] [US_STATE] Armed Forces Americas Armed …" at bounding box center [651, 500] width 241 height 22
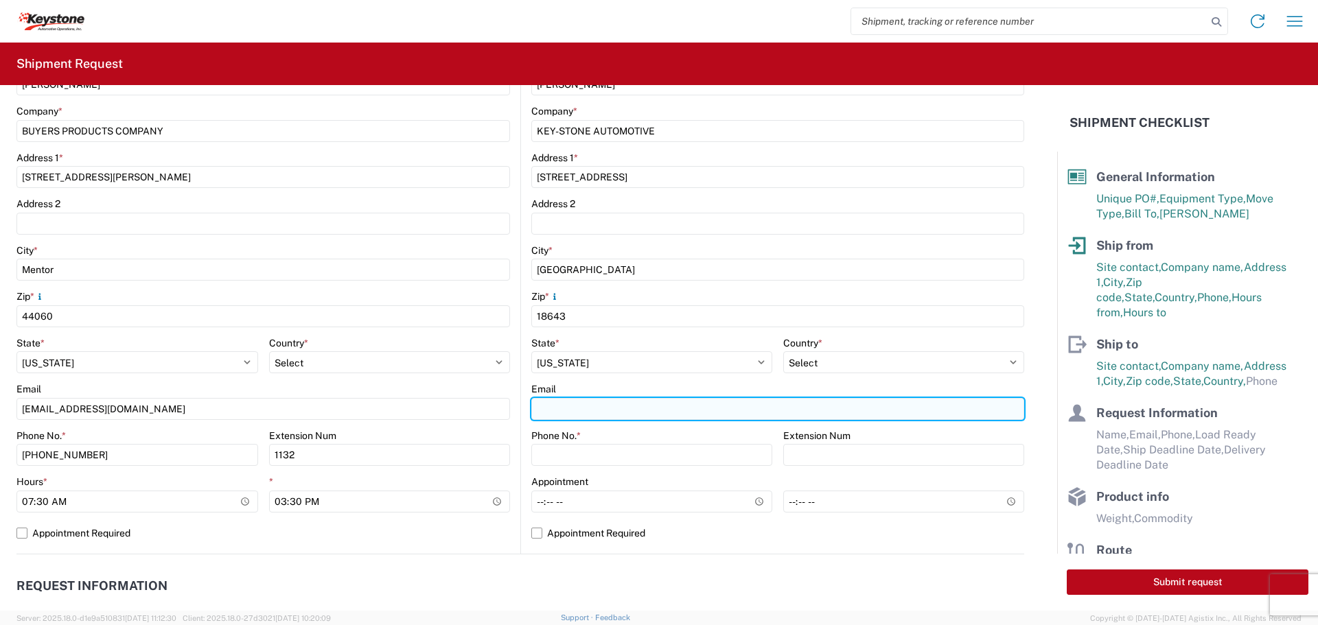
click at [588, 406] on input "Email" at bounding box center [777, 409] width 493 height 22
paste input "[EMAIL_ADDRESS][DOMAIN_NAME]"
type input "[EMAIL_ADDRESS][DOMAIN_NAME]"
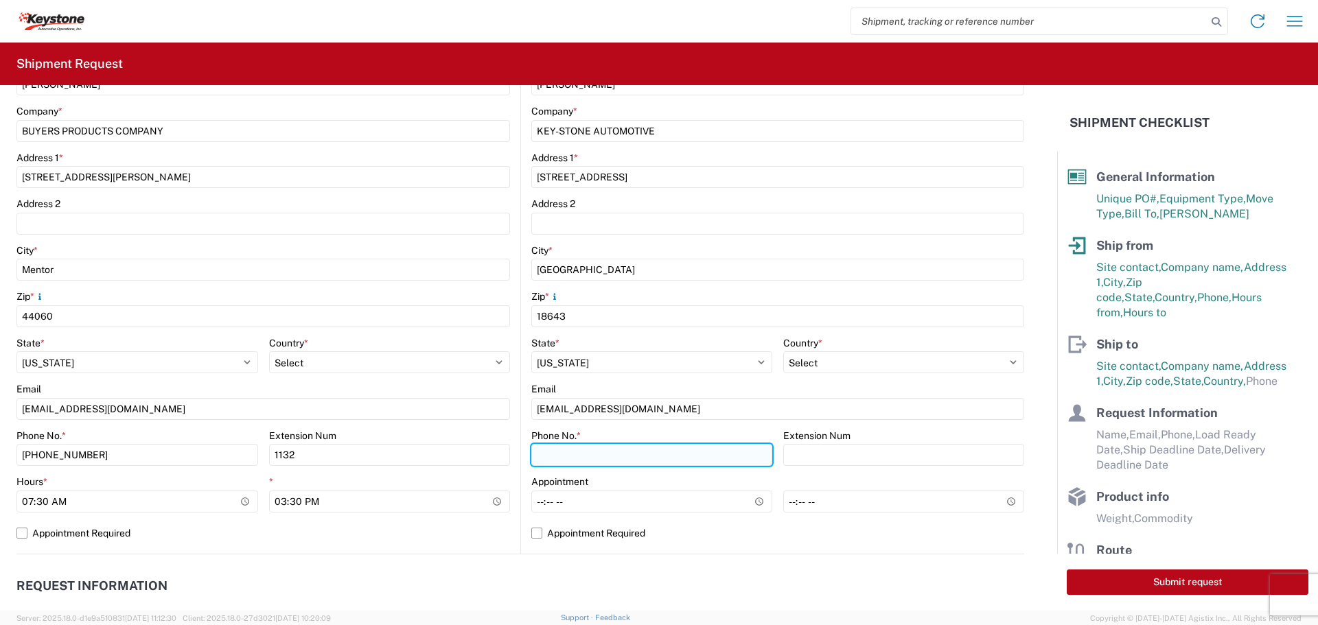
click at [564, 463] on input "Phone No. *" at bounding box center [651, 455] width 241 height 22
type input "570-655-4514"
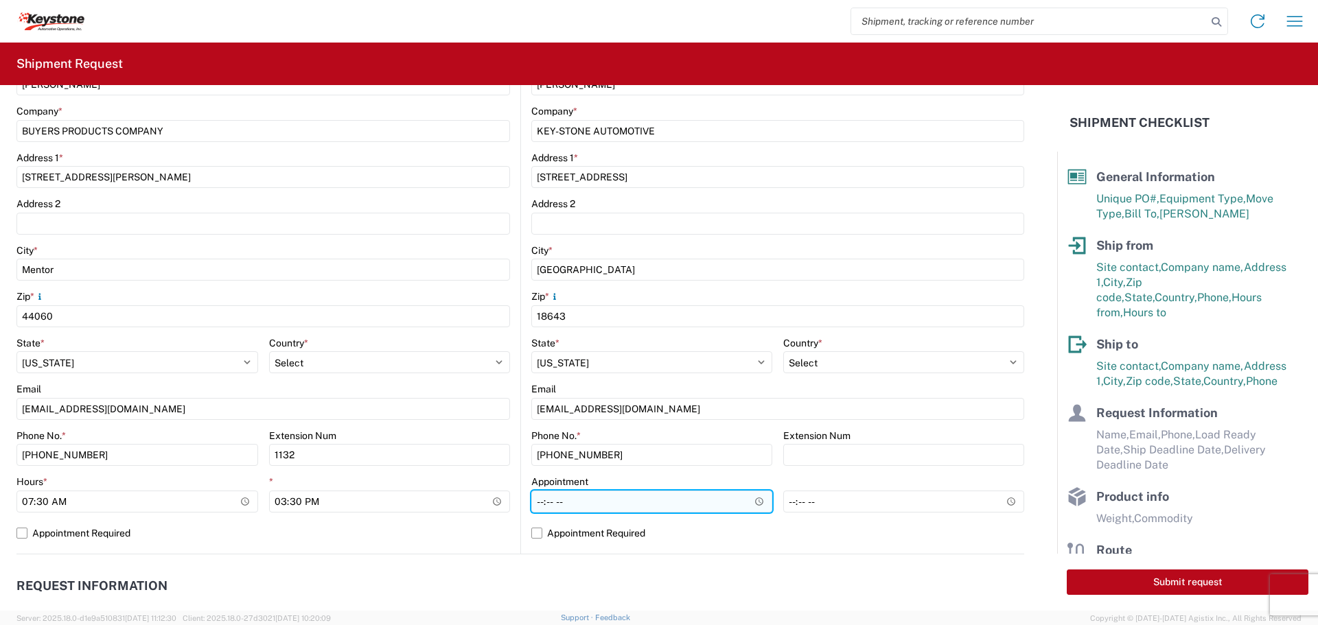
click at [597, 498] on input "Hours *" at bounding box center [651, 502] width 241 height 22
type input "08:00"
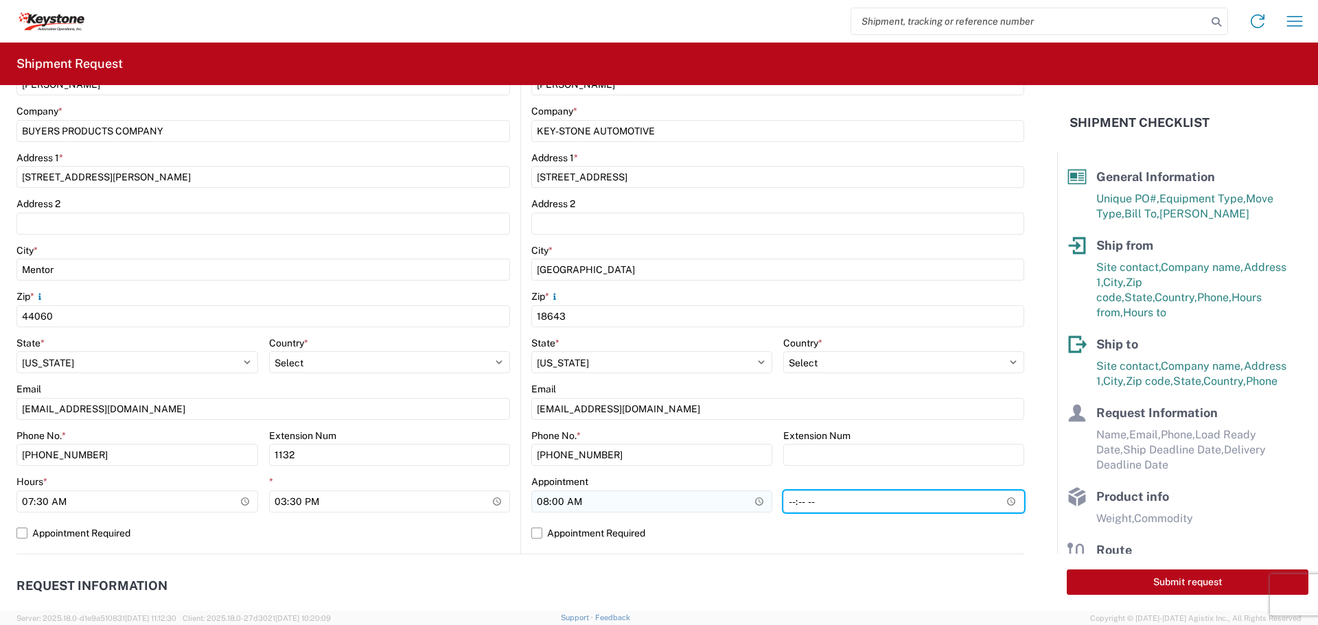
type input "14:00"
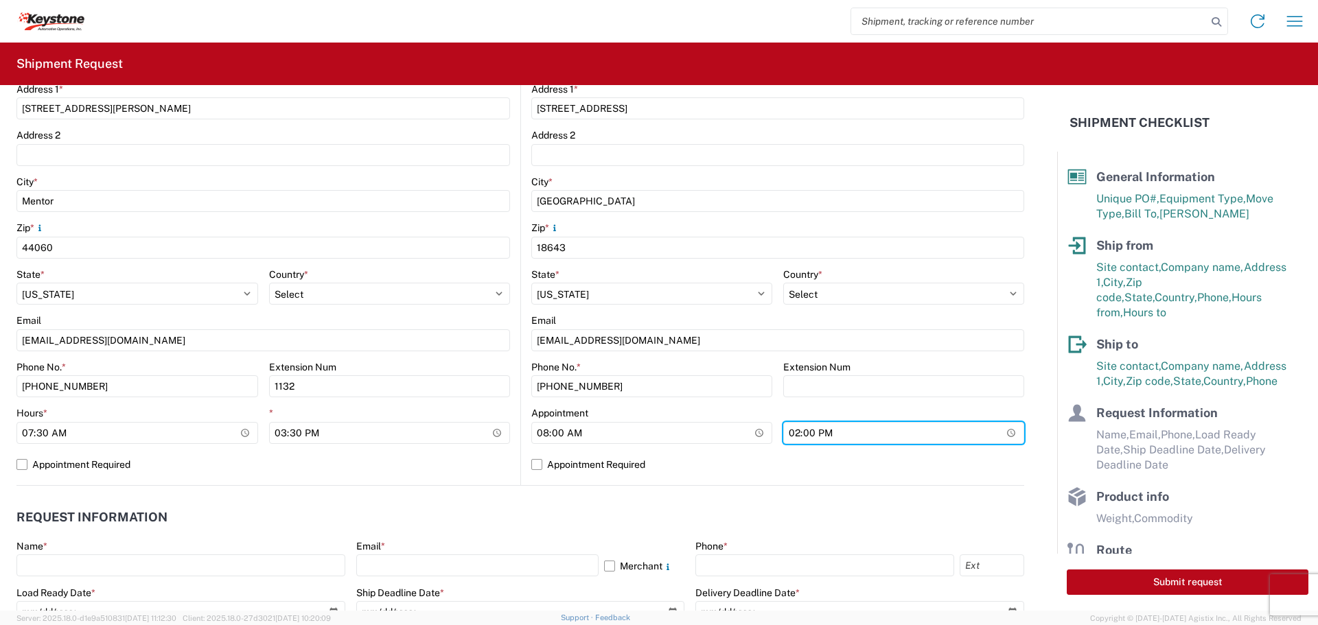
scroll to position [549, 0]
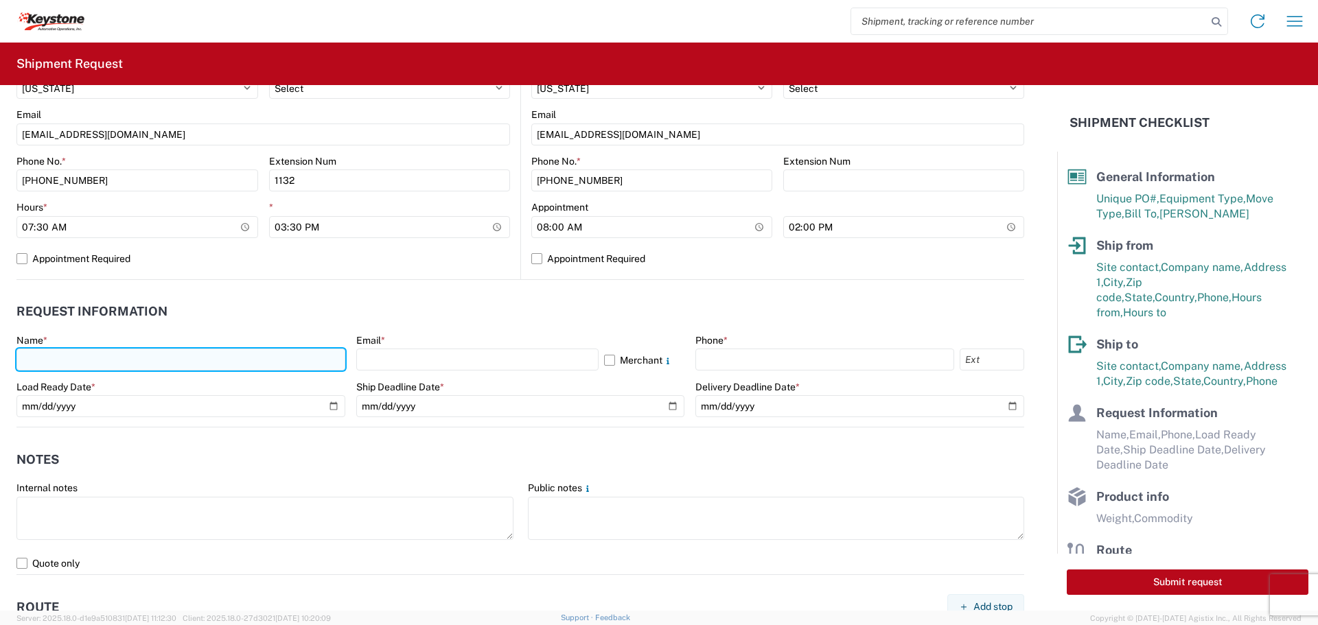
click at [67, 365] on input "text" at bounding box center [180, 360] width 329 height 22
type input "[PERSON_NAME]"
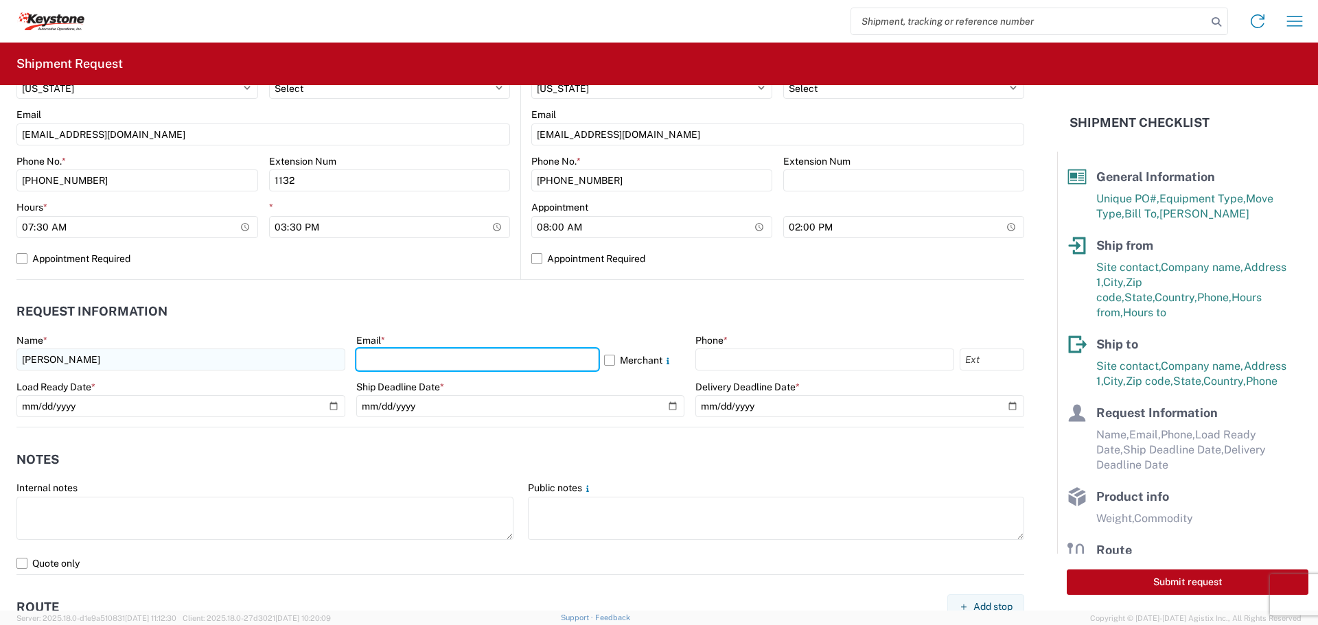
type input "[EMAIL_ADDRESS][DOMAIN_NAME]"
click at [735, 348] on div "Phone *" at bounding box center [859, 352] width 329 height 37
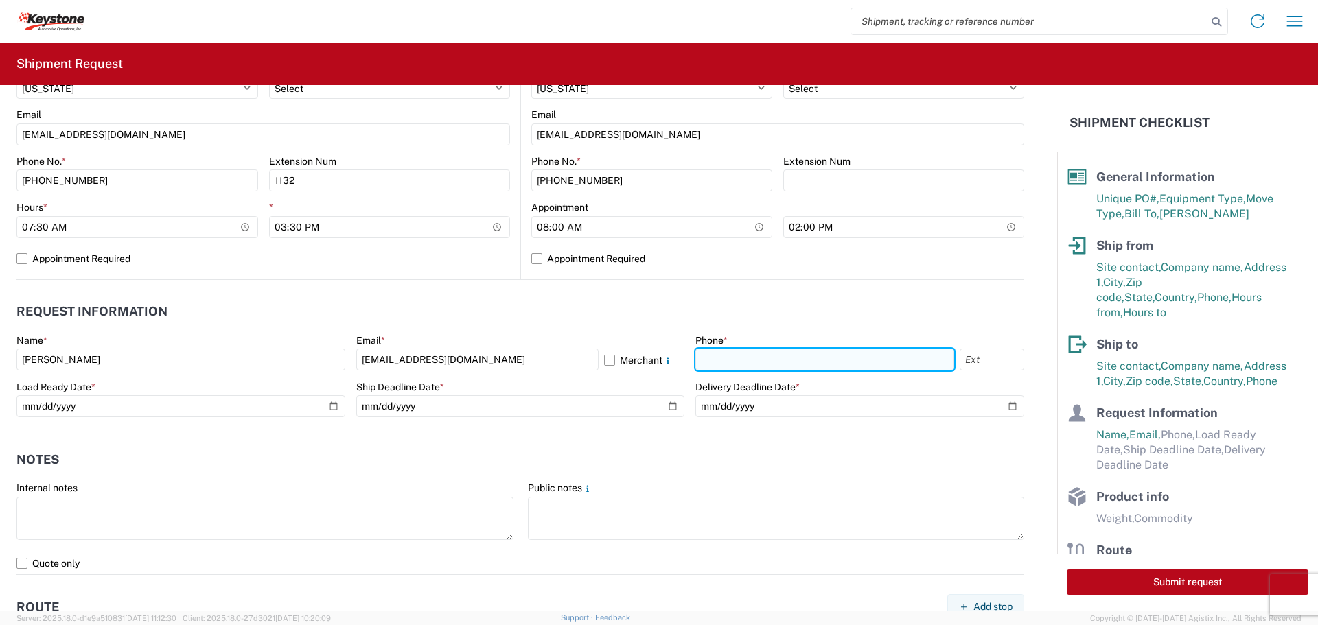
click at [711, 356] on input "text" at bounding box center [824, 360] width 259 height 22
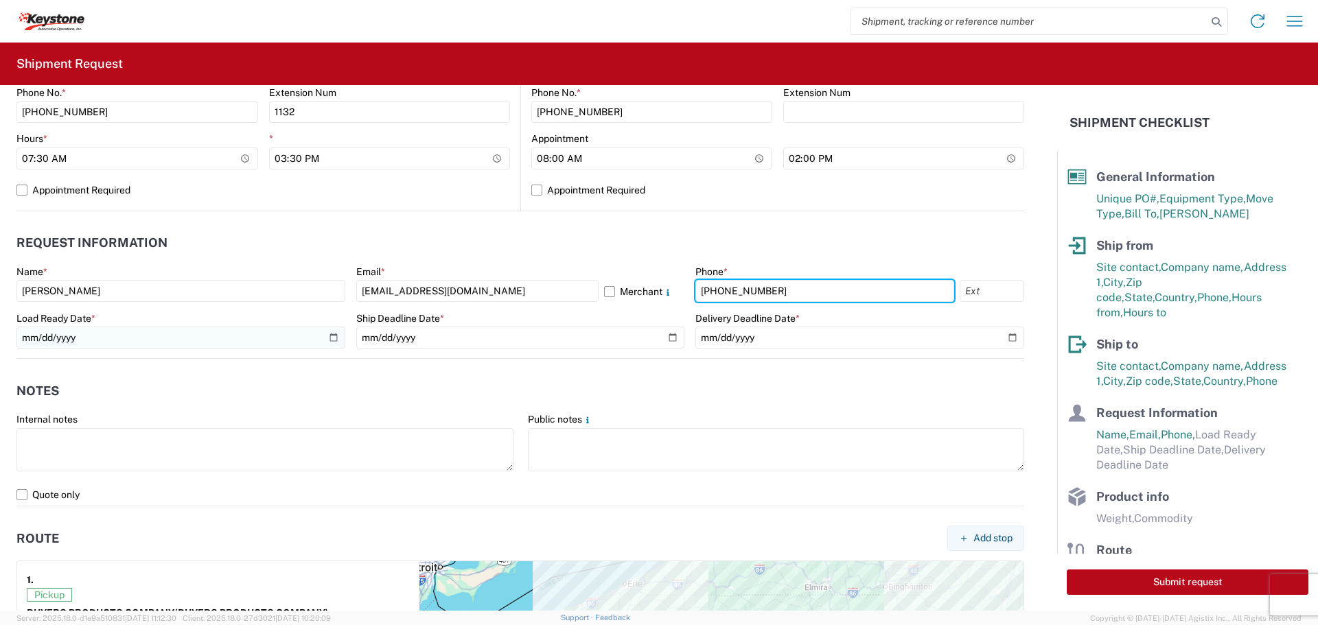
type input "570-655-4514"
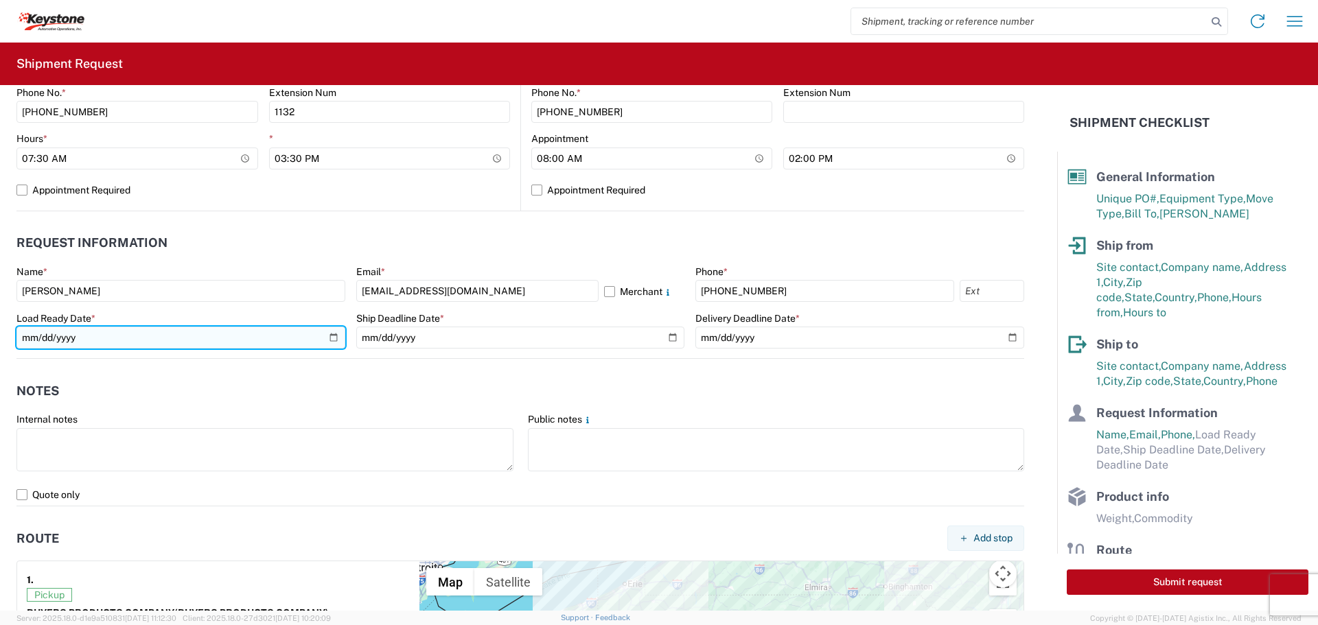
click at [327, 336] on input "date" at bounding box center [180, 338] width 329 height 22
type input "[DATE]"
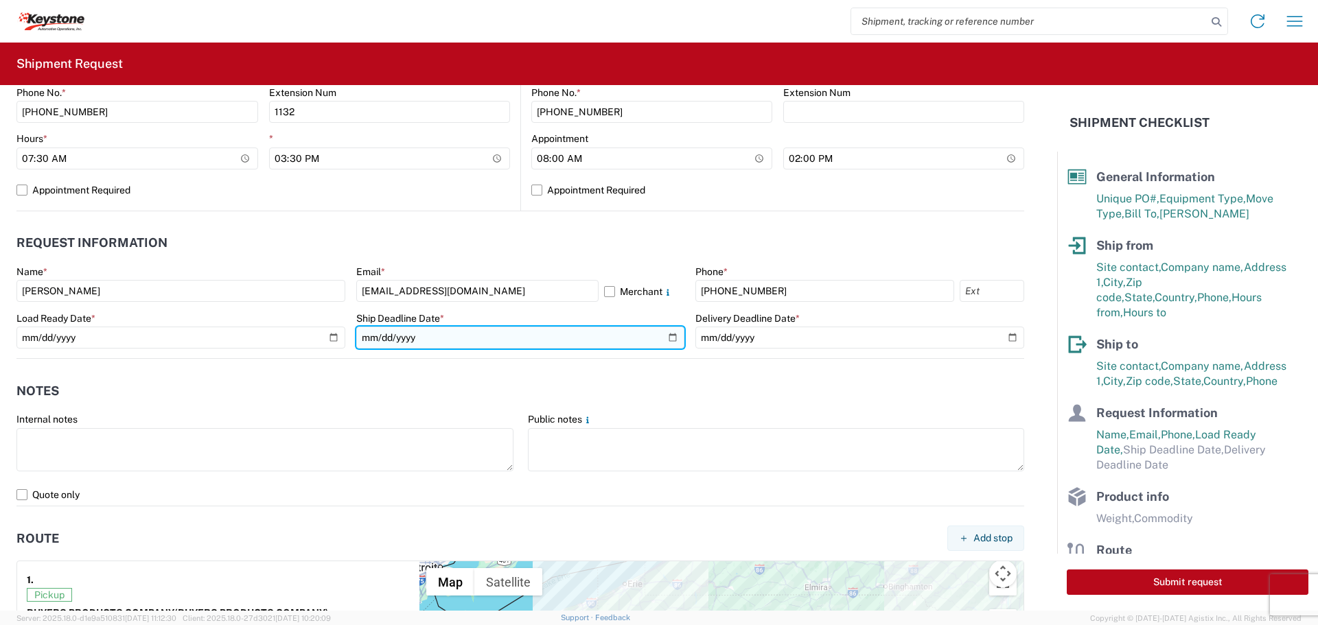
click at [665, 338] on input "date" at bounding box center [520, 338] width 329 height 22
type input "[DATE]"
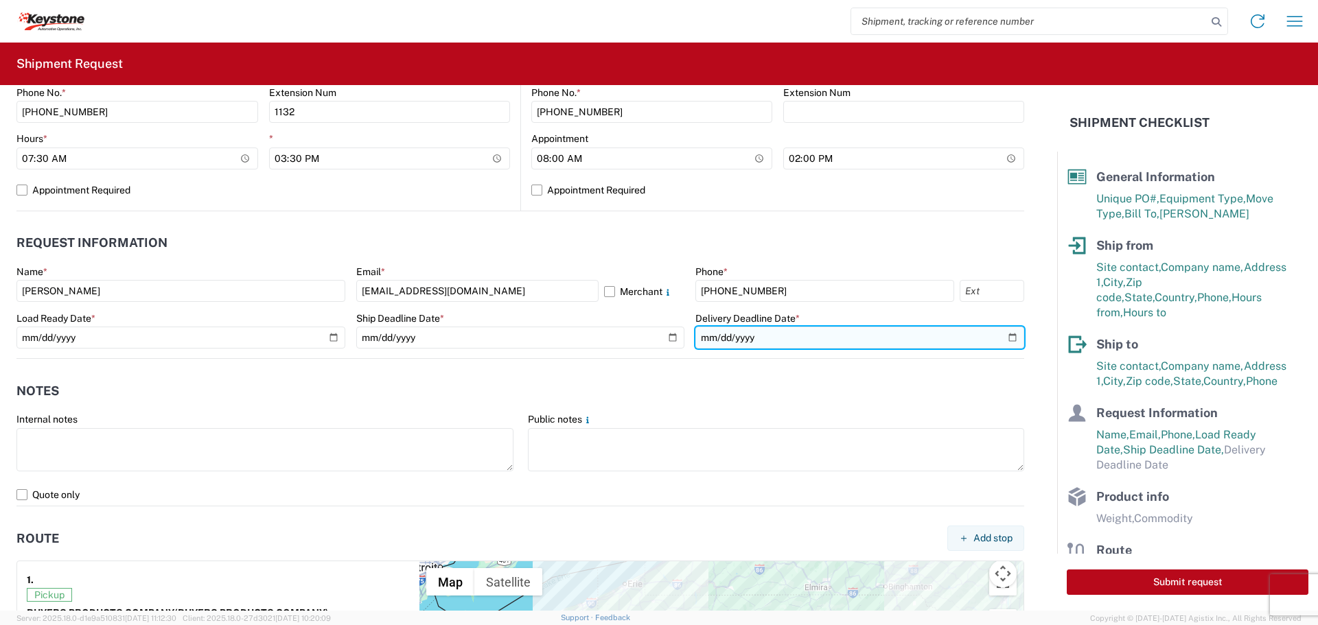
click at [1001, 338] on input "date" at bounding box center [859, 338] width 329 height 22
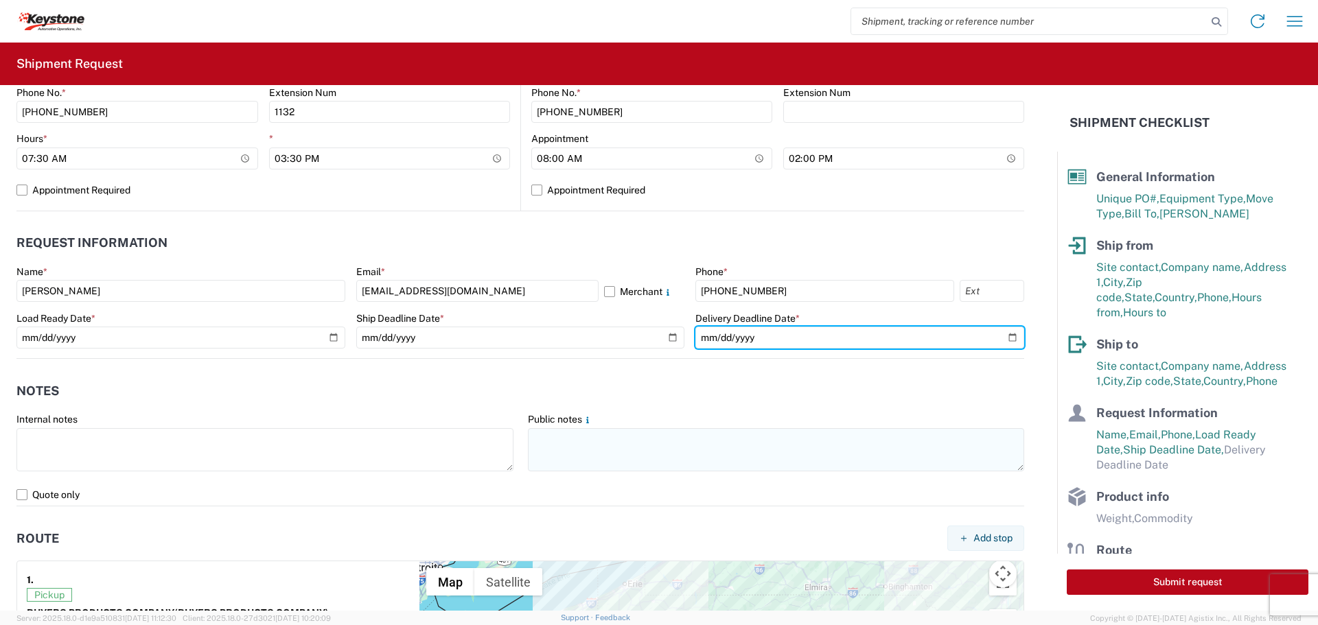
type input "[DATE]"
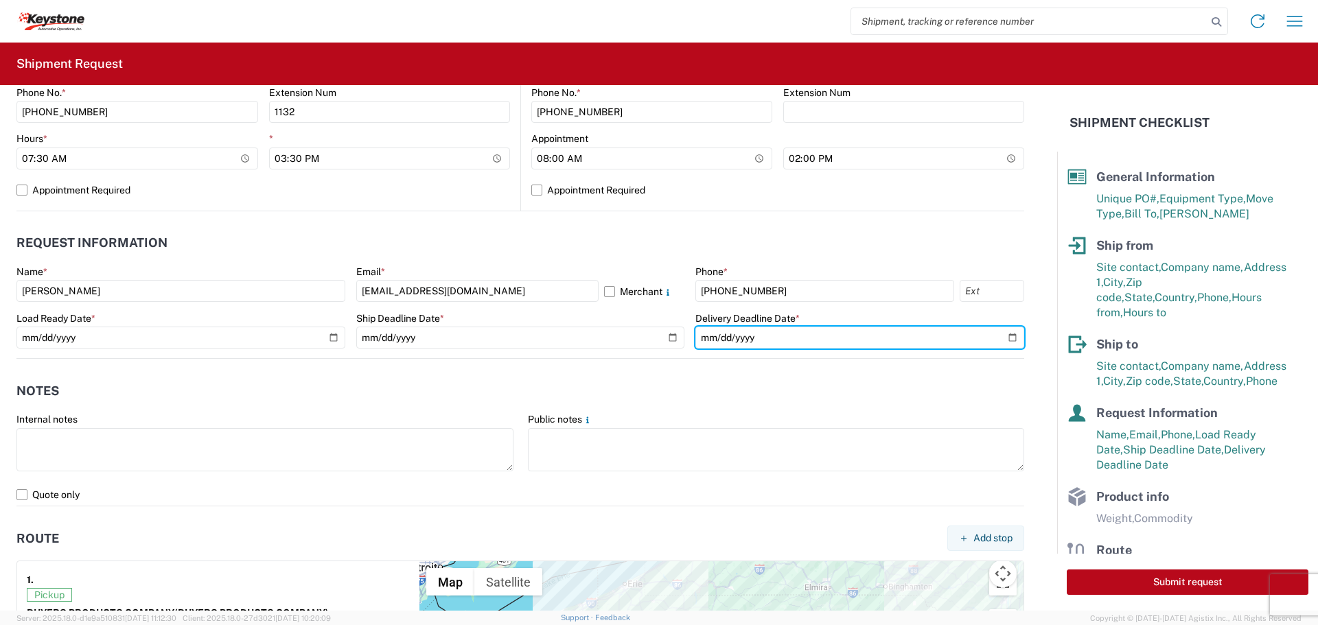
scroll to position [755, 0]
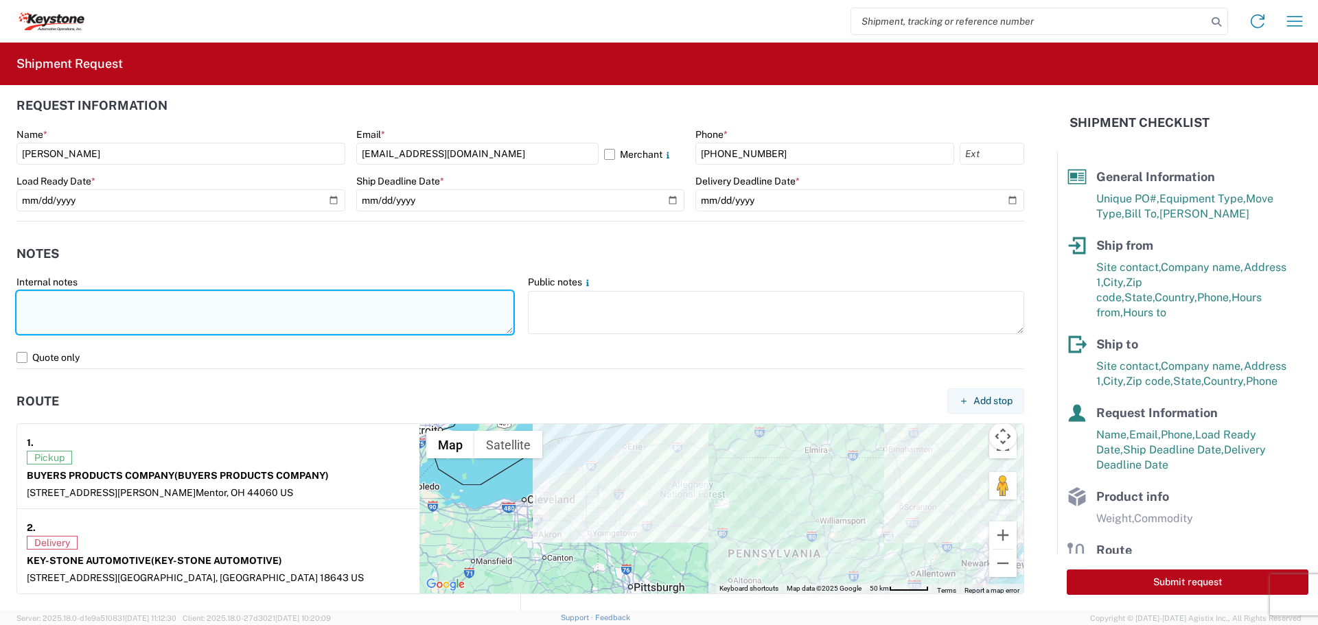
click at [50, 309] on textarea at bounding box center [264, 312] width 497 height 43
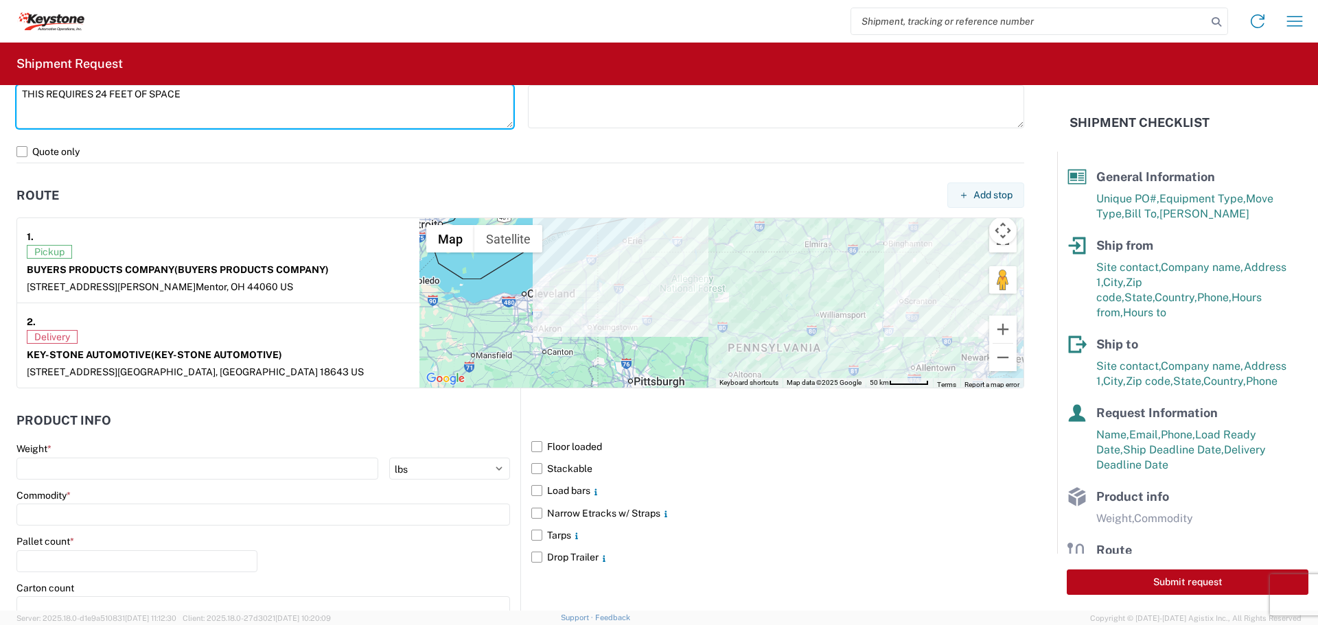
scroll to position [1098, 0]
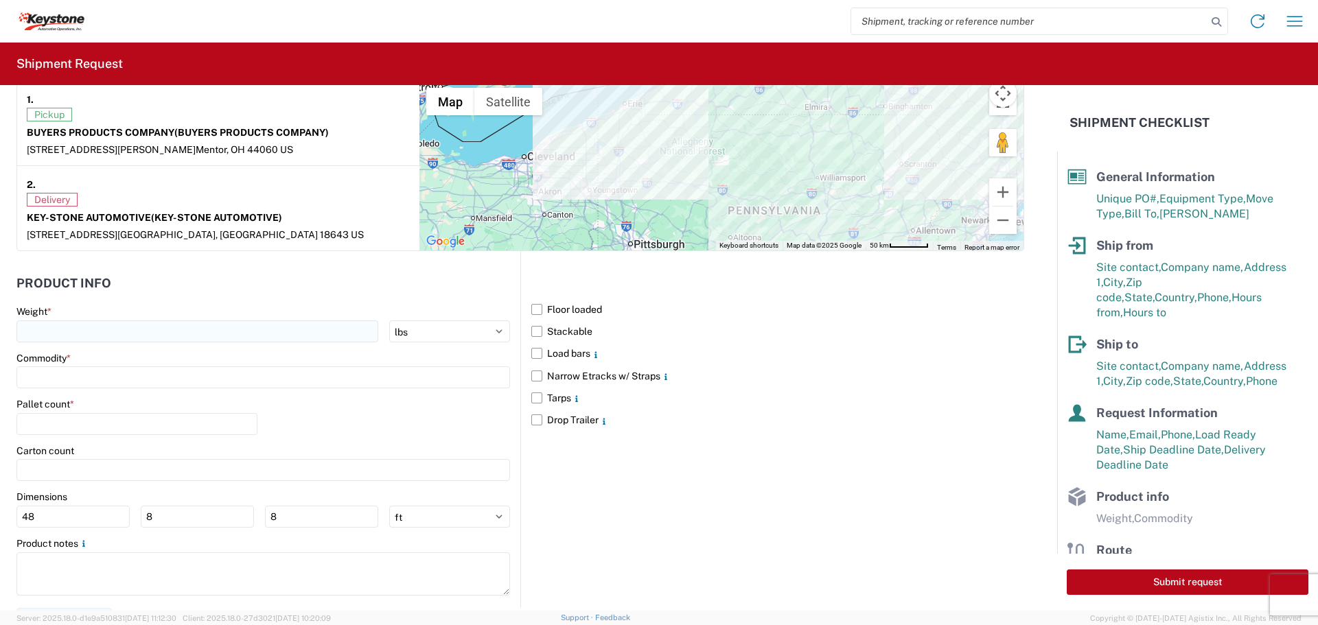
type textarea "THIS REQUIRES 24 FEET OF SPACE"
click at [106, 330] on input "number" at bounding box center [197, 332] width 362 height 22
type input "3161"
click at [56, 377] on input at bounding box center [263, 378] width 494 height 22
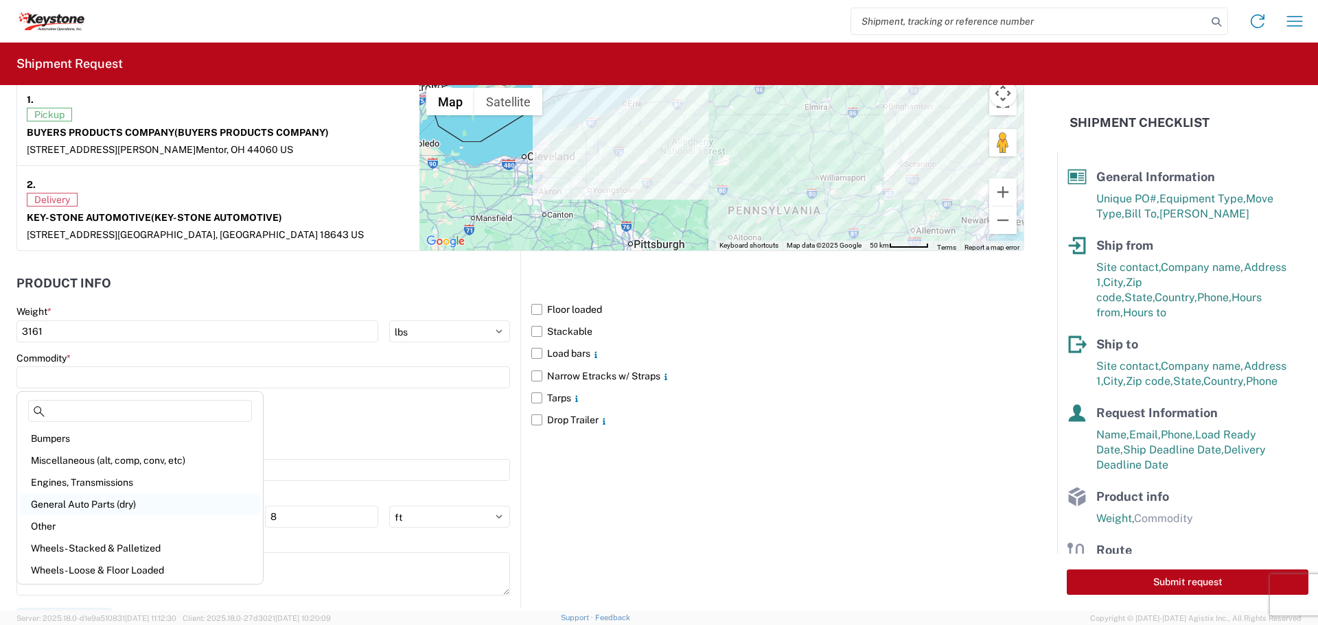
click at [92, 508] on div "General Auto Parts (dry)" at bounding box center [140, 505] width 240 height 22
type input "General Auto Parts (dry)"
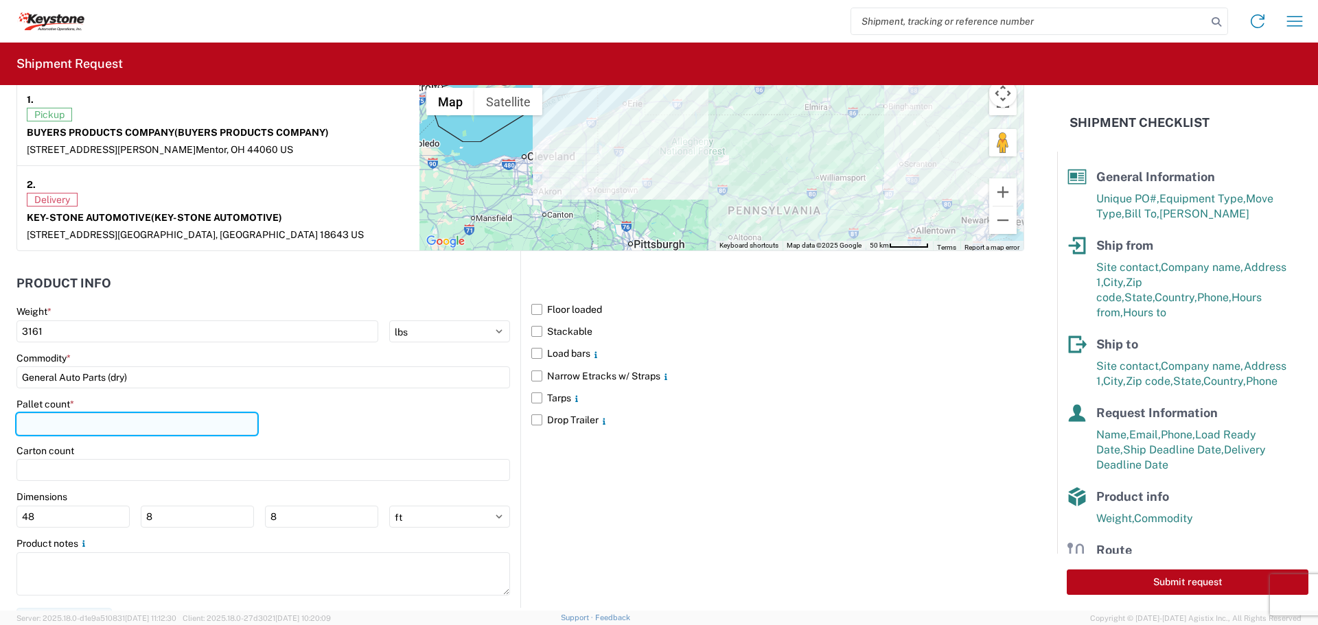
click at [78, 425] on input "number" at bounding box center [136, 424] width 241 height 22
type input "9"
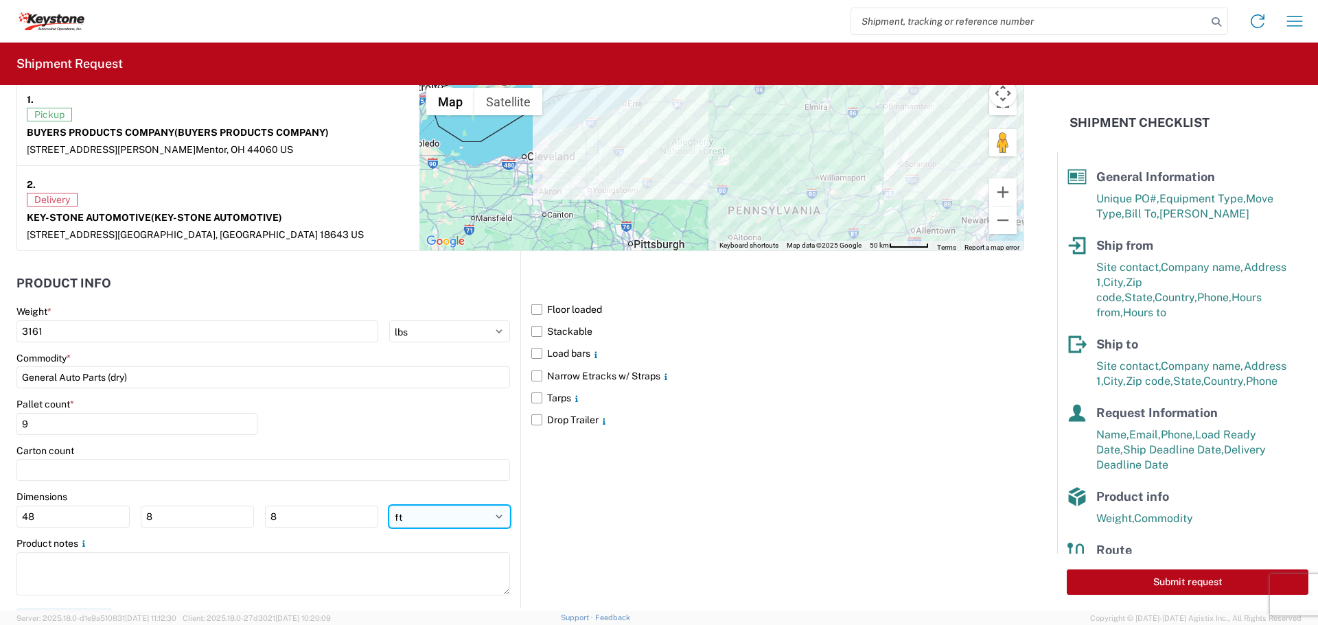
click at [498, 519] on select "ft in cm" at bounding box center [449, 517] width 121 height 22
select select "IN"
click at [389, 506] on select "ft in cm" at bounding box center [449, 517] width 121 height 22
type input "576"
type input "96"
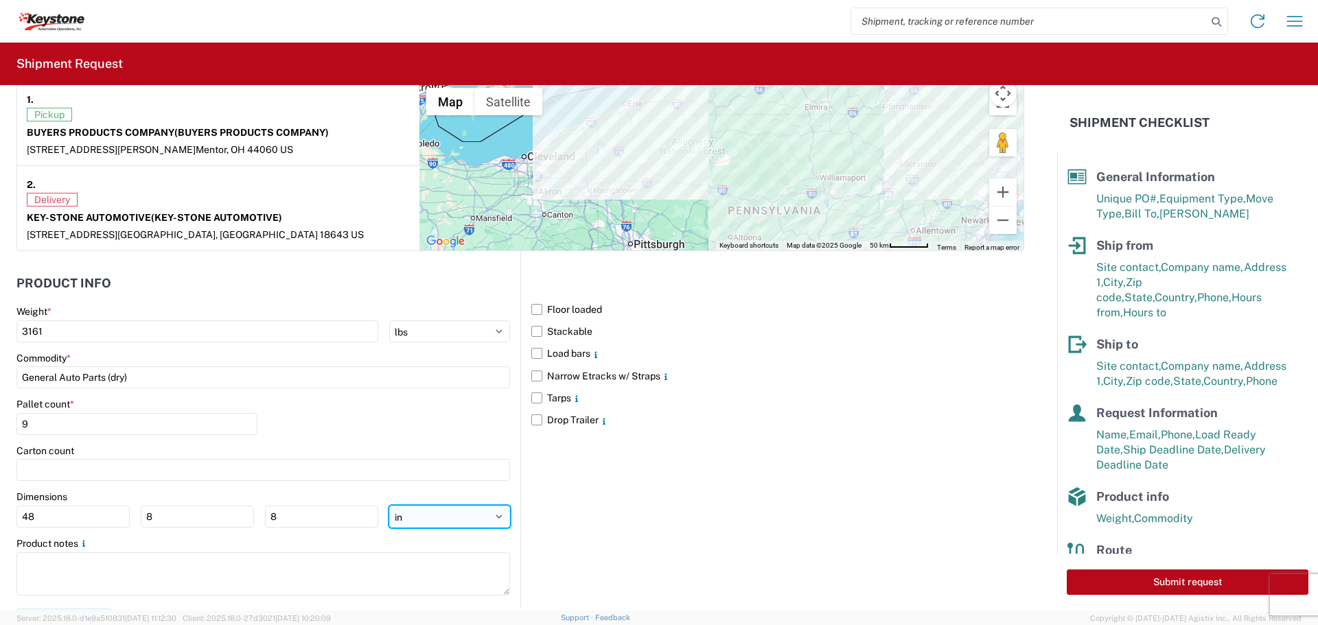
type input "96"
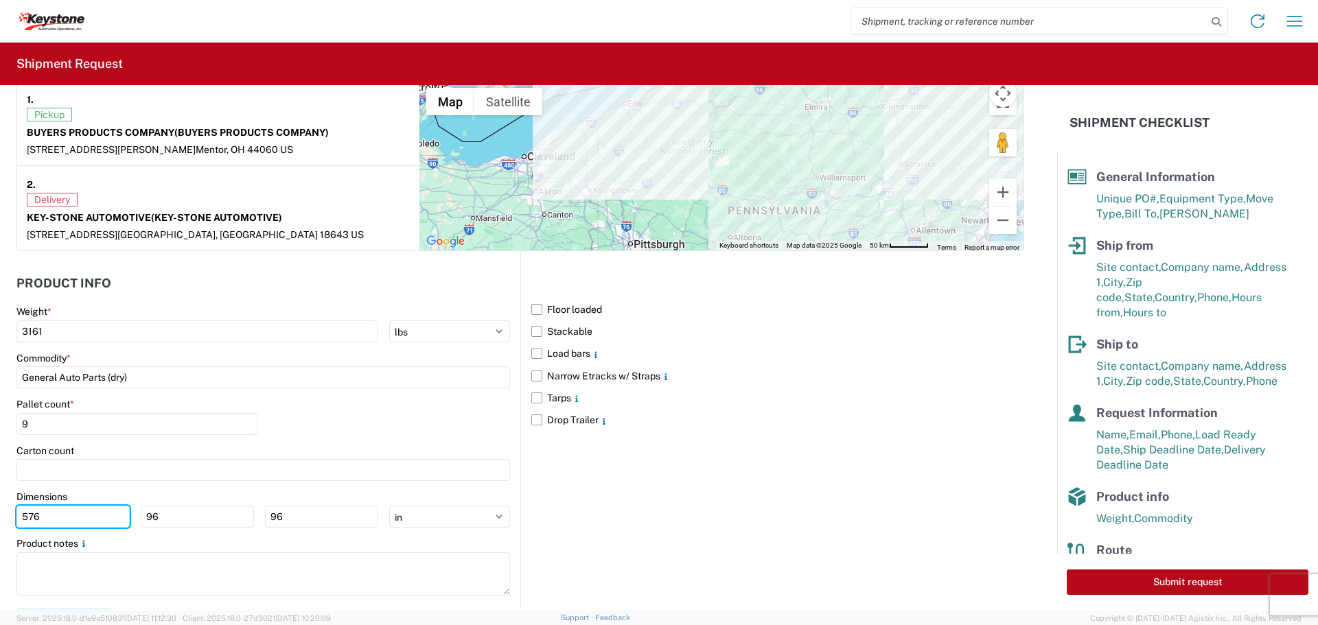
drag, startPoint x: 95, startPoint y: 524, endPoint x: -51, endPoint y: 507, distance: 147.9
click at [0, 507] on html "Home Shipment request Shipment tracking Shipment Request General Information Te…" at bounding box center [659, 312] width 1318 height 625
type input "48"
type input "40"
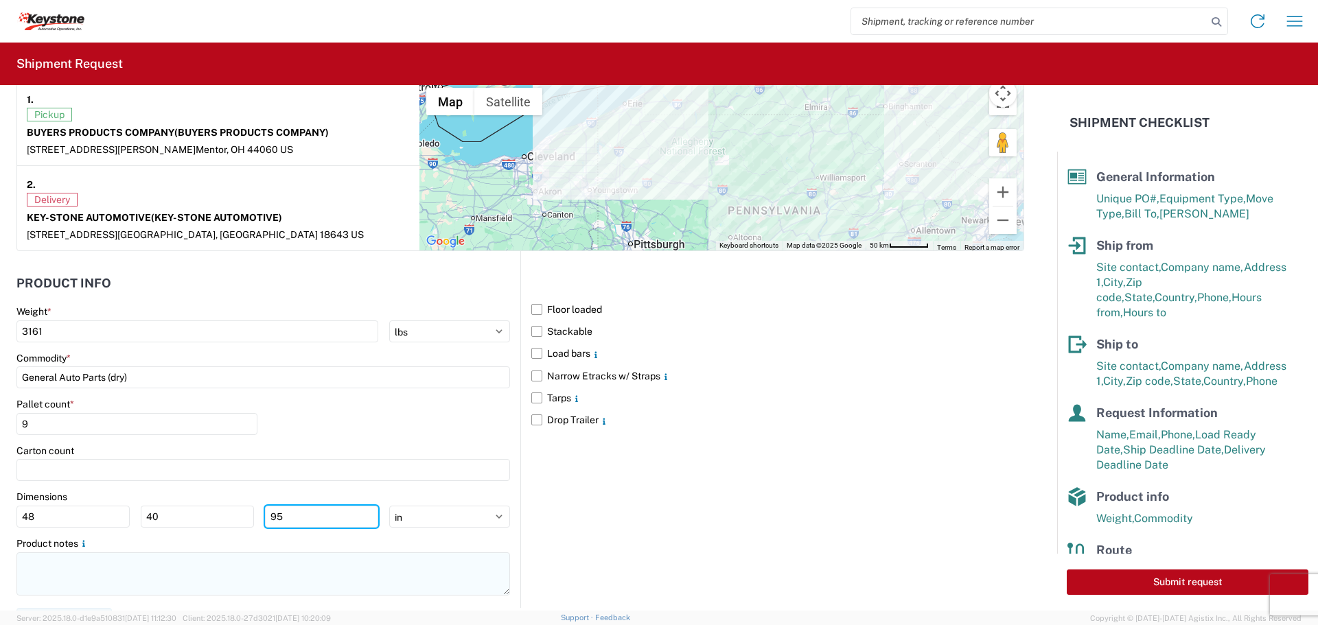
type input "95"
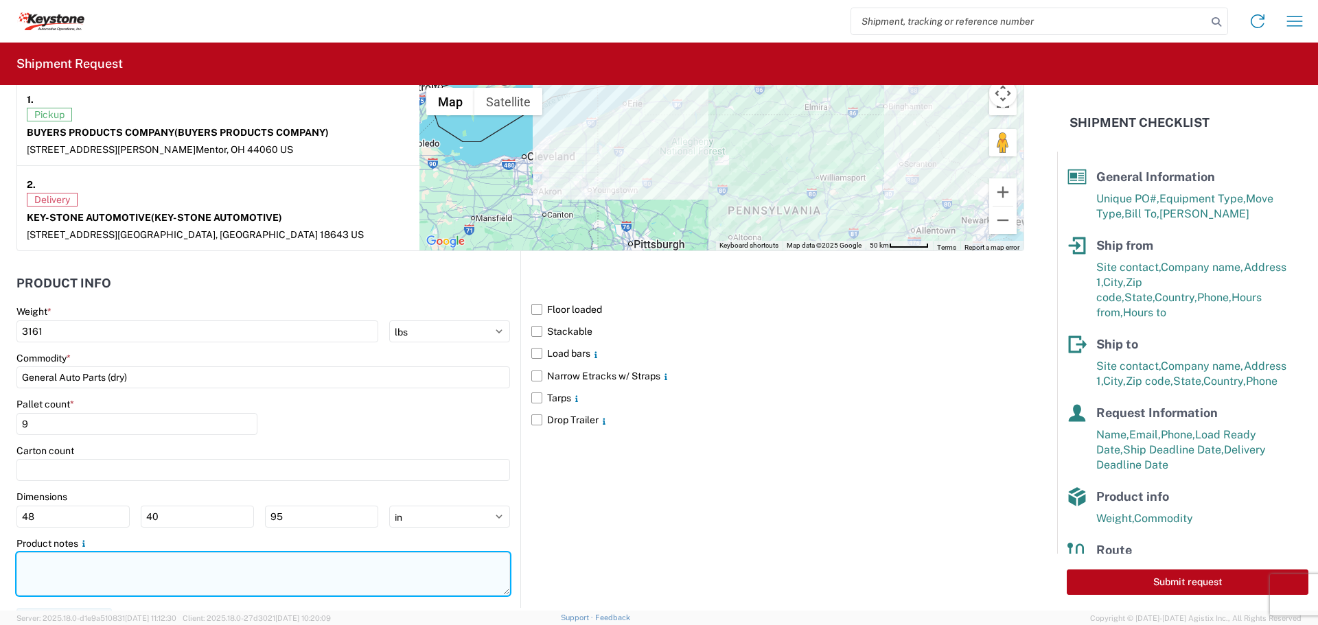
click at [141, 584] on textarea at bounding box center [263, 574] width 494 height 43
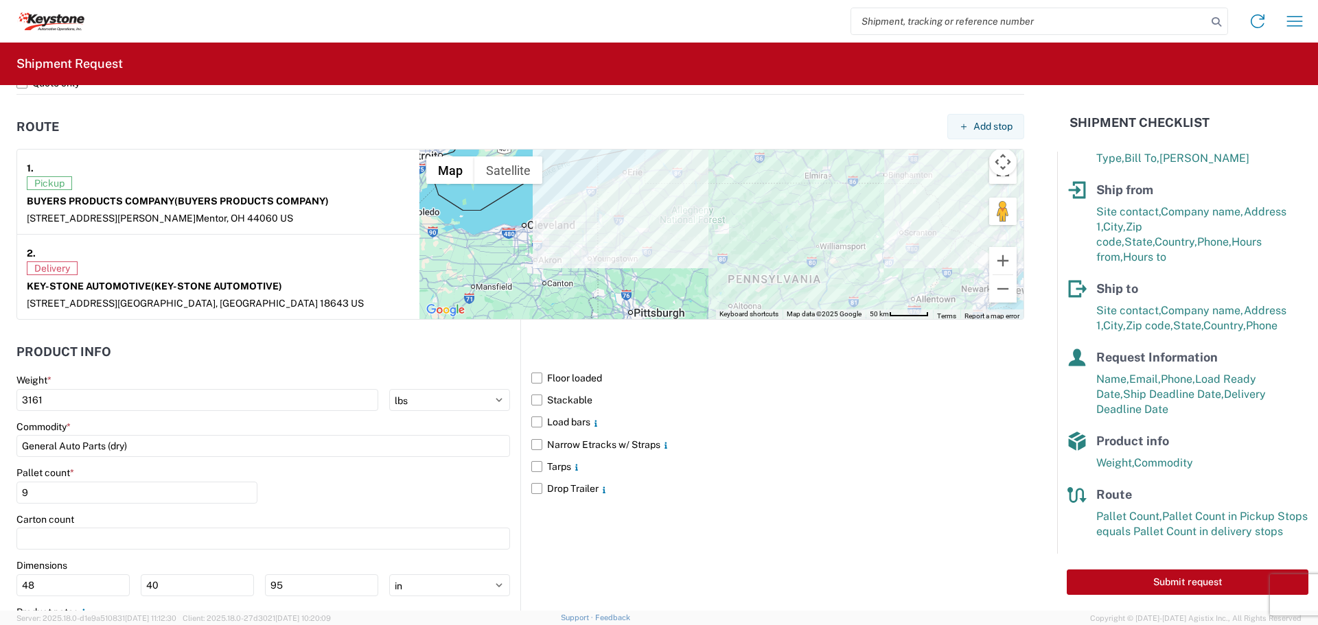
scroll to position [1121, 0]
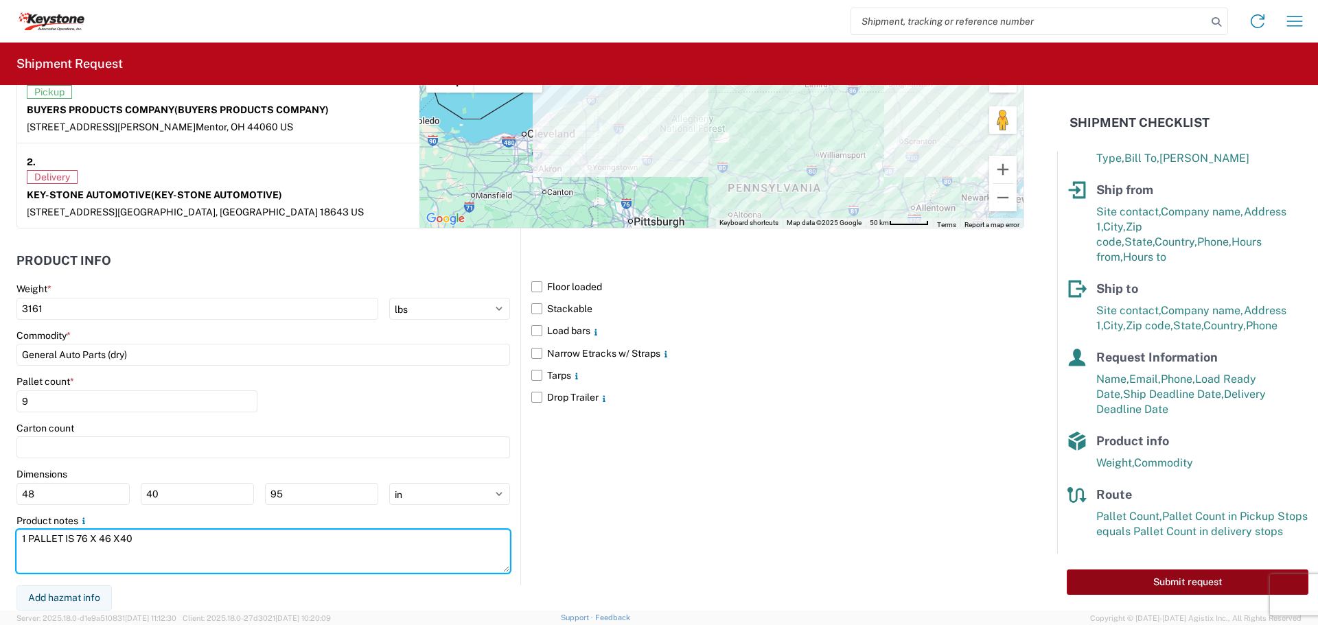
type textarea "1 PALLET IS 76 X 46 X40"
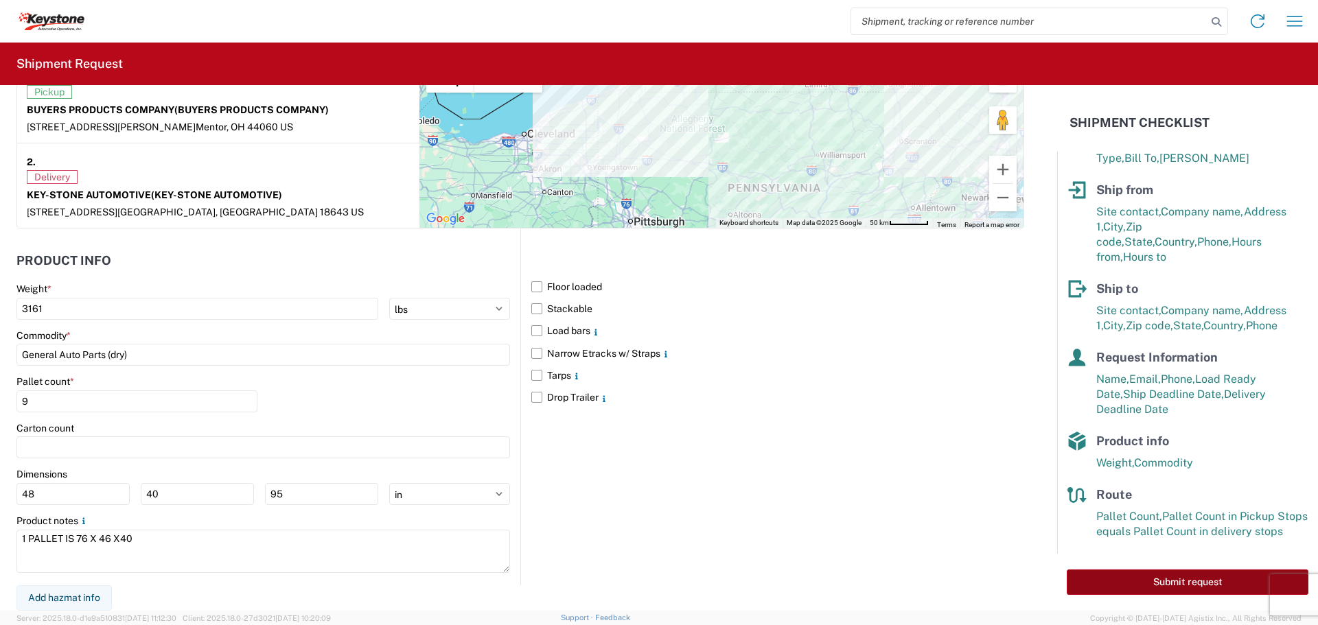
click at [1168, 584] on button "Submit request" at bounding box center [1188, 582] width 242 height 25
select select "OH"
select select "US"
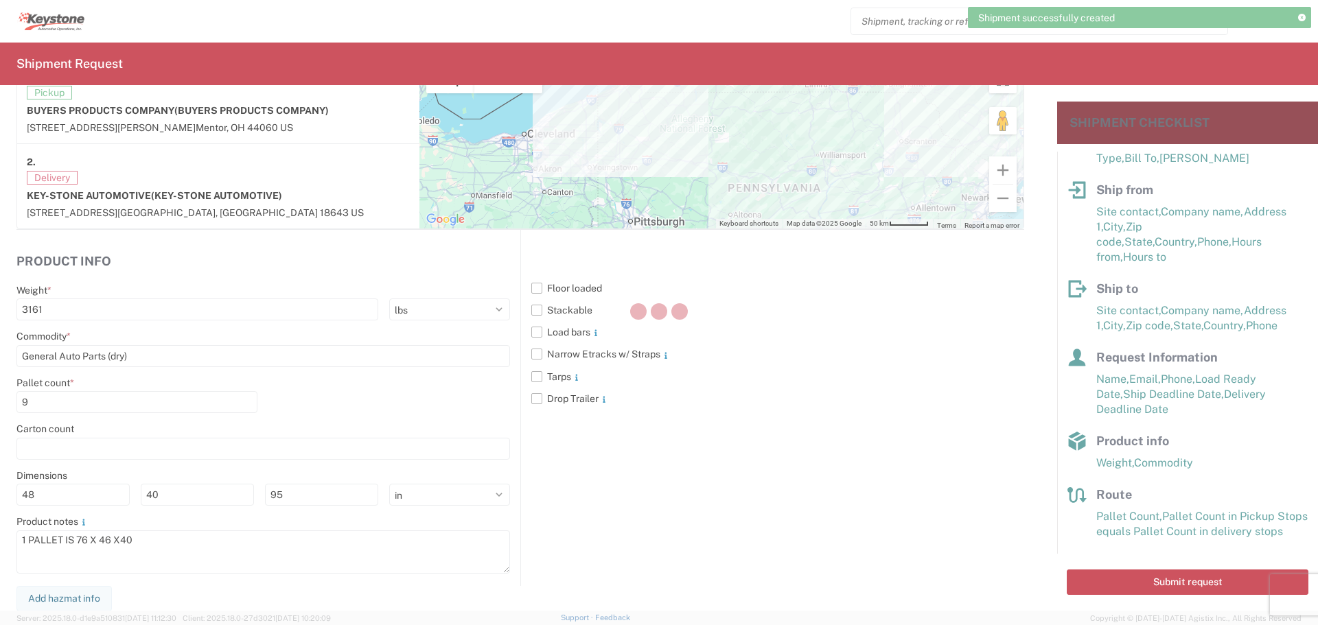
scroll to position [1121, 0]
